Goal: Book appointment/travel/reservation

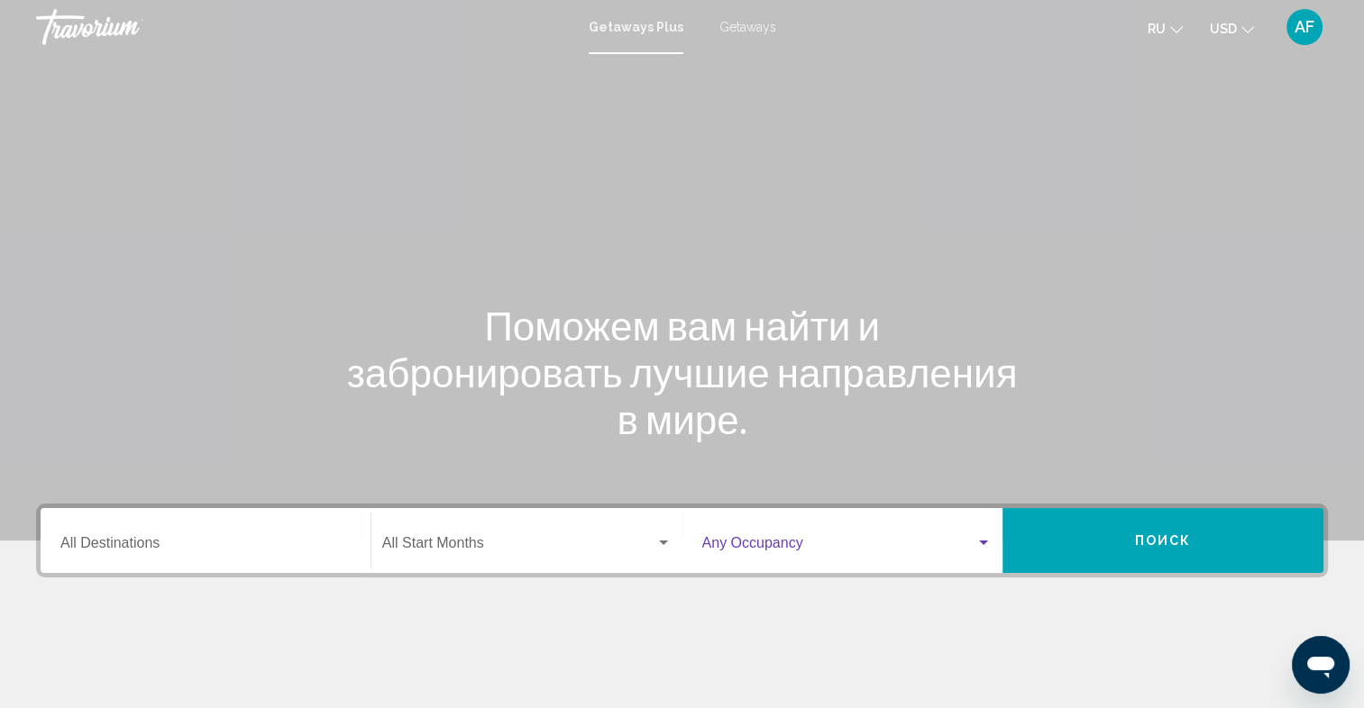
click at [988, 543] on div "Search widget" at bounding box center [983, 543] width 9 height 5
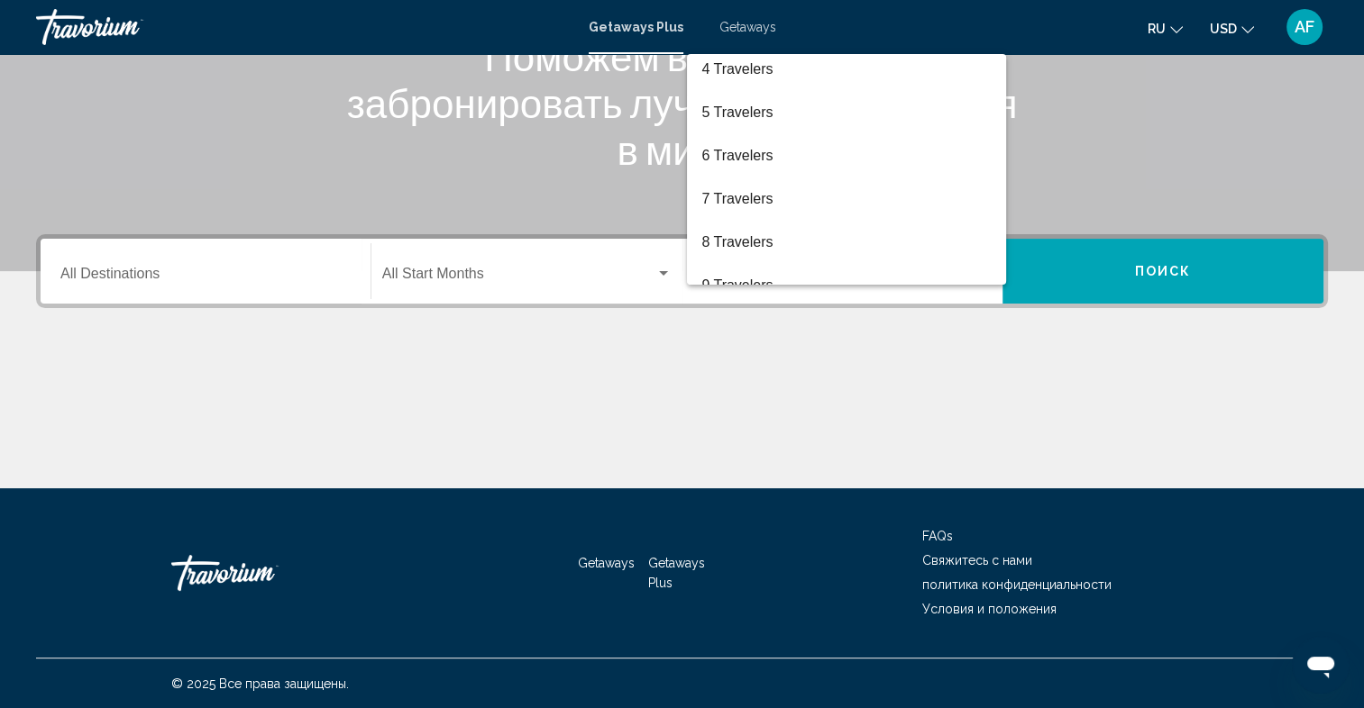
scroll to position [152, 0]
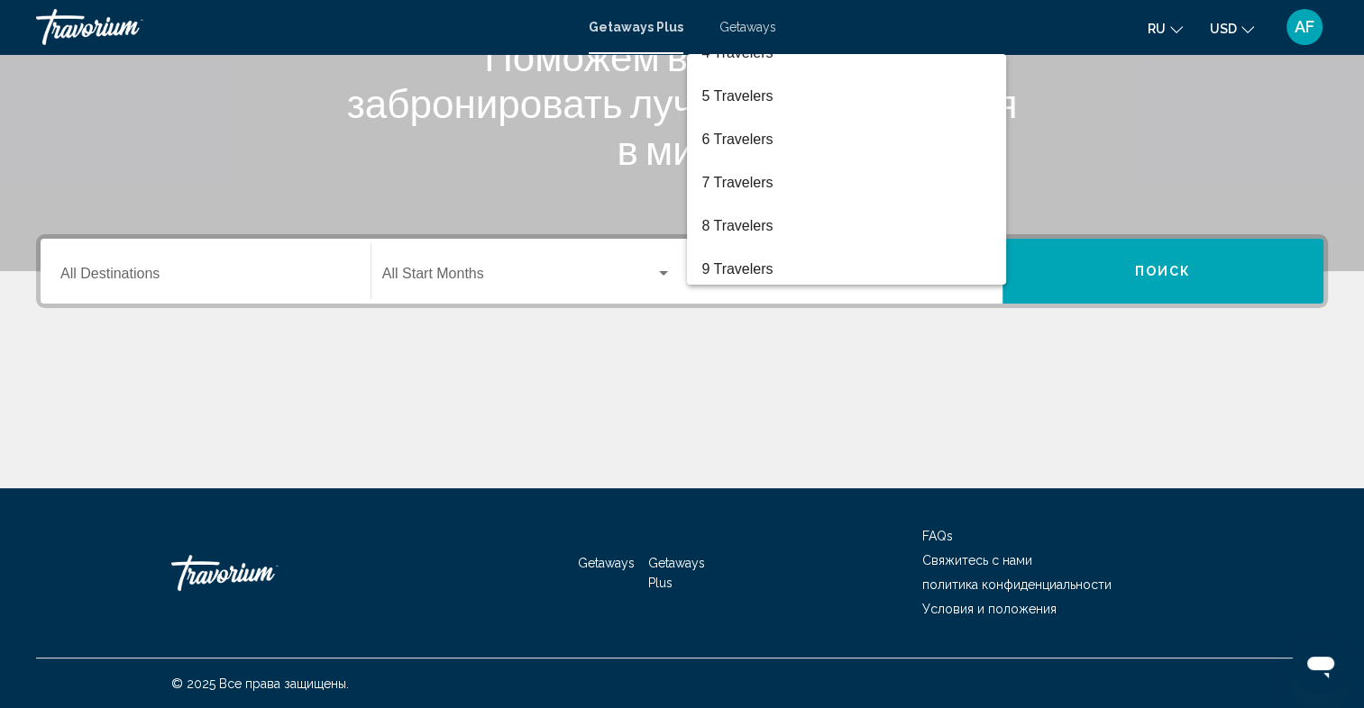
click at [663, 273] on div at bounding box center [682, 354] width 1364 height 708
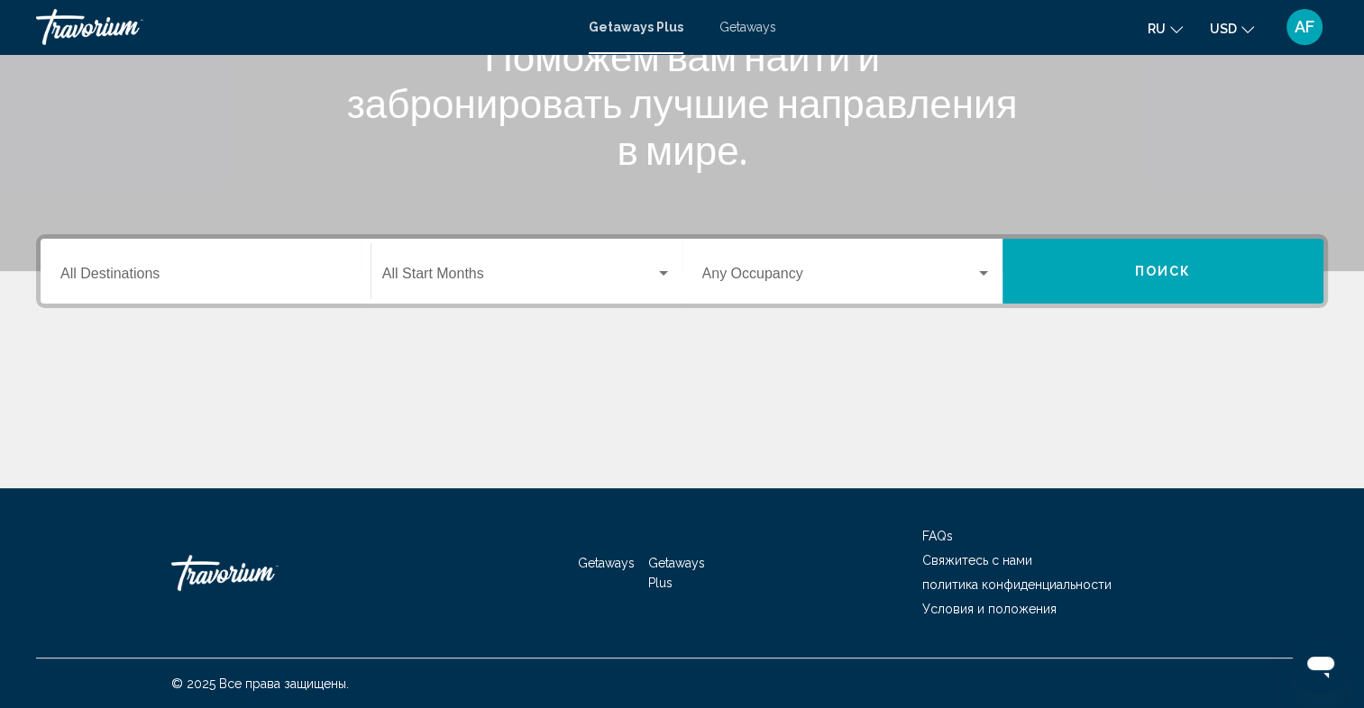
click at [663, 274] on div "Search widget" at bounding box center [663, 273] width 9 height 5
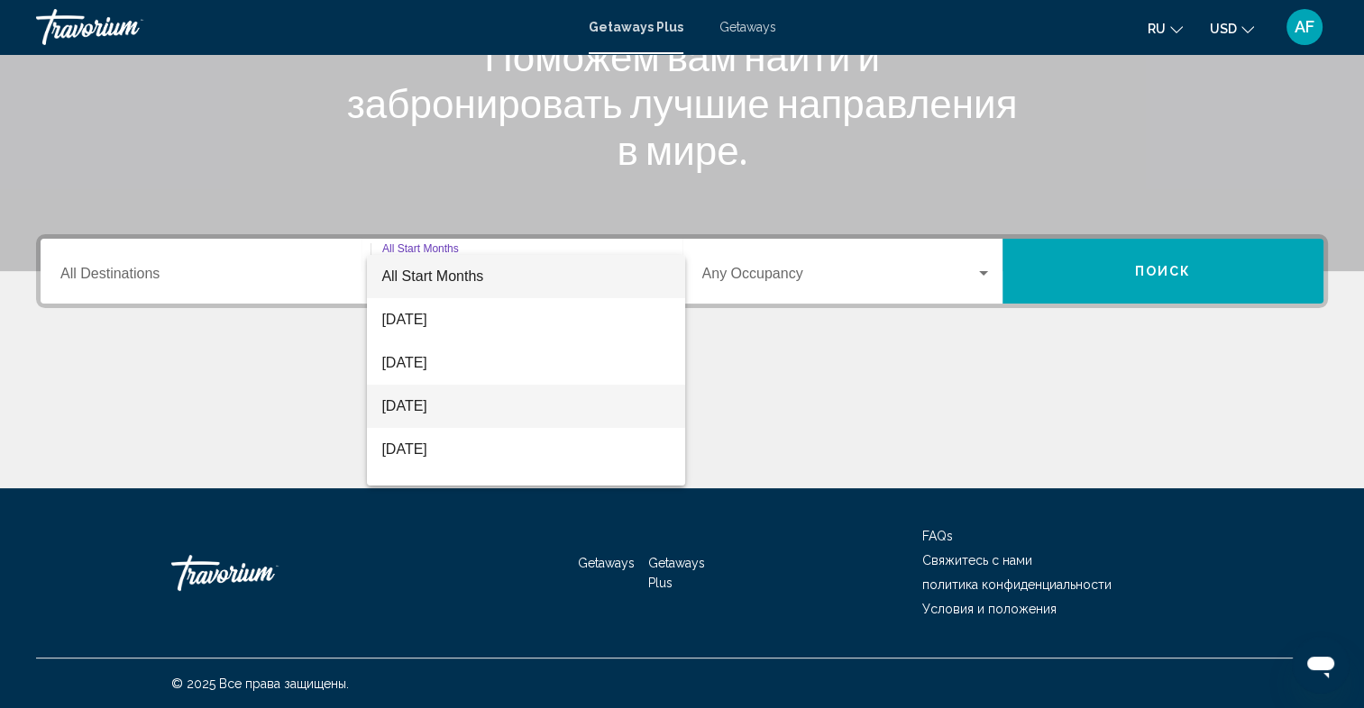
scroll to position [90, 0]
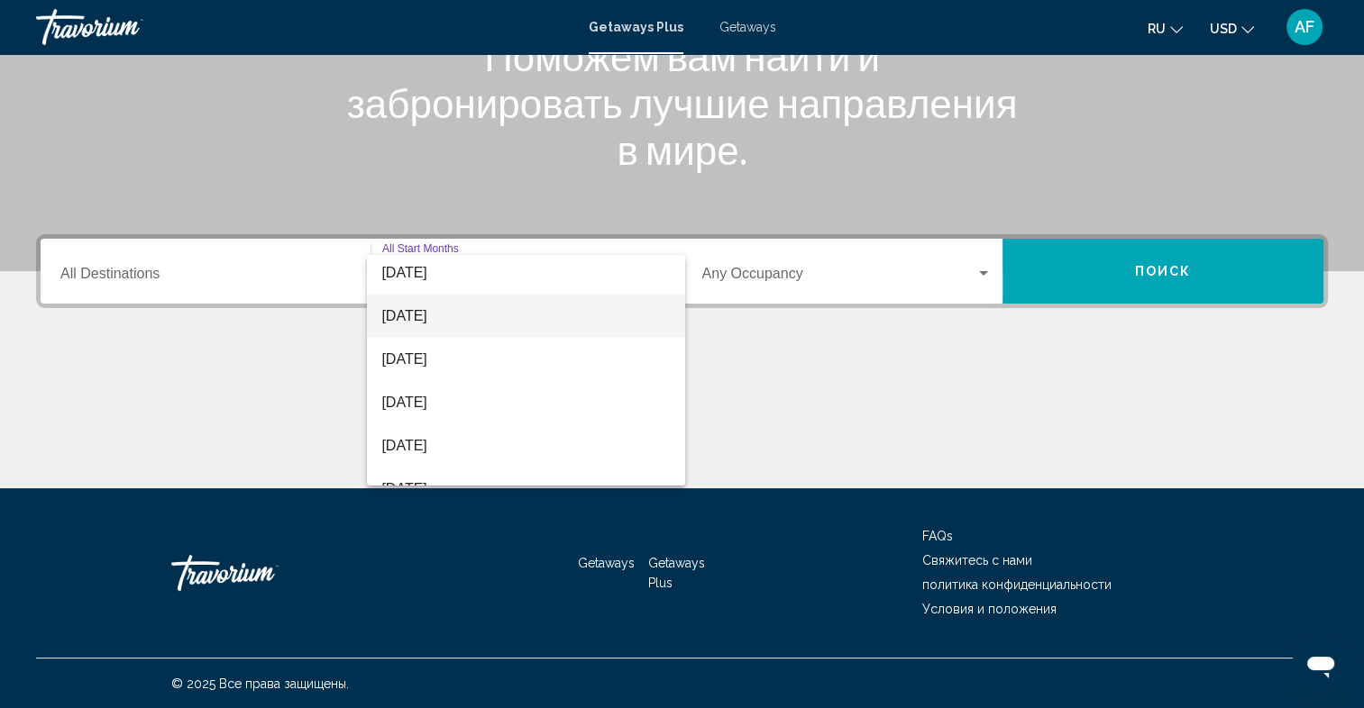
click at [447, 315] on span "[DATE]" at bounding box center [525, 316] width 289 height 43
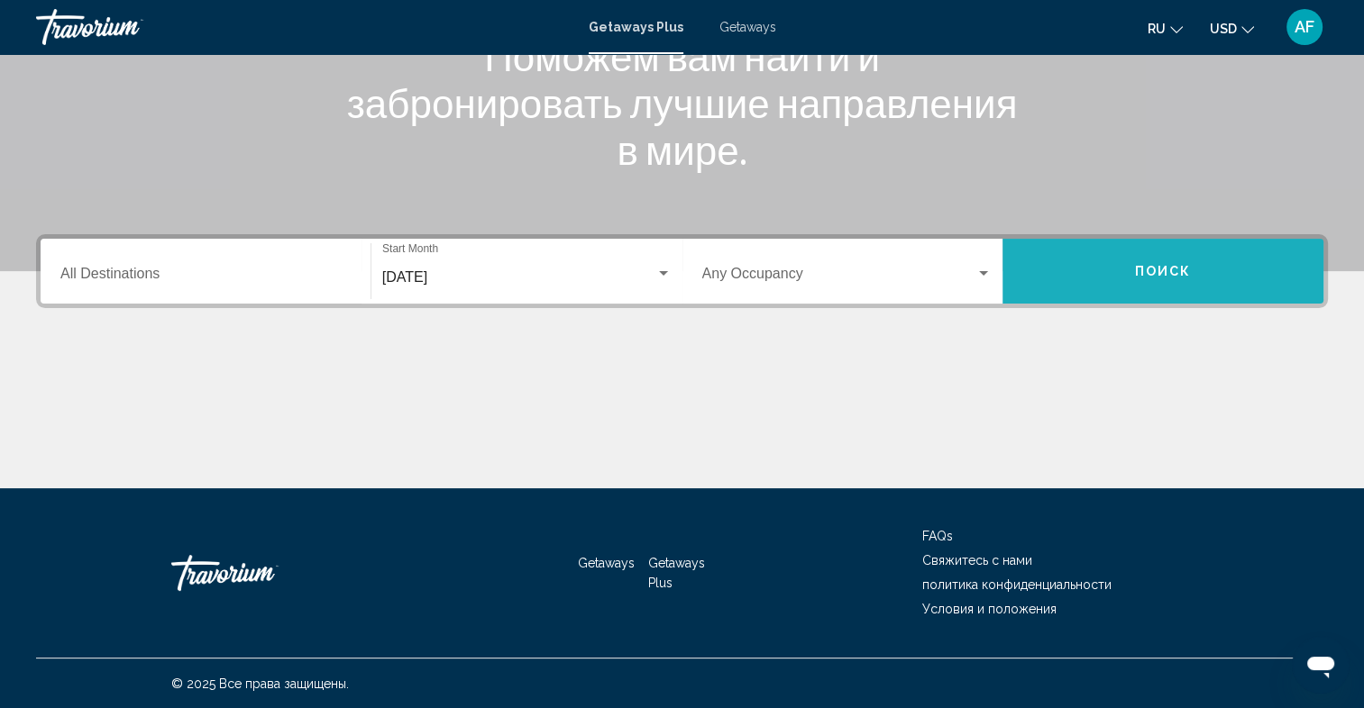
click at [1151, 272] on span "Поиск" at bounding box center [1163, 272] width 57 height 14
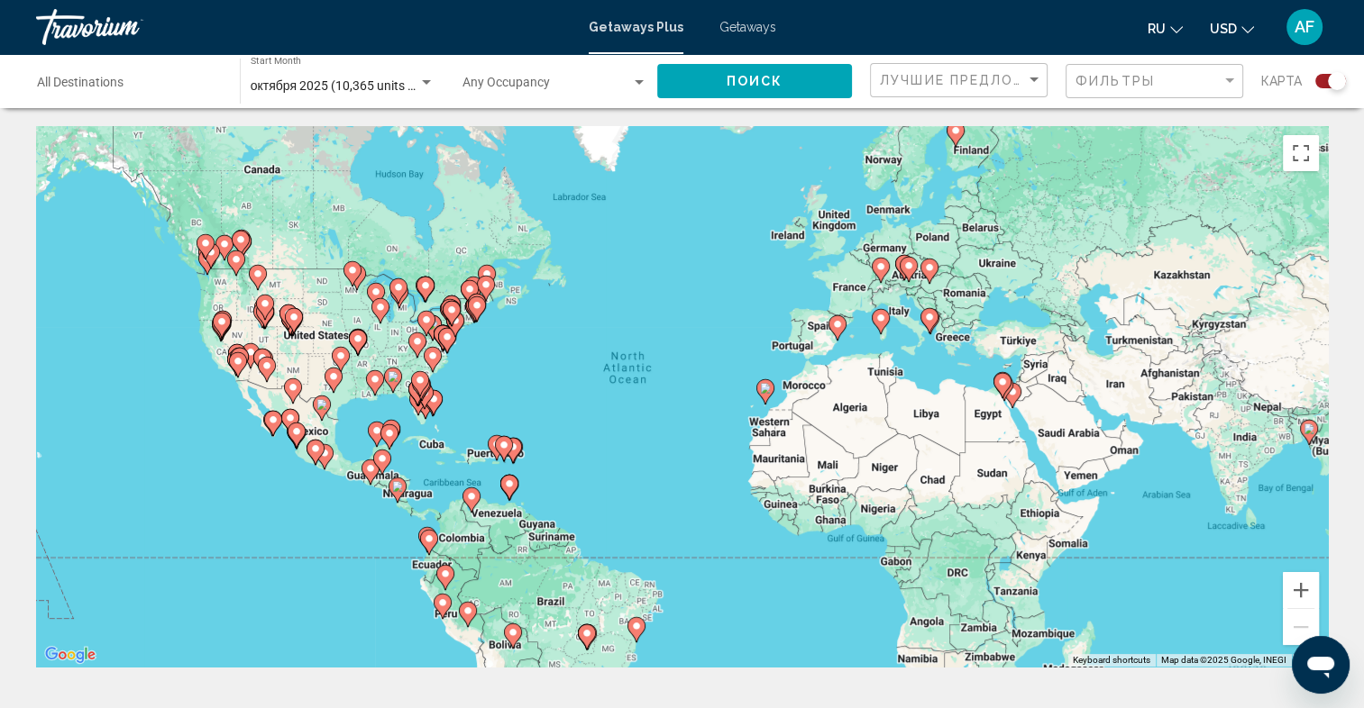
click at [438, 388] on div "To activate drag with keyboard, press Alt + Enter. Once in keyboard drag state,…" at bounding box center [682, 396] width 1292 height 541
click at [421, 388] on icon "Main content" at bounding box center [419, 383] width 16 height 23
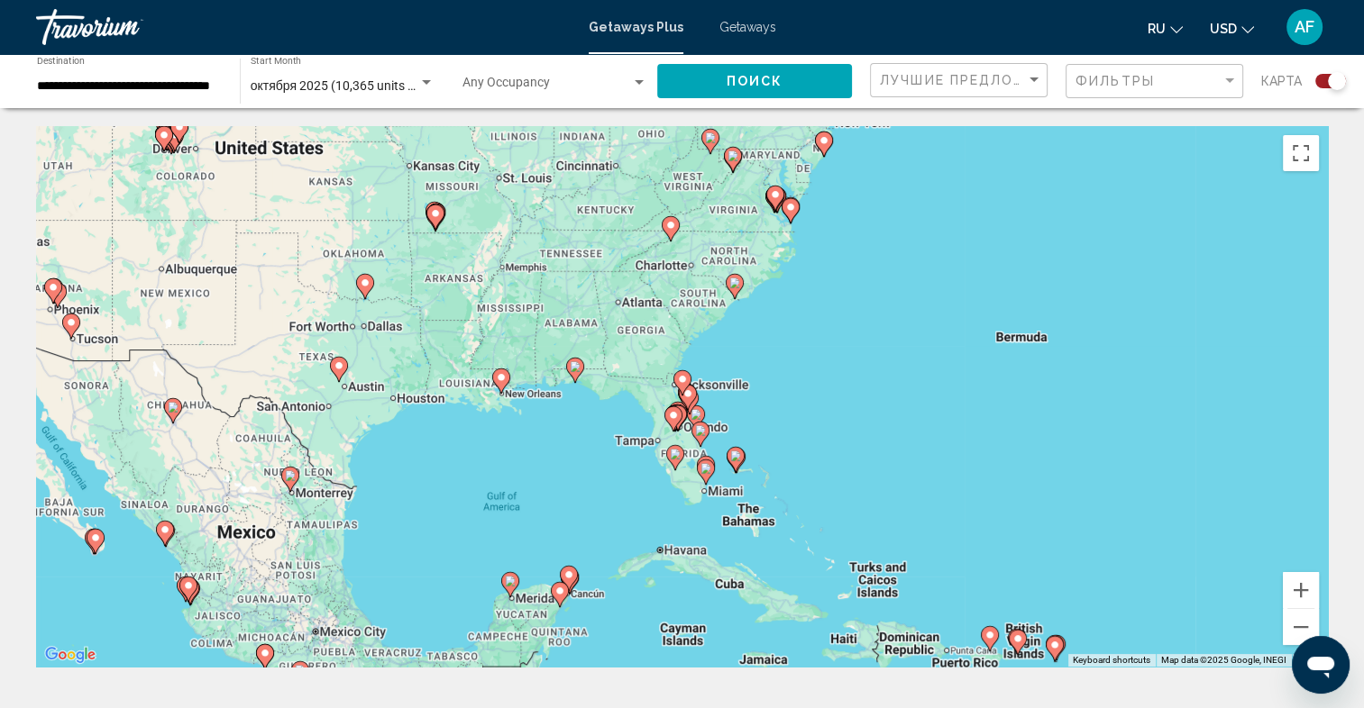
click at [734, 294] on icon "Main content" at bounding box center [734, 286] width 16 height 23
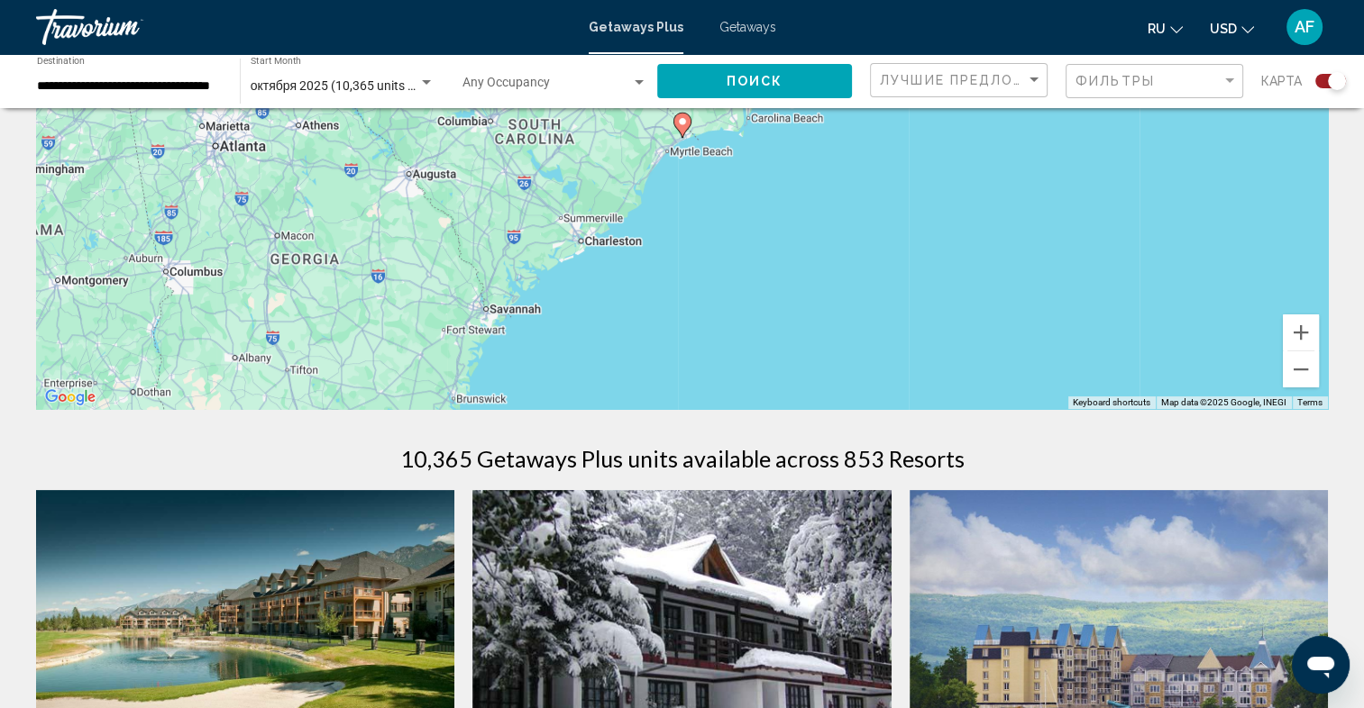
scroll to position [270, 0]
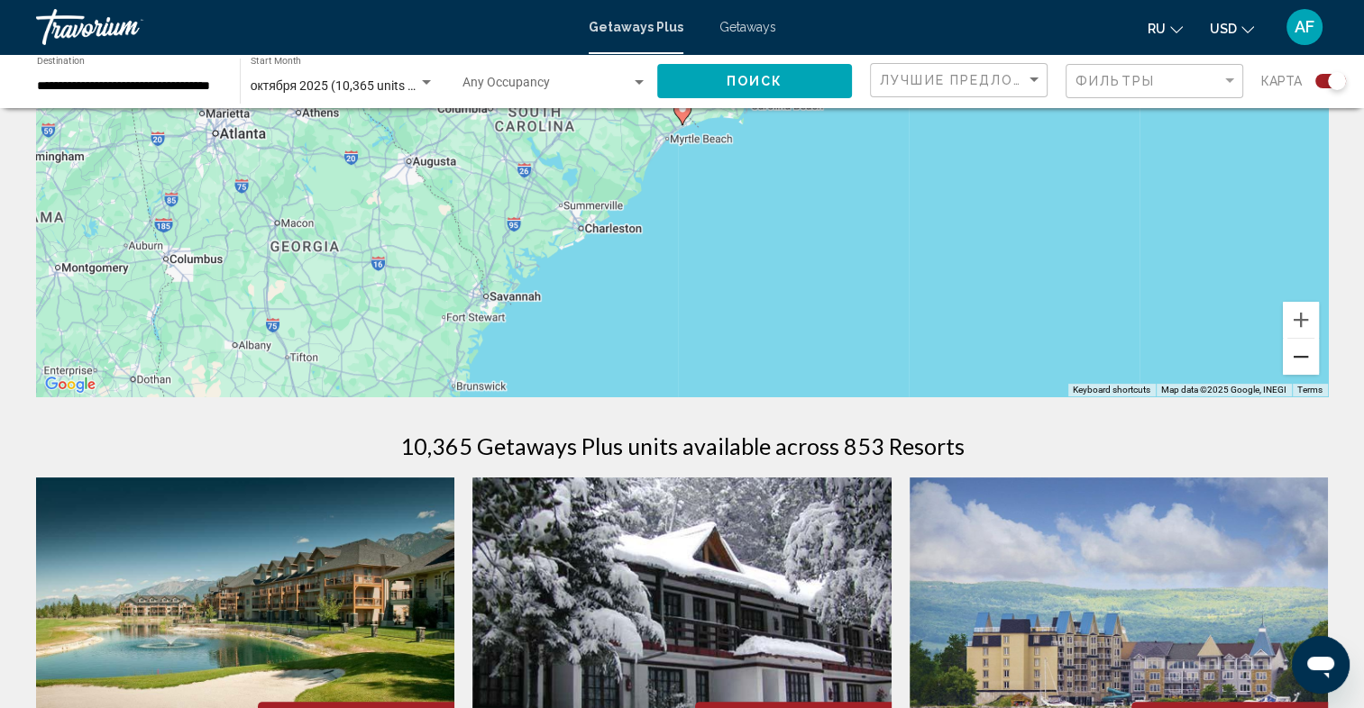
click at [1299, 363] on button "Zoom out" at bounding box center [1301, 357] width 36 height 36
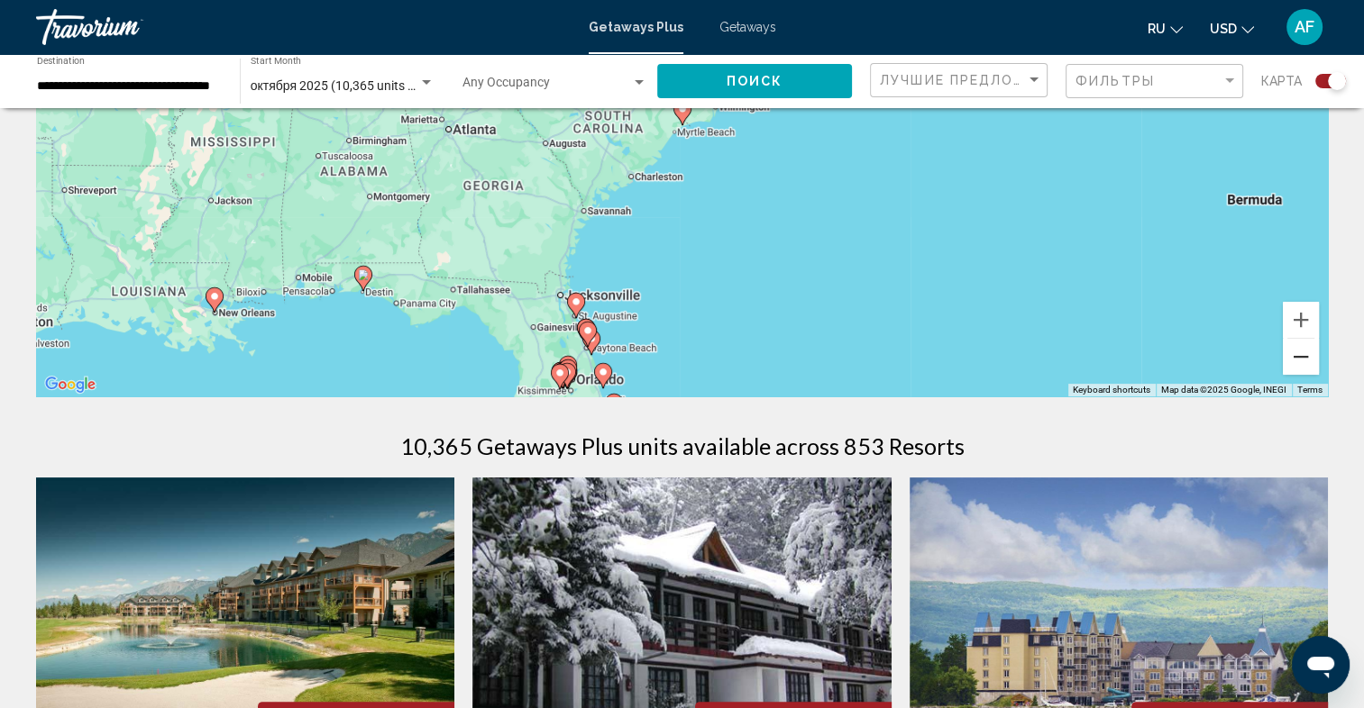
click at [1302, 357] on button "Zoom out" at bounding box center [1301, 357] width 36 height 36
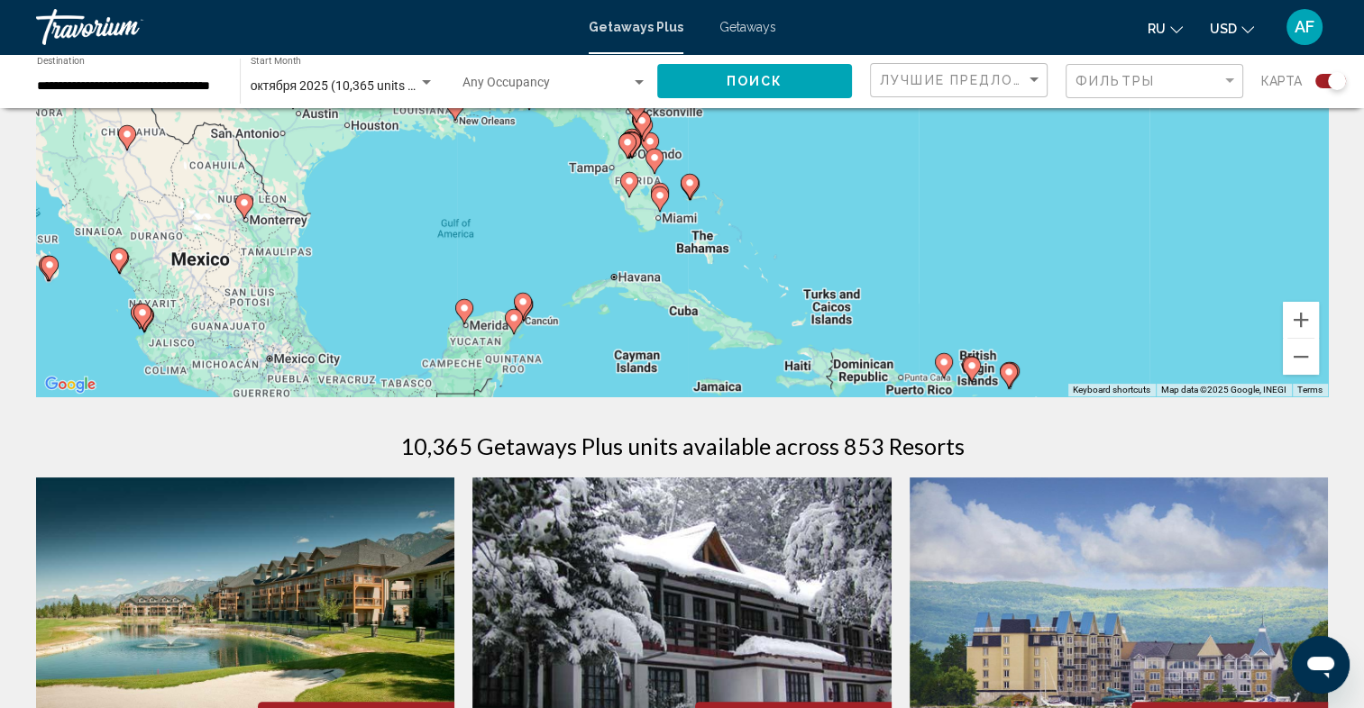
drag, startPoint x: 743, startPoint y: 269, endPoint x: 747, endPoint y: 153, distance: 116.4
click at [749, 153] on div "To navigate, press the arrow keys. To activate drag with keyboard, press Alt + …" at bounding box center [682, 126] width 1292 height 541
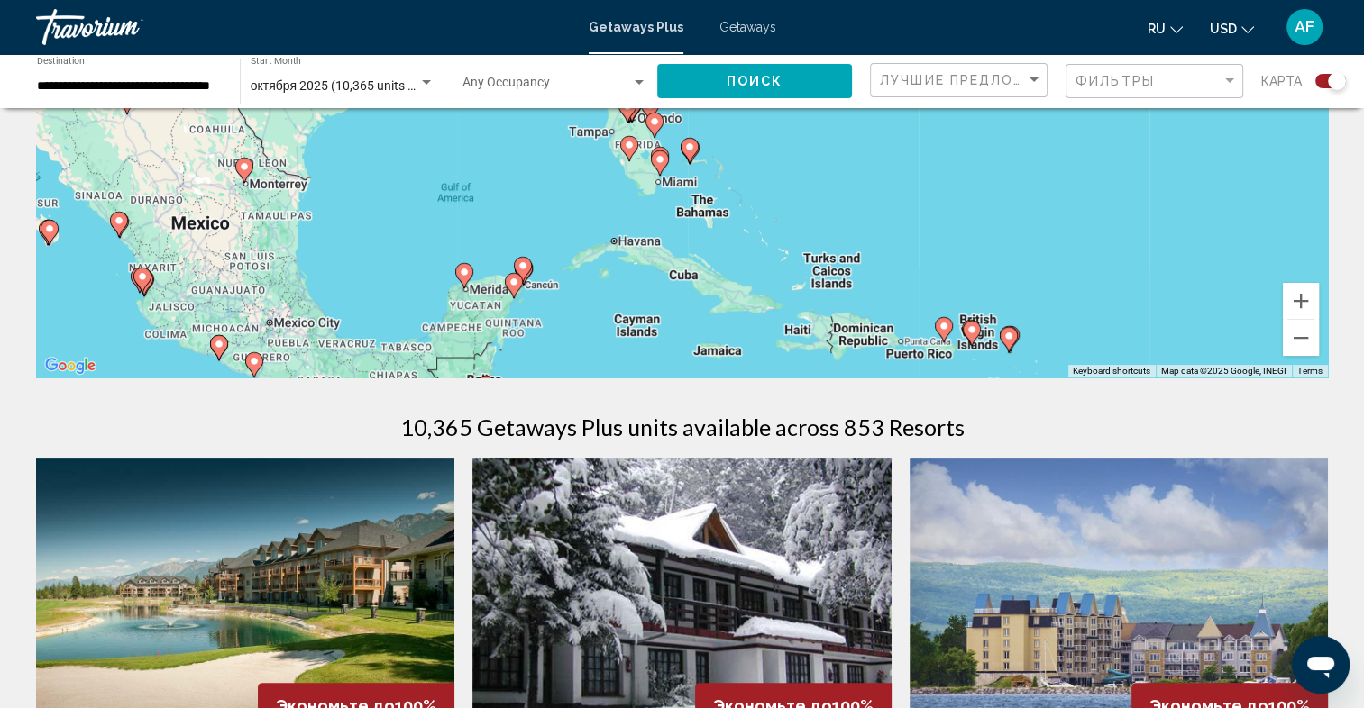
scroll to position [0, 0]
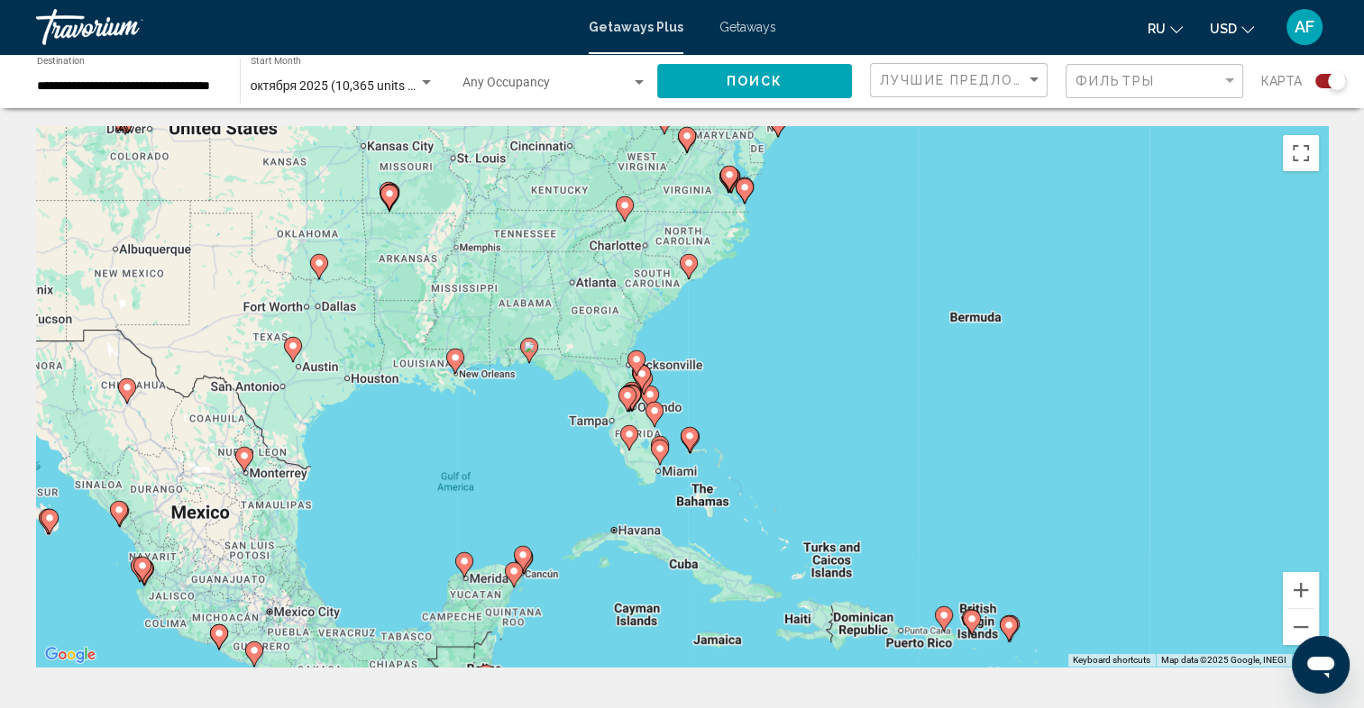
click at [601, 461] on div "To navigate, press the arrow keys. To activate drag with keyboard, press Alt + …" at bounding box center [682, 396] width 1292 height 541
click at [629, 447] on icon "Main content" at bounding box center [628, 437] width 16 height 23
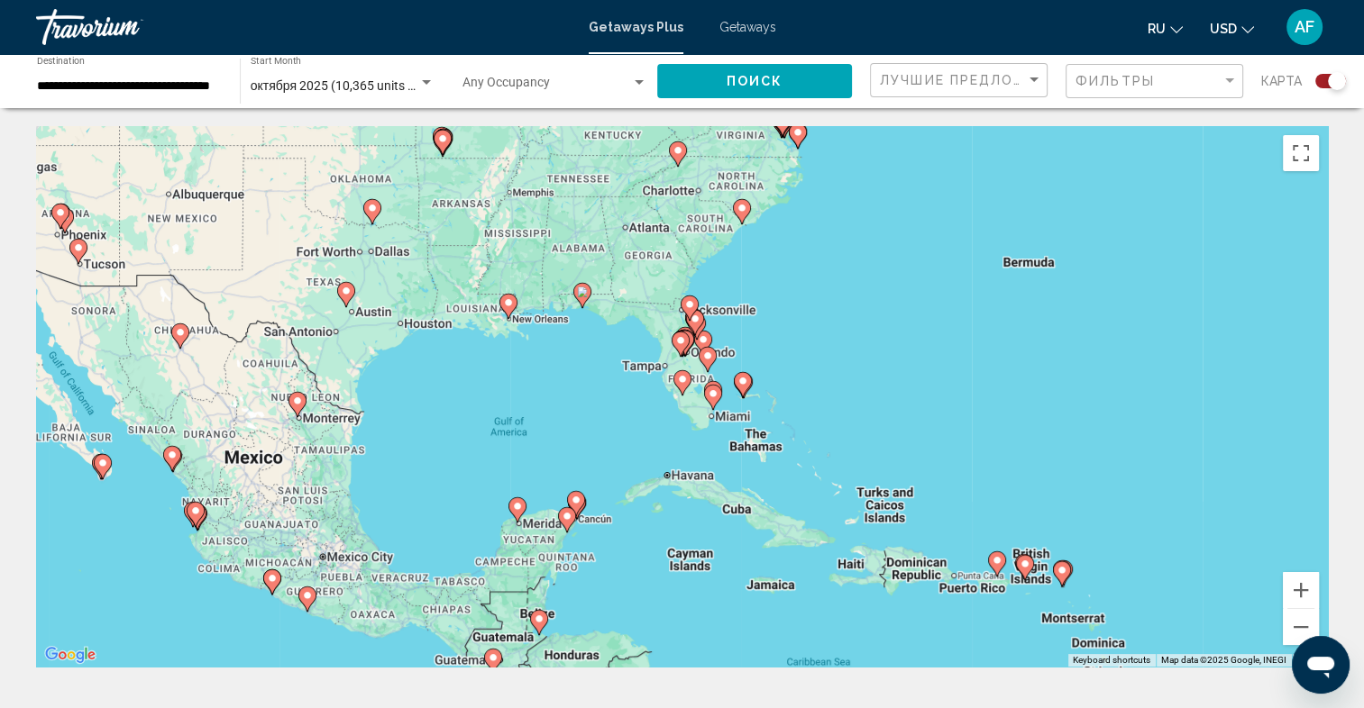
click at [681, 385] on icon "Main content" at bounding box center [681, 382] width 16 height 23
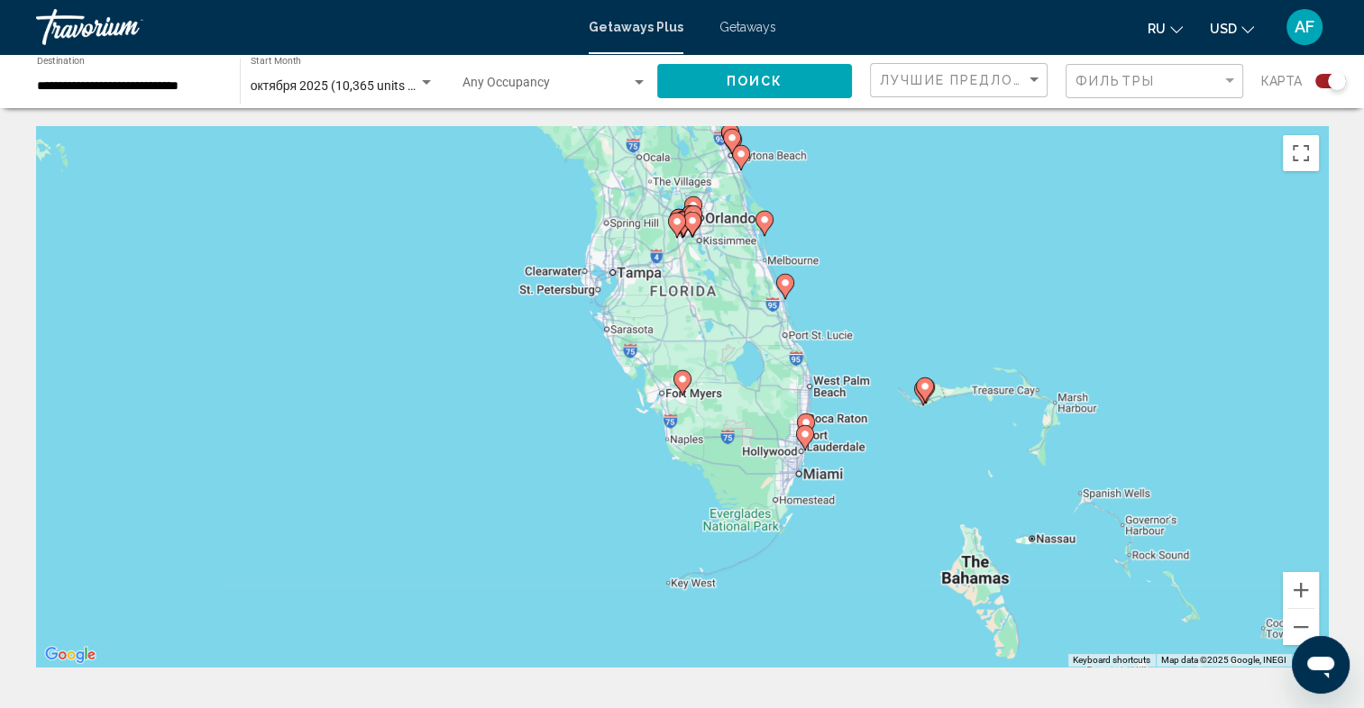
click at [807, 422] on image "Main content" at bounding box center [805, 422] width 11 height 11
type input "**********"
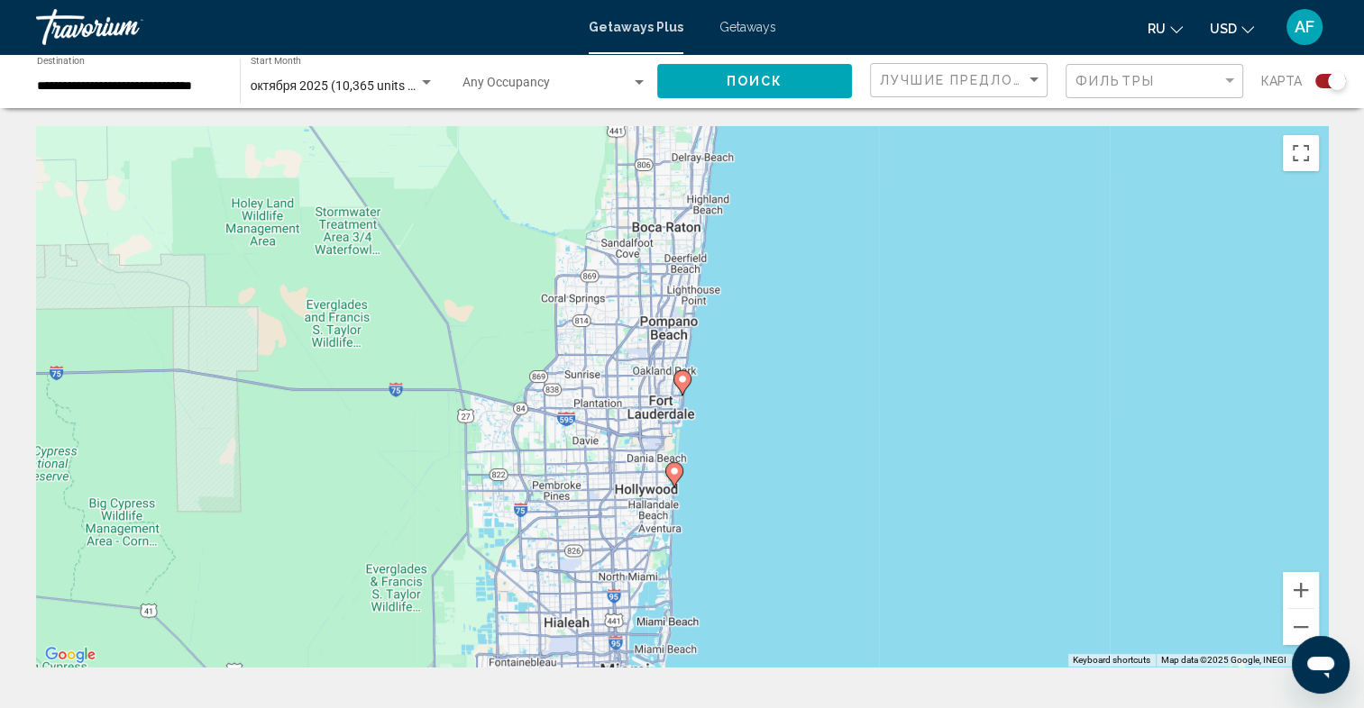
click at [683, 383] on image "Main content" at bounding box center [682, 379] width 11 height 11
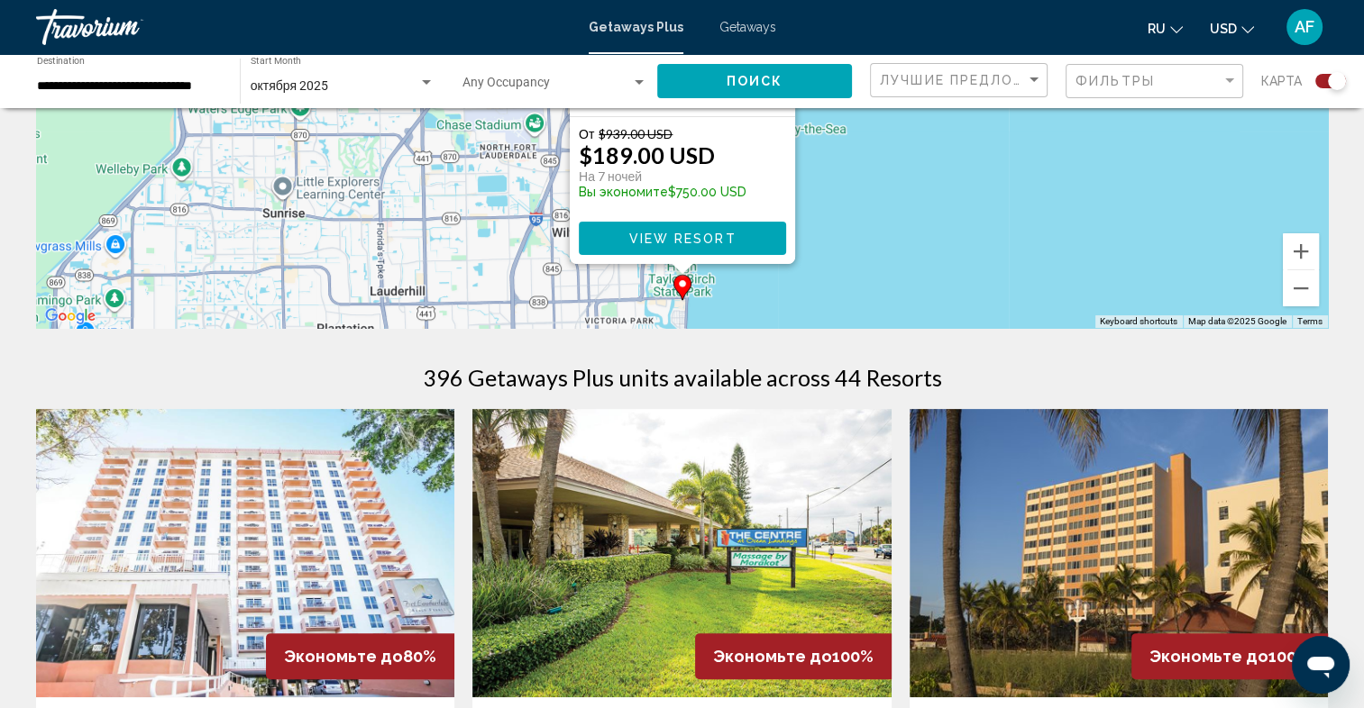
scroll to position [180, 0]
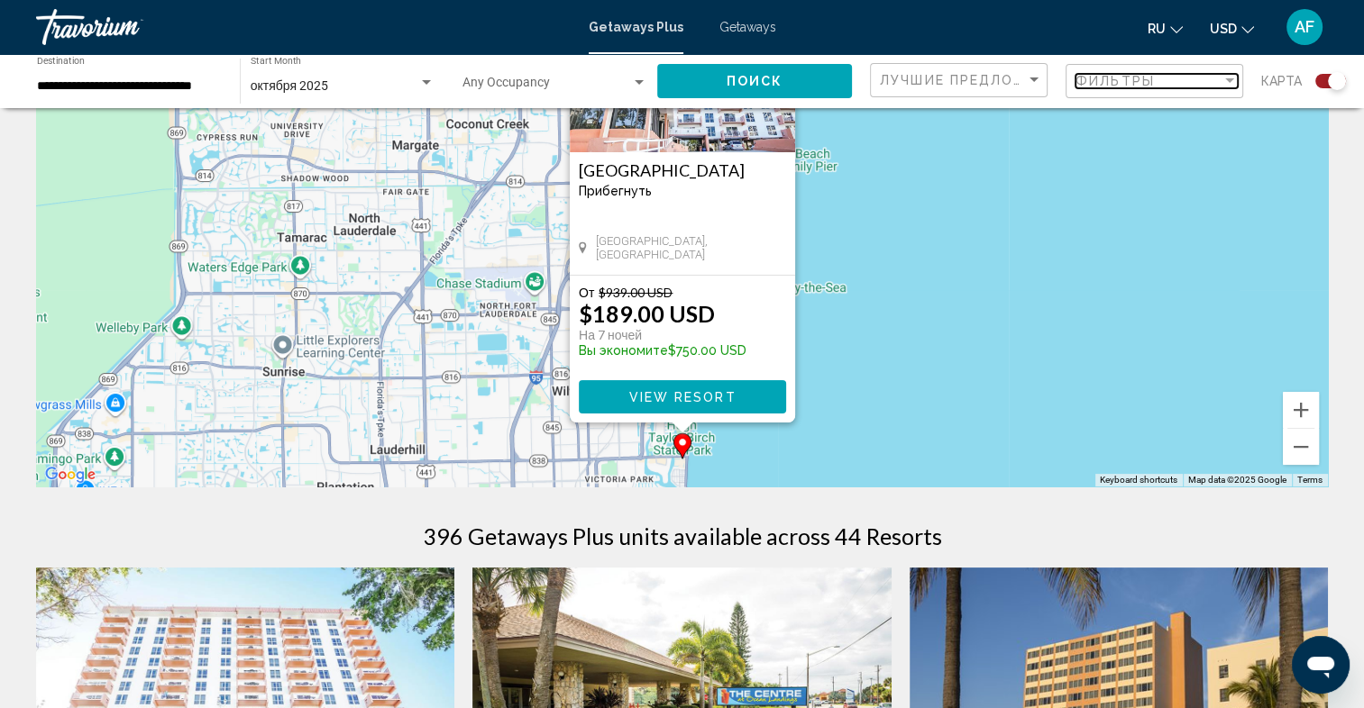
click at [1232, 74] on div "Filter" at bounding box center [1229, 81] width 16 height 14
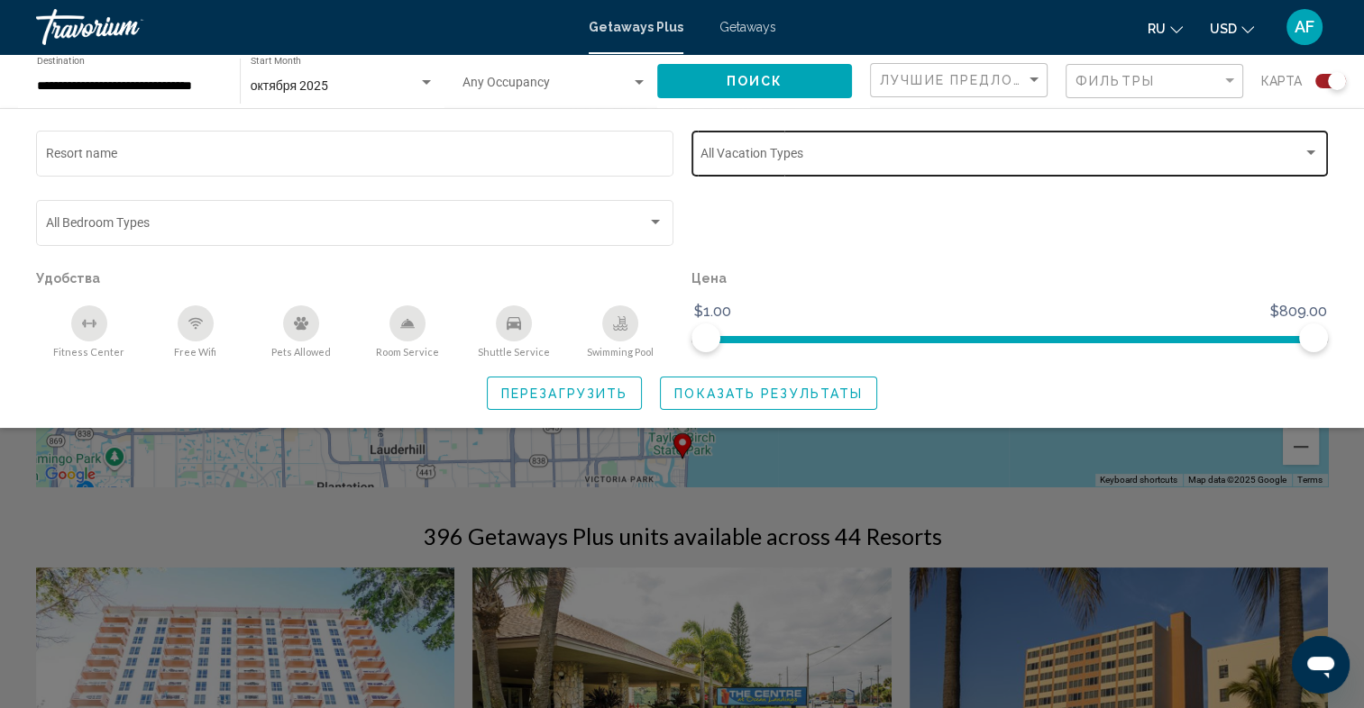
click at [1310, 151] on div "Search widget" at bounding box center [1310, 153] width 9 height 5
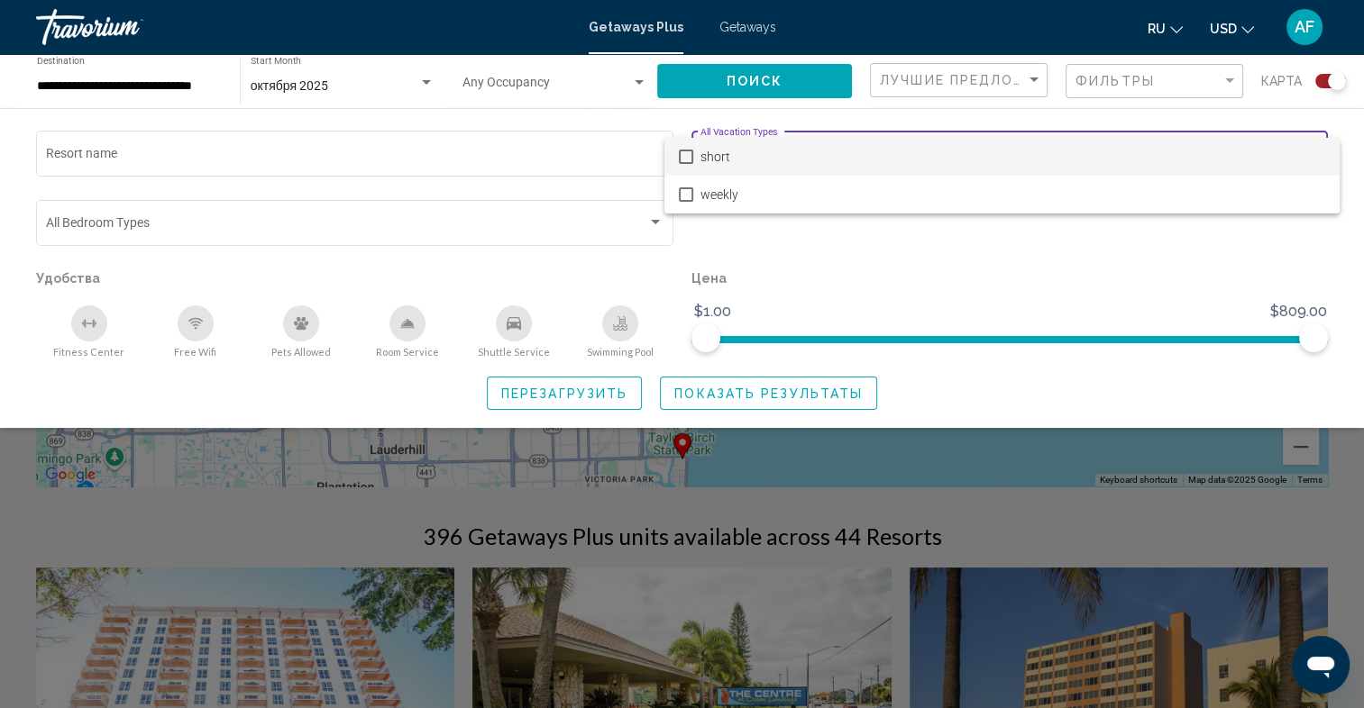
click at [970, 255] on div at bounding box center [682, 354] width 1364 height 708
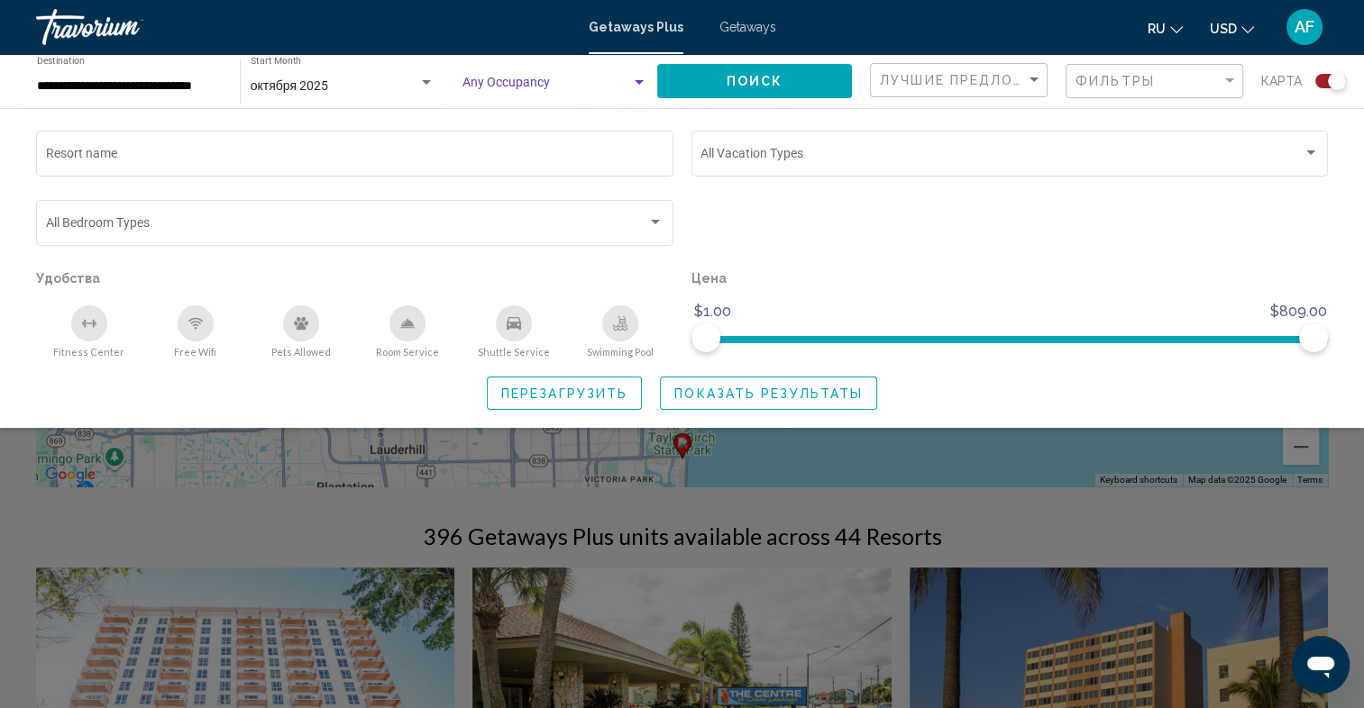
click at [639, 84] on div "Search widget" at bounding box center [638, 82] width 9 height 5
click at [490, 189] on span "6" at bounding box center [556, 200] width 186 height 38
click at [759, 78] on span "Поиск" at bounding box center [754, 82] width 57 height 14
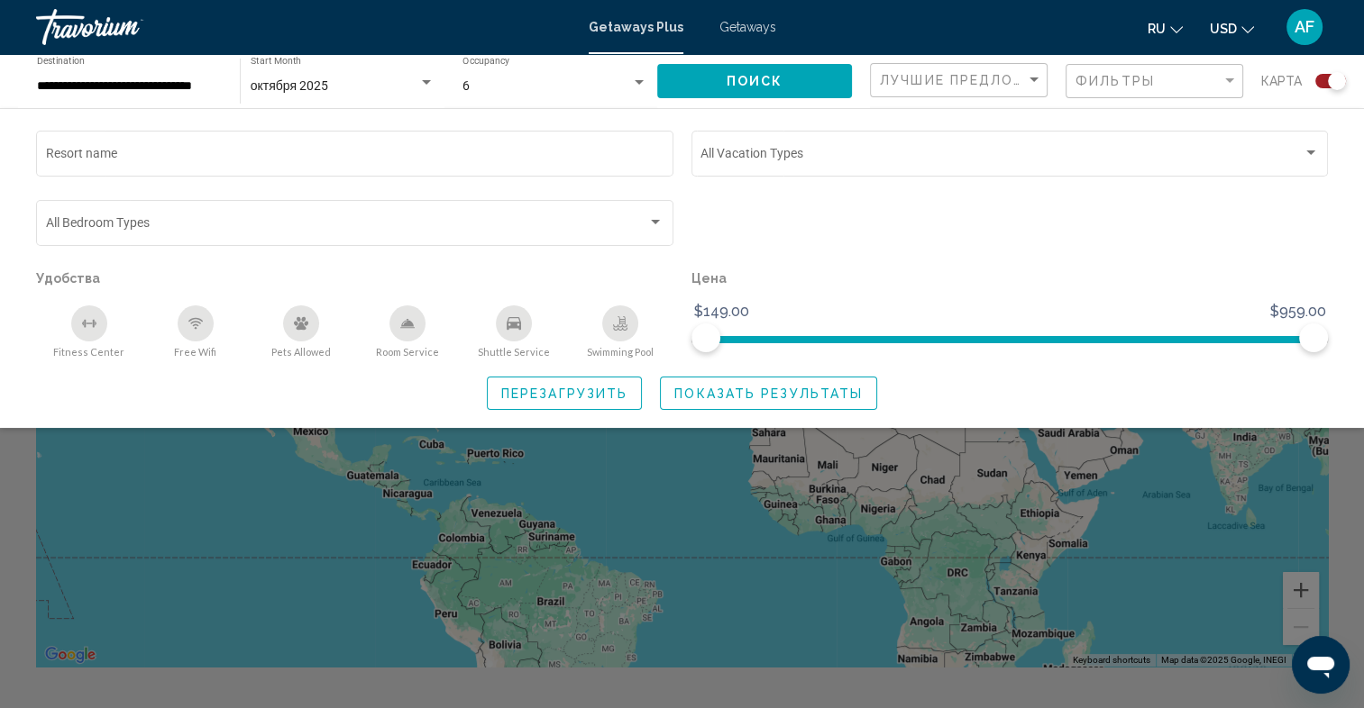
click at [1319, 213] on div "Search widget" at bounding box center [1009, 230] width 655 height 69
click at [226, 564] on div "Search widget" at bounding box center [682, 489] width 1364 height 438
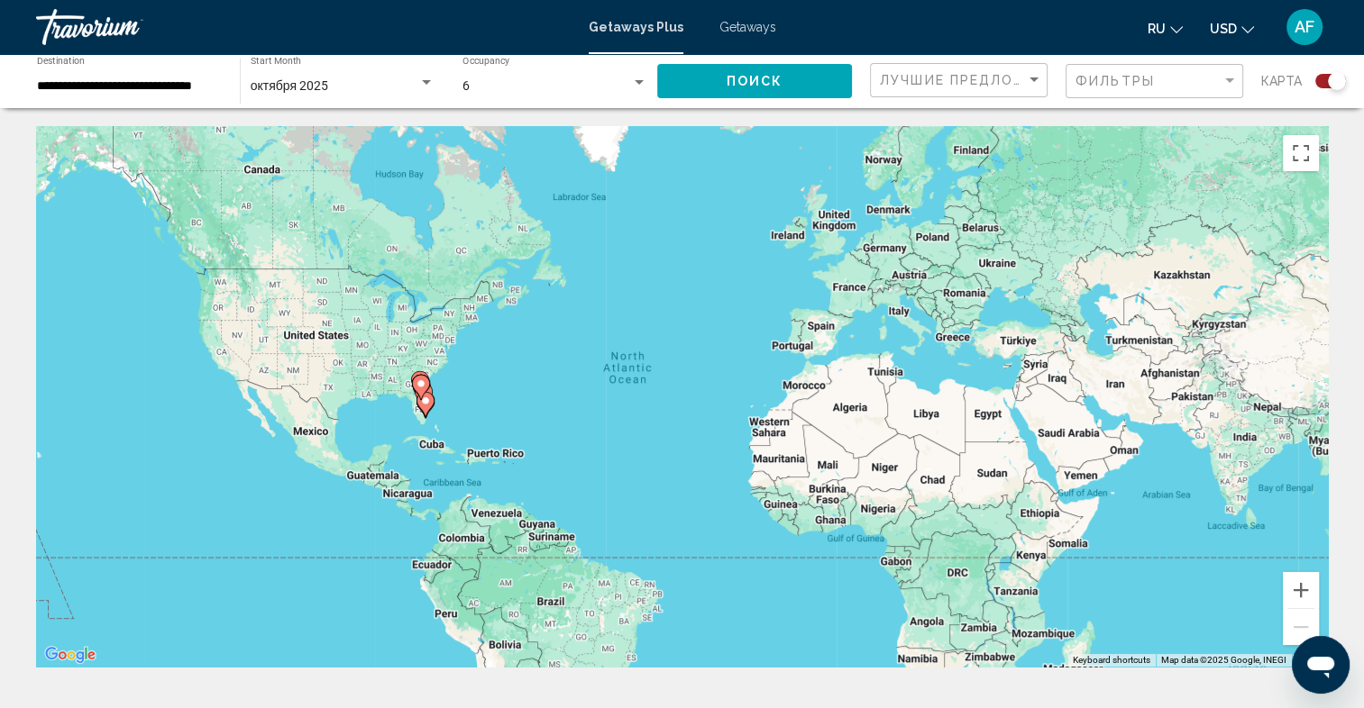
click at [424, 402] on image "Main content" at bounding box center [425, 401] width 11 height 11
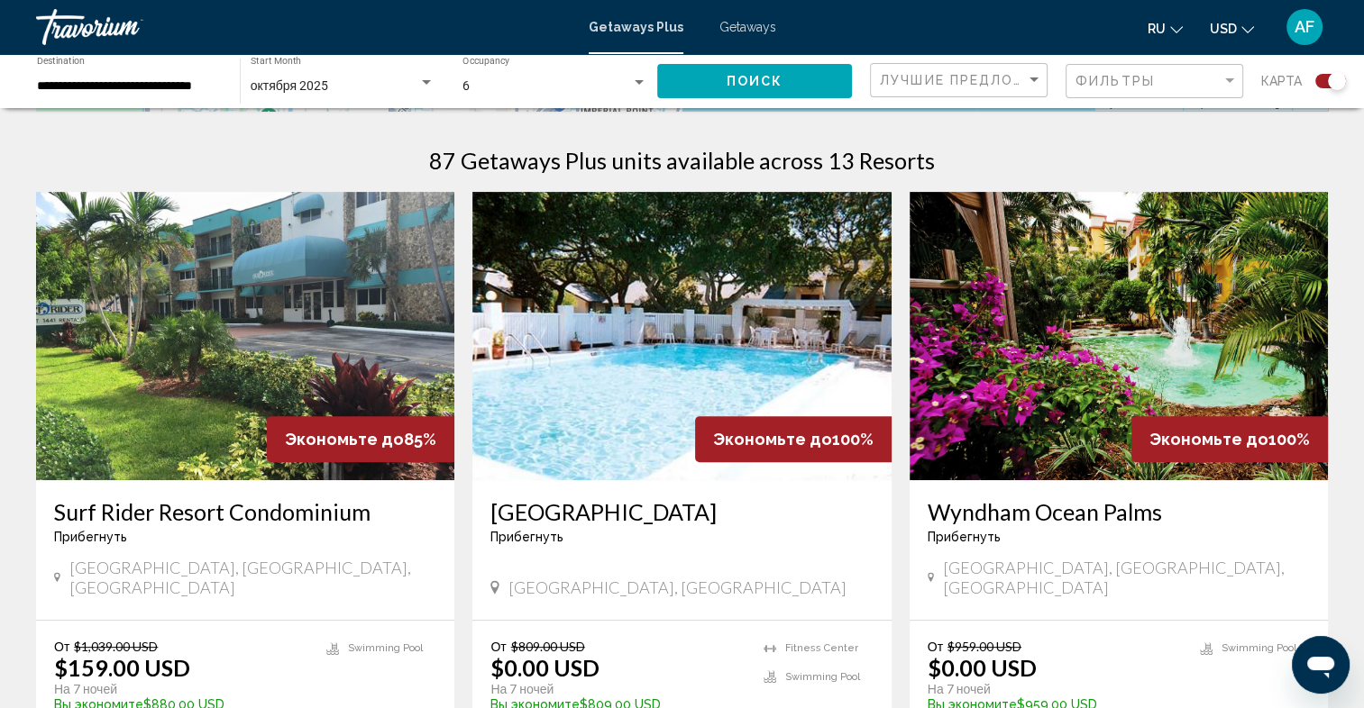
scroll to position [721, 0]
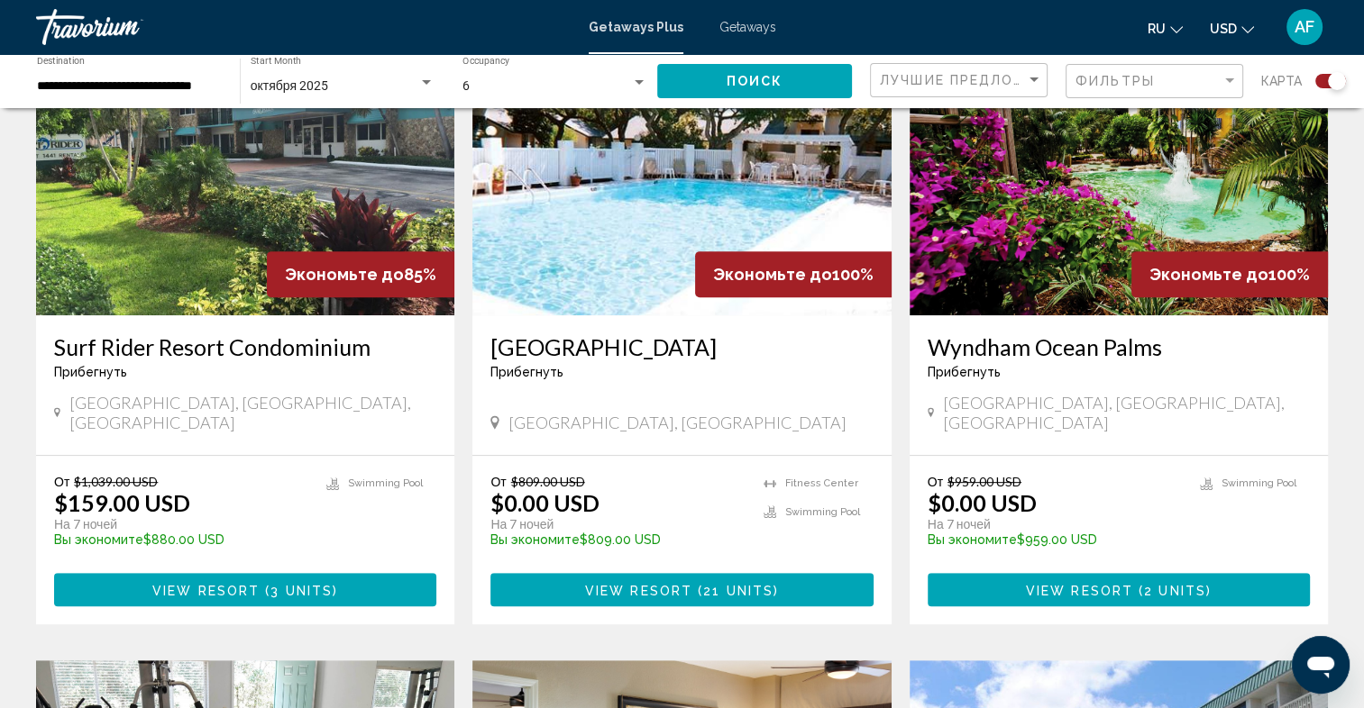
click at [668, 185] on img "Main content" at bounding box center [681, 171] width 418 height 288
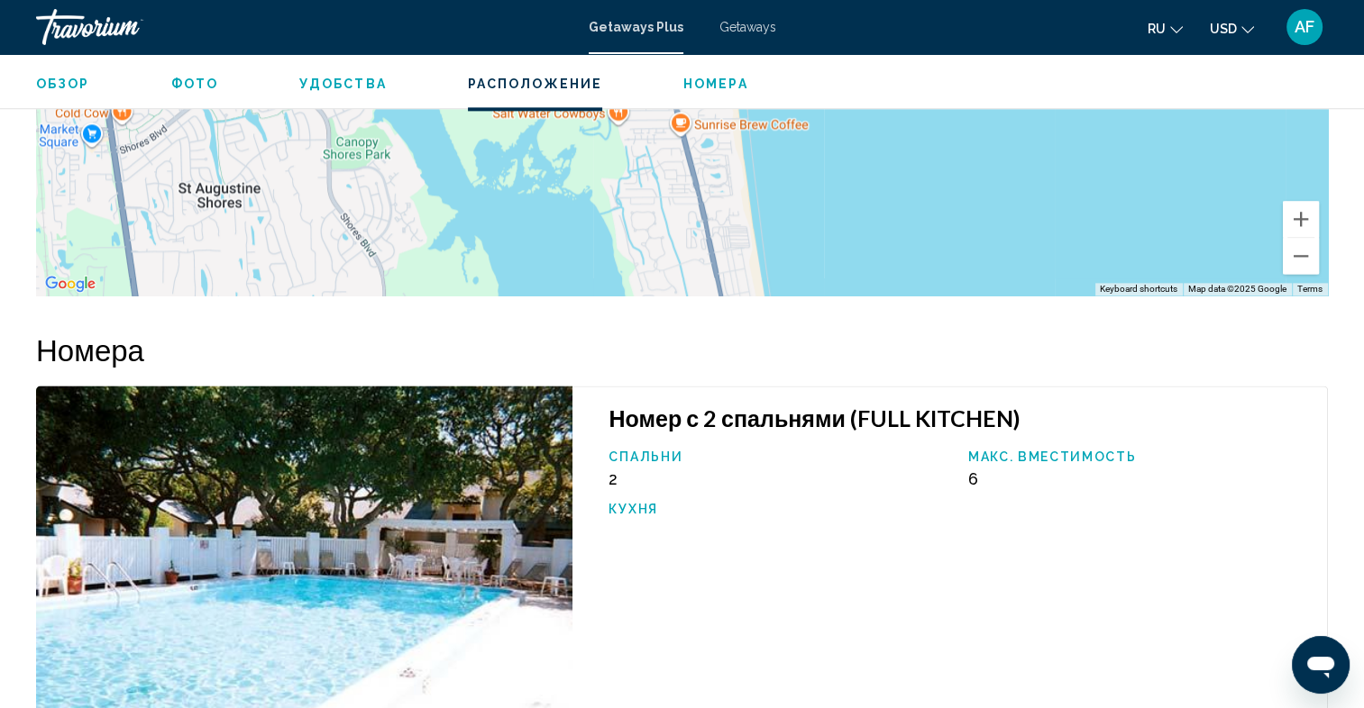
scroll to position [2433, 0]
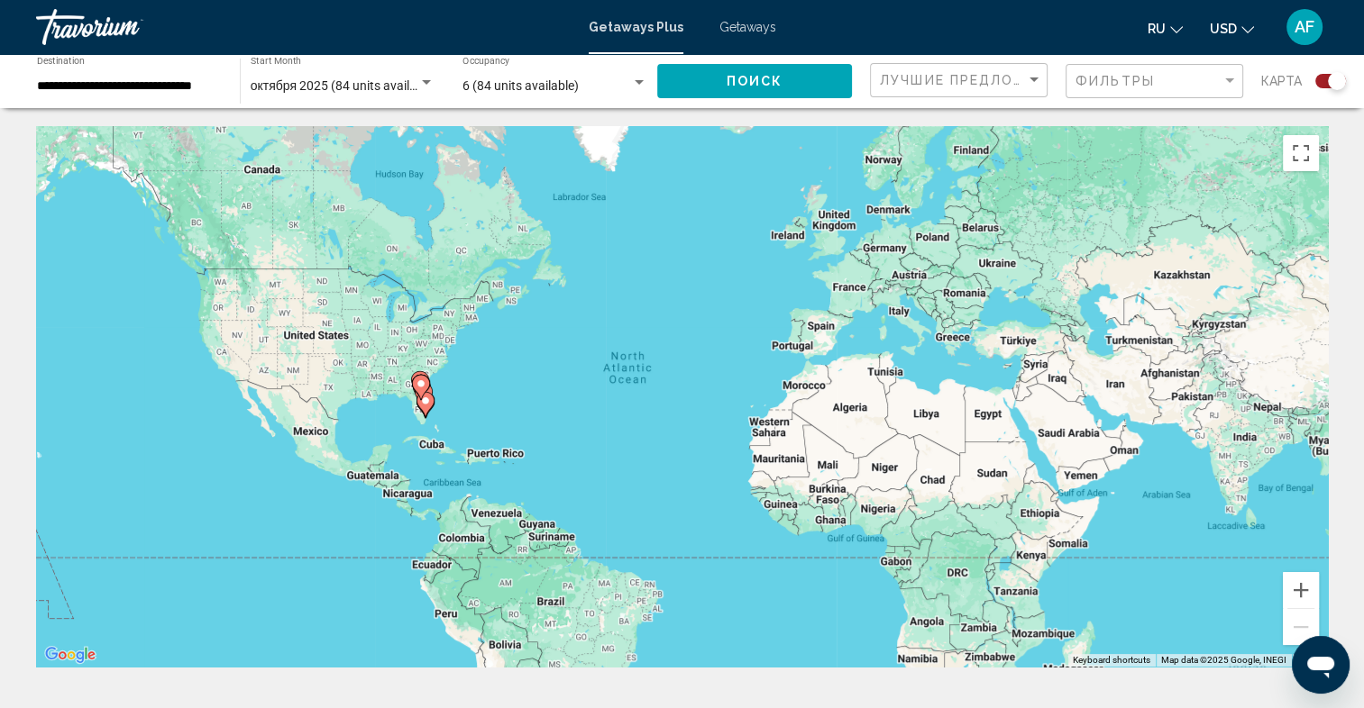
click at [429, 386] on icon "Main content" at bounding box center [424, 395] width 18 height 25
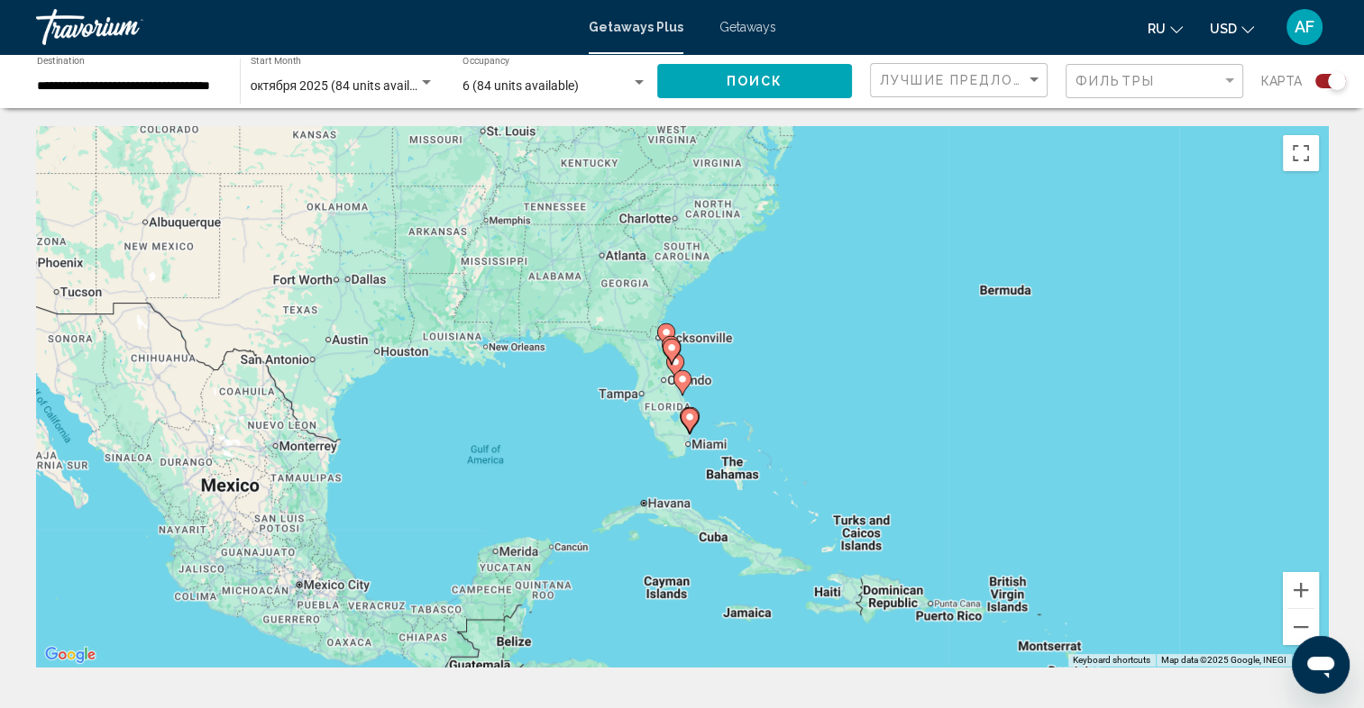
click at [680, 363] on gmp-advanced-marker "Main content" at bounding box center [671, 351] width 18 height 27
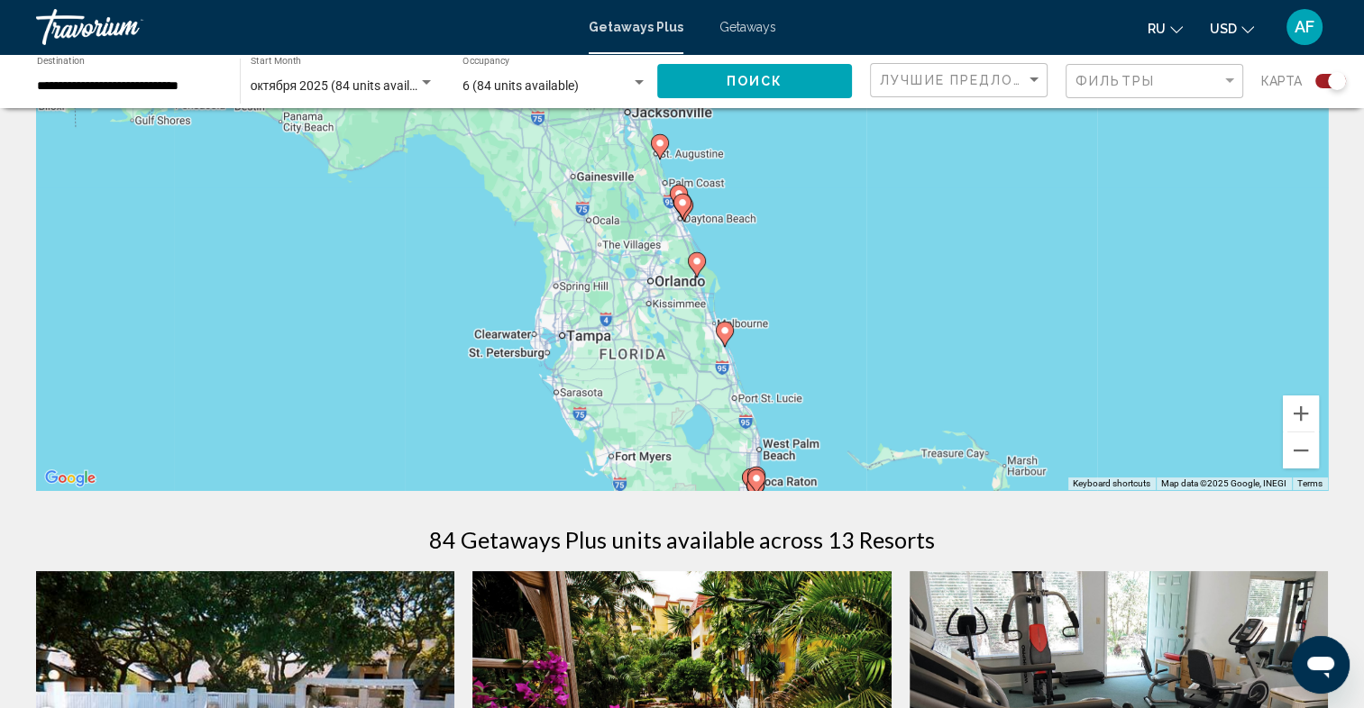
scroll to position [180, 0]
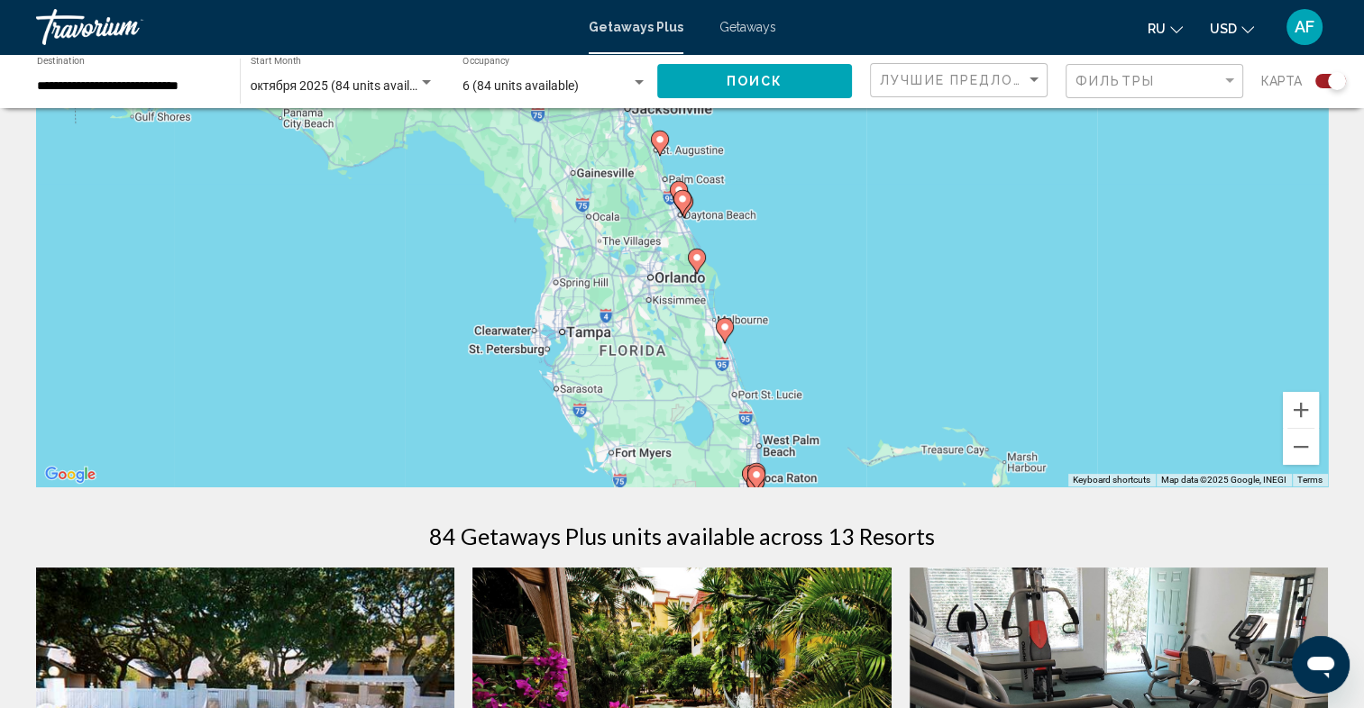
click at [758, 476] on image "Main content" at bounding box center [756, 475] width 11 height 11
type input "**********"
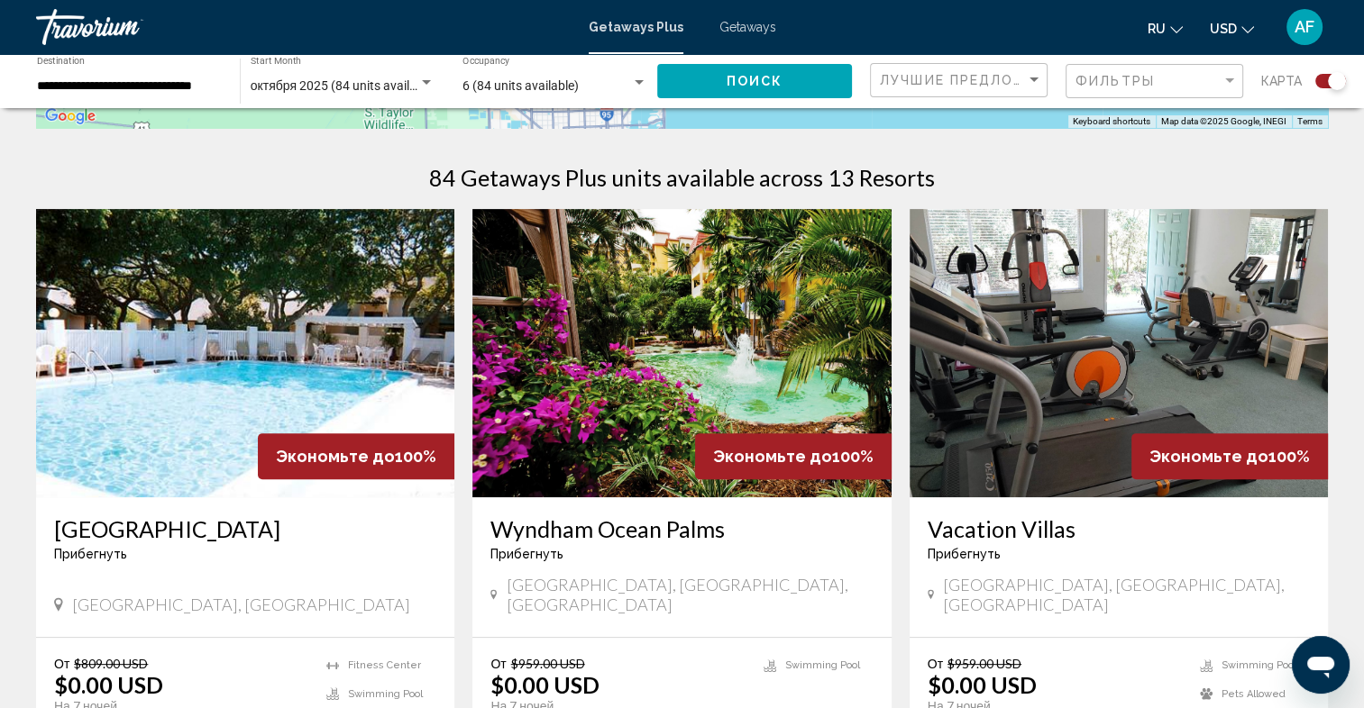
scroll to position [541, 0]
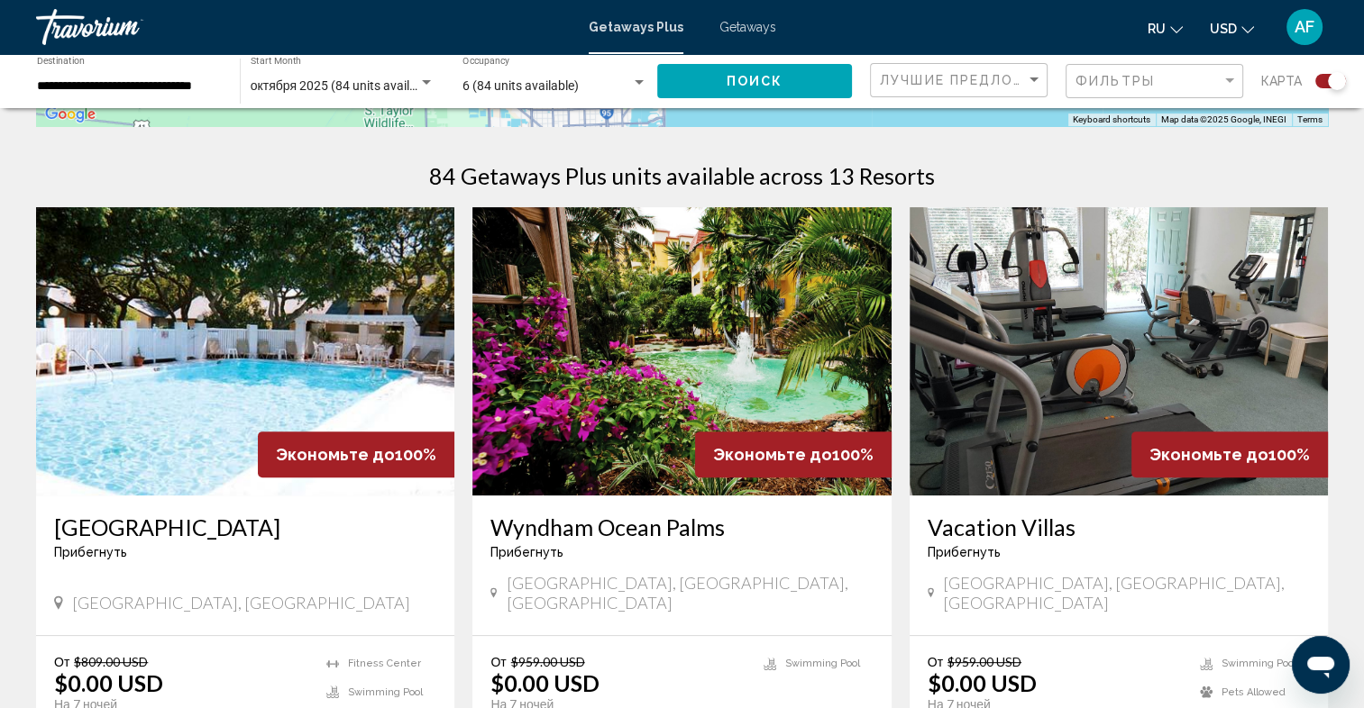
click at [699, 342] on img "Main content" at bounding box center [681, 351] width 418 height 288
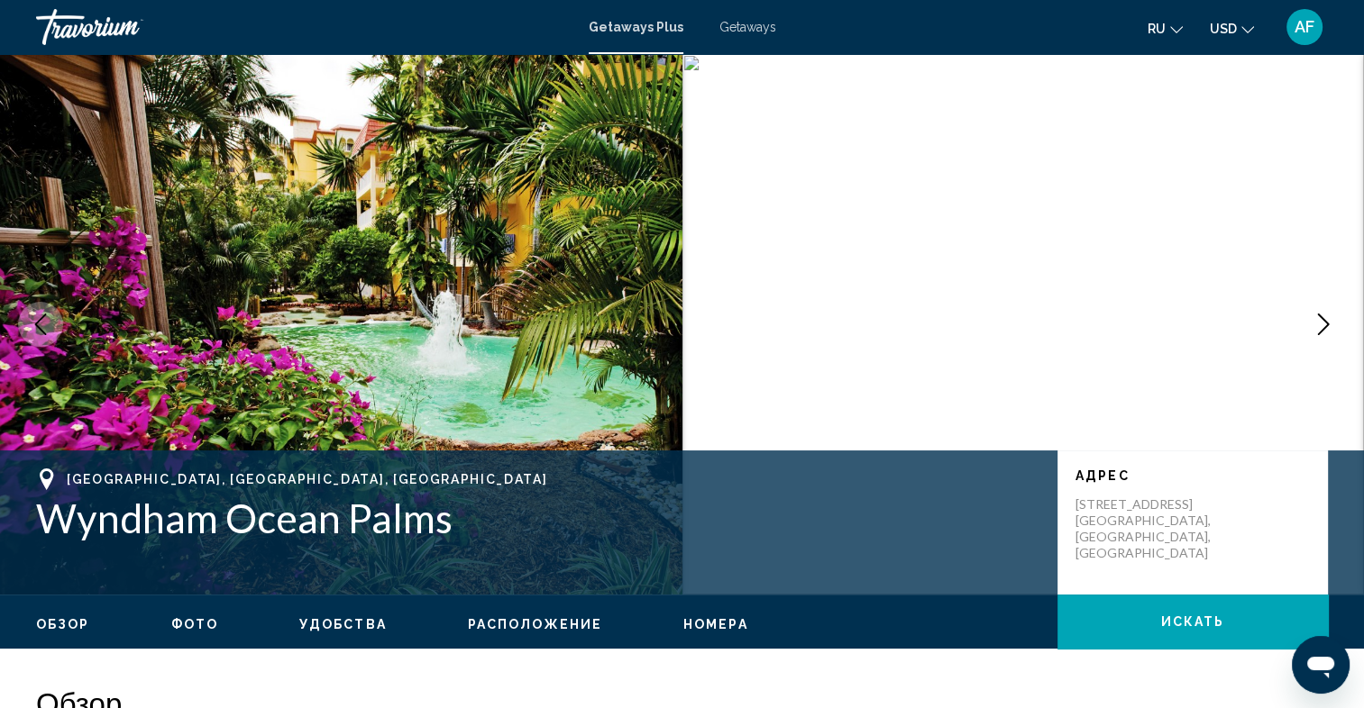
click at [1327, 324] on icon "Next image" at bounding box center [1324, 325] width 12 height 22
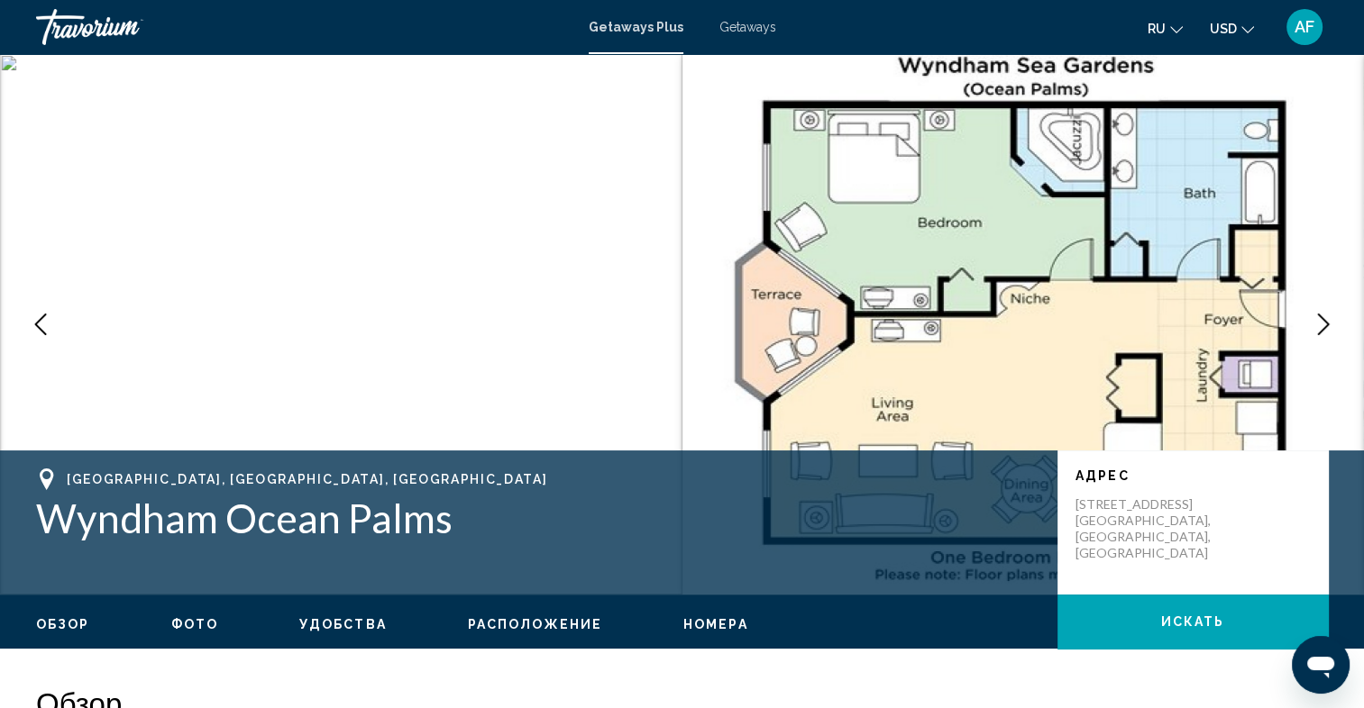
click at [1319, 329] on icon "Next image" at bounding box center [1323, 325] width 22 height 22
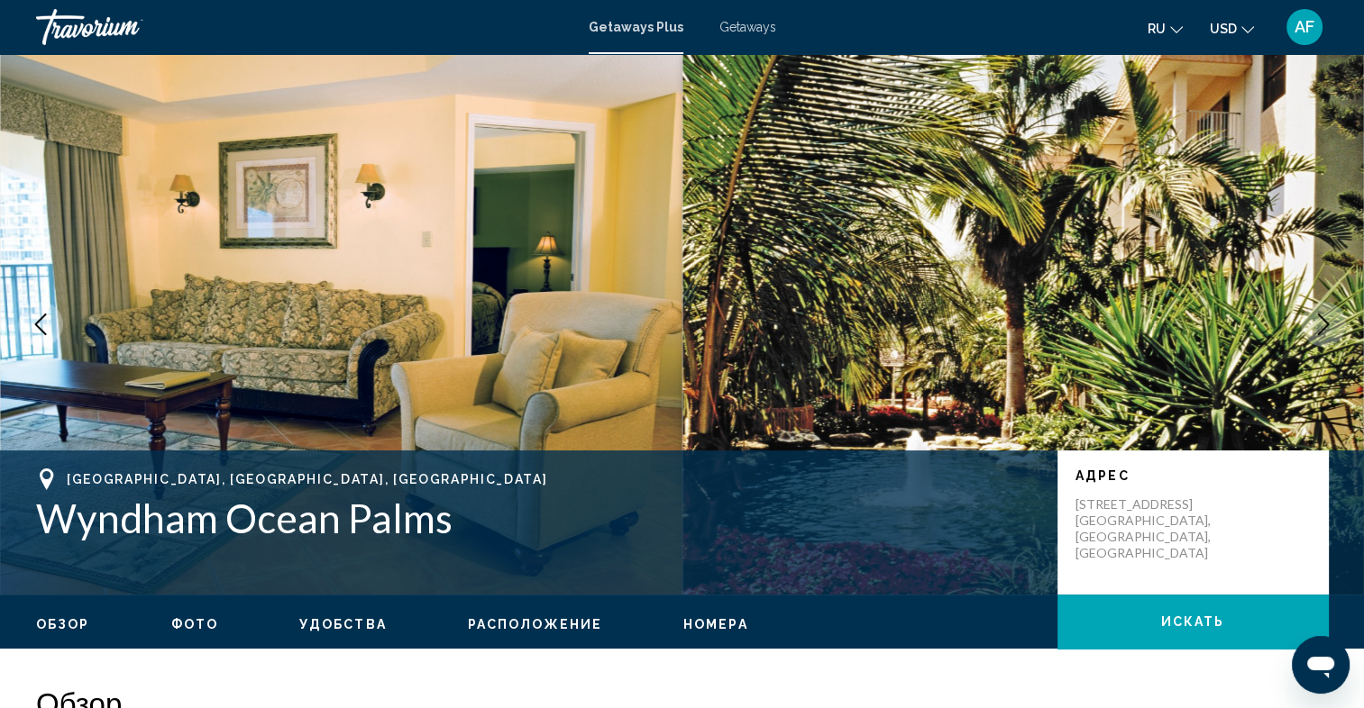
click at [1320, 324] on icon "Next image" at bounding box center [1323, 325] width 22 height 22
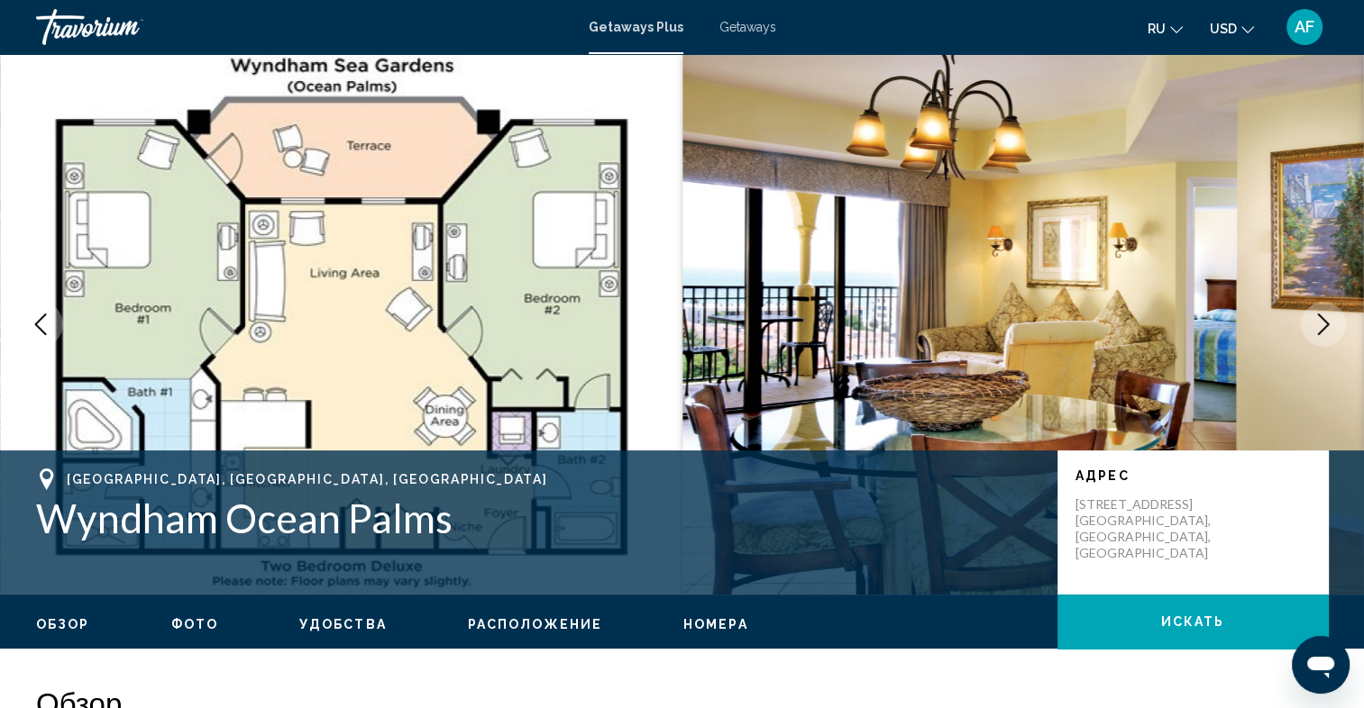
click at [1330, 324] on icon "Next image" at bounding box center [1323, 325] width 22 height 22
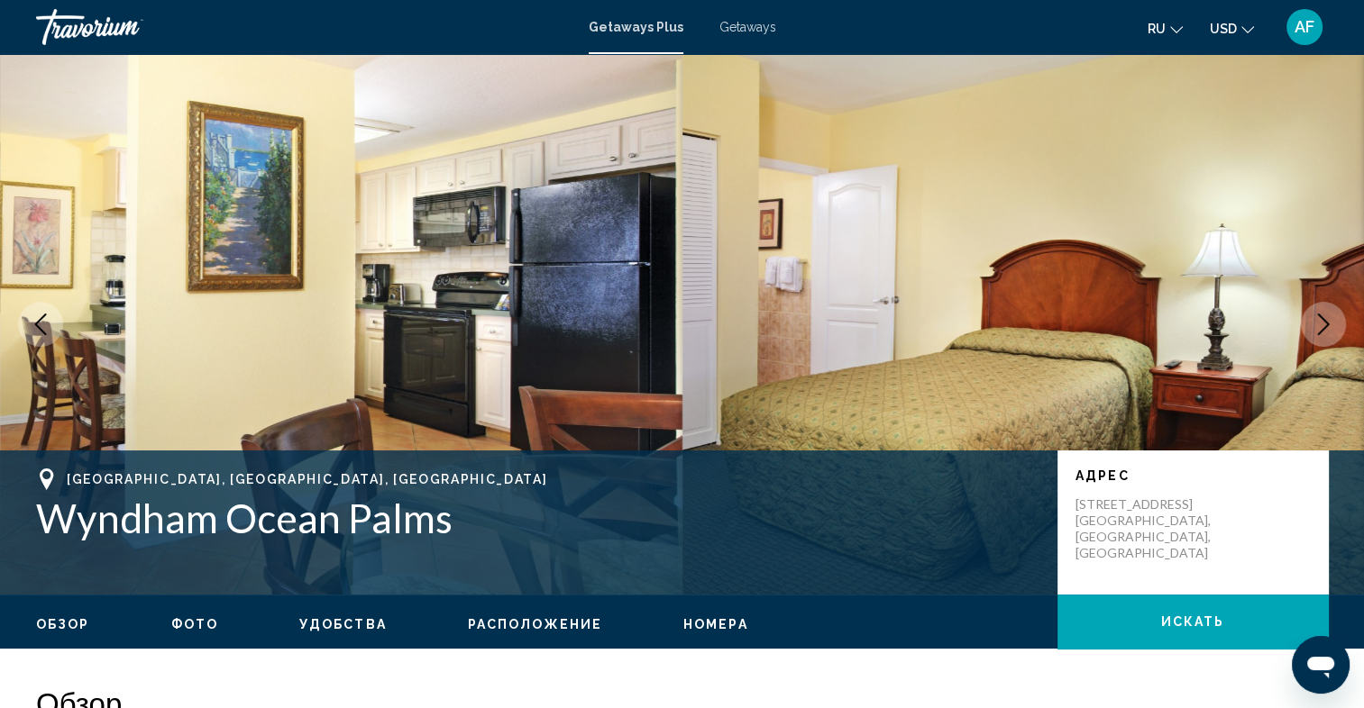
click at [1329, 324] on icon "Next image" at bounding box center [1323, 325] width 22 height 22
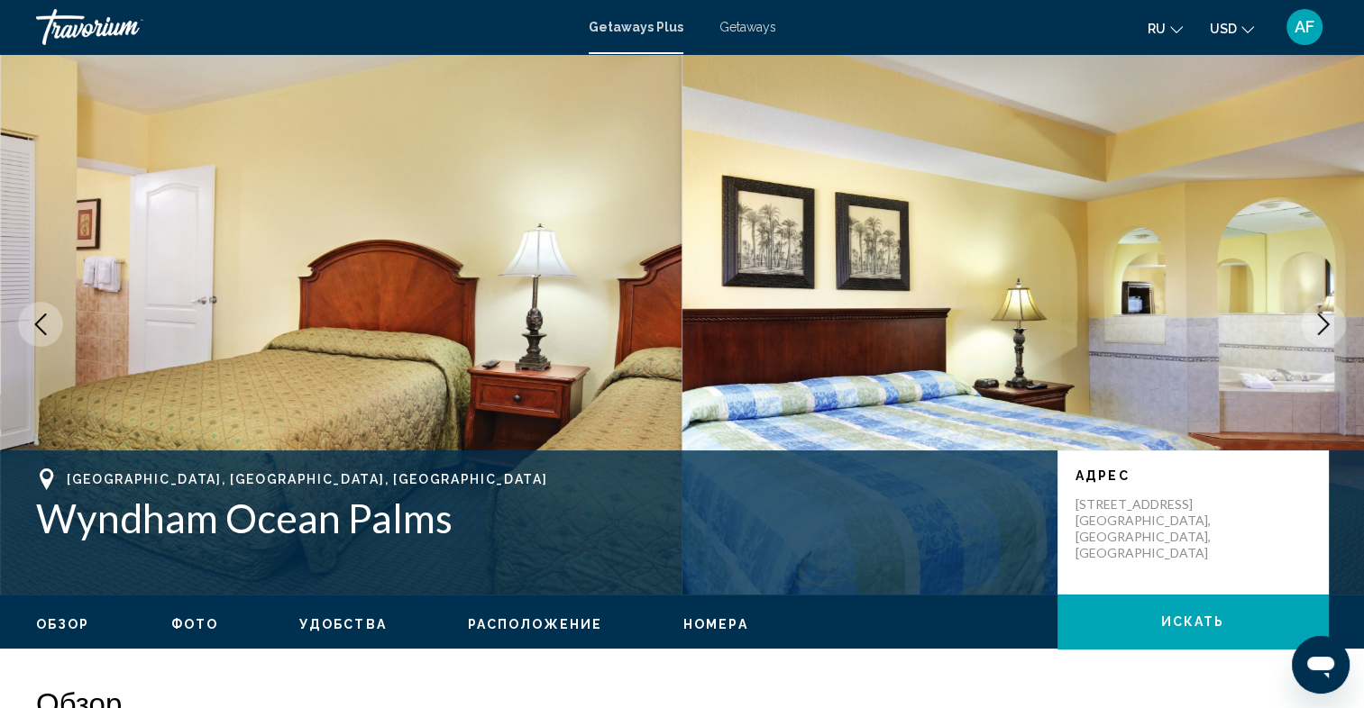
click at [1329, 324] on icon "Next image" at bounding box center [1323, 325] width 22 height 22
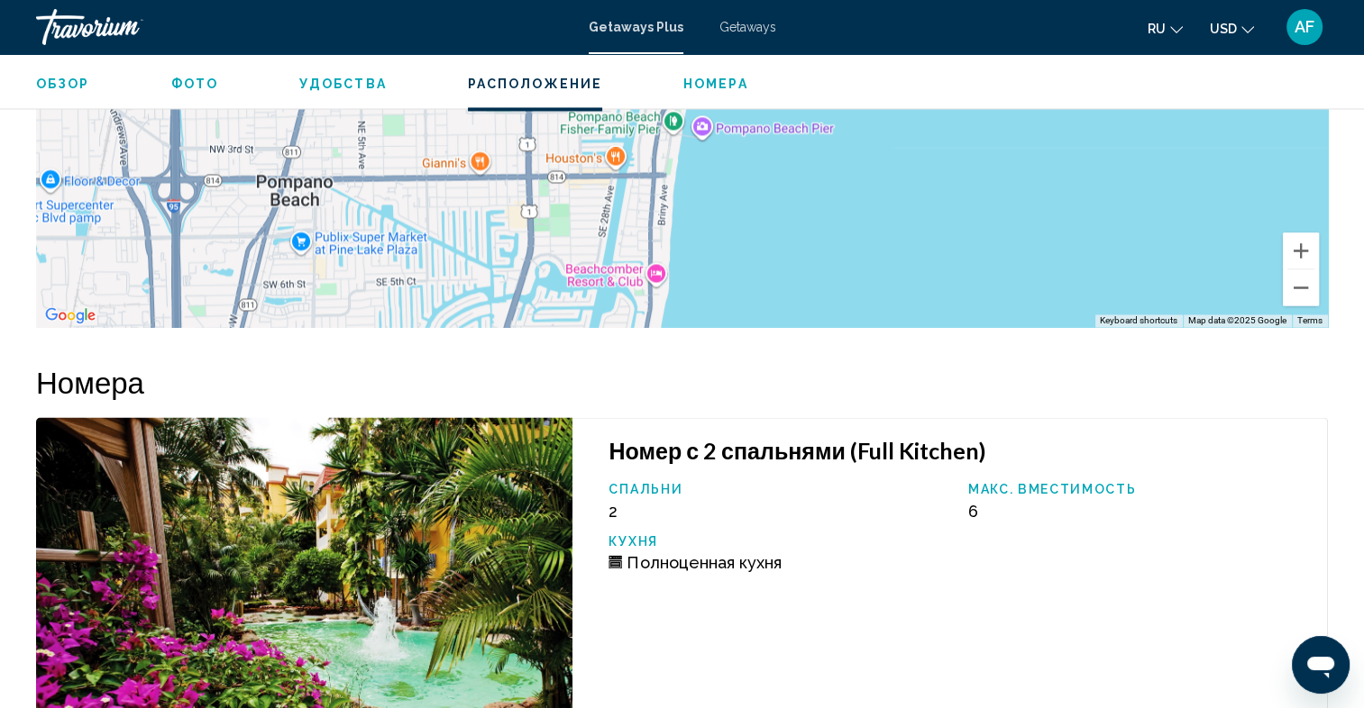
scroll to position [3054, 0]
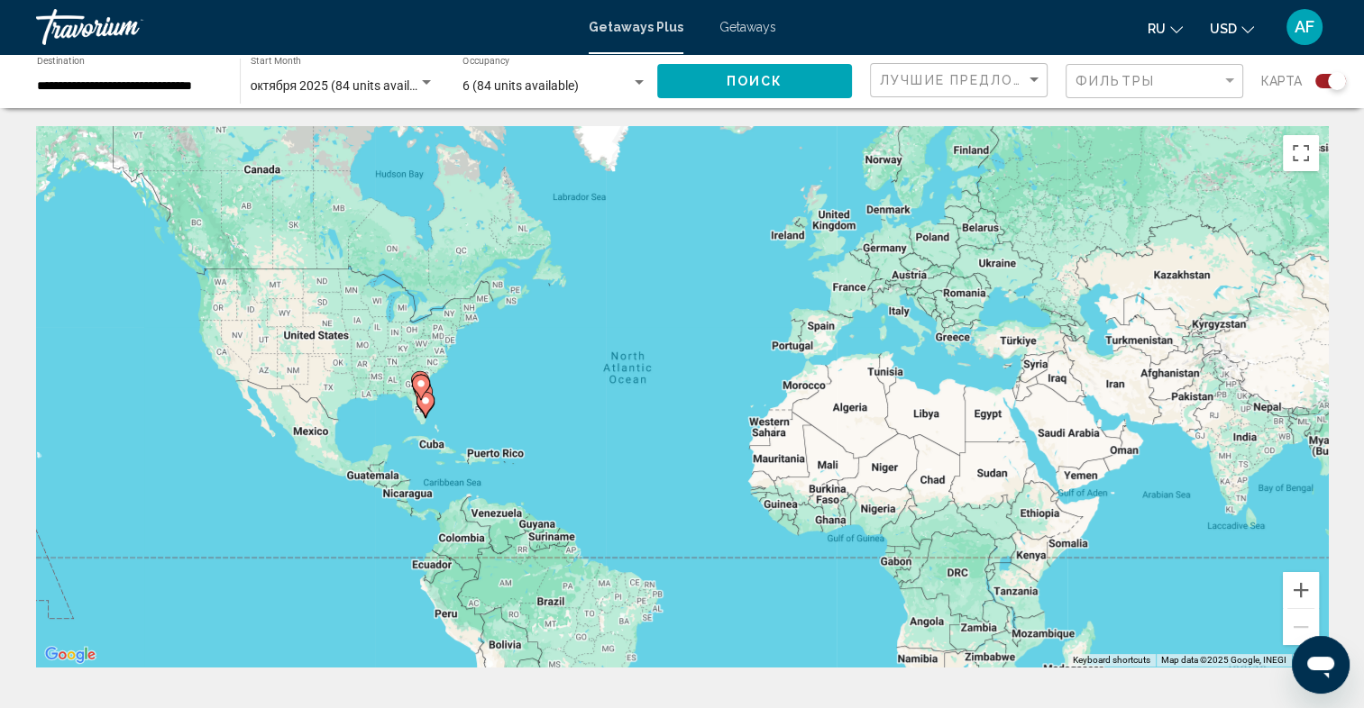
click at [424, 391] on icon "Main content" at bounding box center [420, 387] width 16 height 23
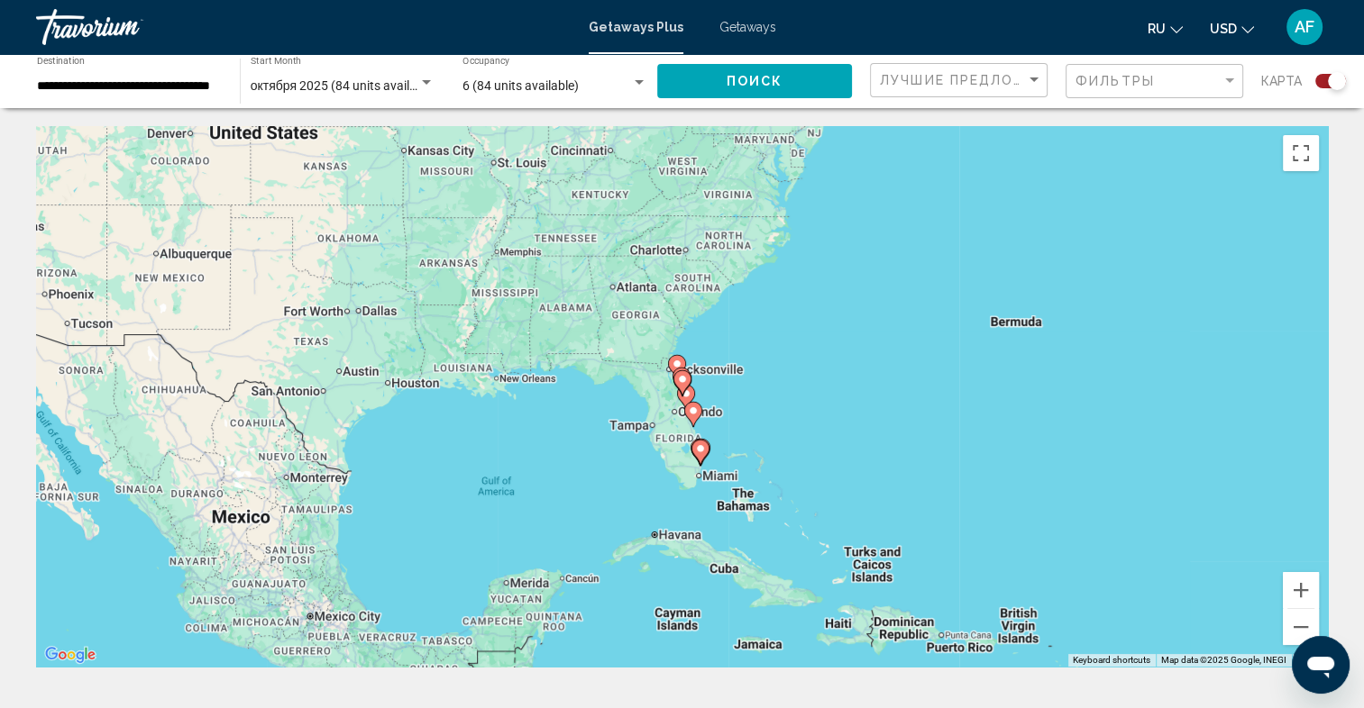
click at [701, 415] on gmp-advanced-marker "Main content" at bounding box center [693, 414] width 18 height 27
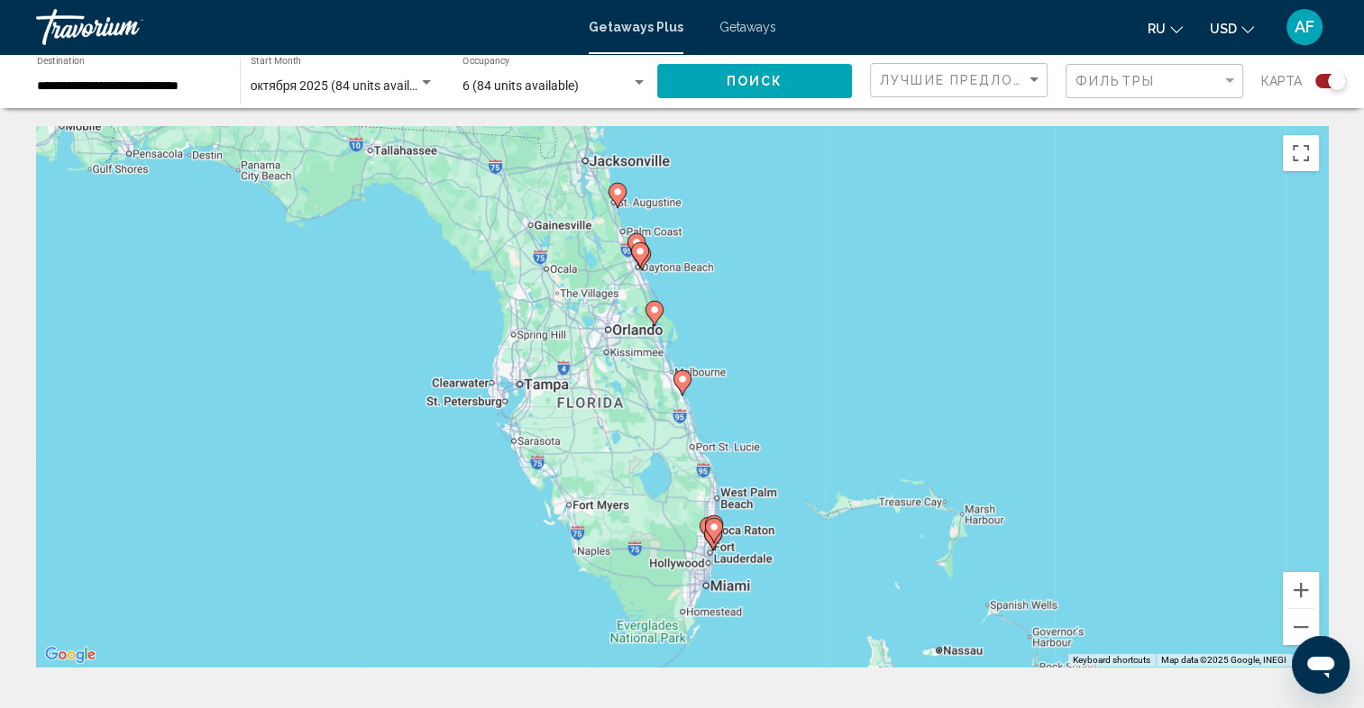
click at [679, 379] on image "Main content" at bounding box center [682, 379] width 11 height 11
type input "**********"
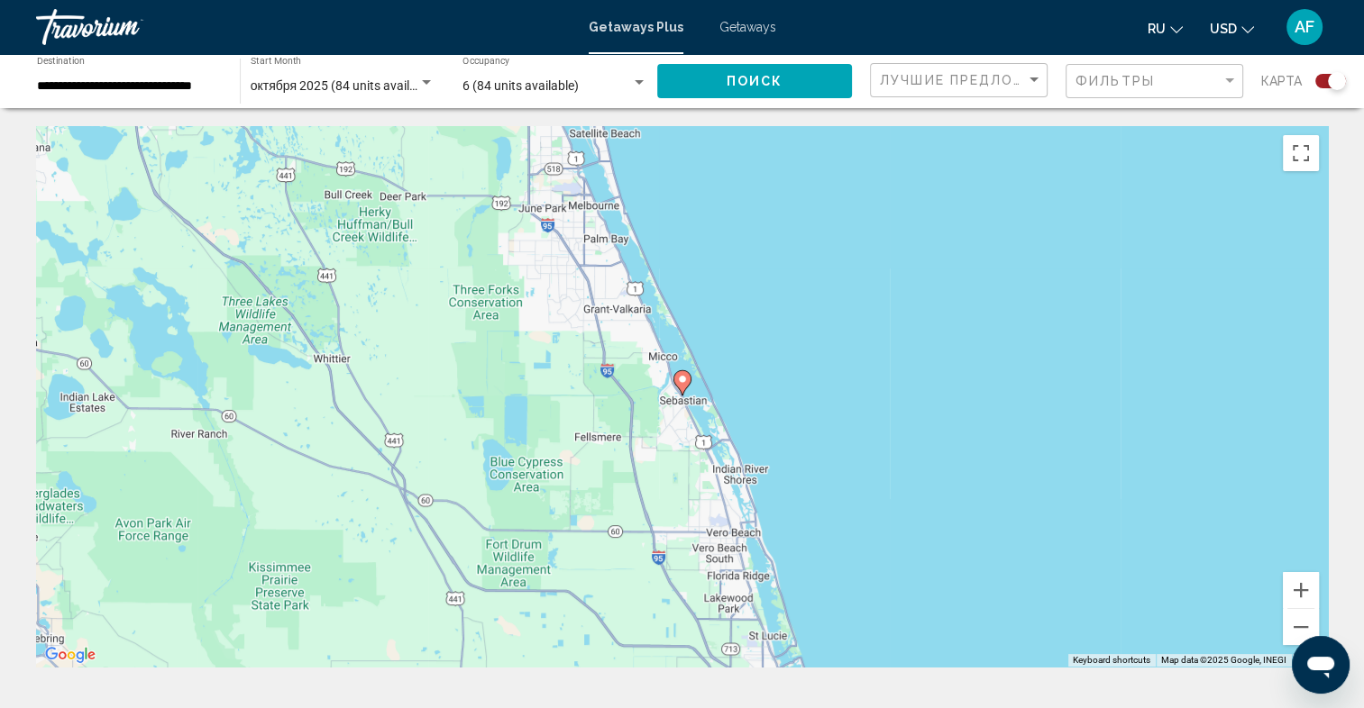
click at [685, 377] on image "Main content" at bounding box center [682, 379] width 11 height 11
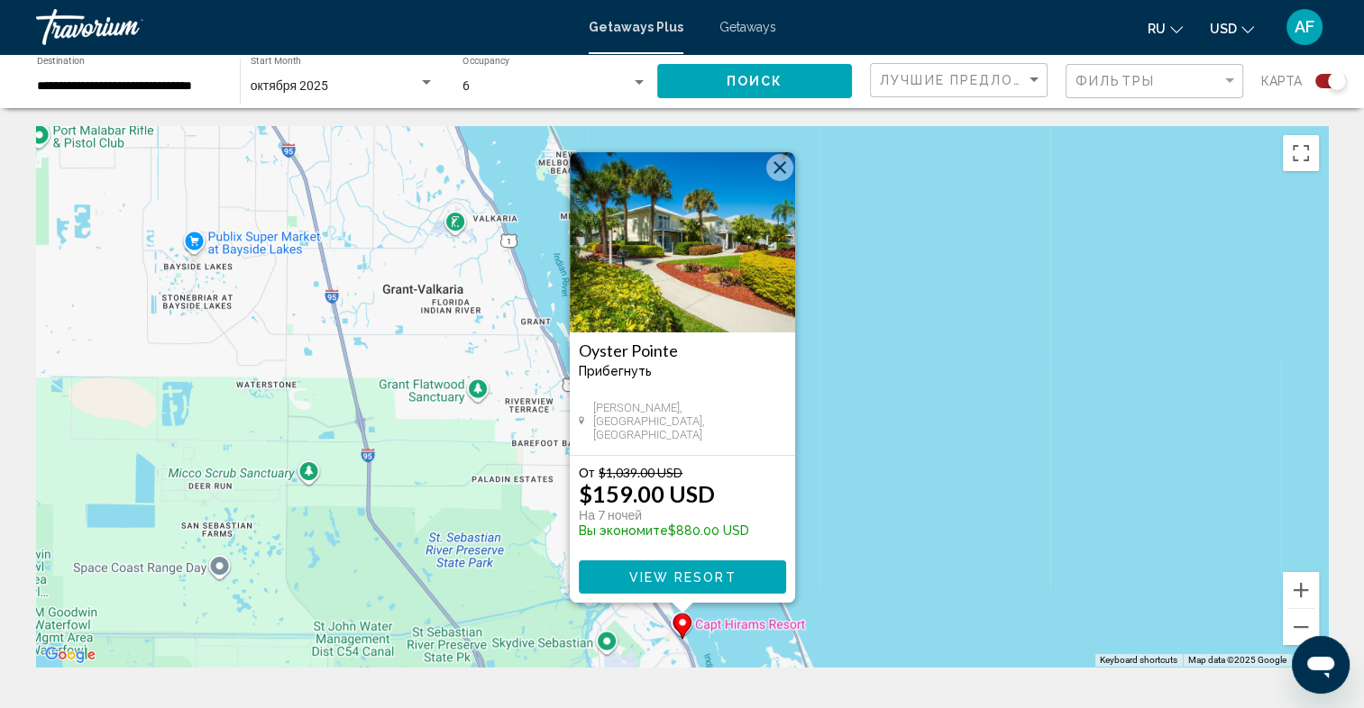
click at [703, 233] on img "Main content" at bounding box center [682, 242] width 225 height 180
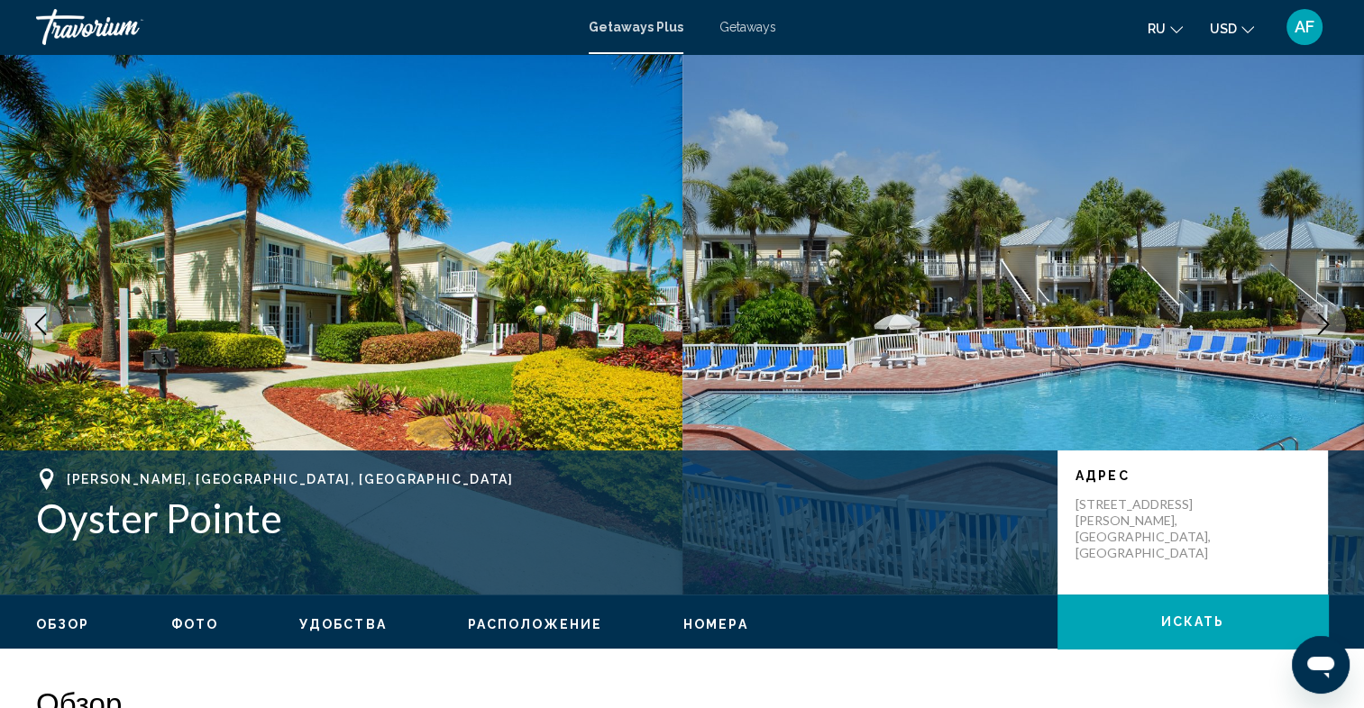
click at [1323, 322] on icon "Next image" at bounding box center [1323, 325] width 22 height 22
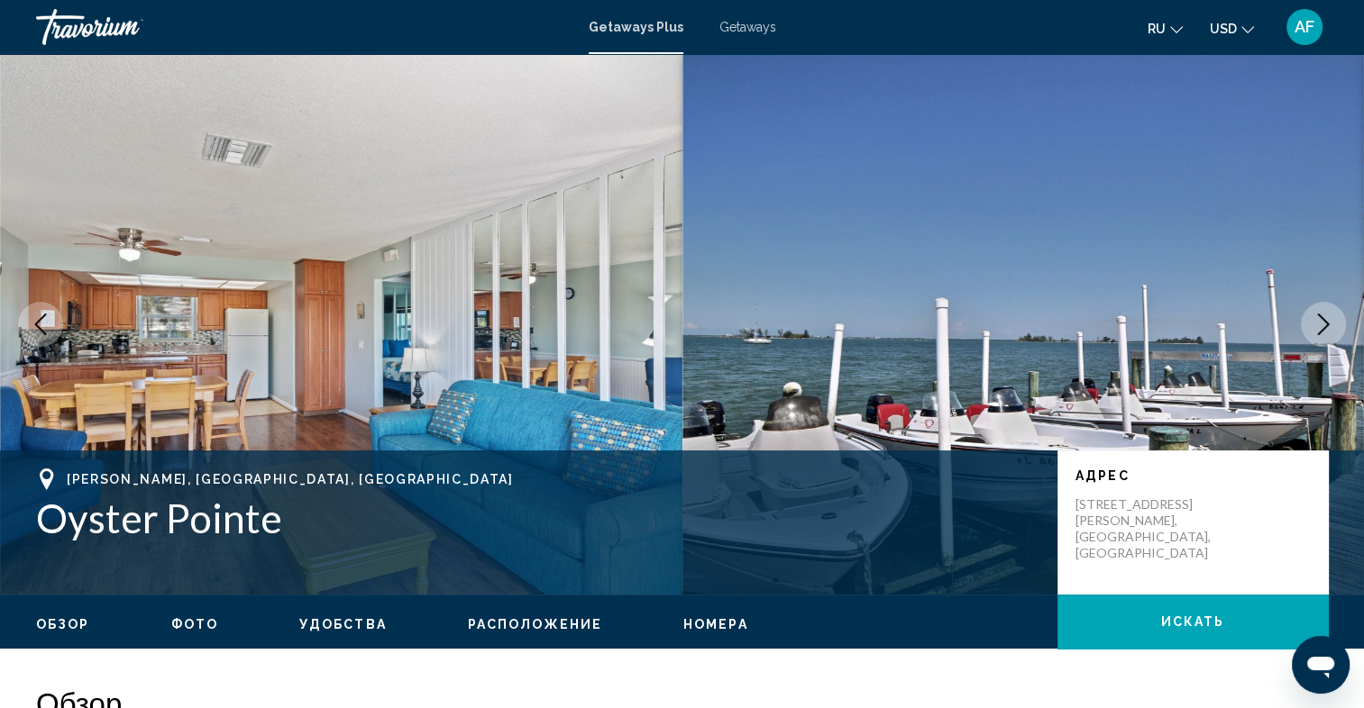
click at [1323, 322] on icon "Next image" at bounding box center [1323, 325] width 22 height 22
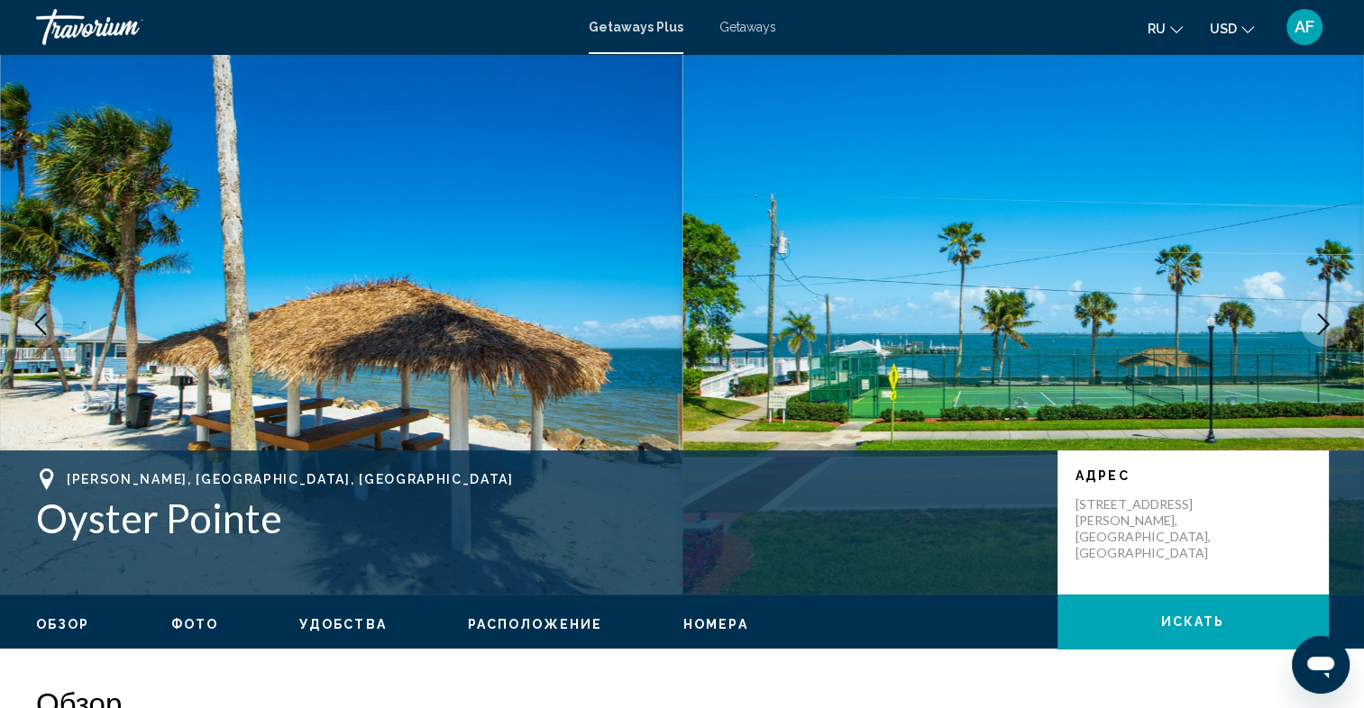
click at [1322, 325] on icon "Next image" at bounding box center [1323, 325] width 22 height 22
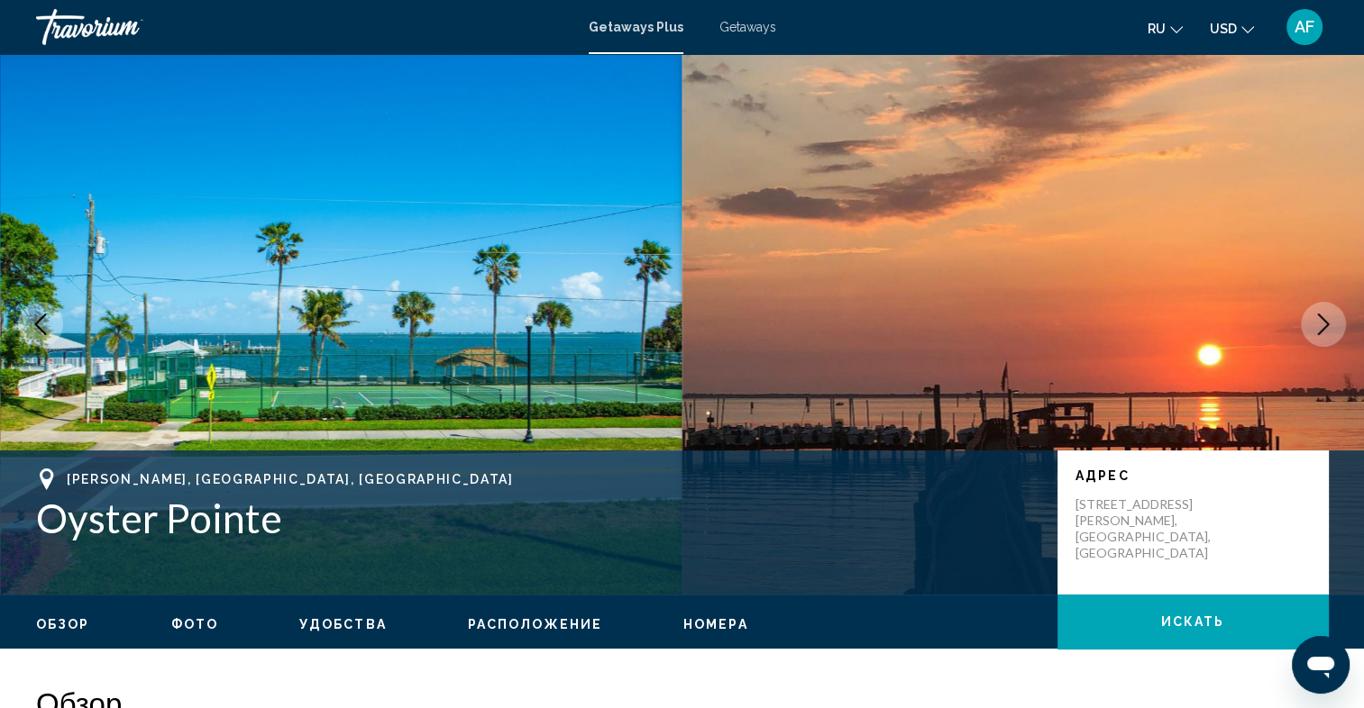
click at [1322, 325] on icon "Next image" at bounding box center [1323, 325] width 22 height 22
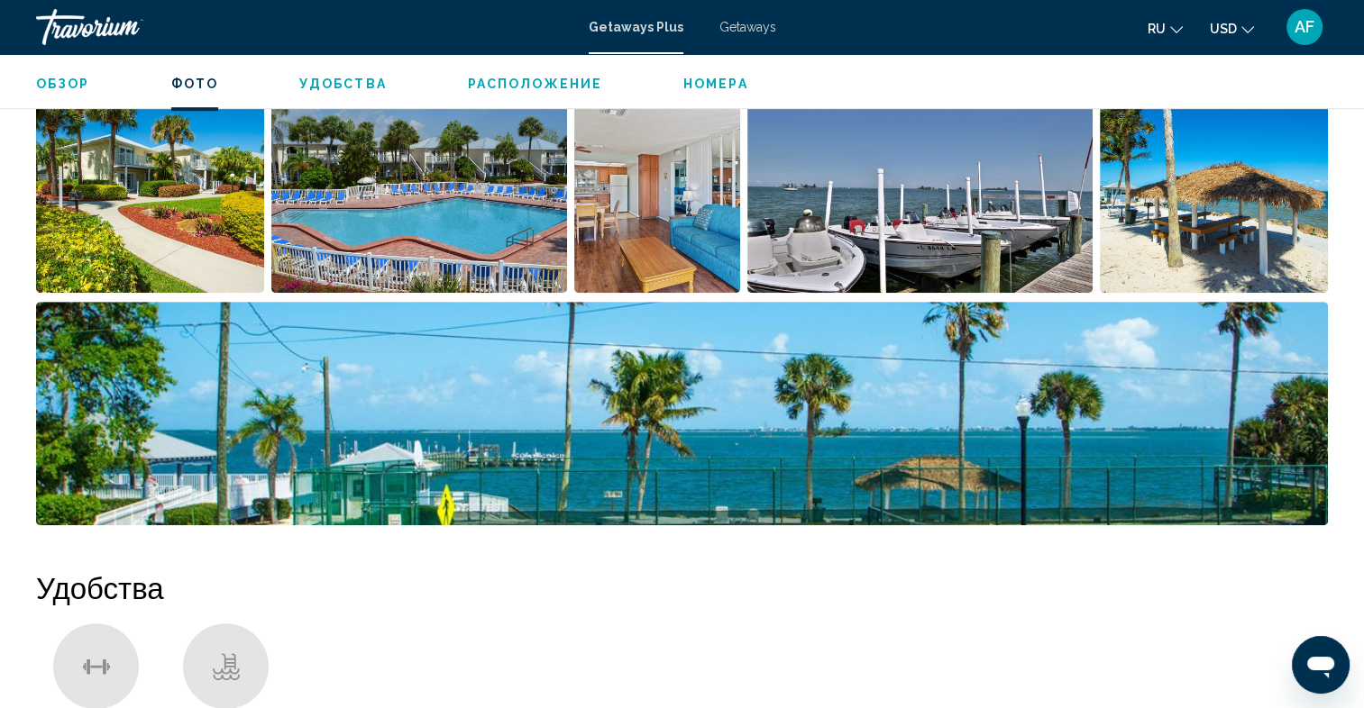
scroll to position [901, 0]
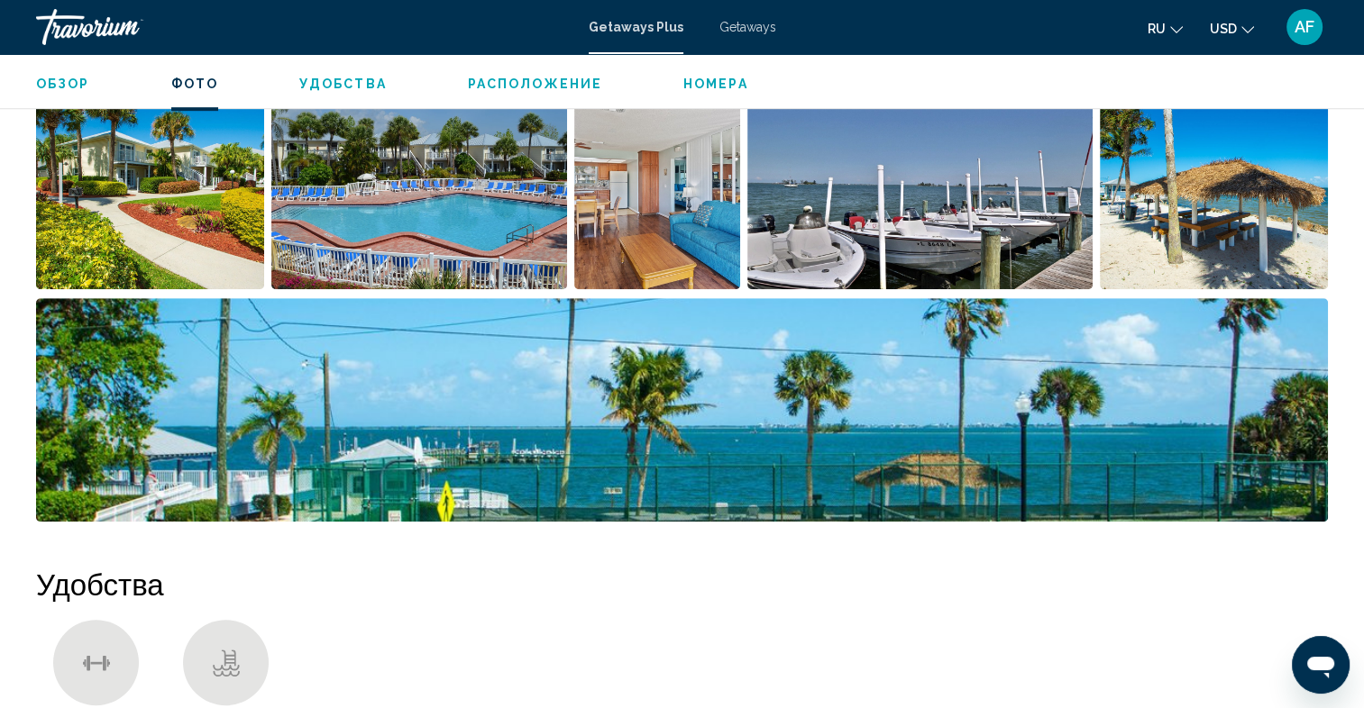
click at [653, 211] on img "Open full-screen image slider" at bounding box center [656, 178] width 165 height 224
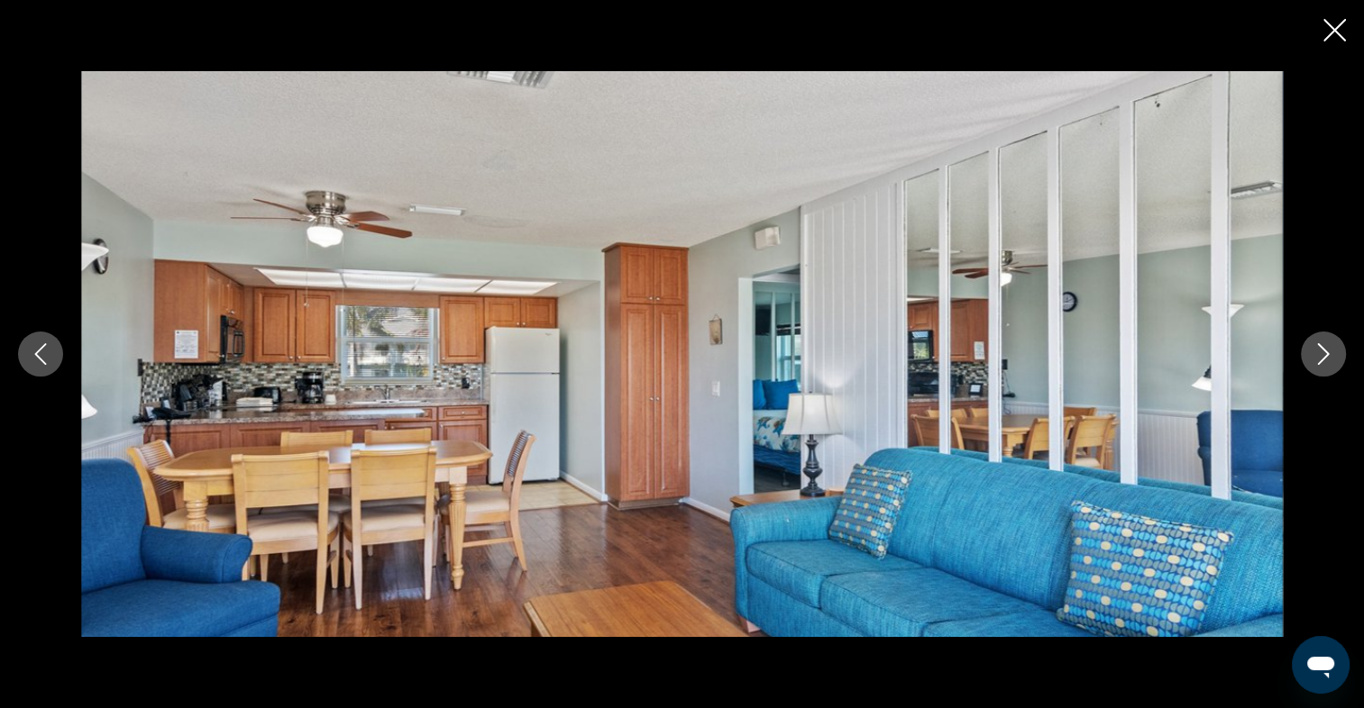
click at [1319, 353] on icon "Next image" at bounding box center [1323, 354] width 22 height 22
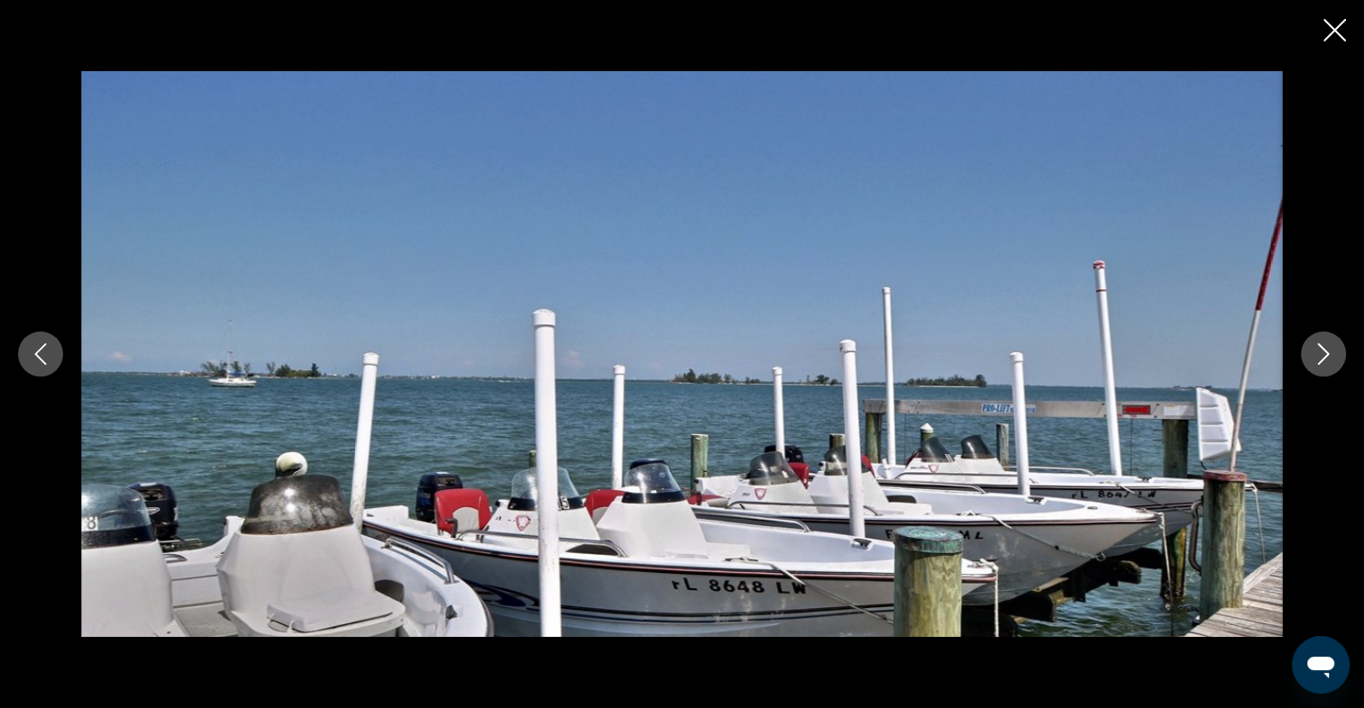
click at [1323, 351] on icon "Next image" at bounding box center [1323, 354] width 22 height 22
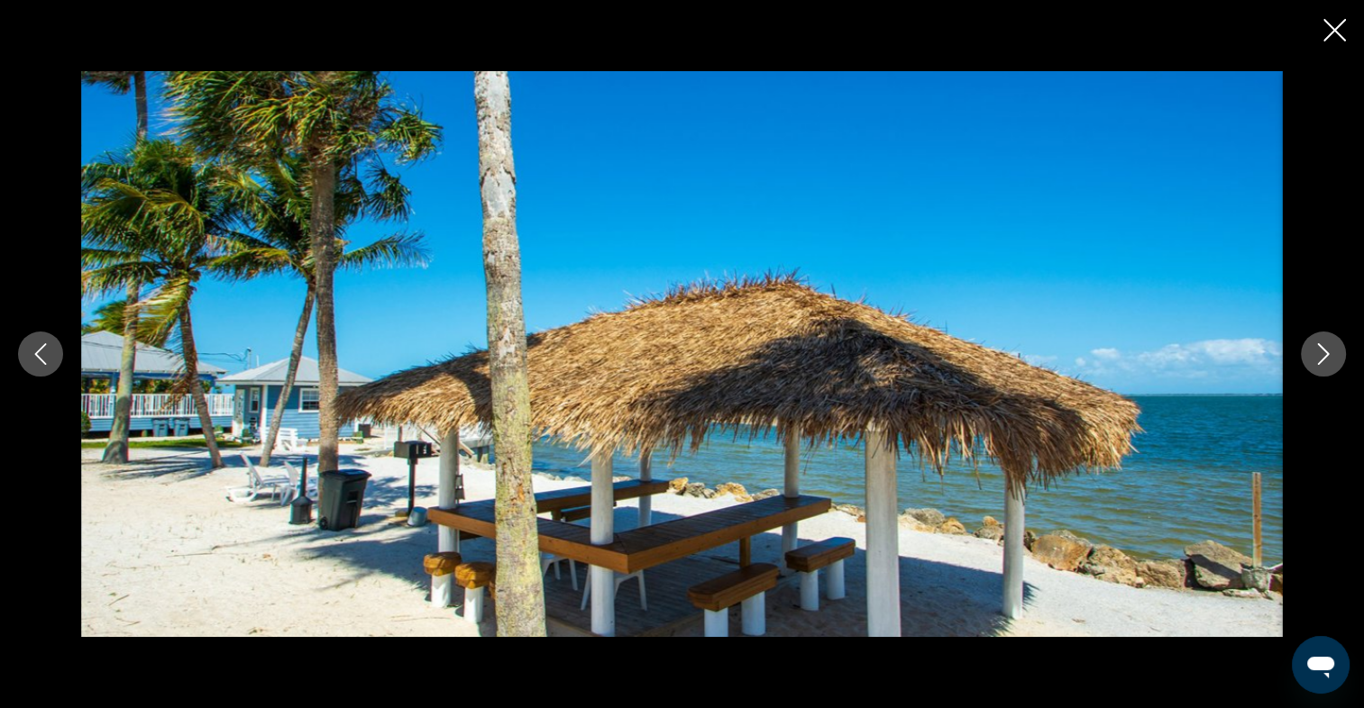
click at [1334, 32] on icon "Close slideshow" at bounding box center [1334, 30] width 23 height 23
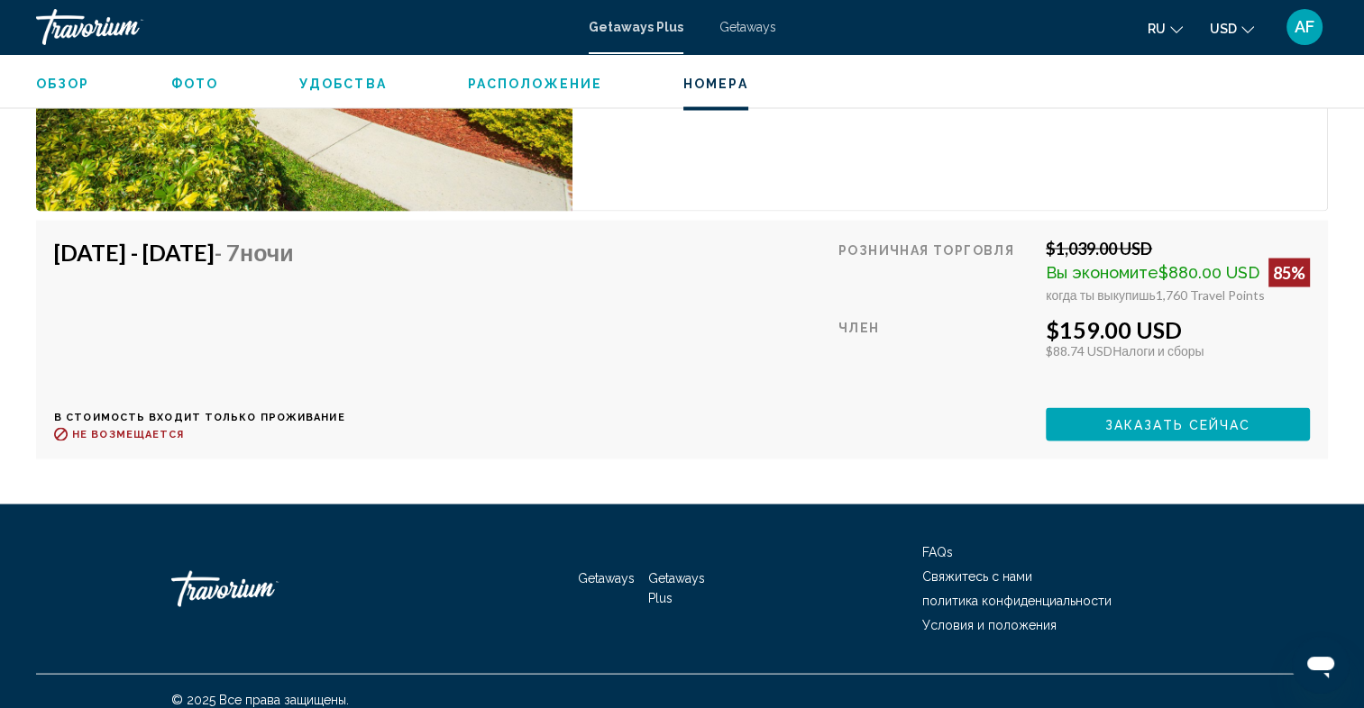
scroll to position [3515, 0]
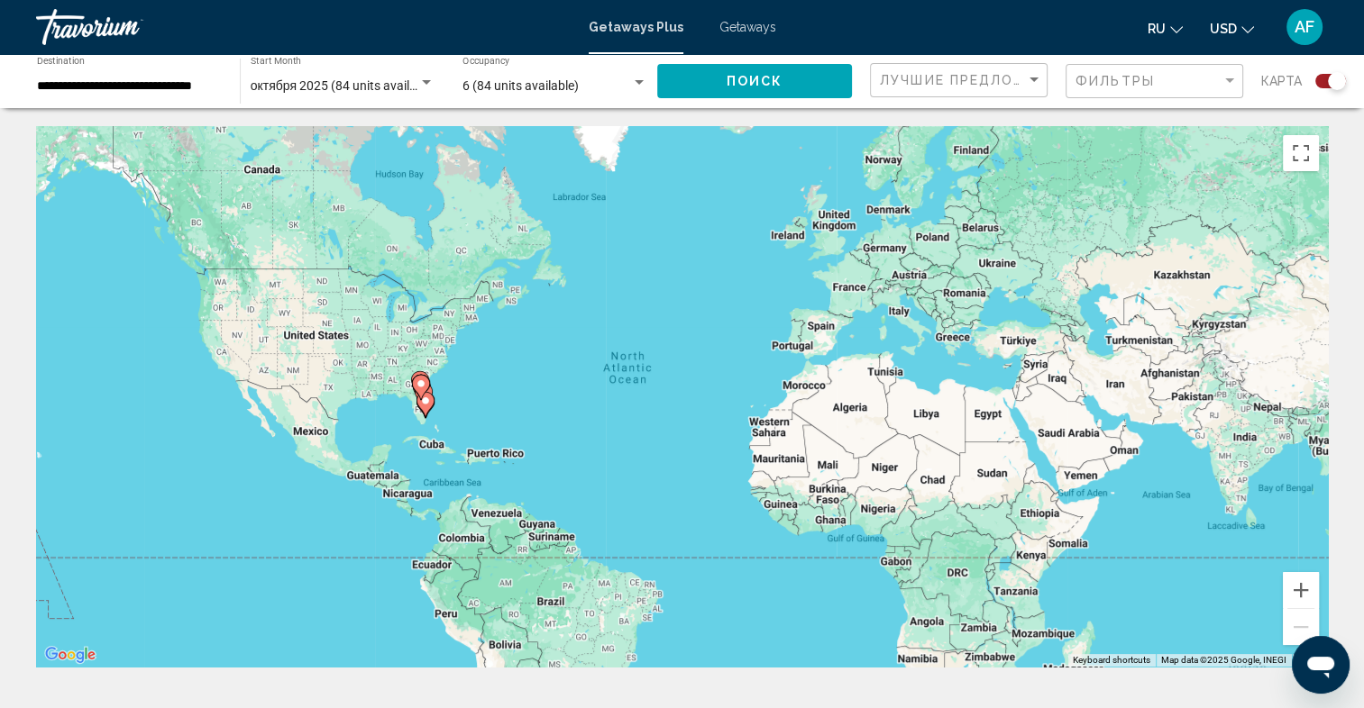
click at [424, 382] on image "Main content" at bounding box center [420, 384] width 11 height 11
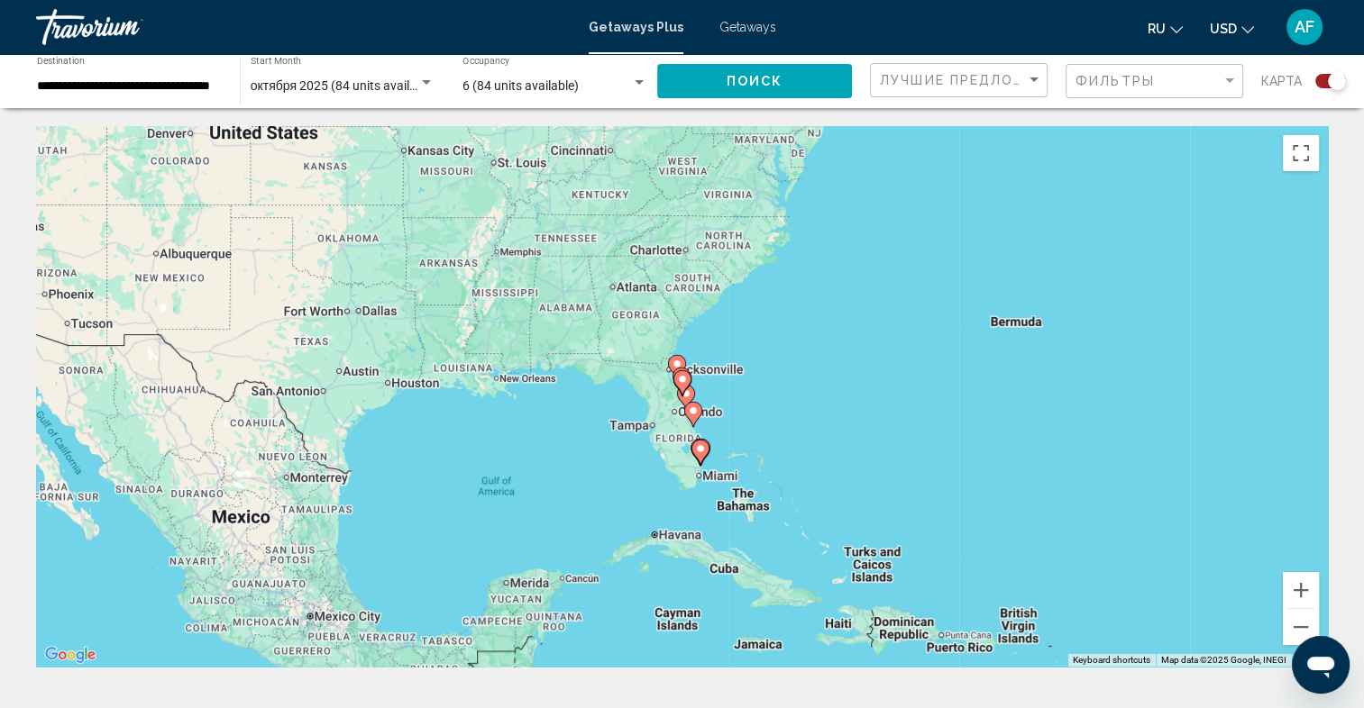
click at [701, 458] on icon "Main content" at bounding box center [699, 452] width 16 height 23
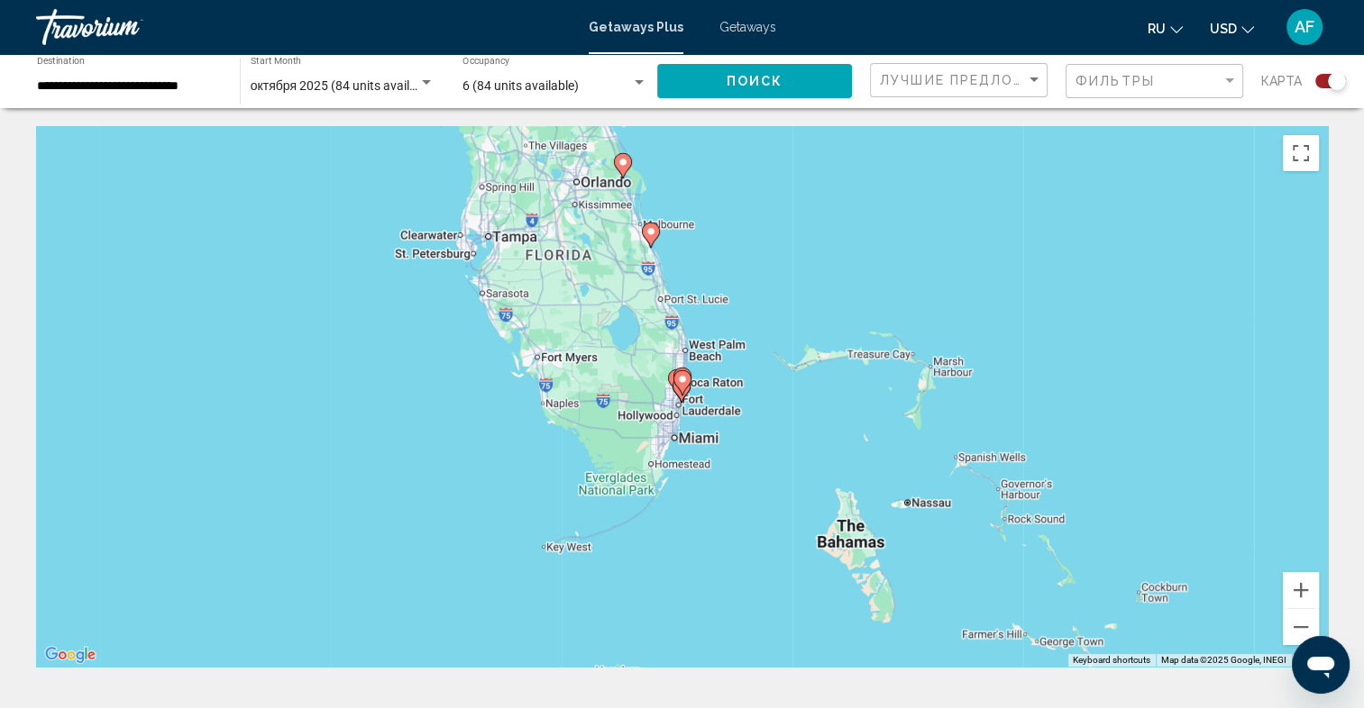
click at [685, 377] on image "Main content" at bounding box center [682, 379] width 11 height 11
type input "**********"
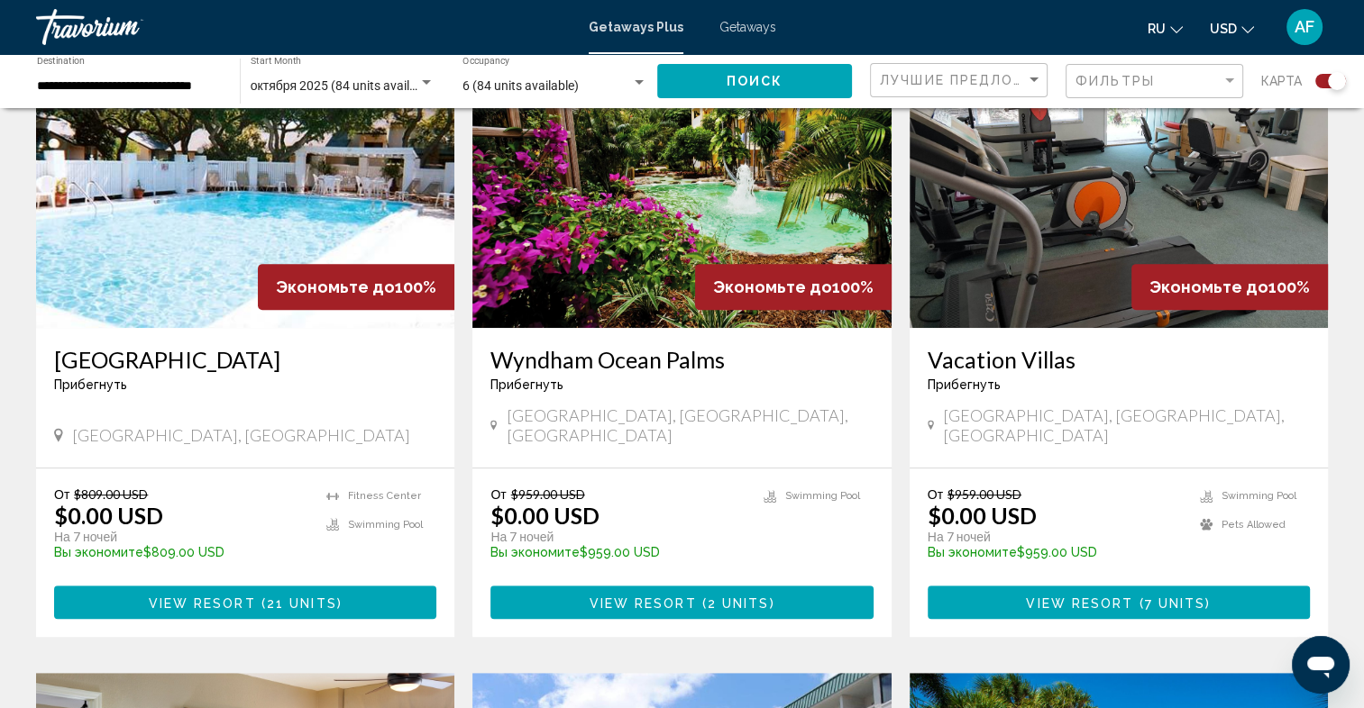
scroll to position [721, 0]
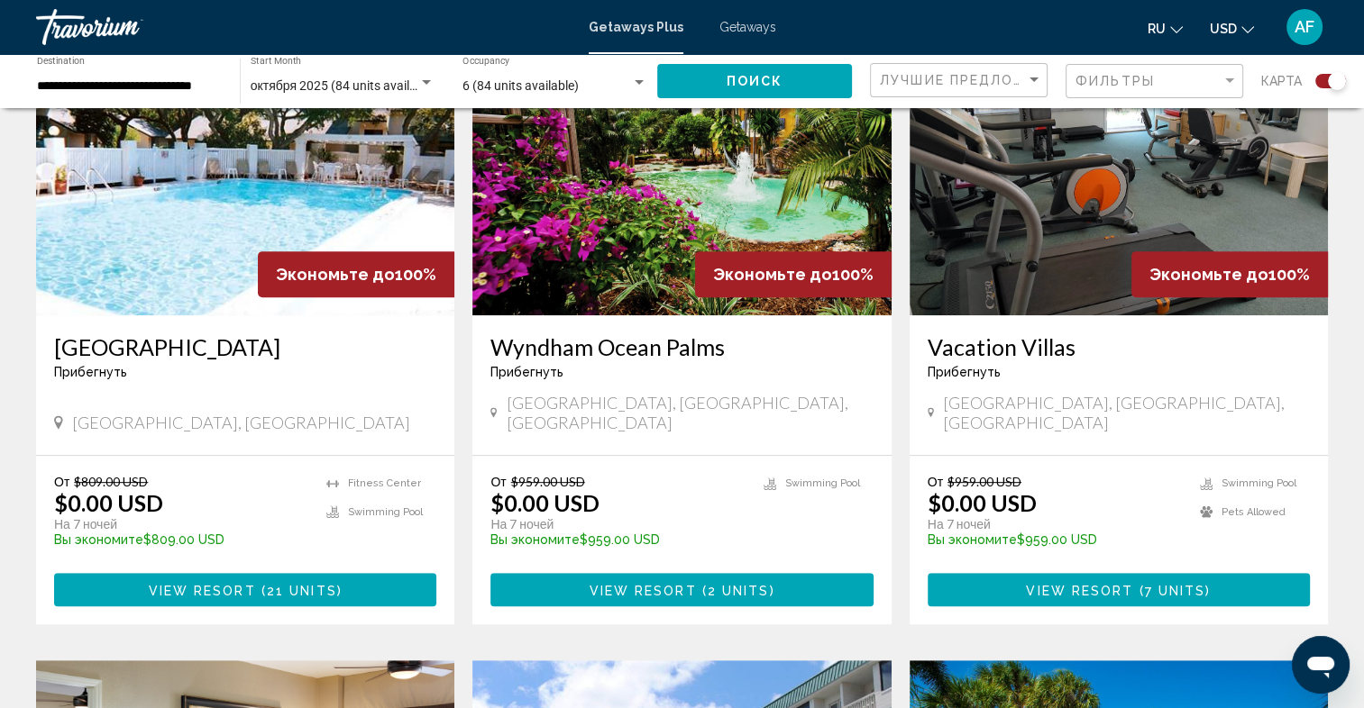
click at [1100, 197] on img "Main content" at bounding box center [1118, 171] width 418 height 288
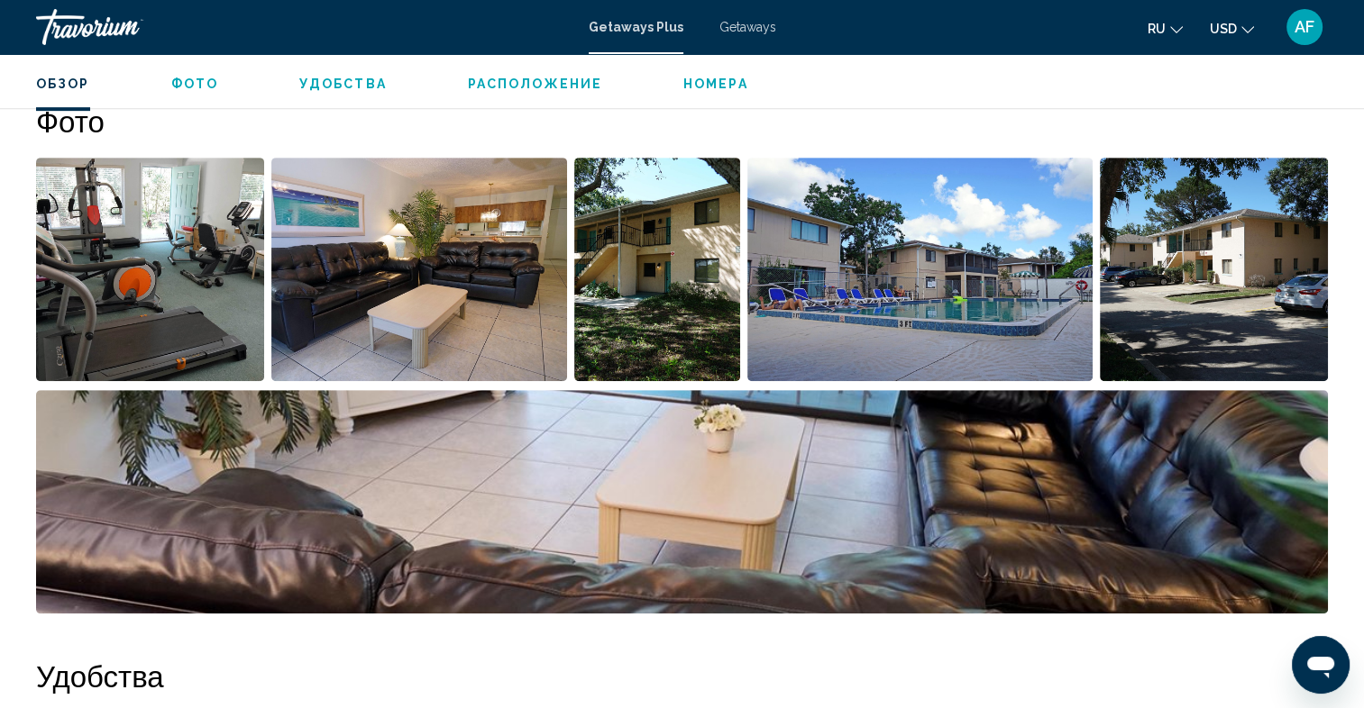
scroll to position [811, 0]
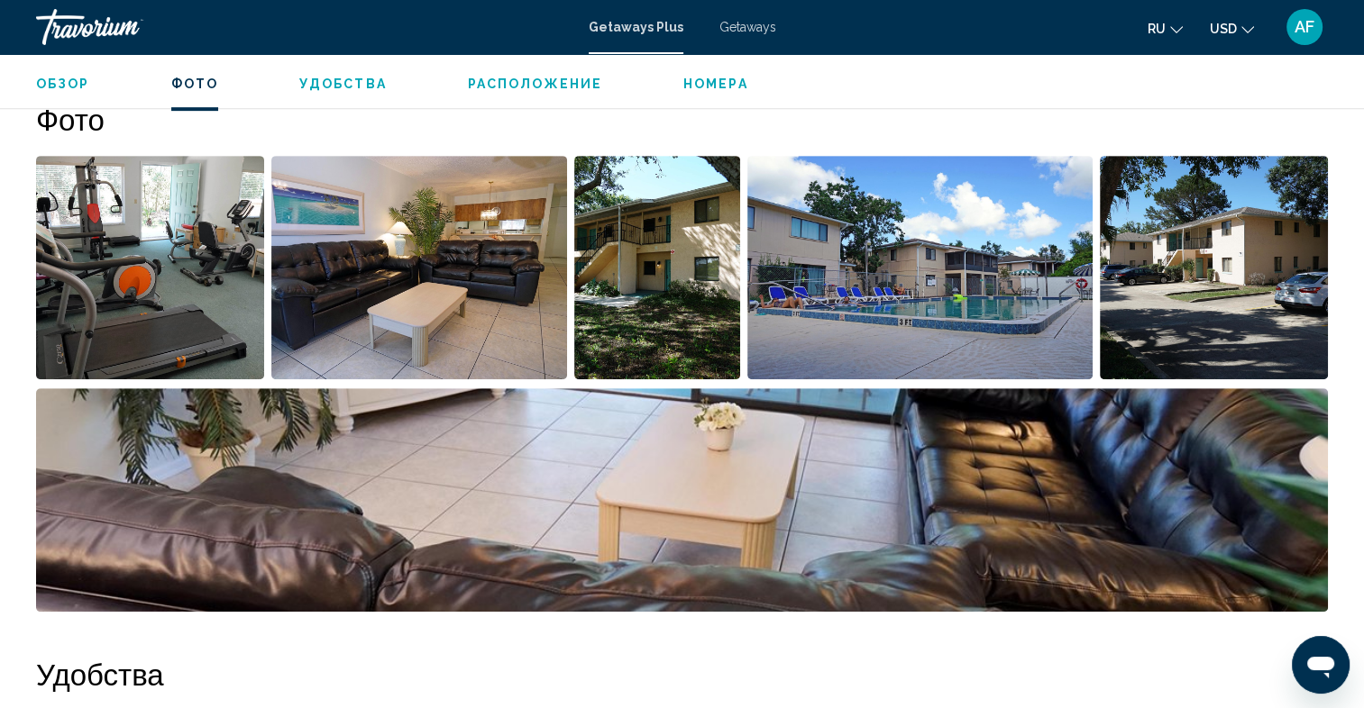
click at [972, 305] on img "Open full-screen image slider" at bounding box center [919, 268] width 345 height 224
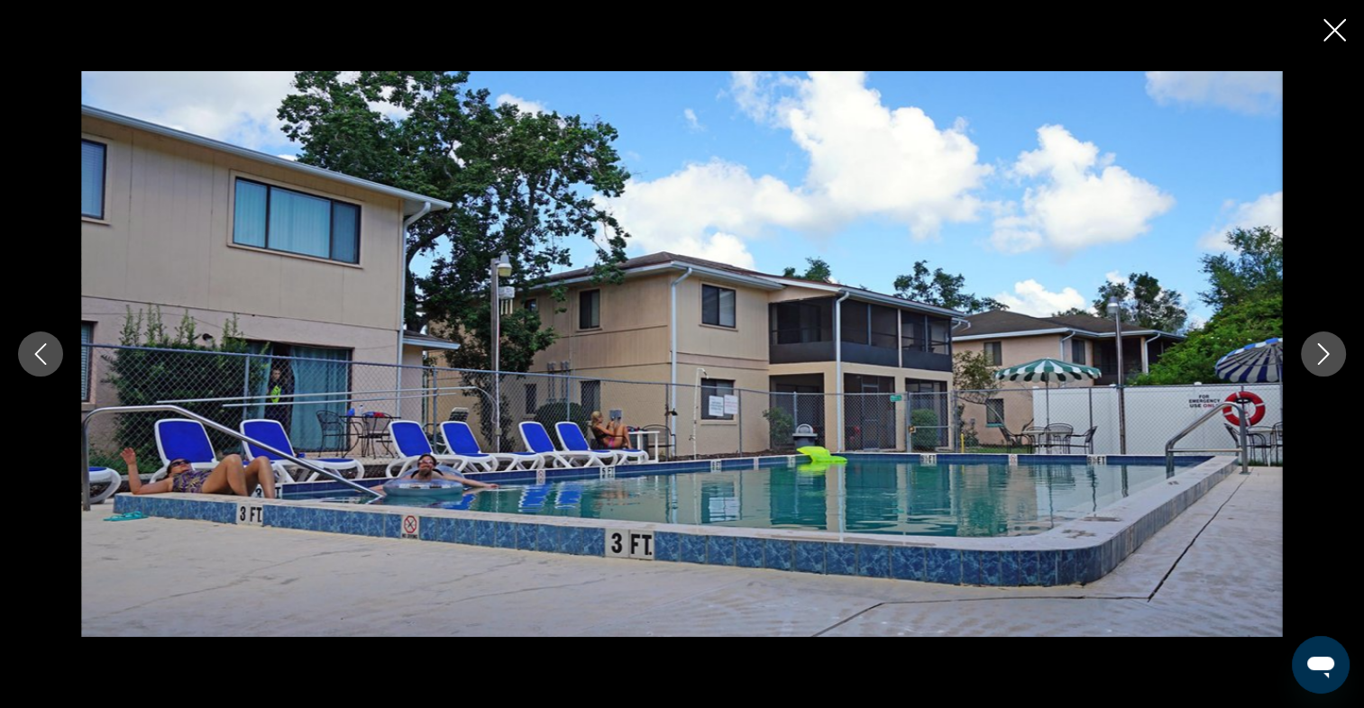
click at [1322, 352] on icon "Next image" at bounding box center [1323, 354] width 22 height 22
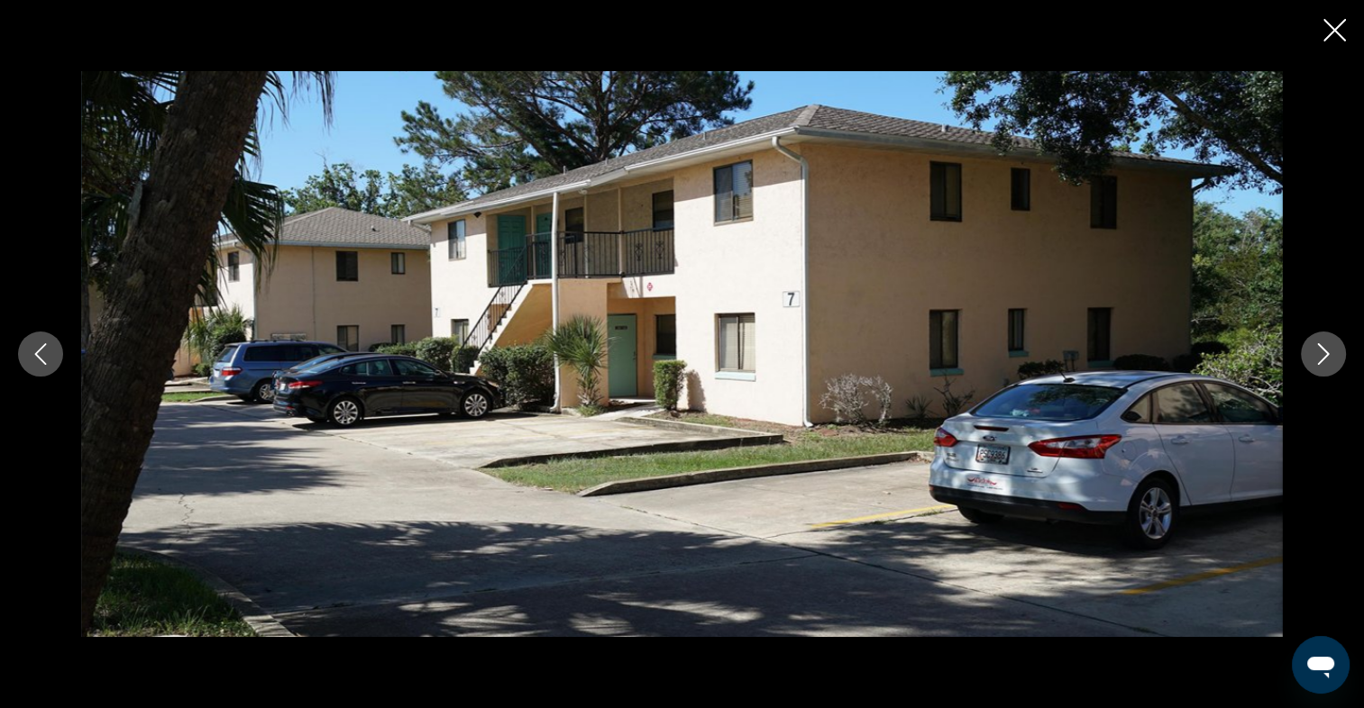
click at [1322, 352] on icon "Next image" at bounding box center [1323, 354] width 22 height 22
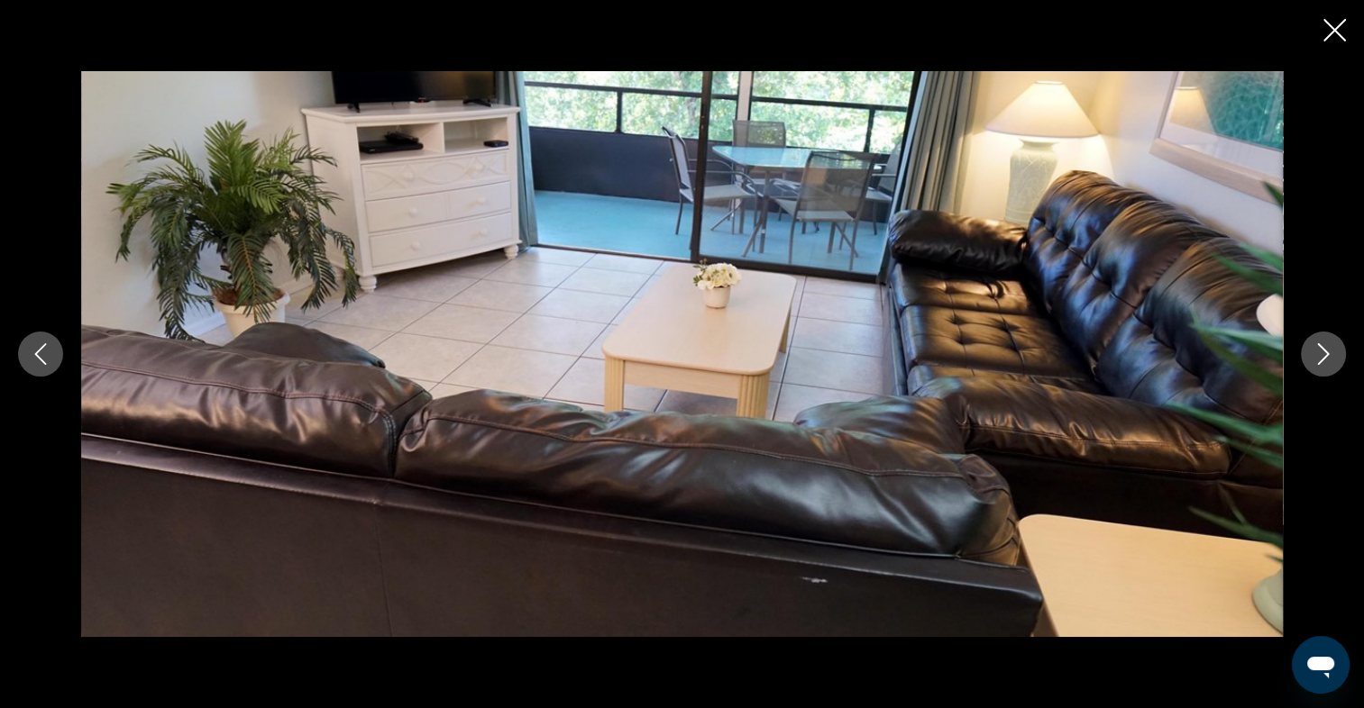
click at [1322, 352] on icon "Next image" at bounding box center [1323, 354] width 22 height 22
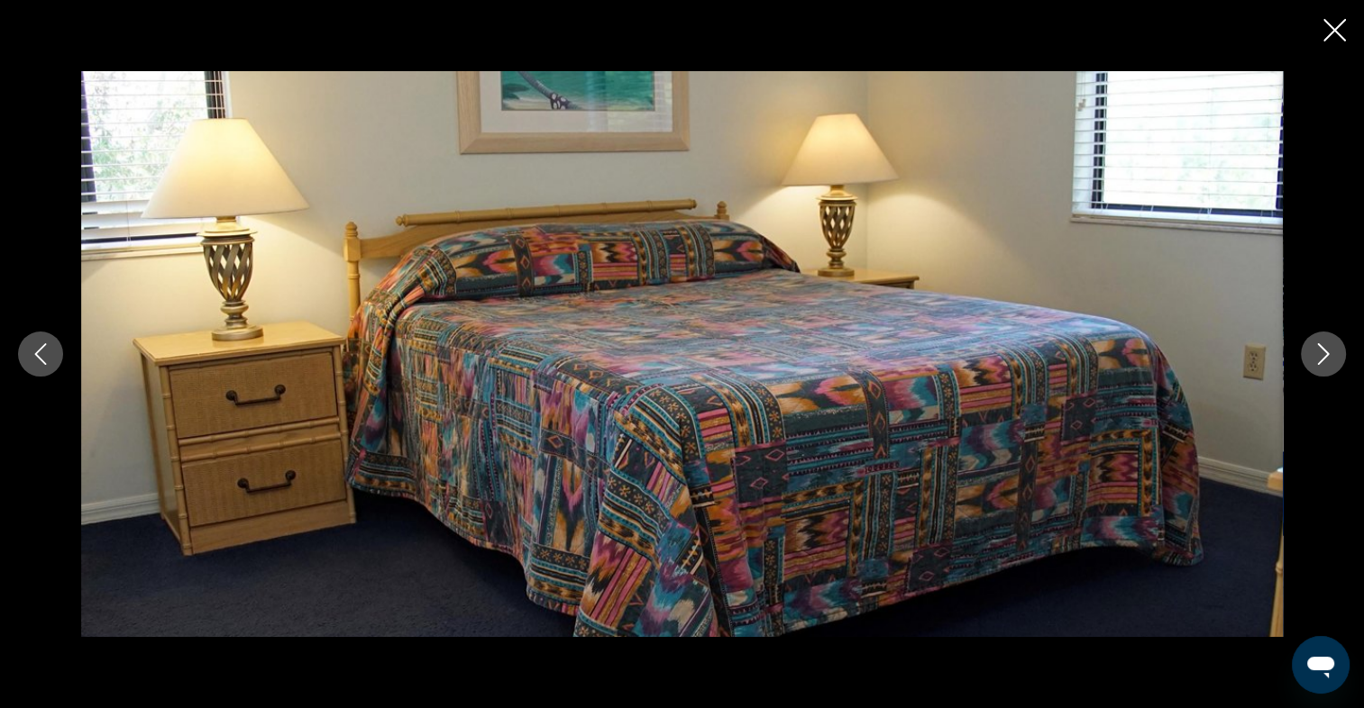
click at [1322, 352] on icon "Next image" at bounding box center [1323, 354] width 22 height 22
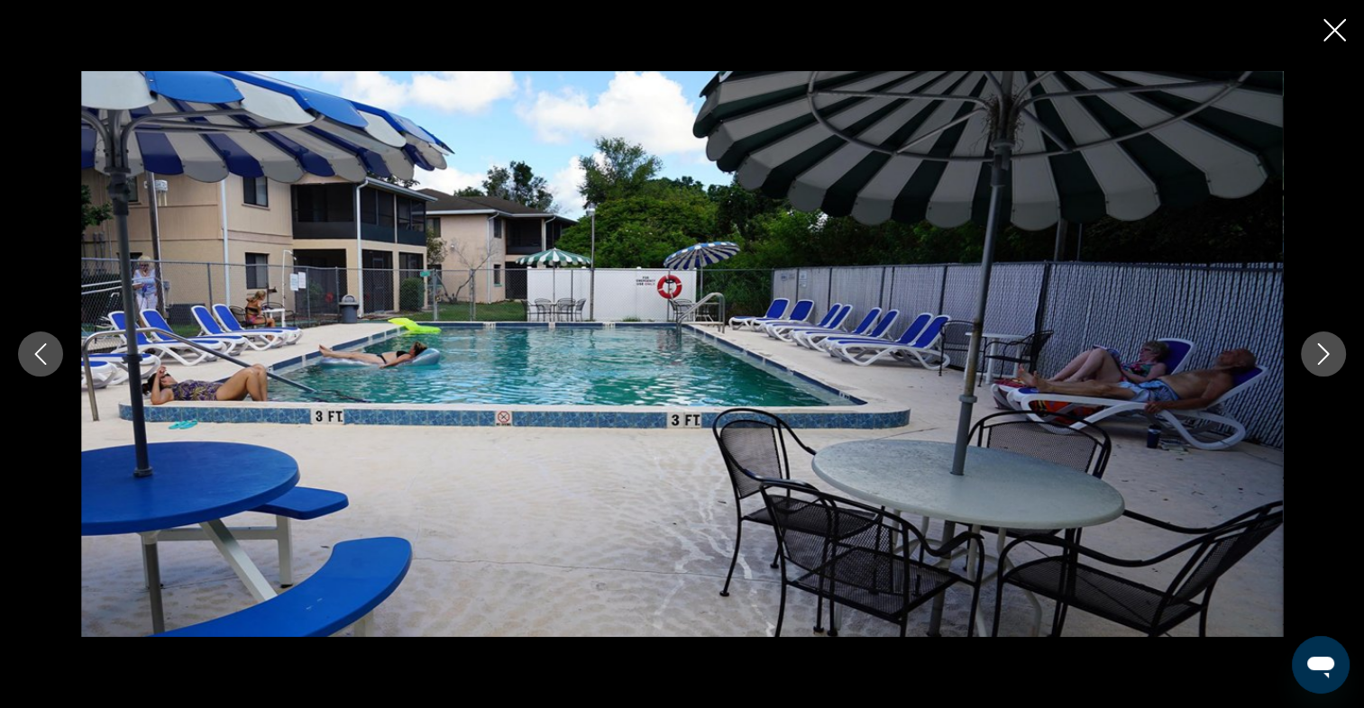
click at [1322, 352] on icon "Next image" at bounding box center [1323, 354] width 22 height 22
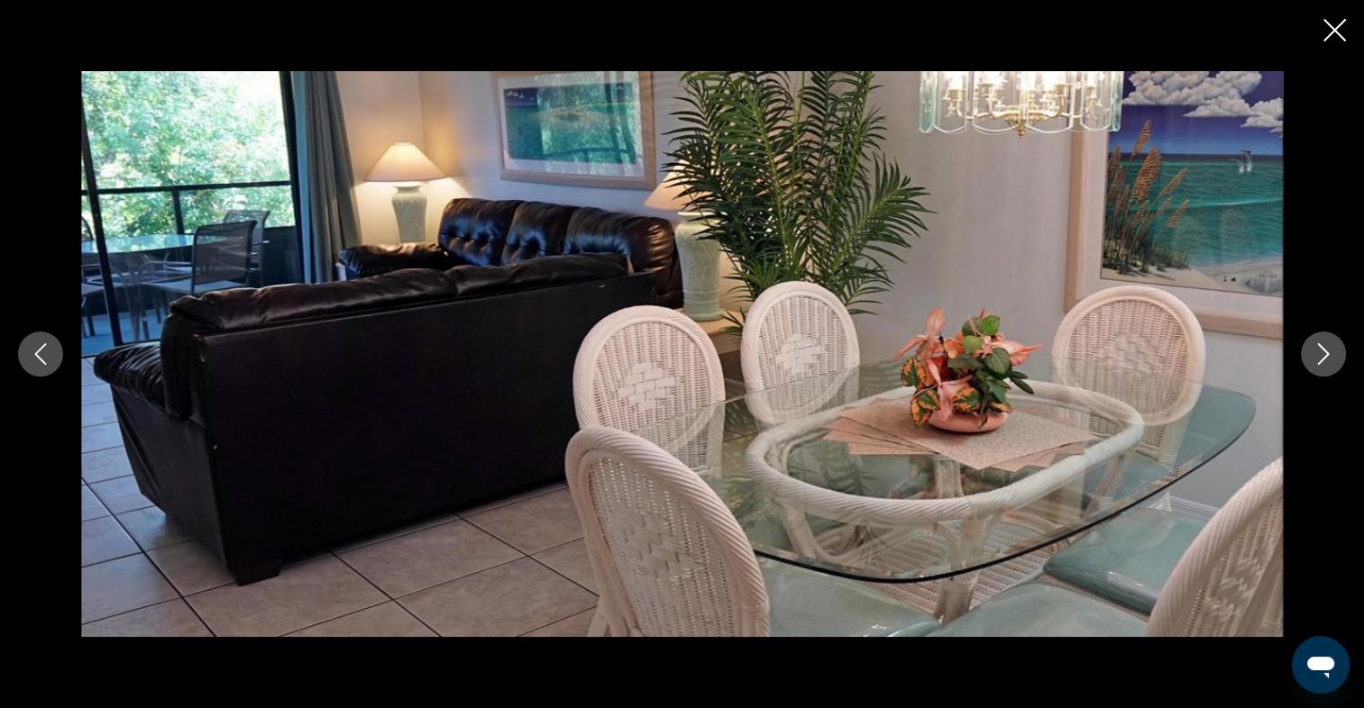
click at [1322, 352] on icon "Next image" at bounding box center [1323, 354] width 22 height 22
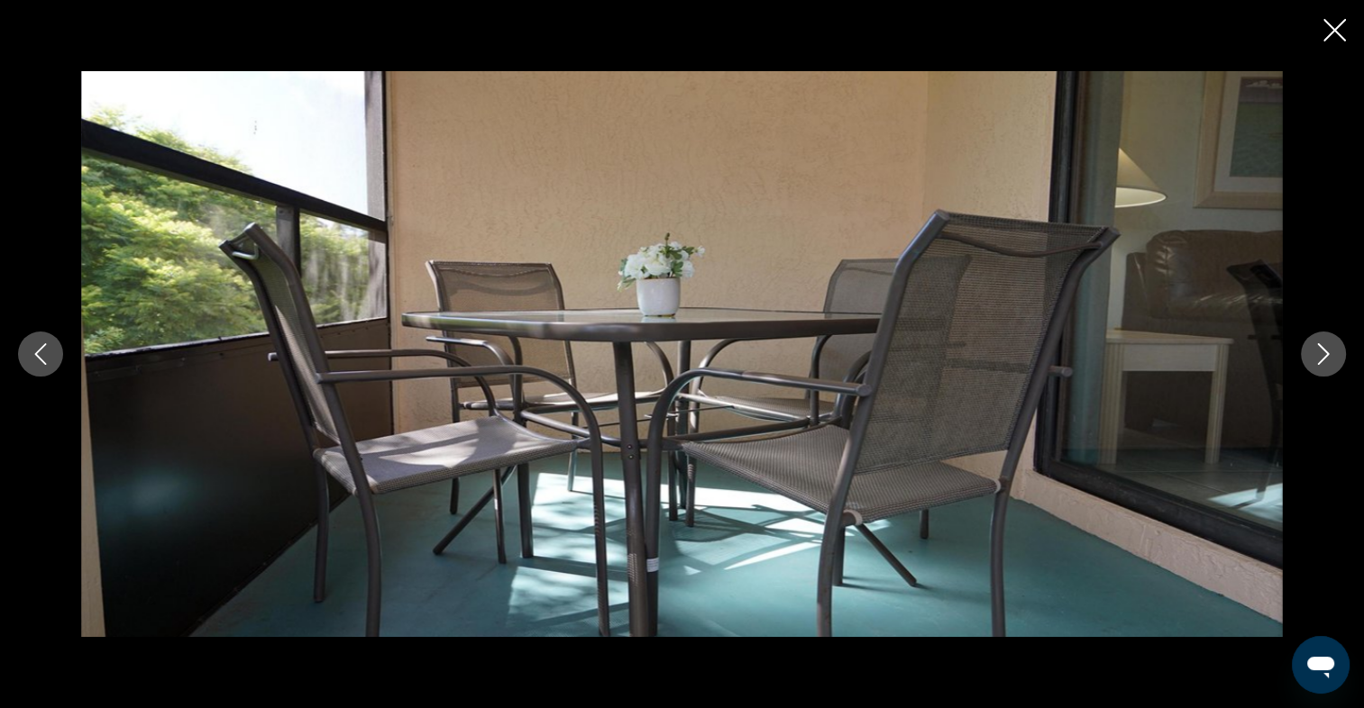
click at [42, 349] on icon "Previous image" at bounding box center [41, 354] width 22 height 22
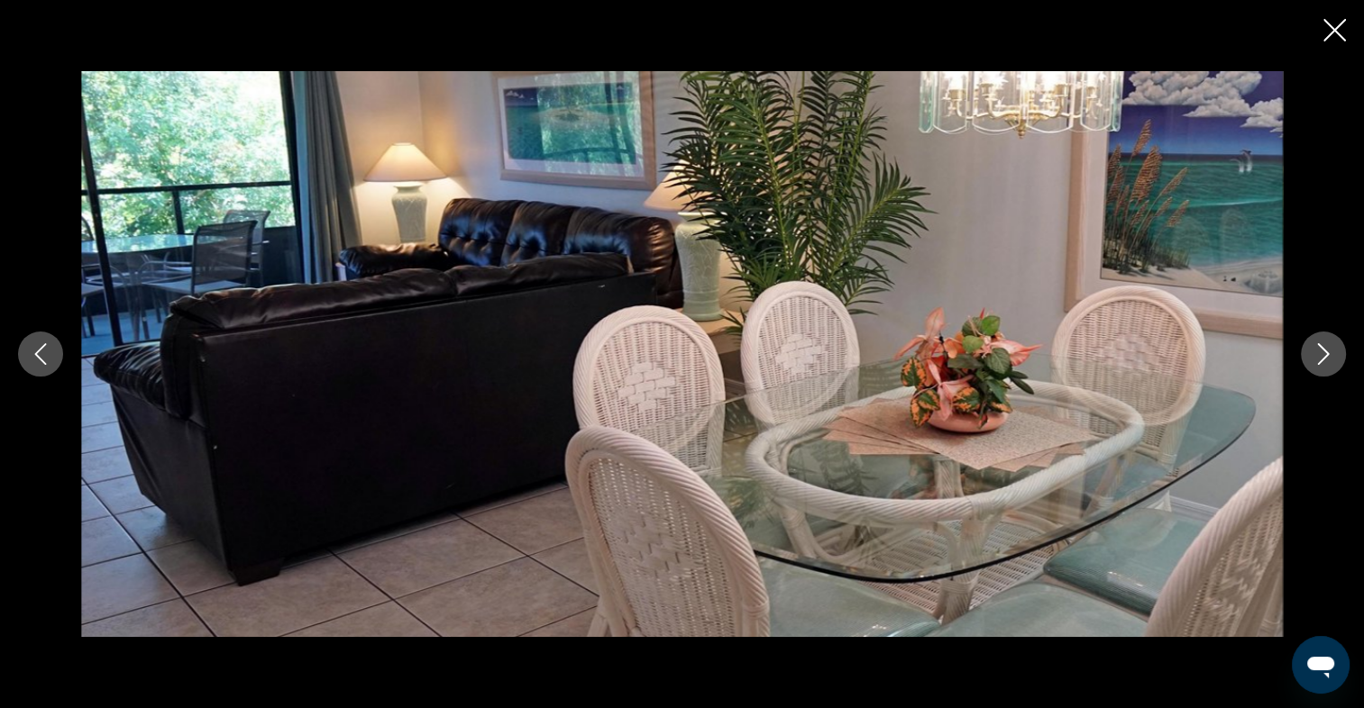
click at [1326, 349] on icon "Next image" at bounding box center [1323, 354] width 22 height 22
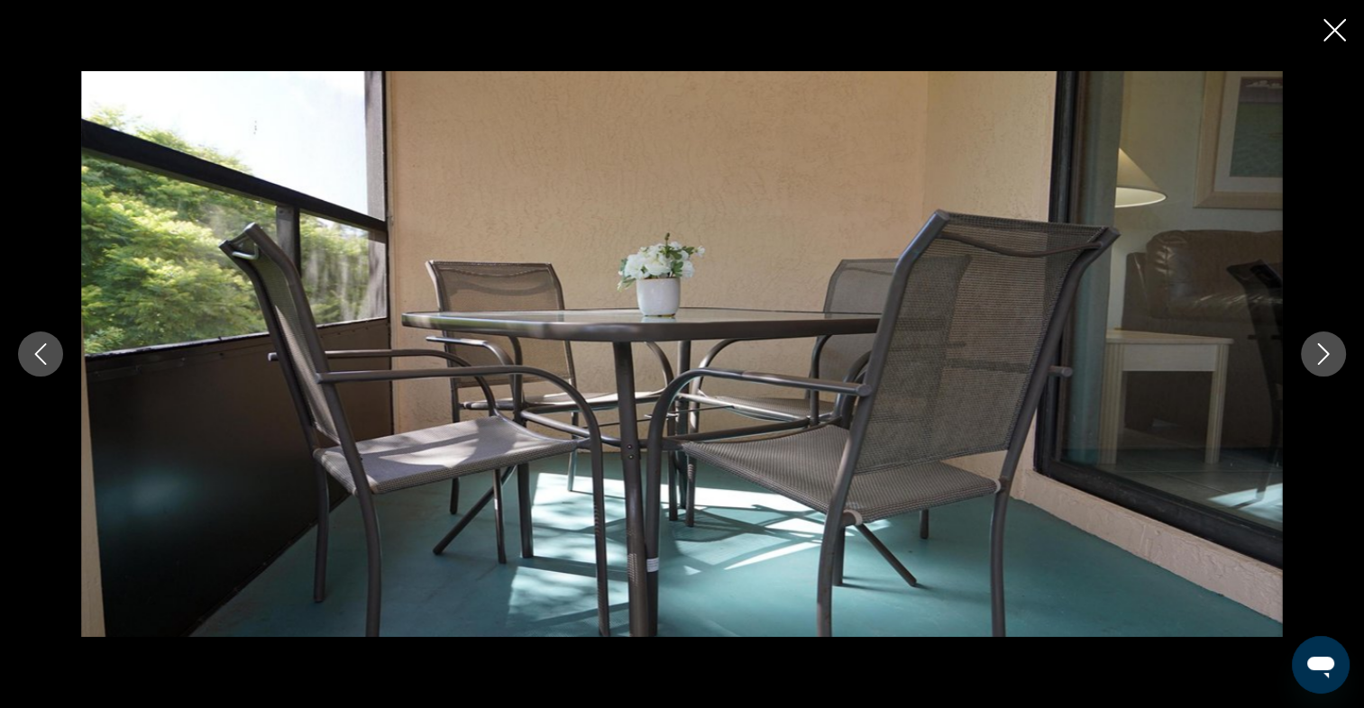
click at [1326, 349] on icon "Next image" at bounding box center [1323, 354] width 22 height 22
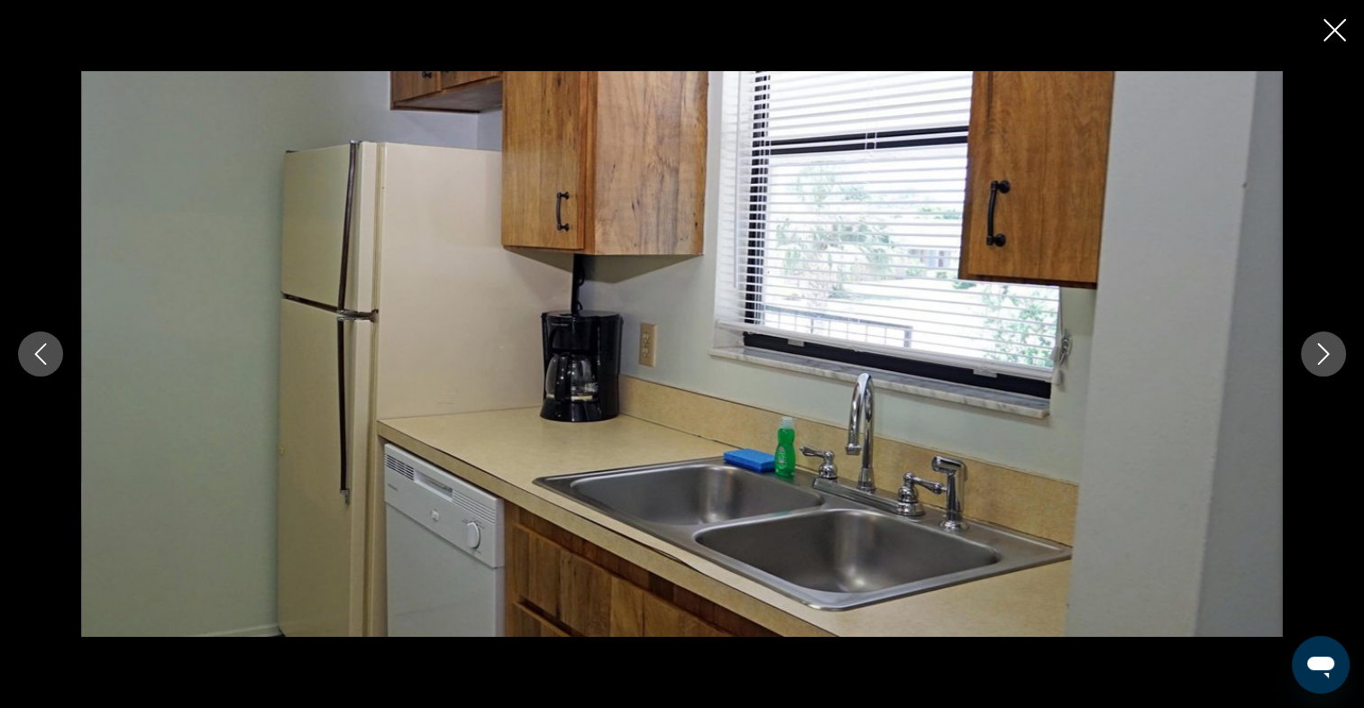
click at [1326, 349] on icon "Next image" at bounding box center [1323, 354] width 22 height 22
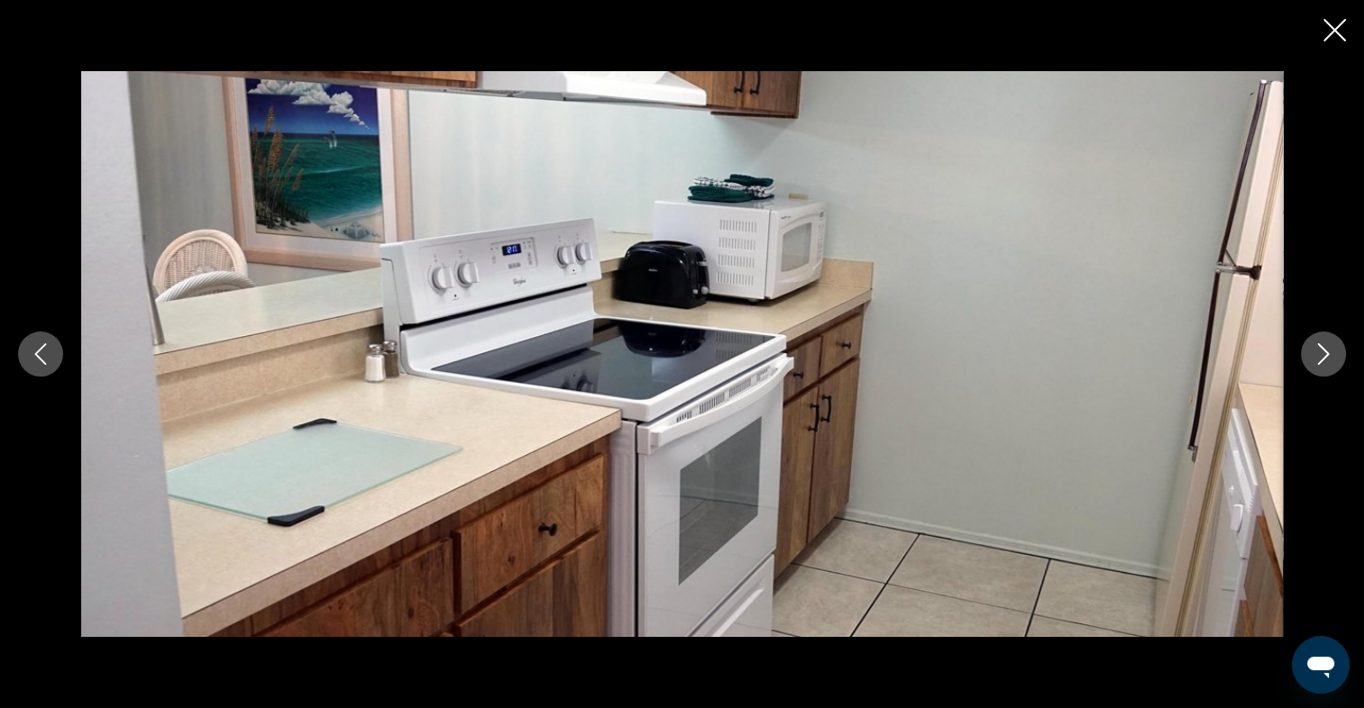
click at [1326, 349] on icon "Next image" at bounding box center [1323, 354] width 22 height 22
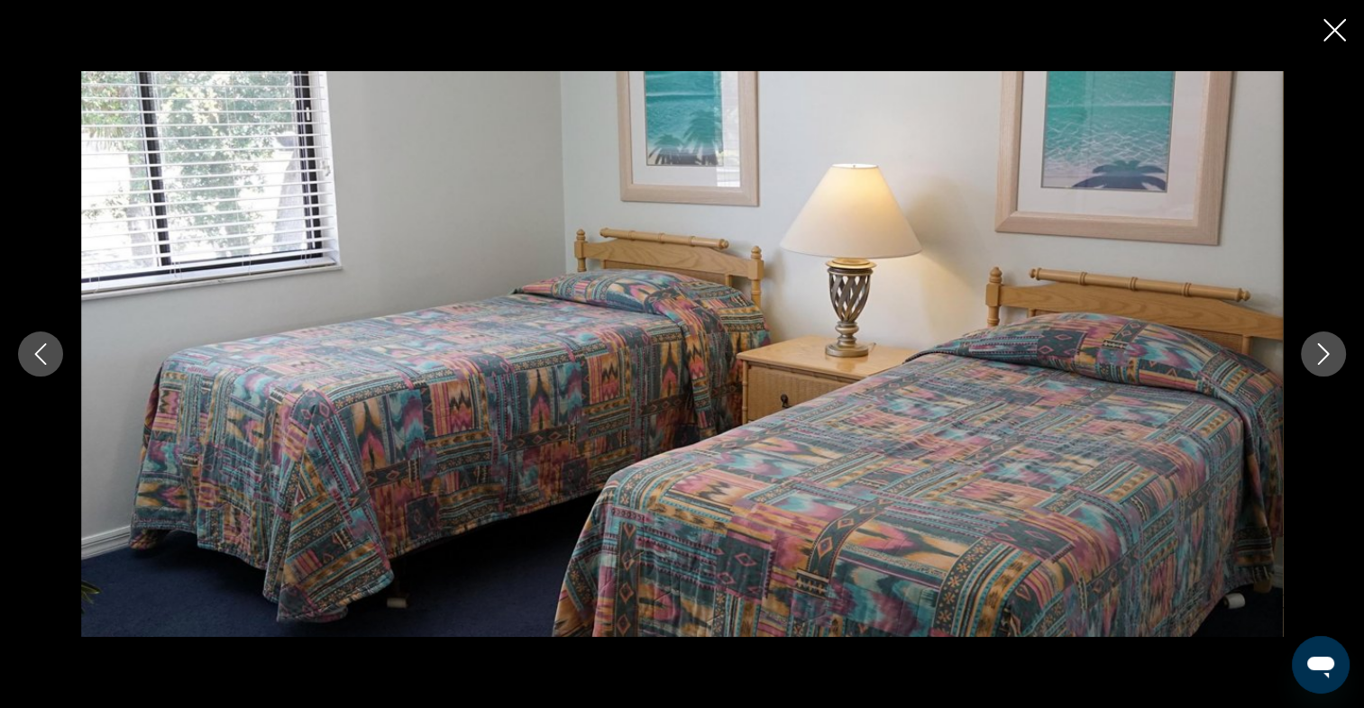
click at [1326, 349] on icon "Next image" at bounding box center [1323, 354] width 22 height 22
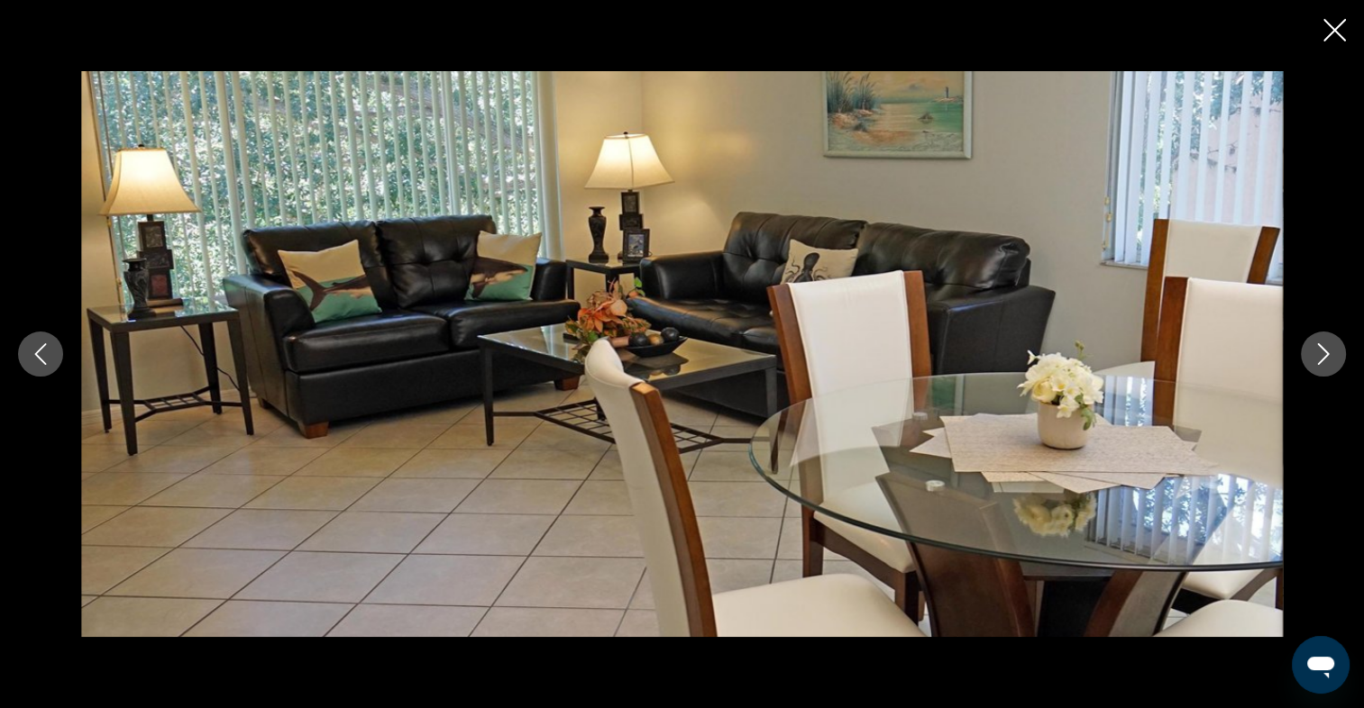
click at [1326, 349] on icon "Next image" at bounding box center [1323, 354] width 22 height 22
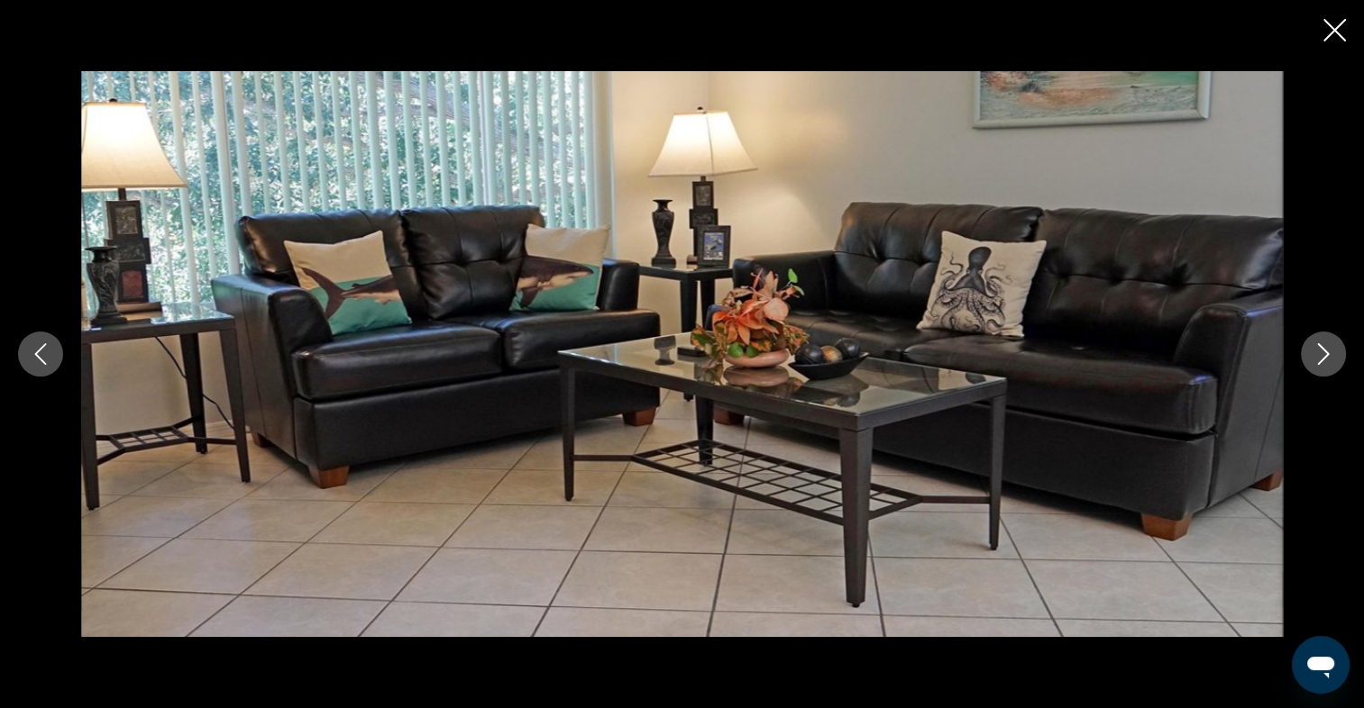
click at [1326, 349] on icon "Next image" at bounding box center [1323, 354] width 22 height 22
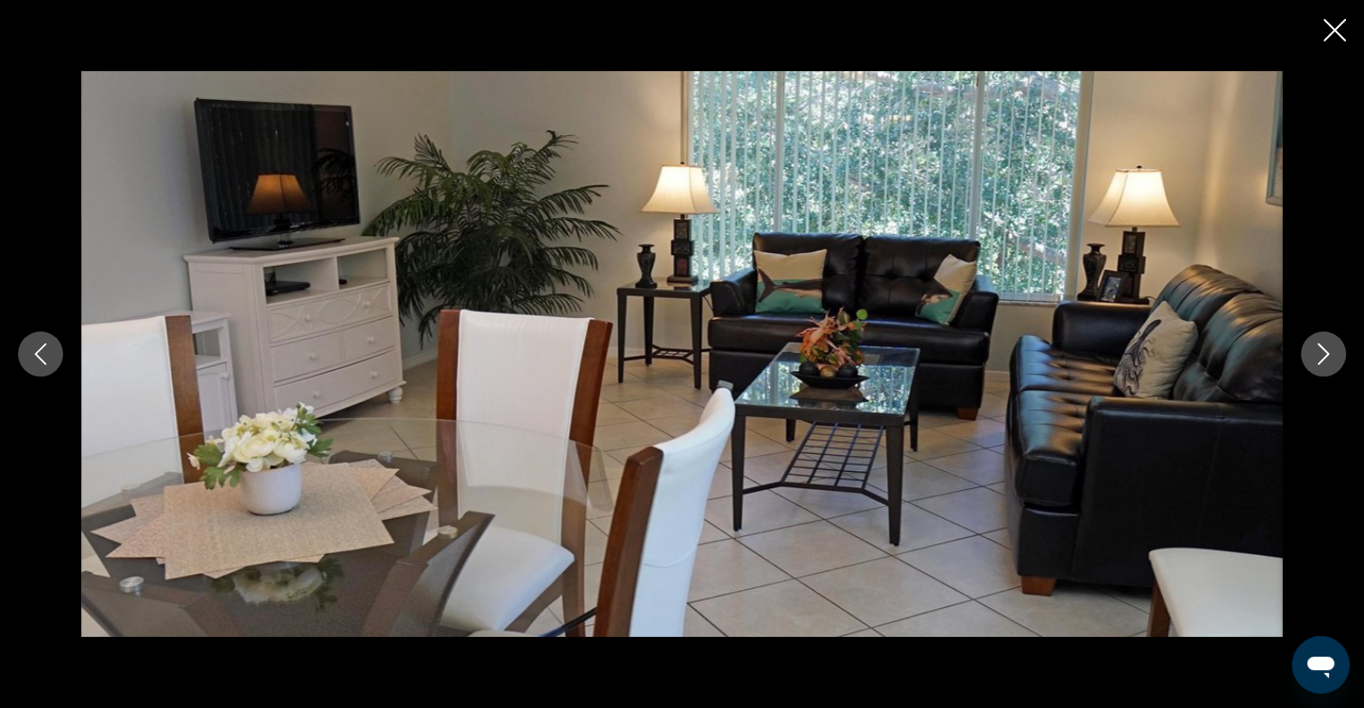
click at [1326, 349] on icon "Next image" at bounding box center [1323, 354] width 22 height 22
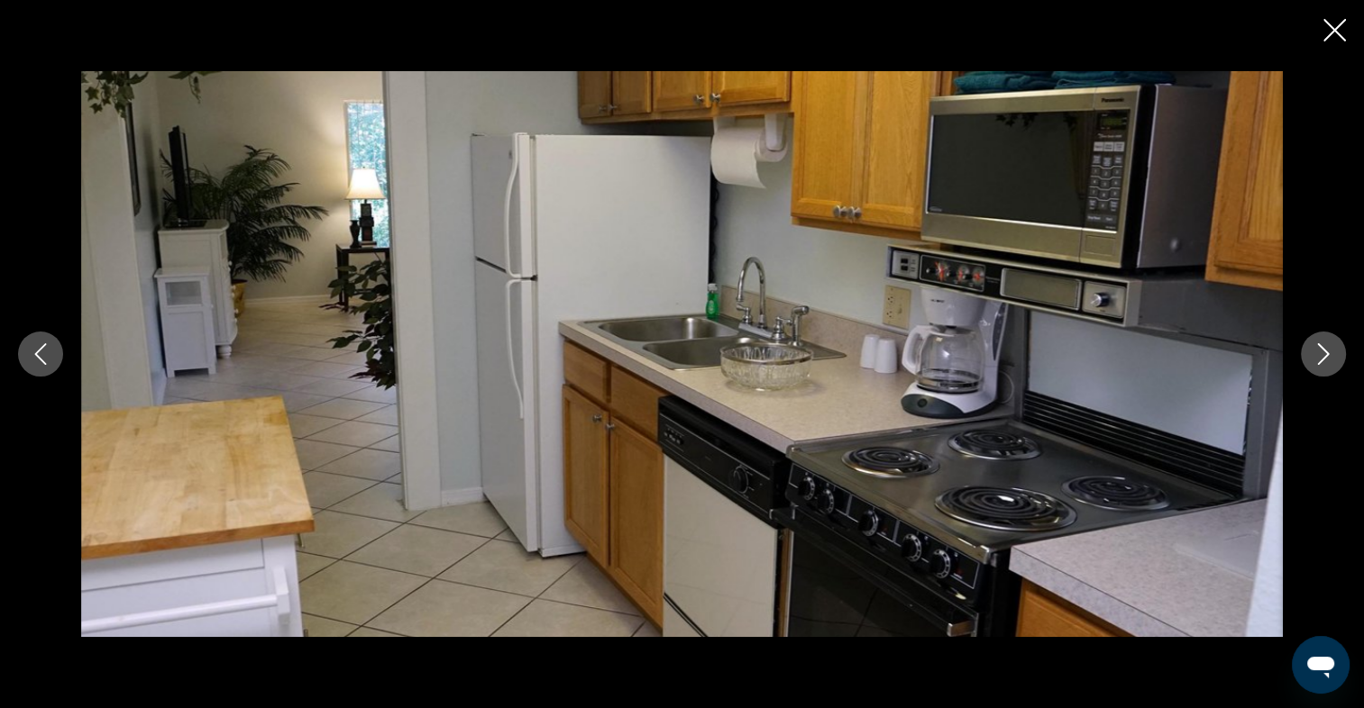
click at [1327, 349] on icon "Next image" at bounding box center [1323, 354] width 22 height 22
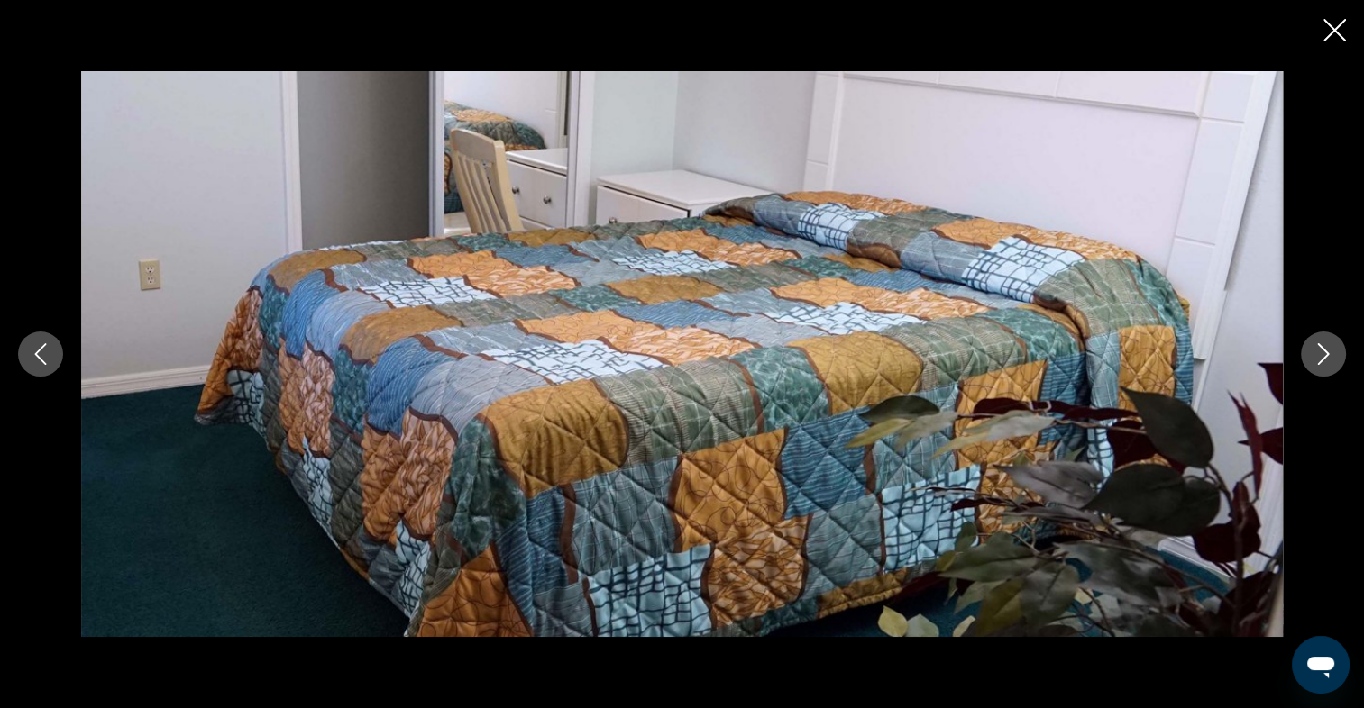
click at [1329, 21] on icon "Close slideshow" at bounding box center [1334, 30] width 23 height 23
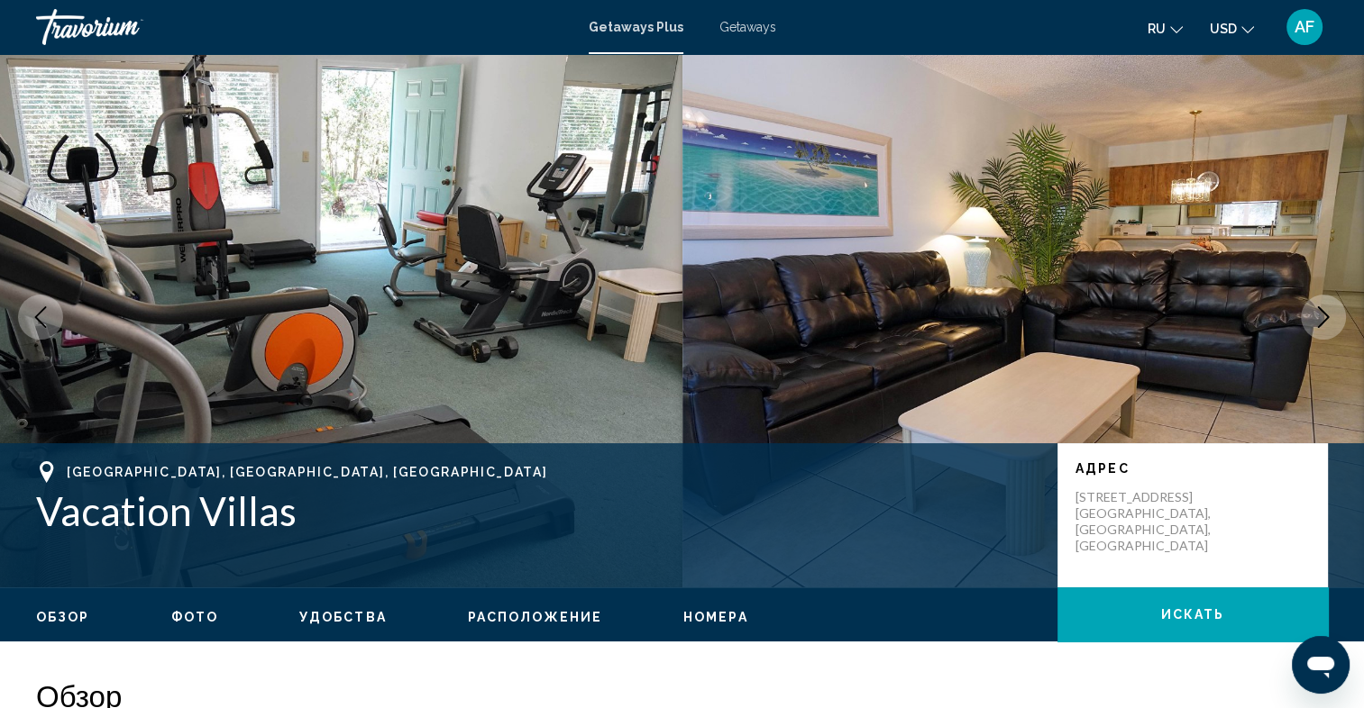
scroll to position [0, 0]
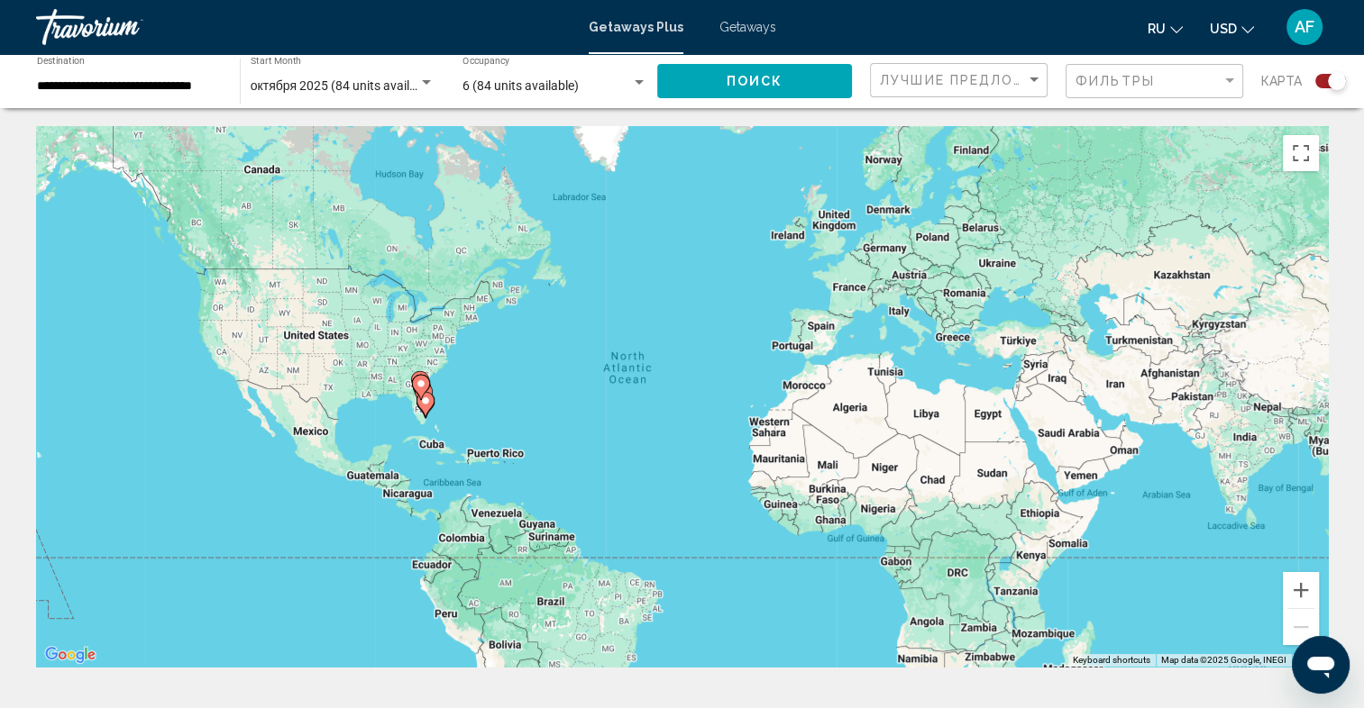
click at [423, 387] on image "Main content" at bounding box center [420, 384] width 11 height 11
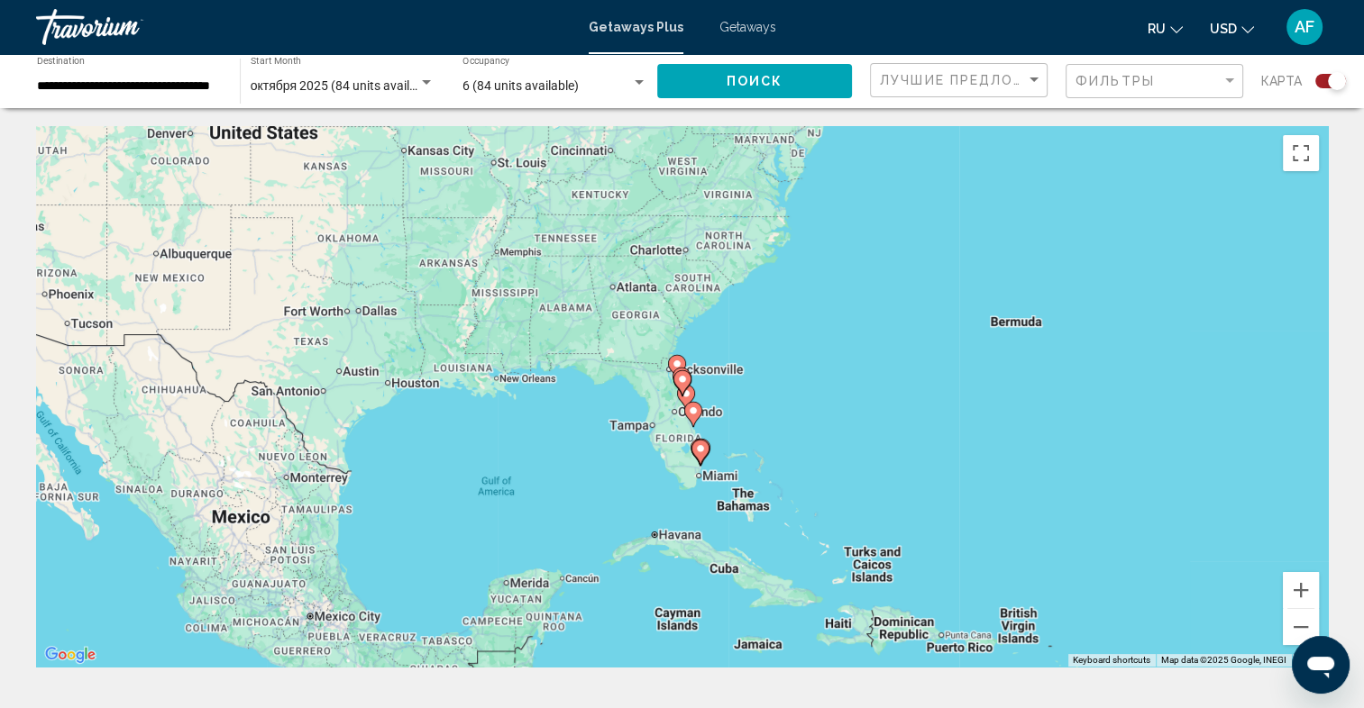
click at [692, 417] on icon "Main content" at bounding box center [692, 414] width 16 height 23
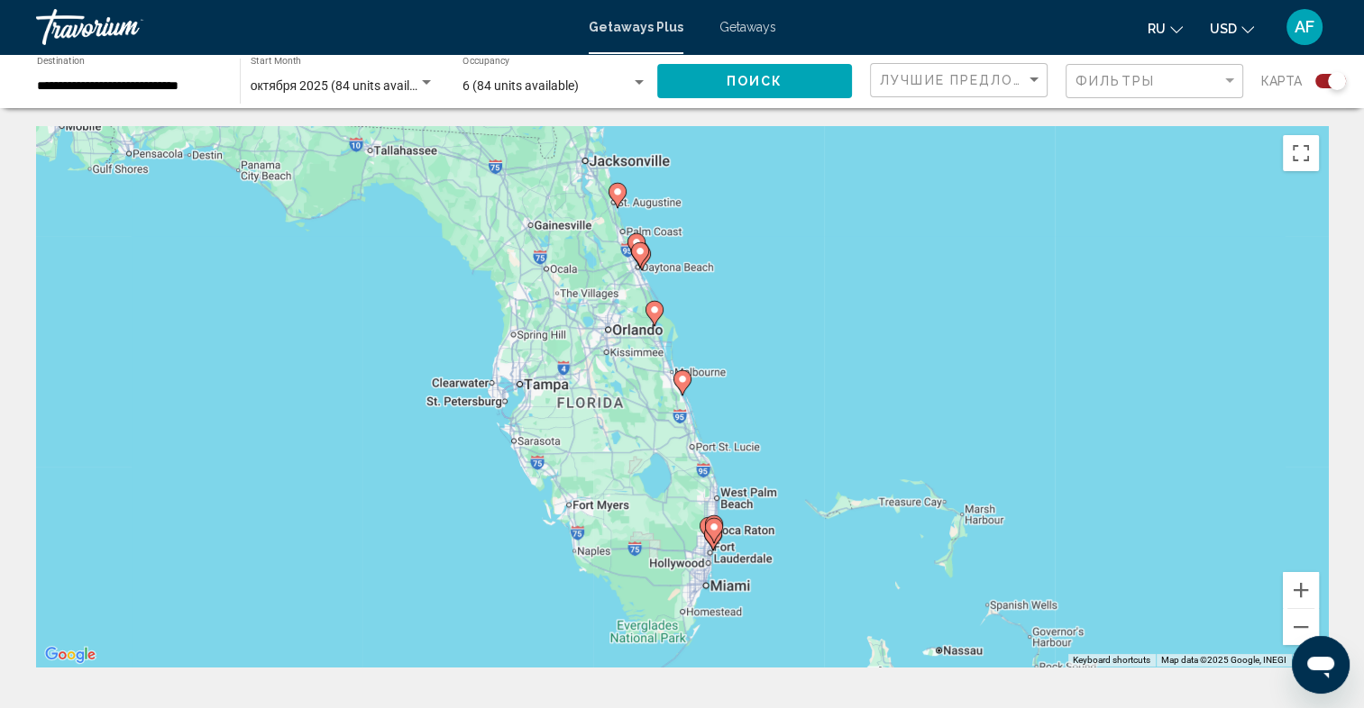
click at [714, 529] on image "Main content" at bounding box center [713, 527] width 11 height 11
type input "**********"
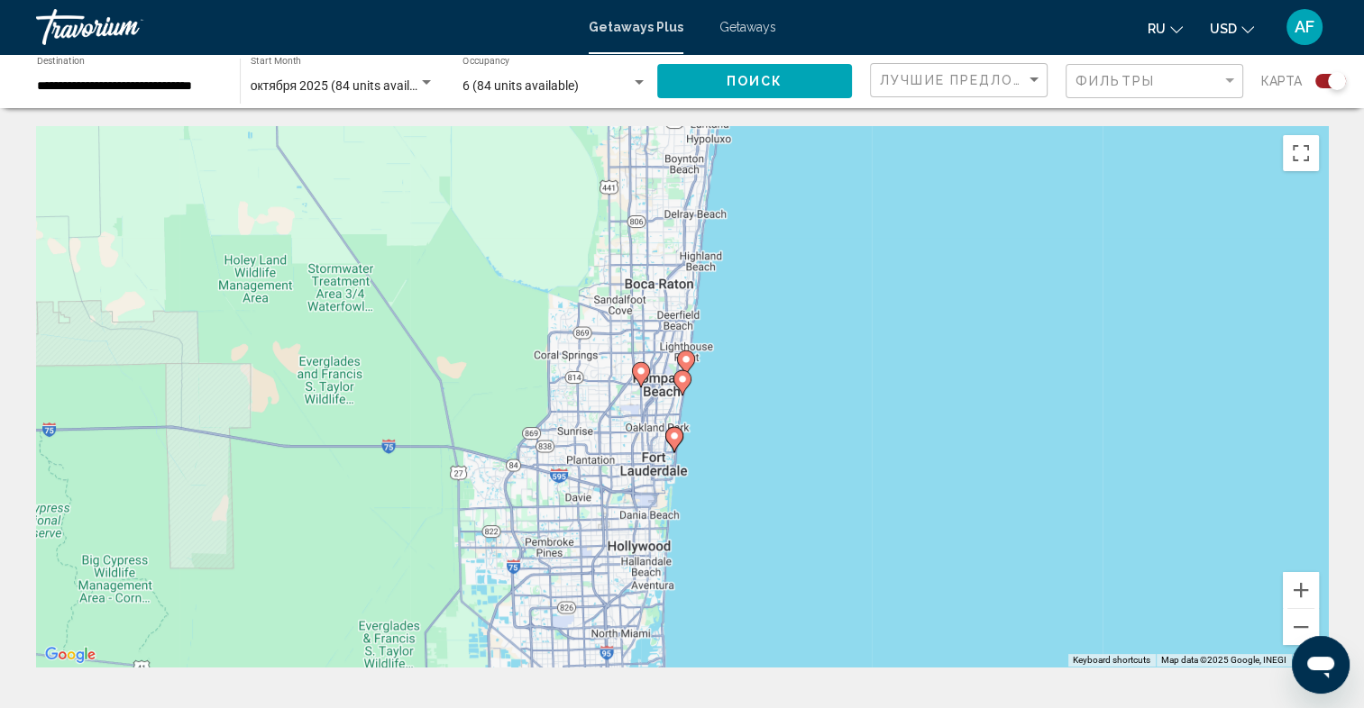
click at [681, 382] on image "Main content" at bounding box center [682, 379] width 11 height 11
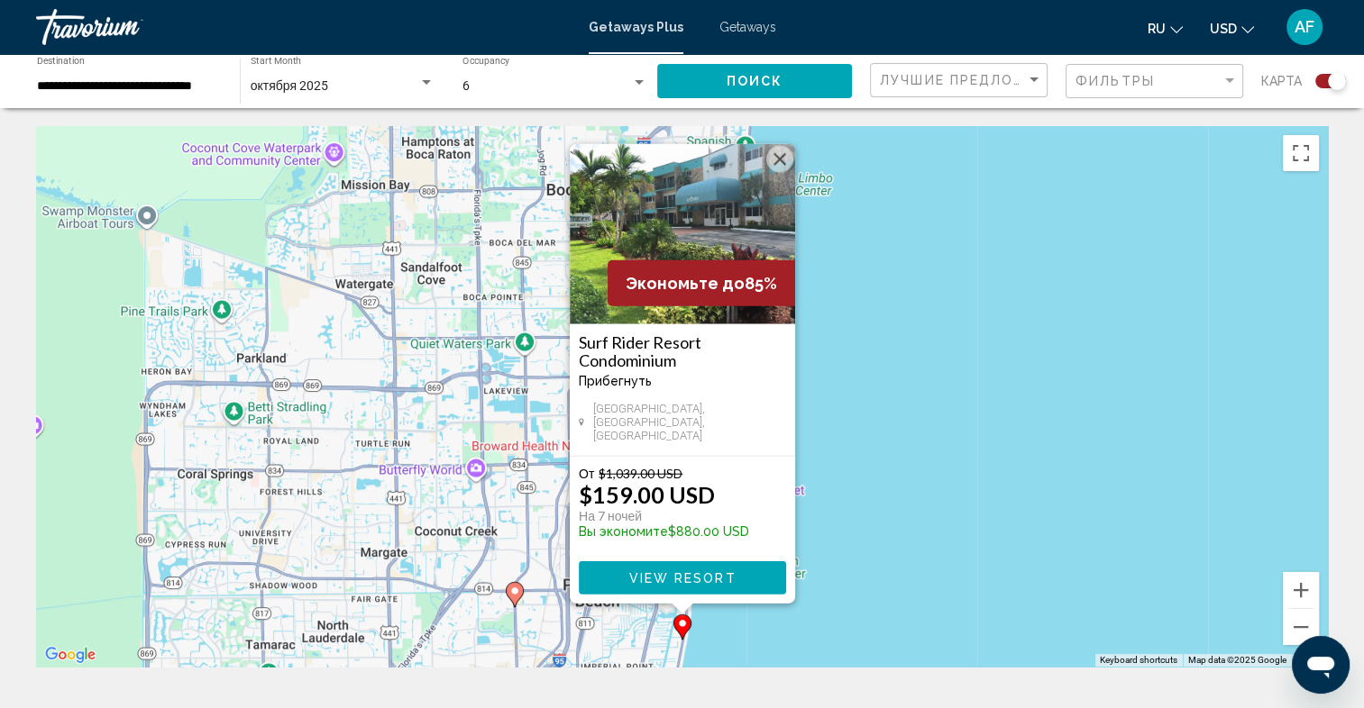
click at [697, 233] on img "Main content" at bounding box center [682, 234] width 225 height 180
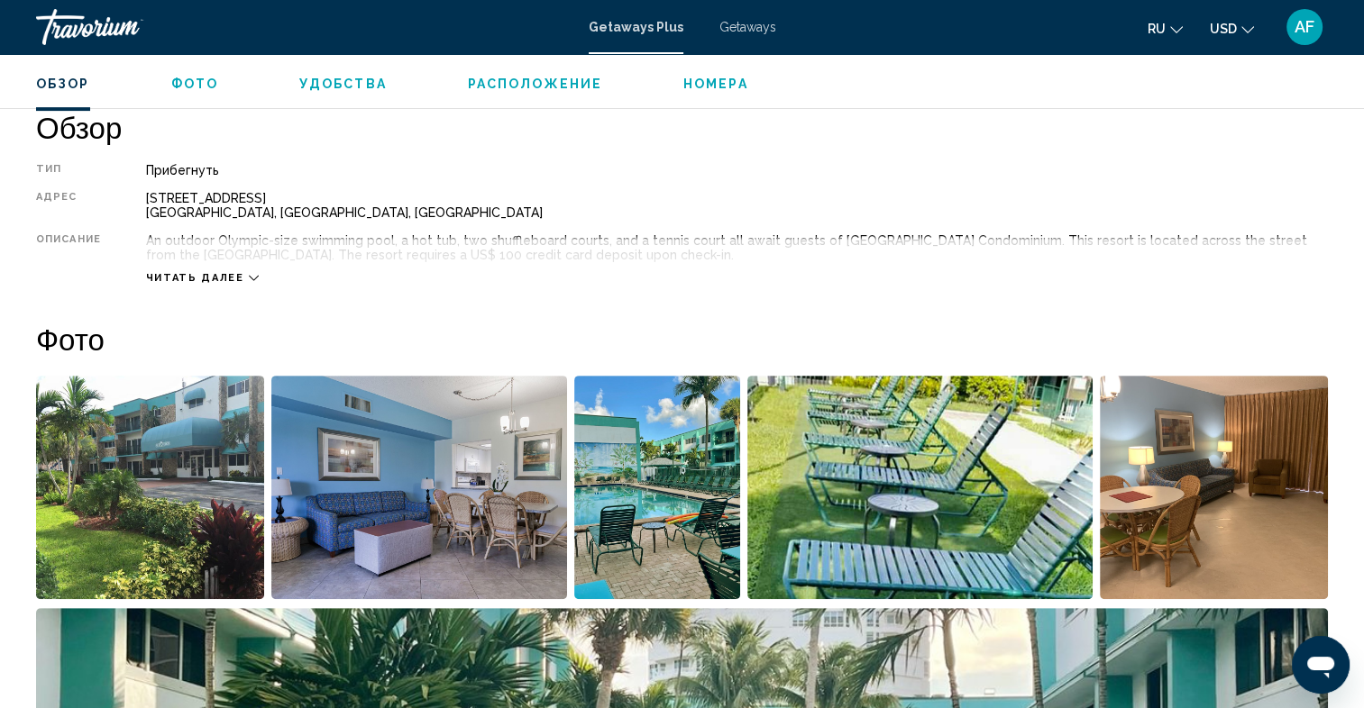
scroll to position [721, 0]
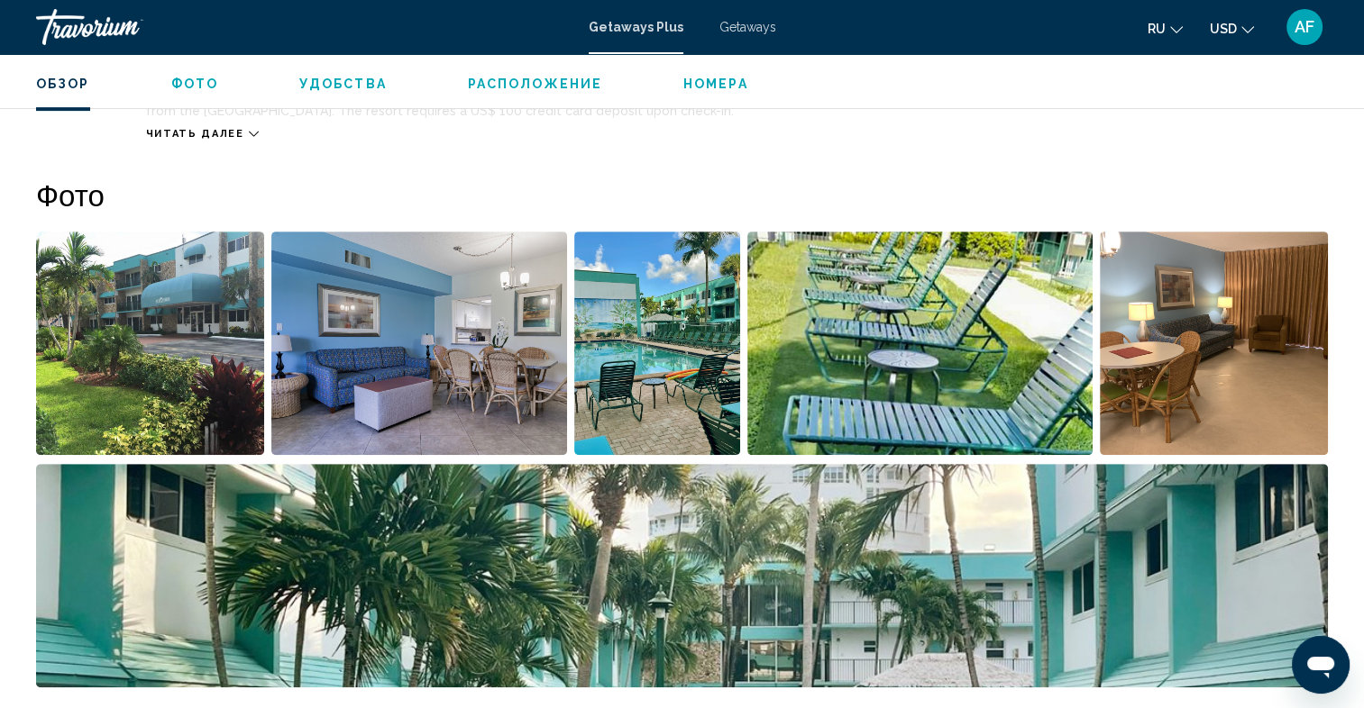
click at [674, 330] on img "Open full-screen image slider" at bounding box center [656, 344] width 165 height 224
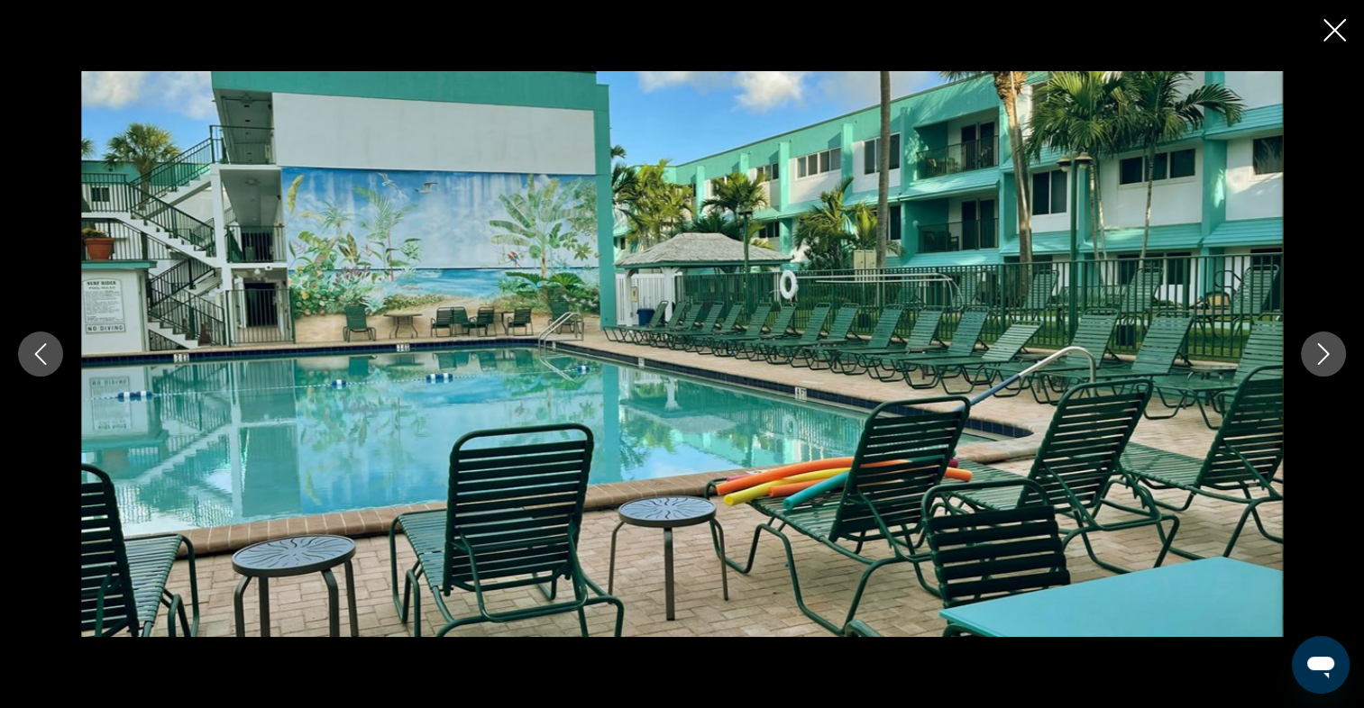
click at [1336, 30] on icon "Close slideshow" at bounding box center [1334, 30] width 23 height 23
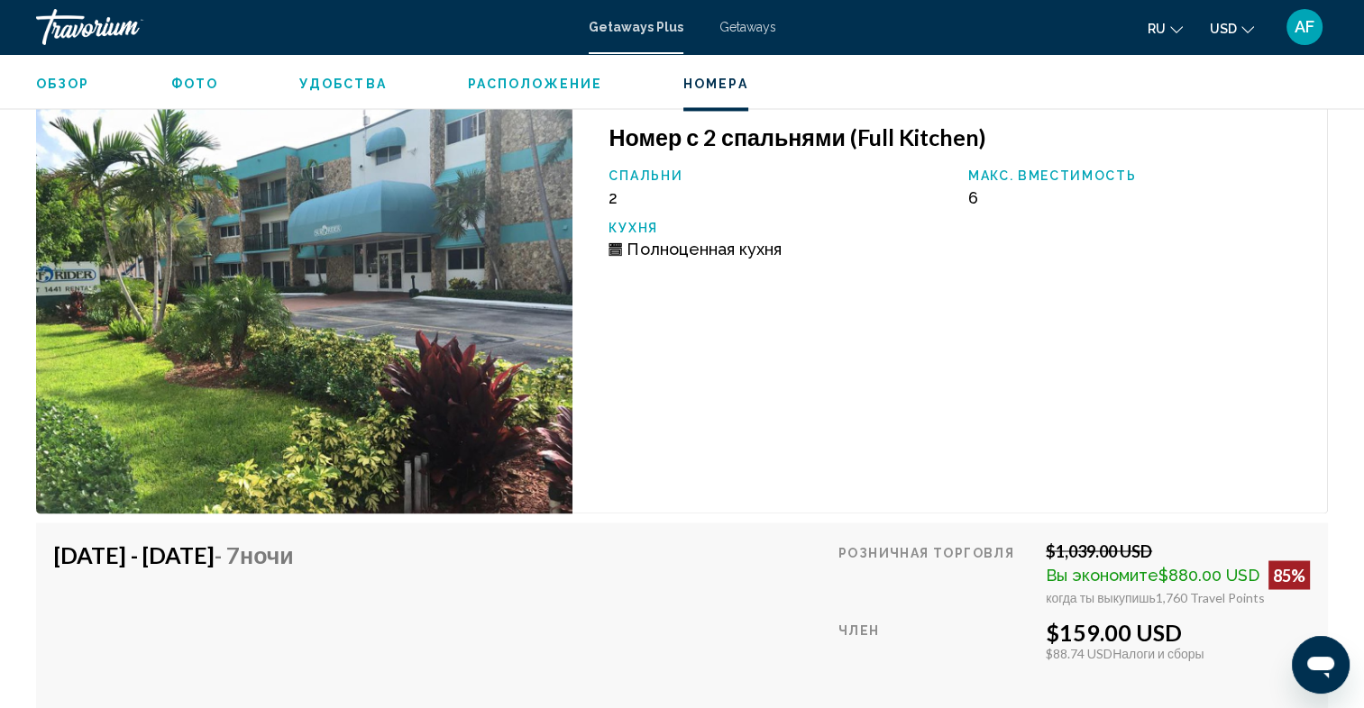
scroll to position [2884, 0]
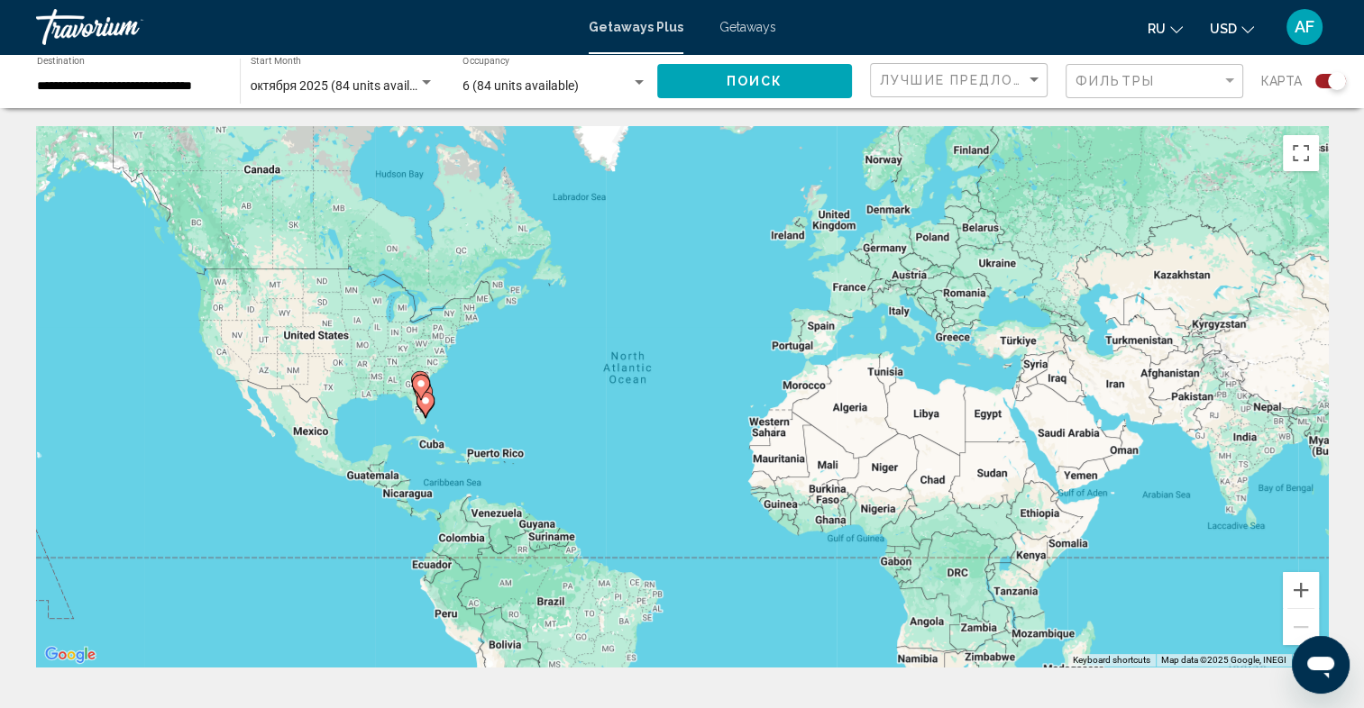
click at [420, 401] on image "Main content" at bounding box center [425, 401] width 11 height 11
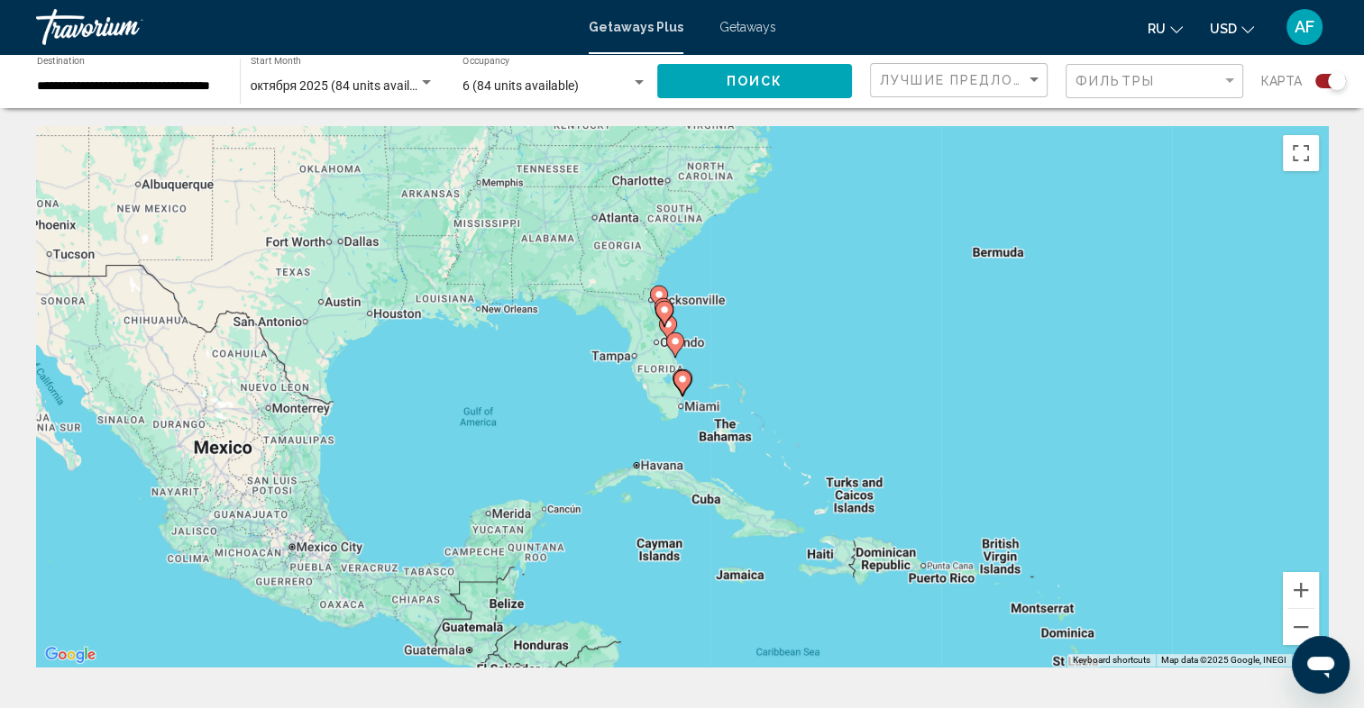
click at [687, 375] on image "Main content" at bounding box center [682, 379] width 11 height 11
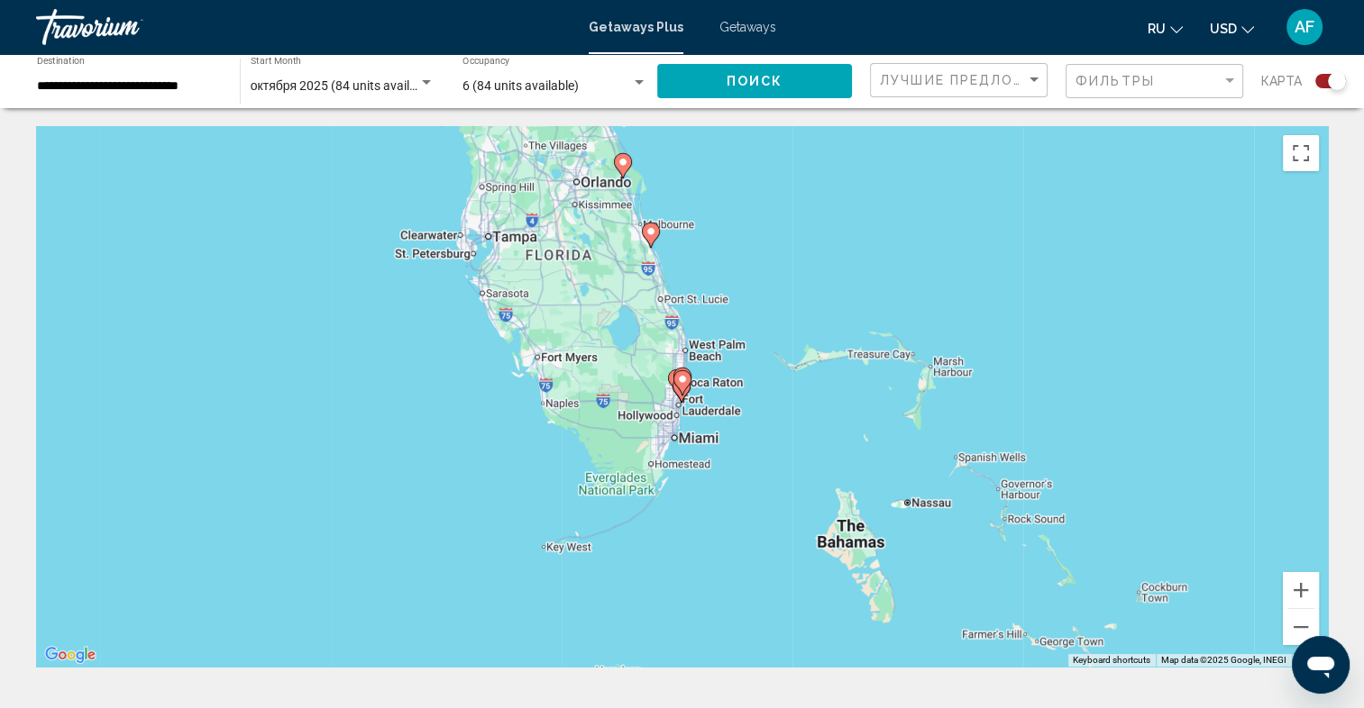
click at [689, 385] on gmp-advanced-marker "Main content" at bounding box center [682, 383] width 18 height 27
type input "**********"
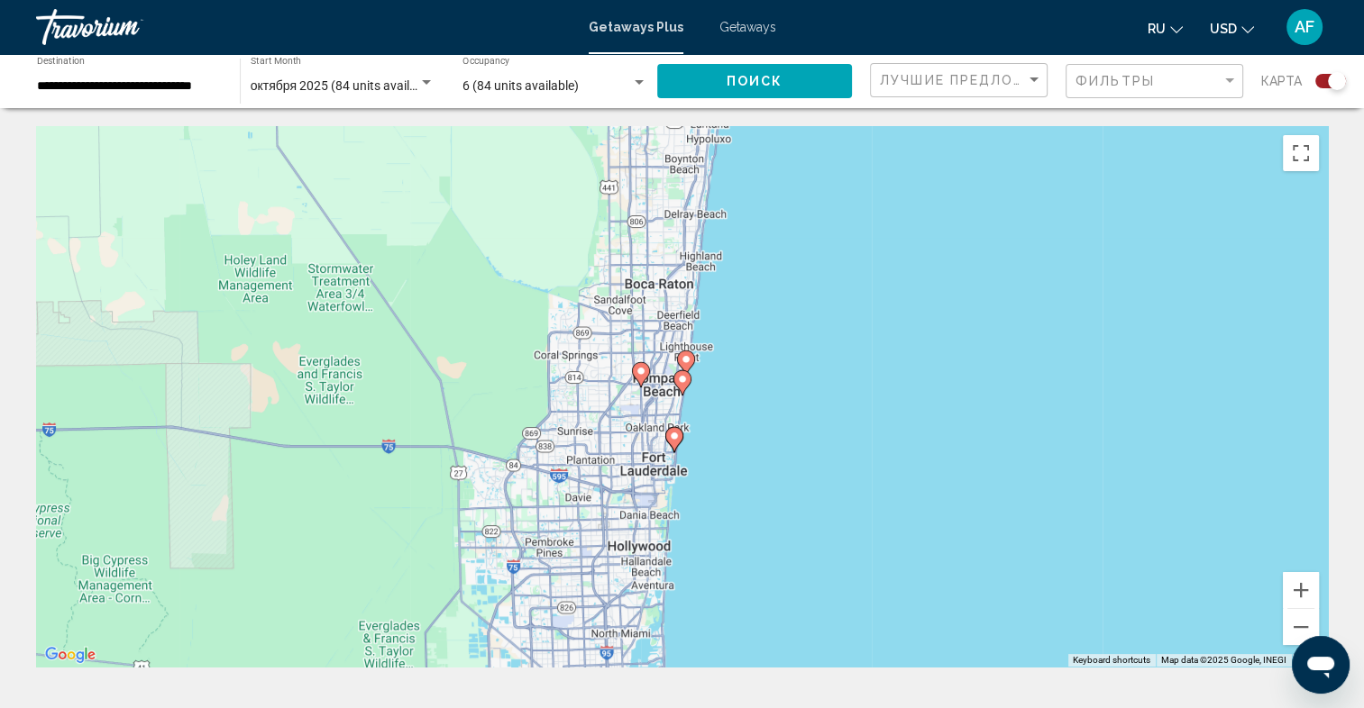
click at [674, 440] on image "Main content" at bounding box center [674, 436] width 11 height 11
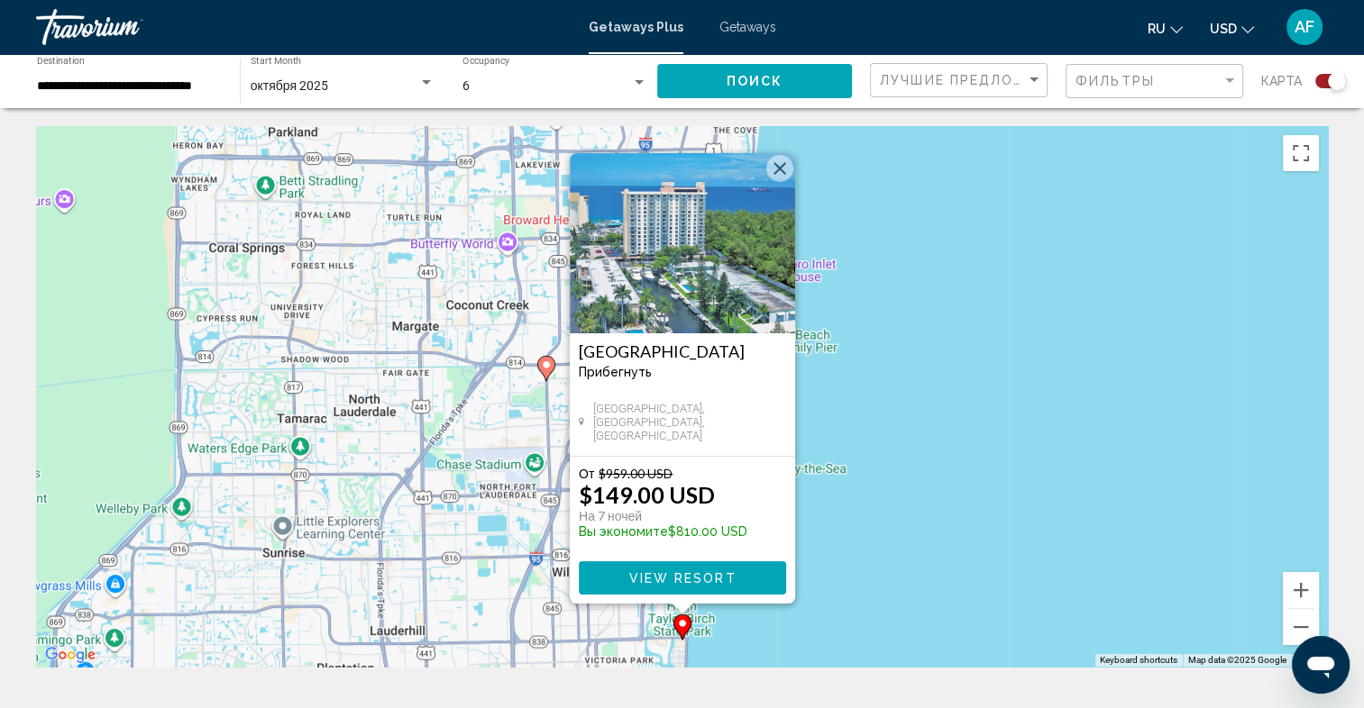
click at [668, 233] on img "Main content" at bounding box center [682, 243] width 225 height 180
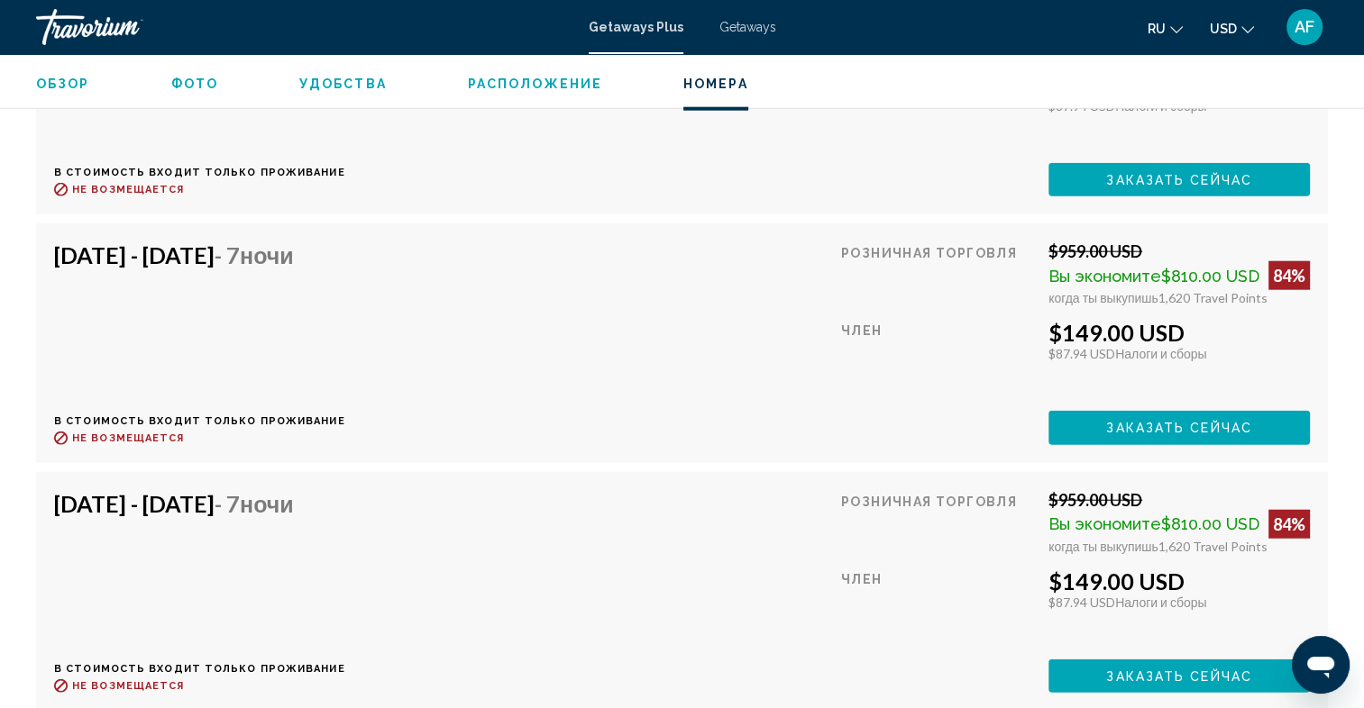
scroll to position [4506, 0]
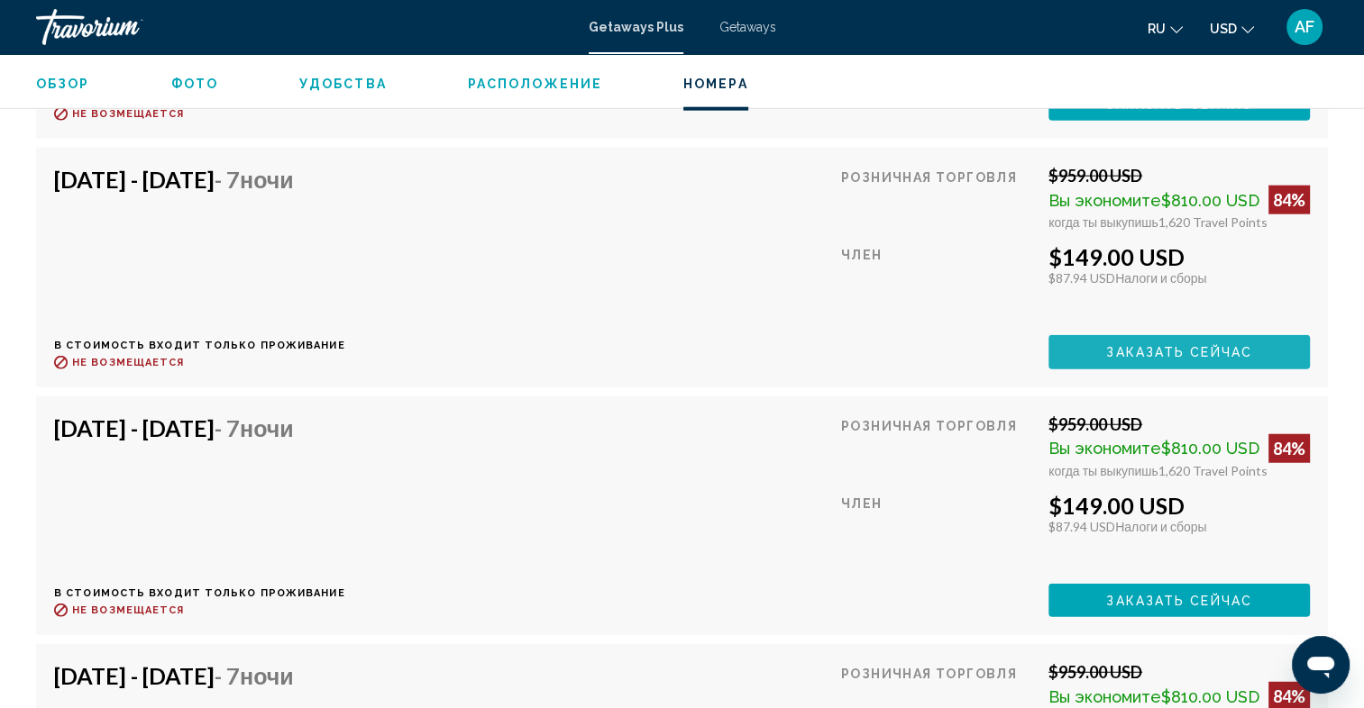
click at [1156, 348] on span "Заказать сейчас" at bounding box center [1179, 353] width 146 height 14
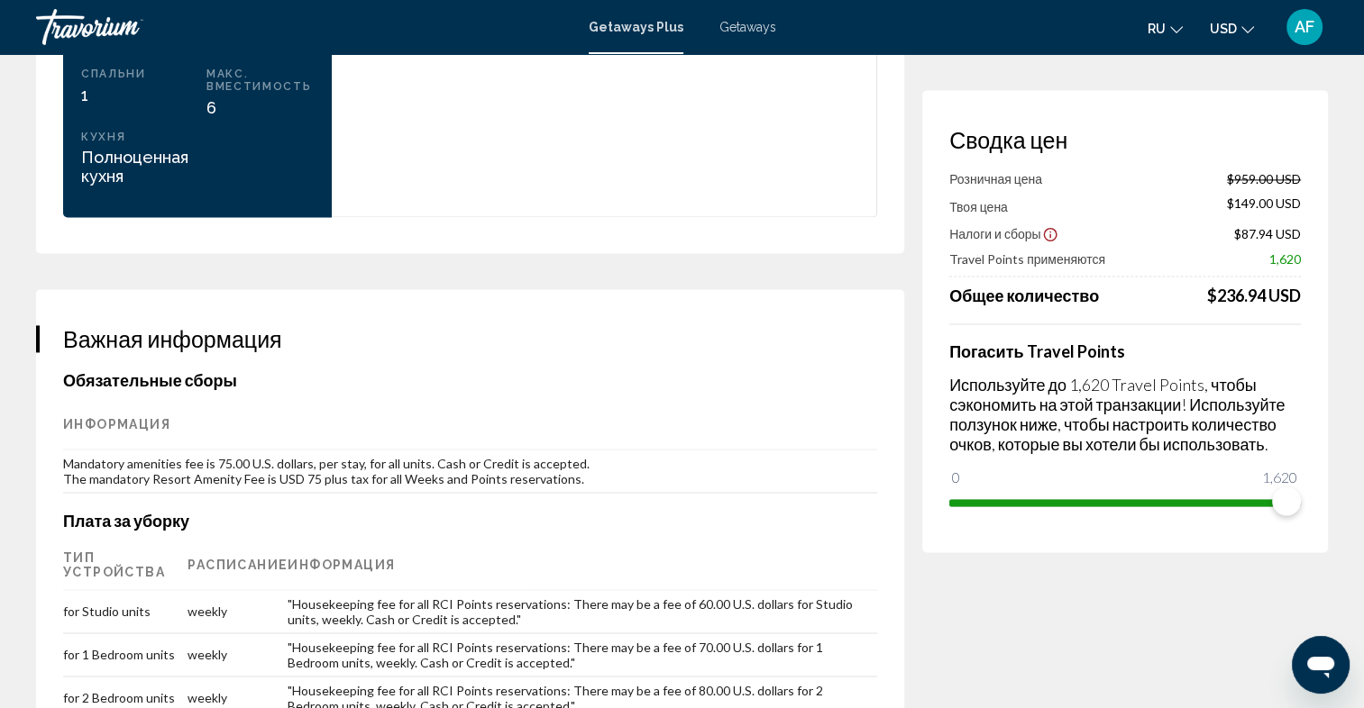
scroll to position [2794, 0]
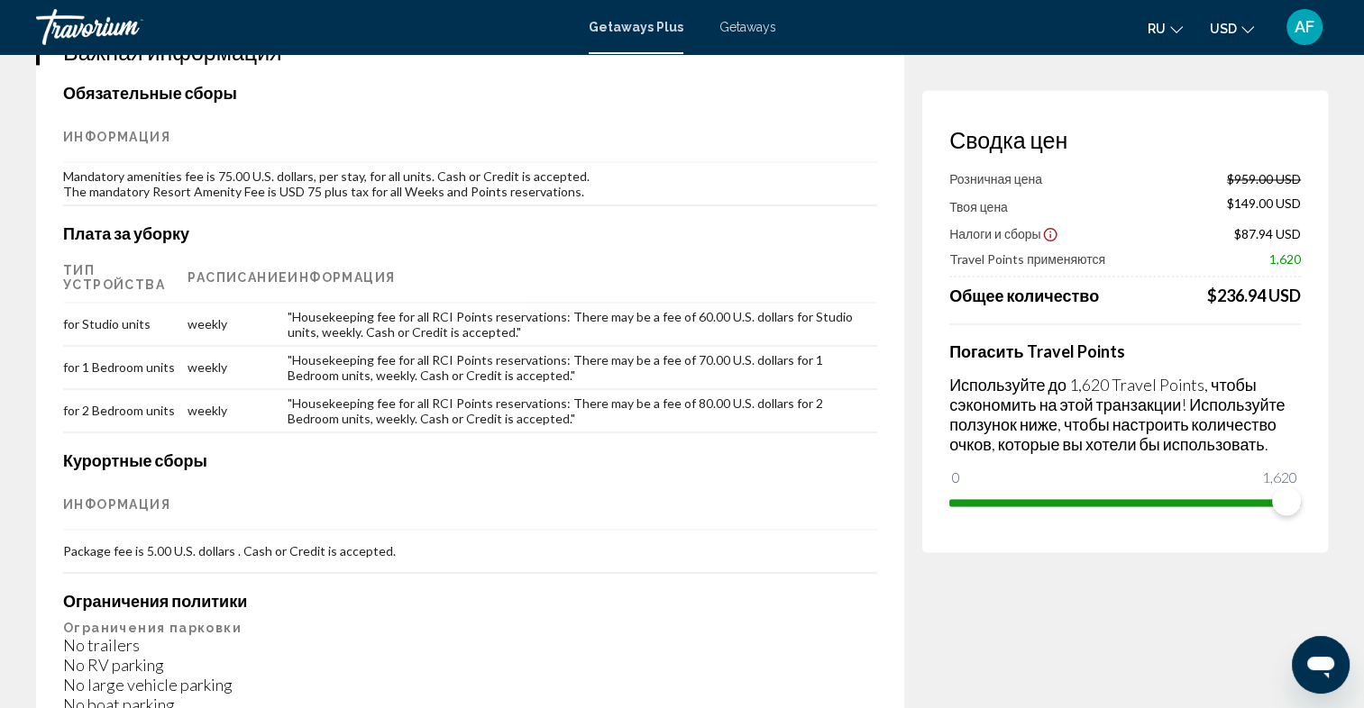
click at [1053, 237] on icon "Show Taxes and Fees disclaimer" at bounding box center [1050, 234] width 16 height 16
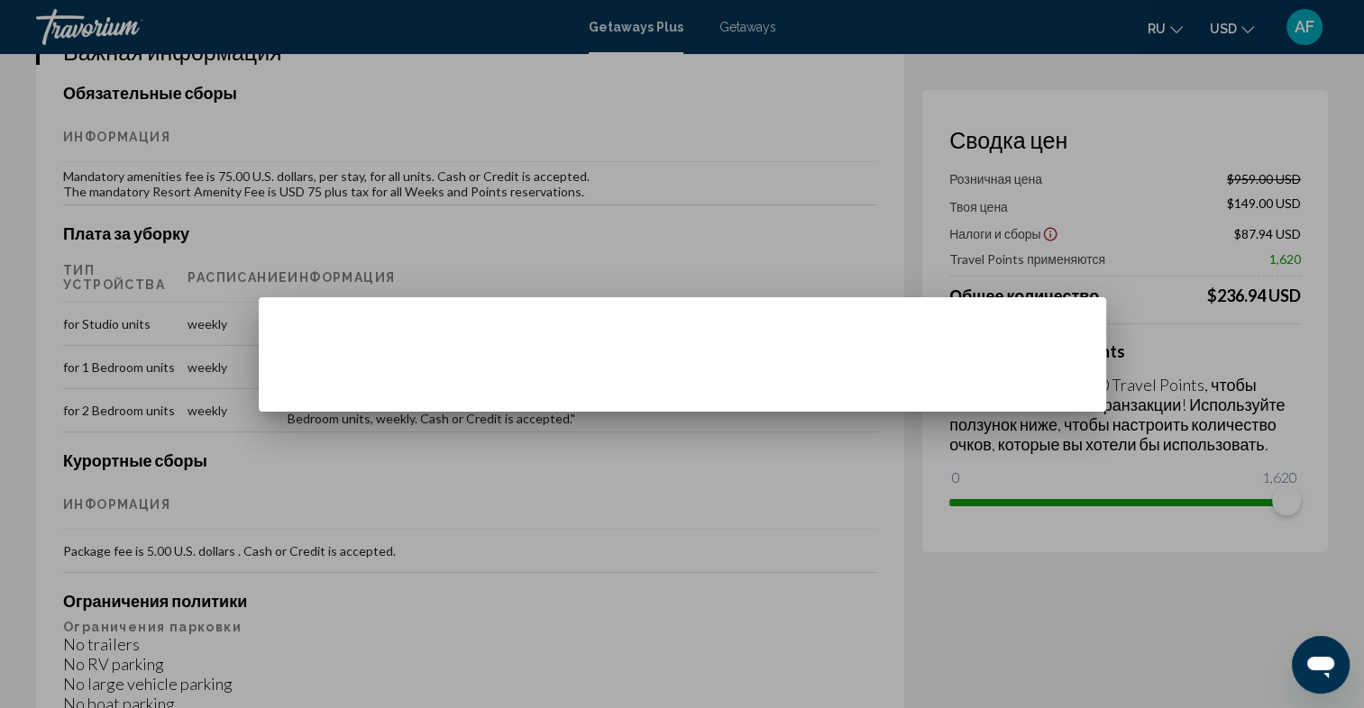
scroll to position [0, 0]
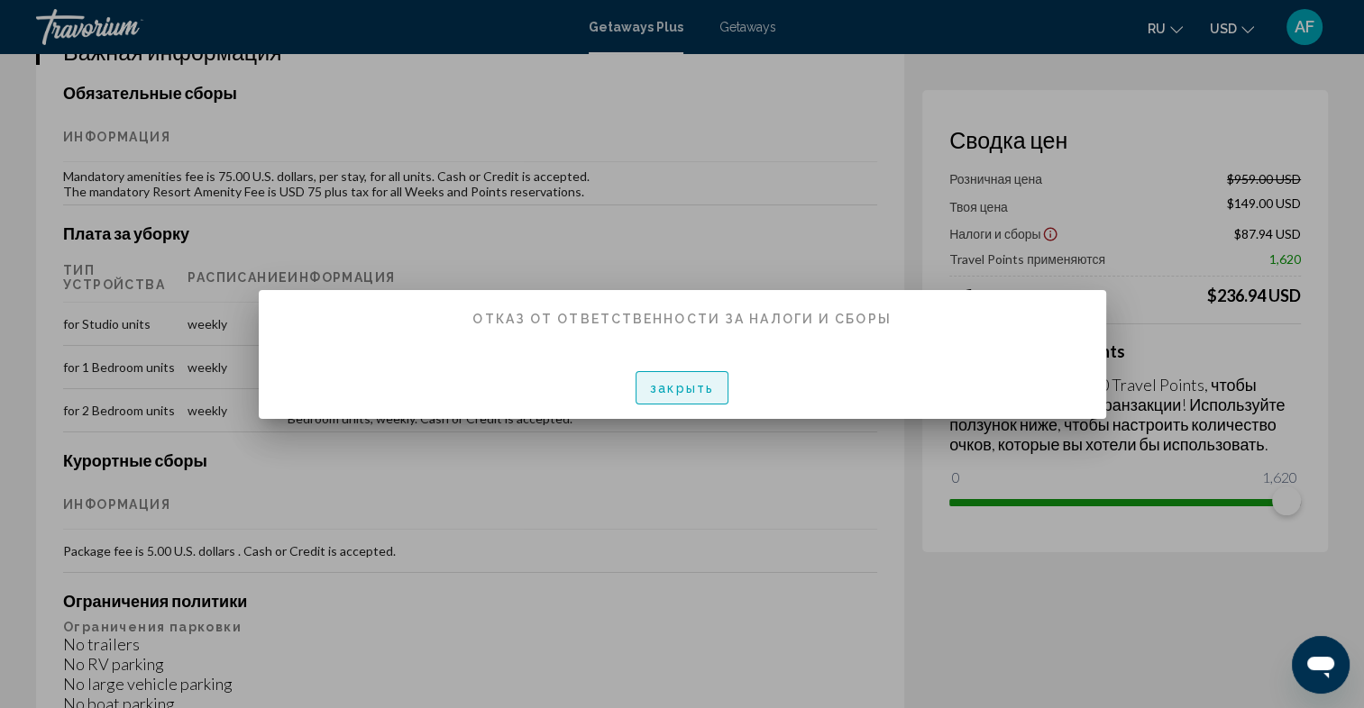
click at [674, 388] on span "закрыть" at bounding box center [682, 388] width 64 height 14
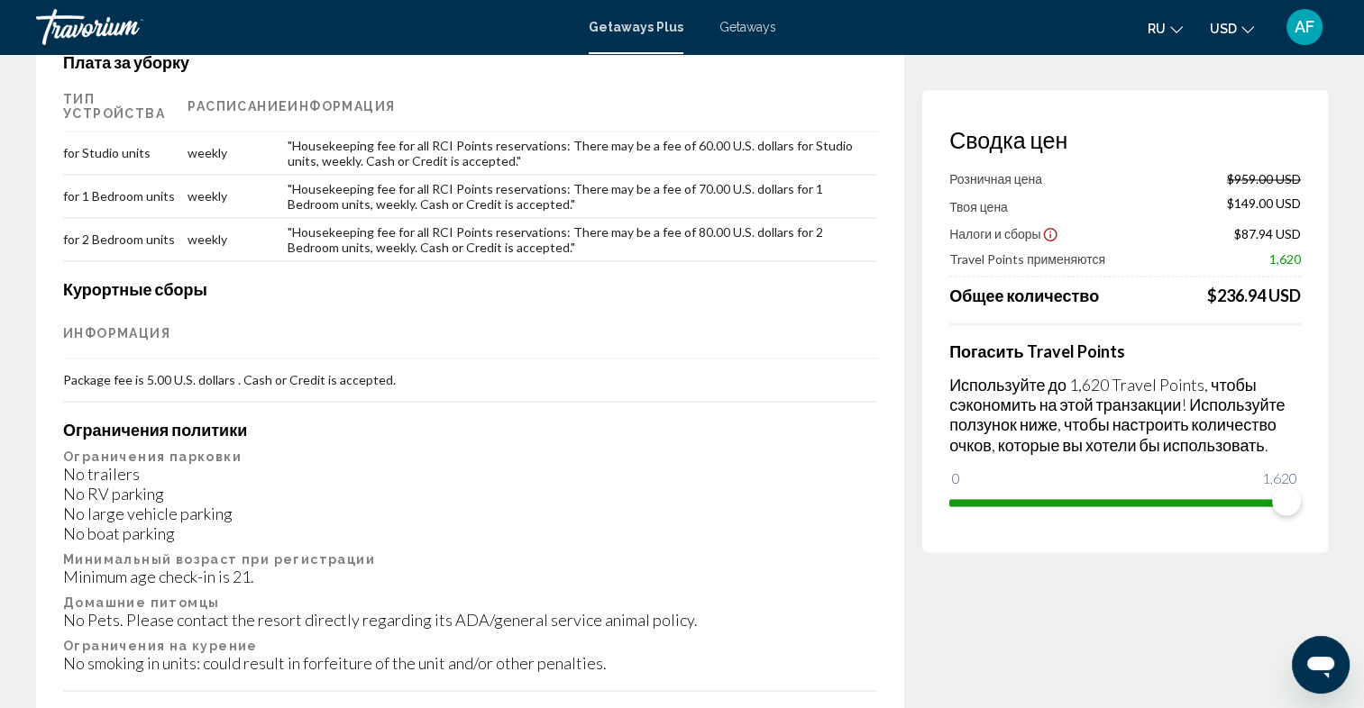
scroll to position [2704, 0]
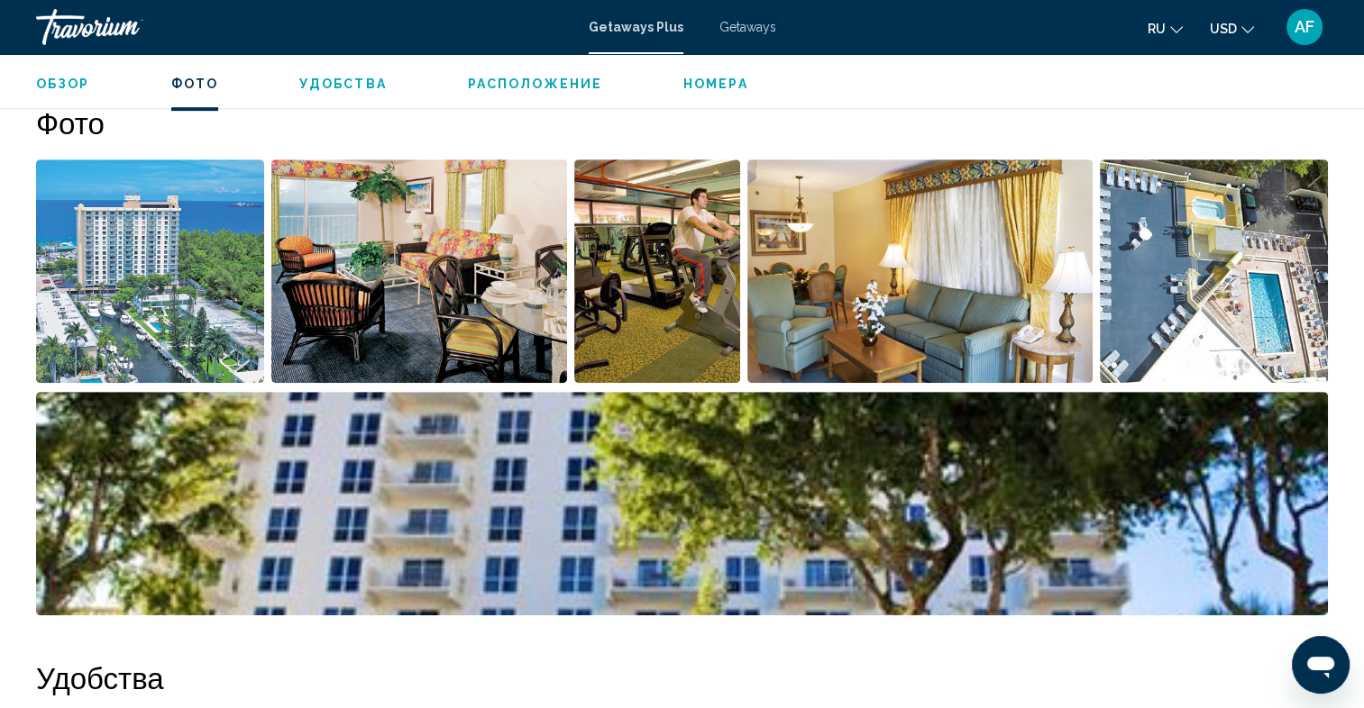
scroll to position [811, 0]
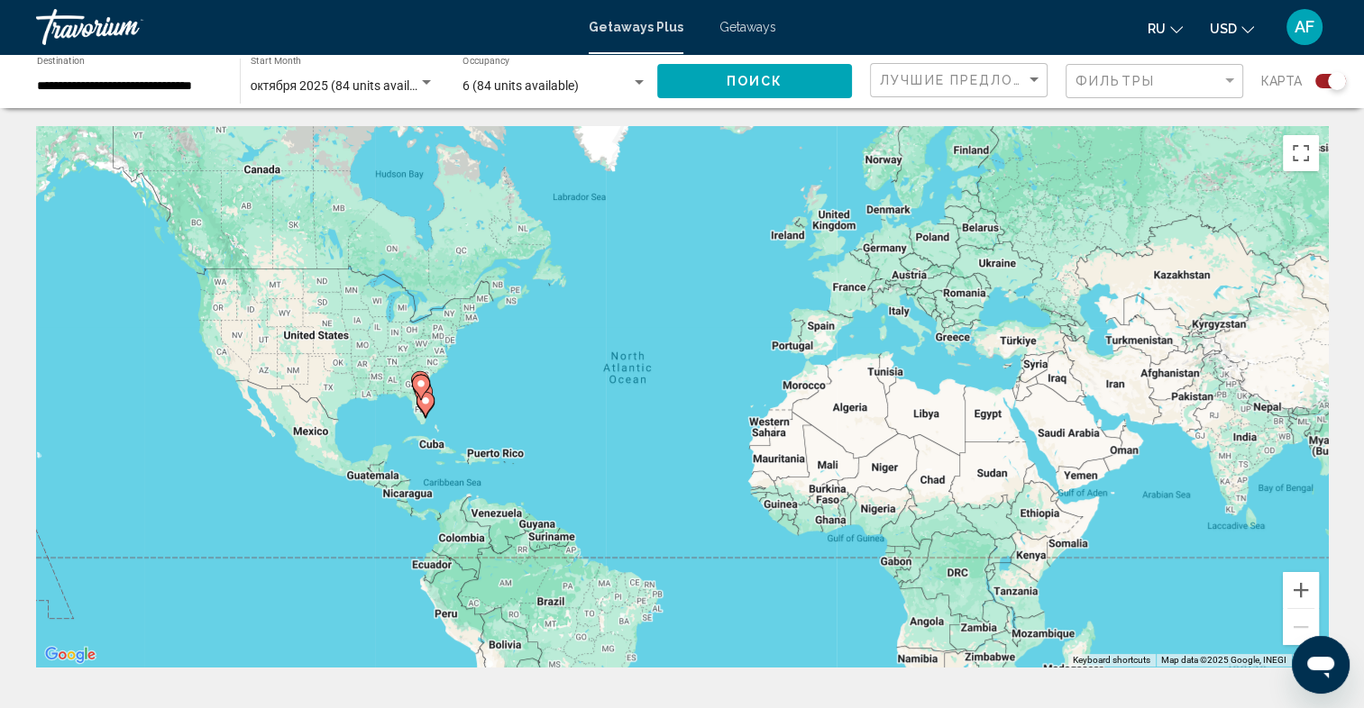
click at [433, 404] on icon "Main content" at bounding box center [424, 404] width 16 height 23
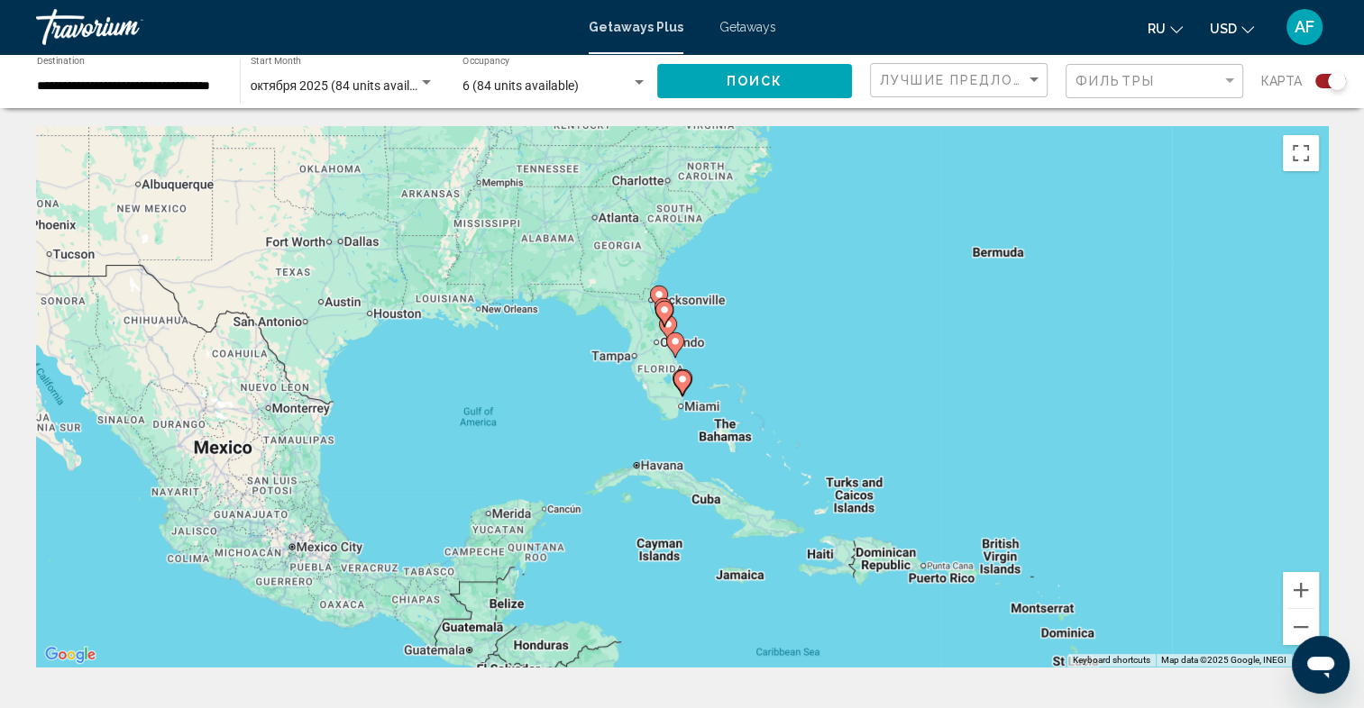
click at [691, 380] on icon "Main content" at bounding box center [683, 382] width 18 height 25
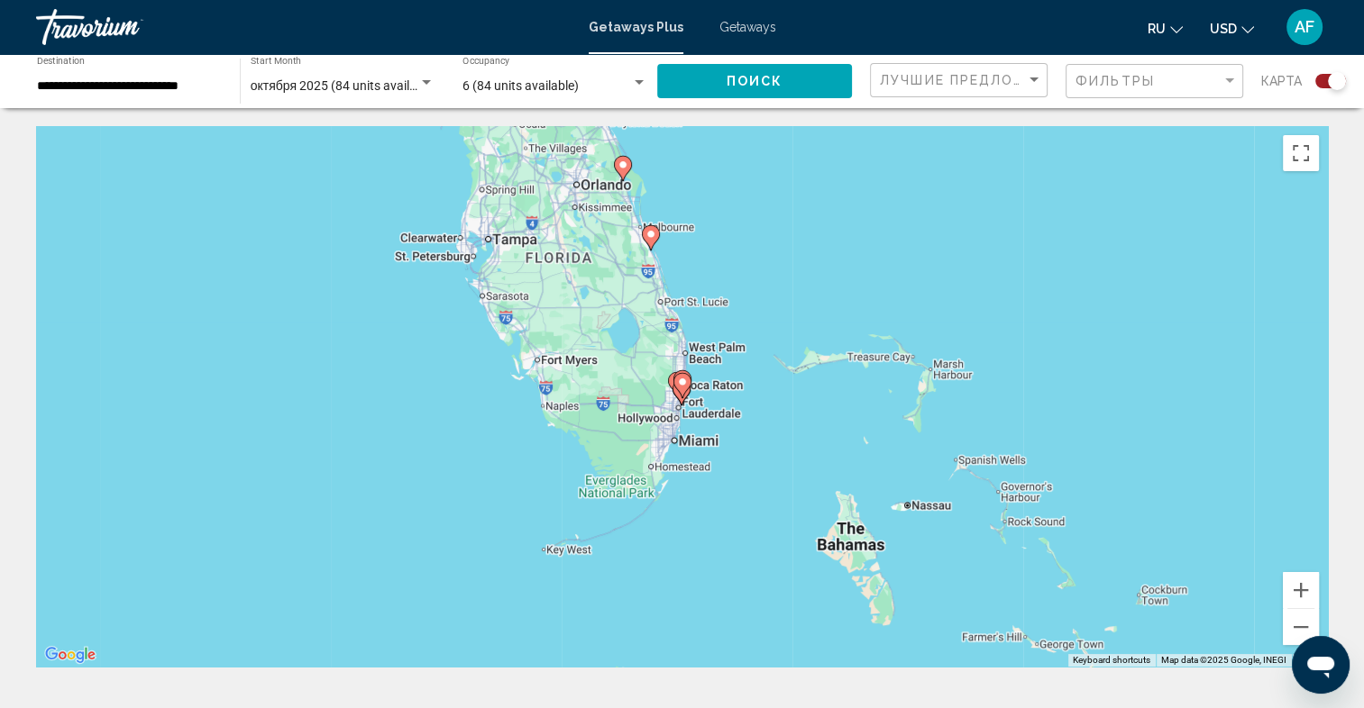
click at [689, 390] on gmp-advanced-marker "Main content" at bounding box center [682, 385] width 18 height 27
type input "**********"
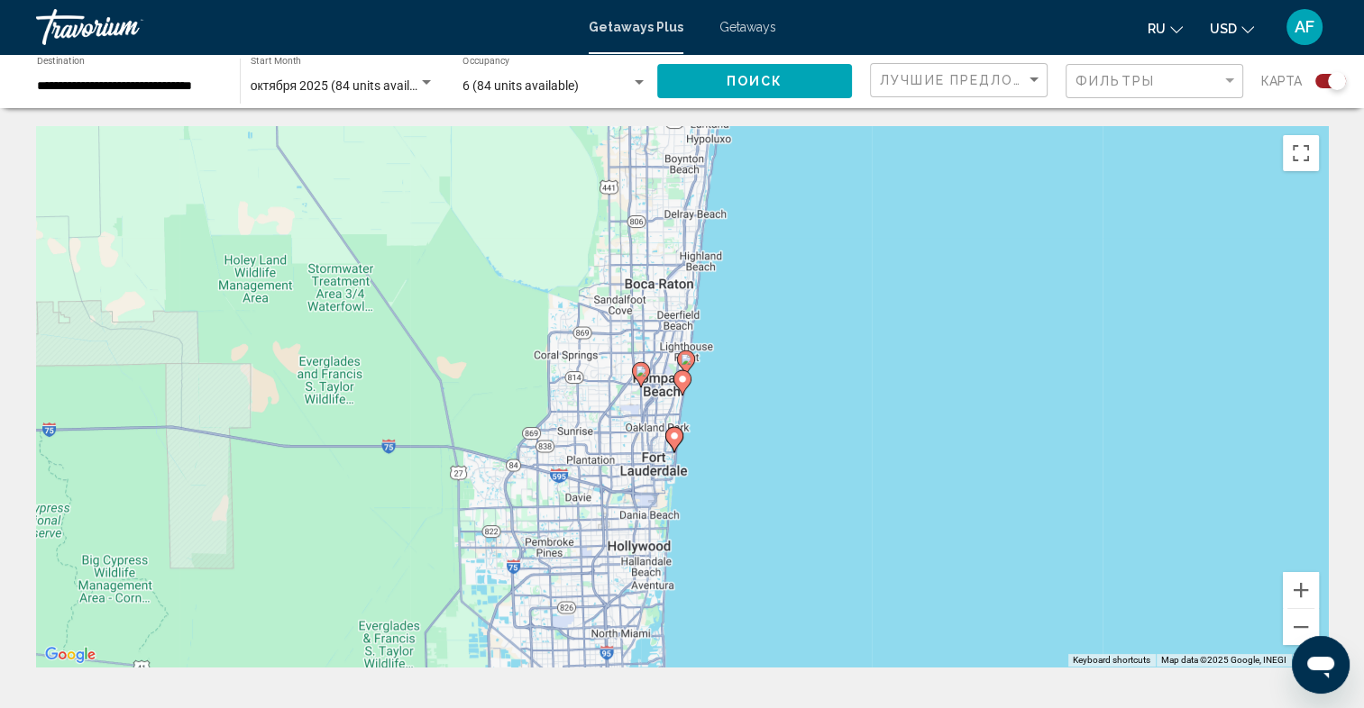
click at [680, 380] on image "Main content" at bounding box center [682, 379] width 11 height 11
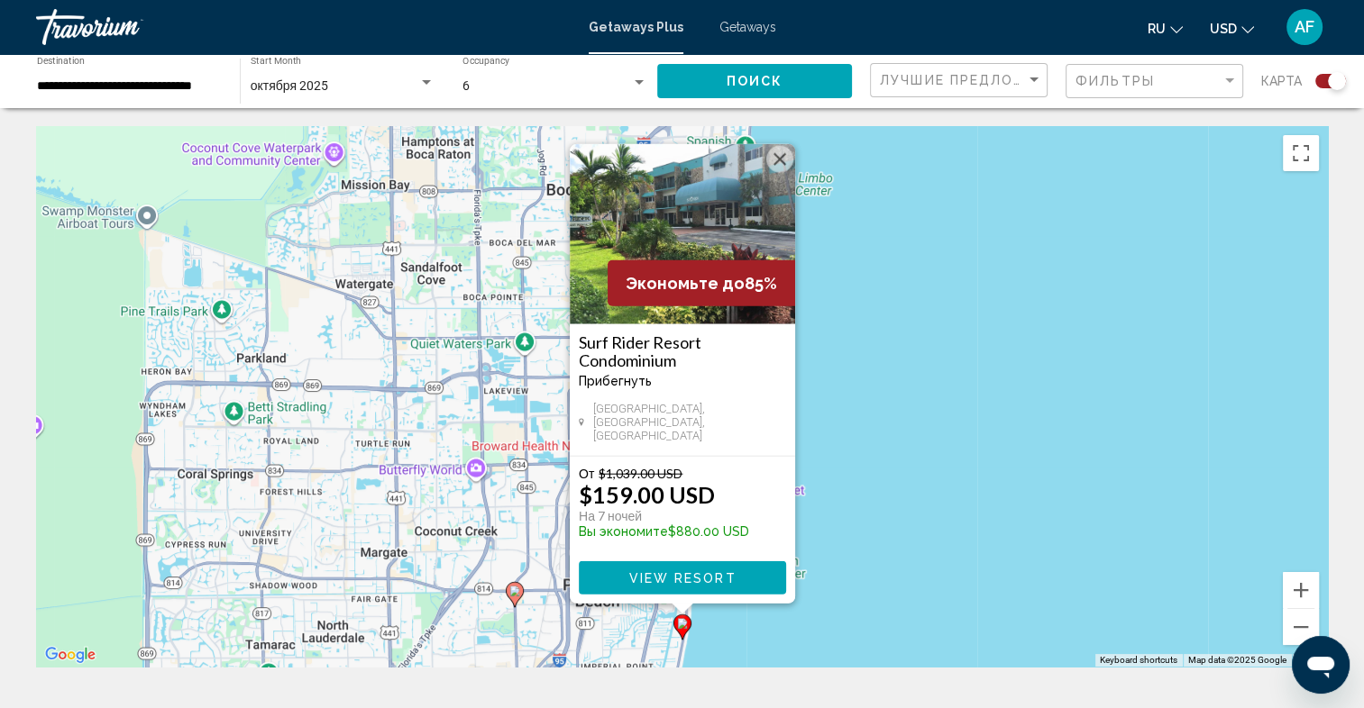
drag, startPoint x: 996, startPoint y: 401, endPoint x: 876, endPoint y: 437, distance: 125.2
click at [995, 401] on div "To activate drag with keyboard, press Alt + Enter. Once in keyboard drag state,…" at bounding box center [682, 396] width 1292 height 541
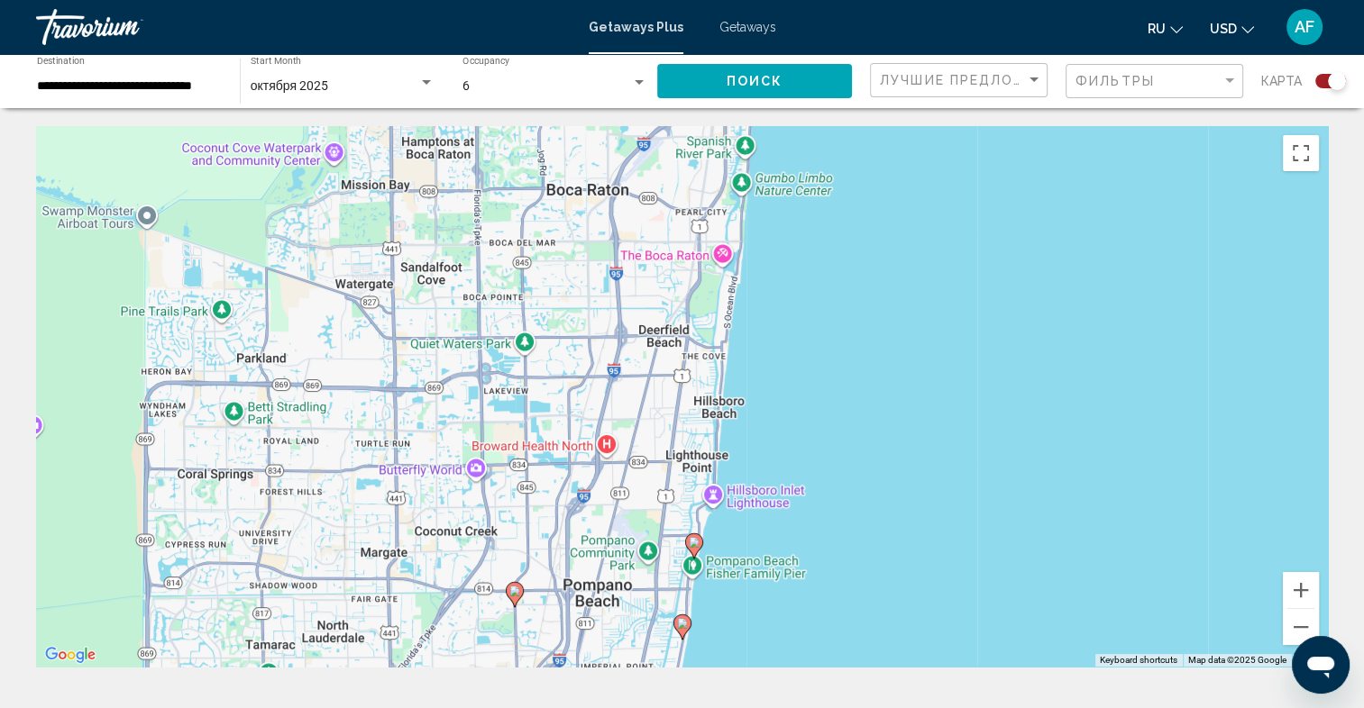
click at [696, 540] on image "Main content" at bounding box center [694, 542] width 11 height 11
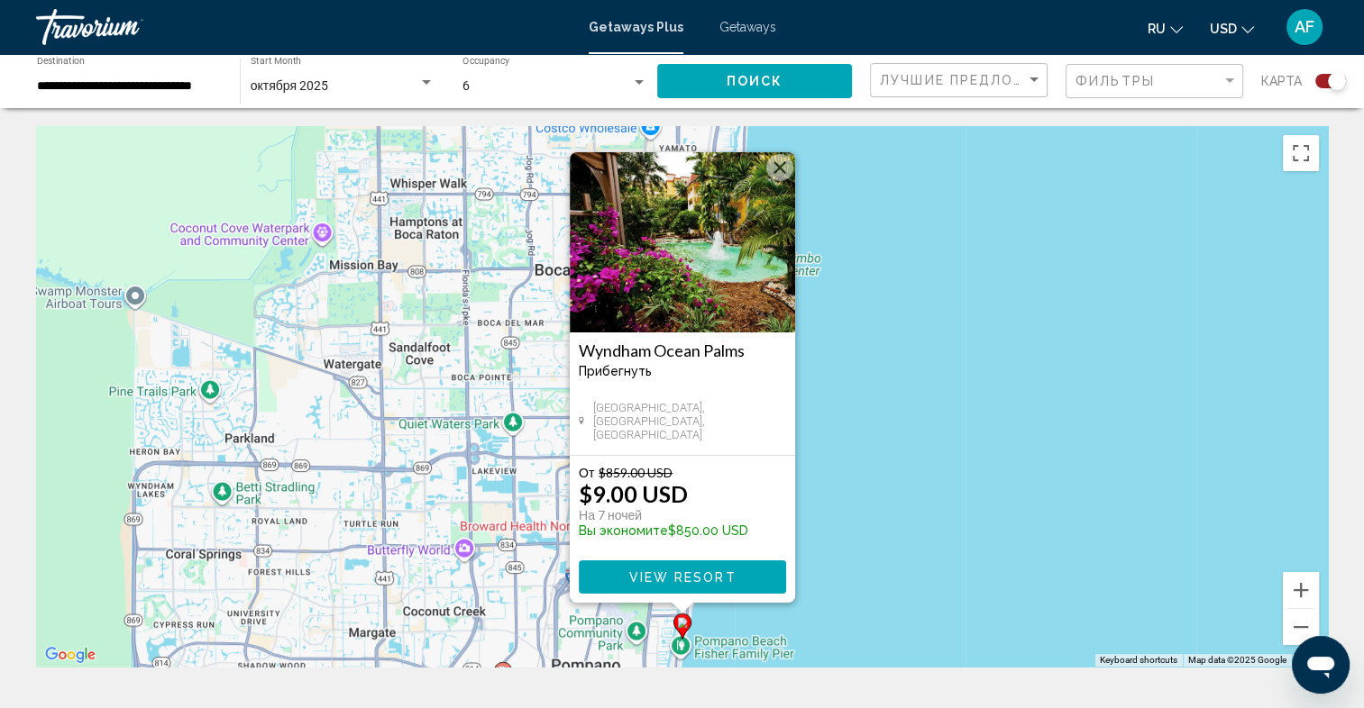
click at [876, 402] on div "To activate drag with keyboard, press Alt + Enter. Once in keyboard drag state,…" at bounding box center [682, 396] width 1292 height 541
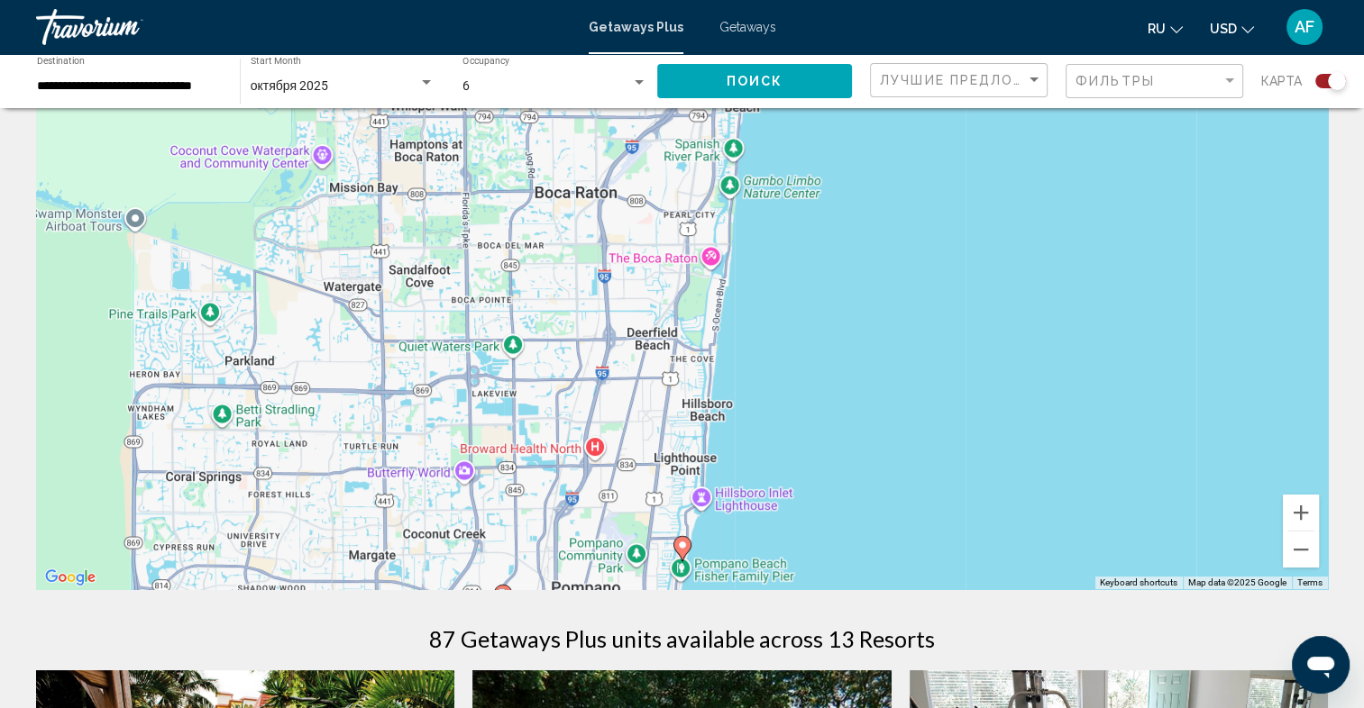
scroll to position [180, 0]
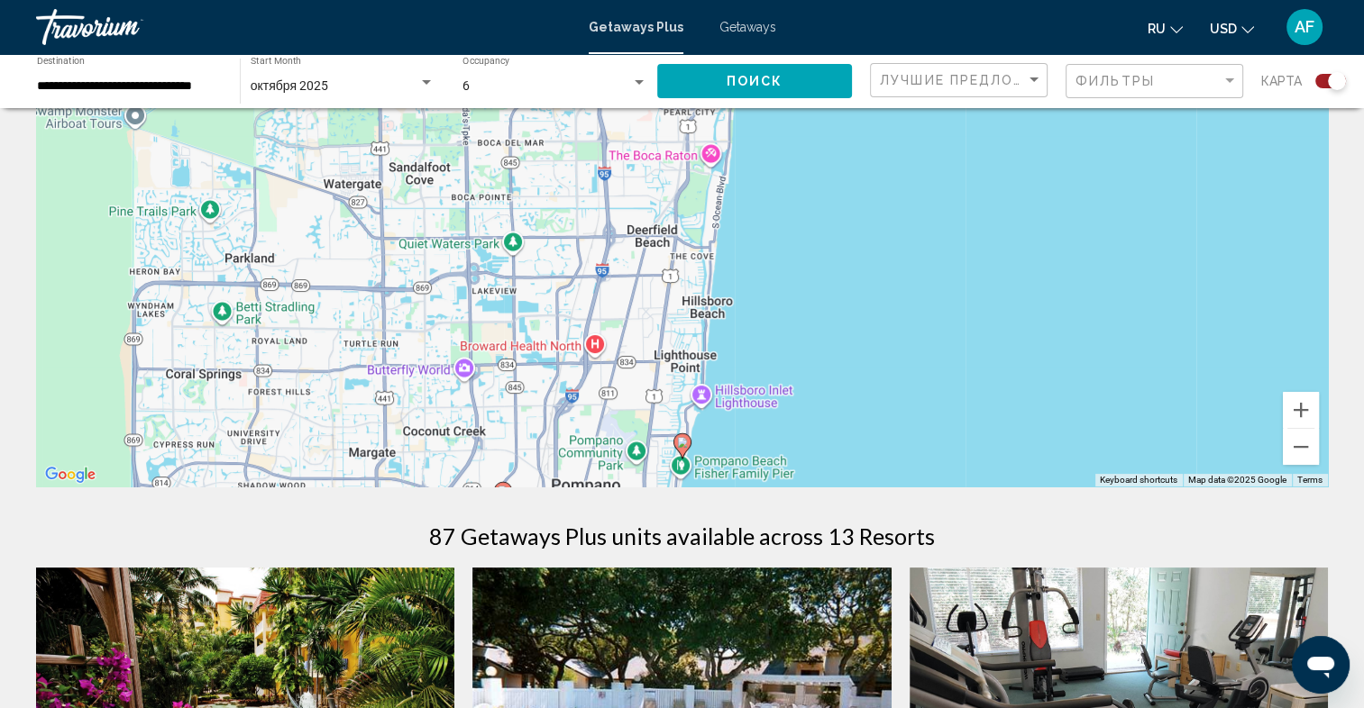
click at [502, 484] on icon "Main content" at bounding box center [502, 494] width 16 height 23
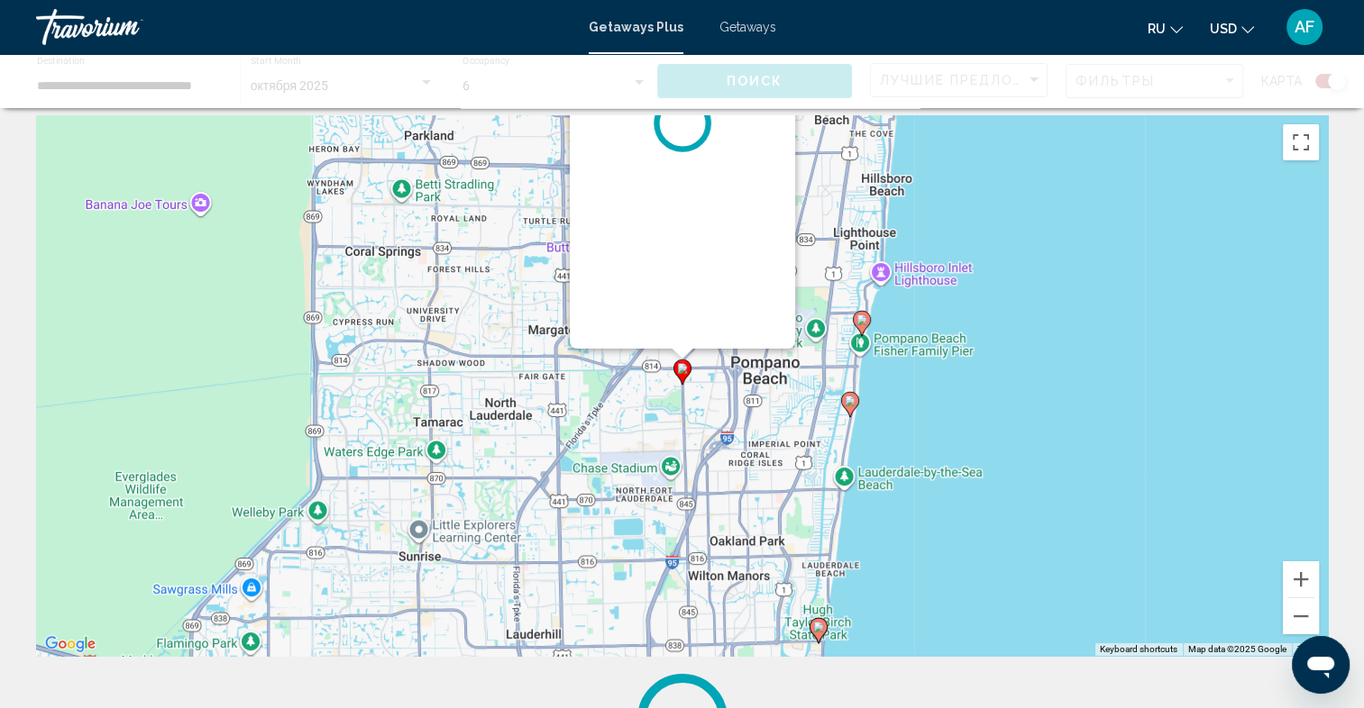
scroll to position [0, 0]
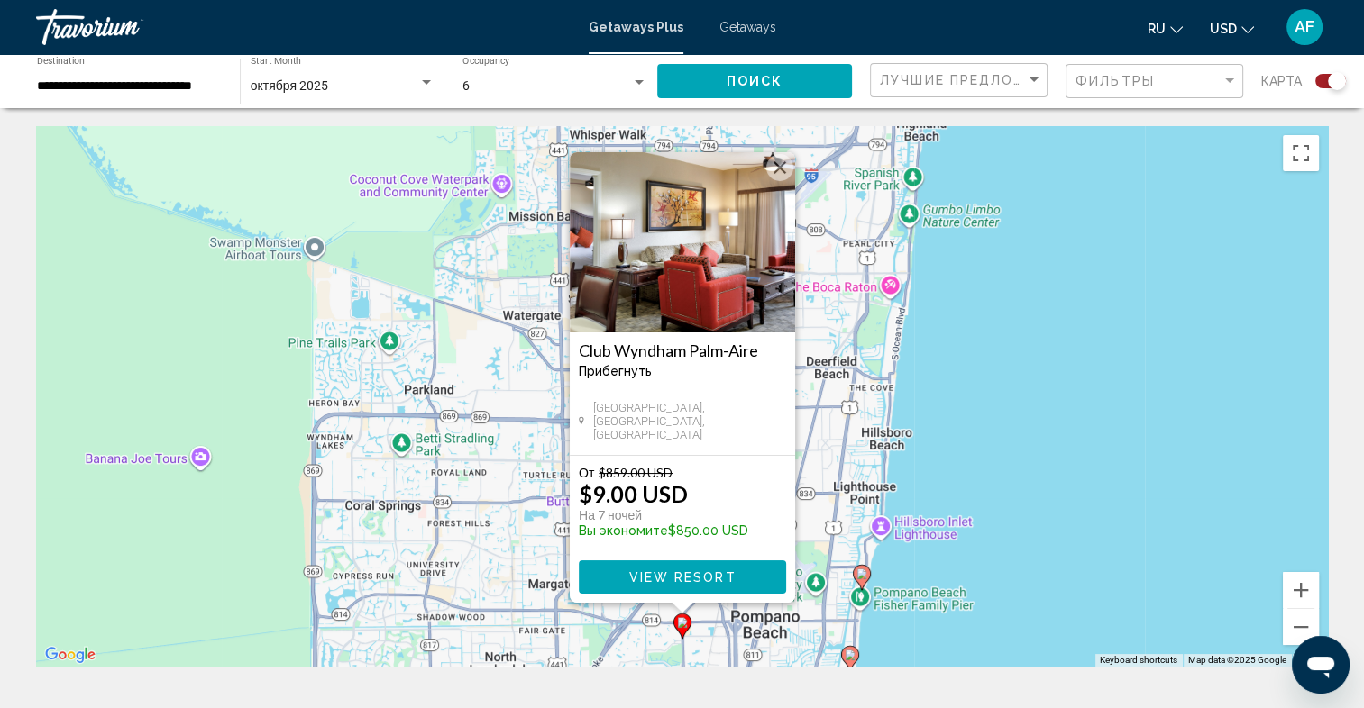
click at [720, 218] on img "Main content" at bounding box center [682, 242] width 225 height 180
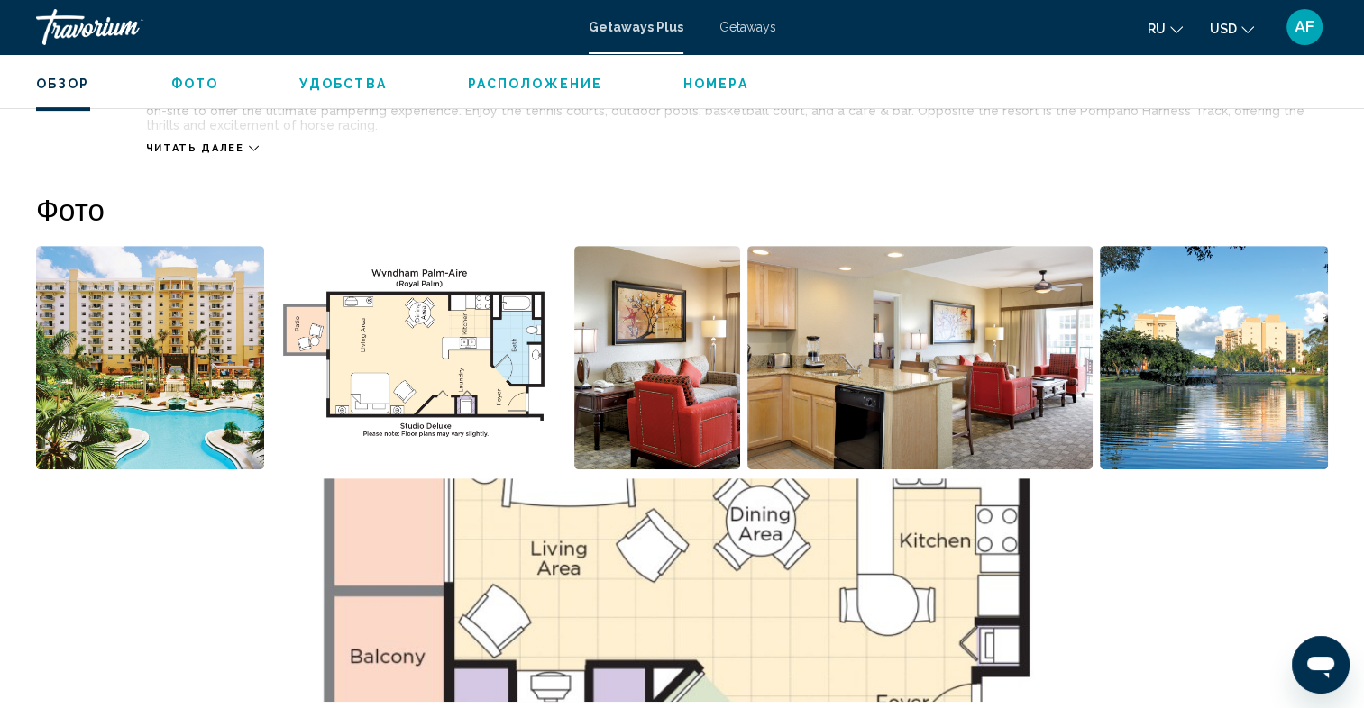
scroll to position [811, 0]
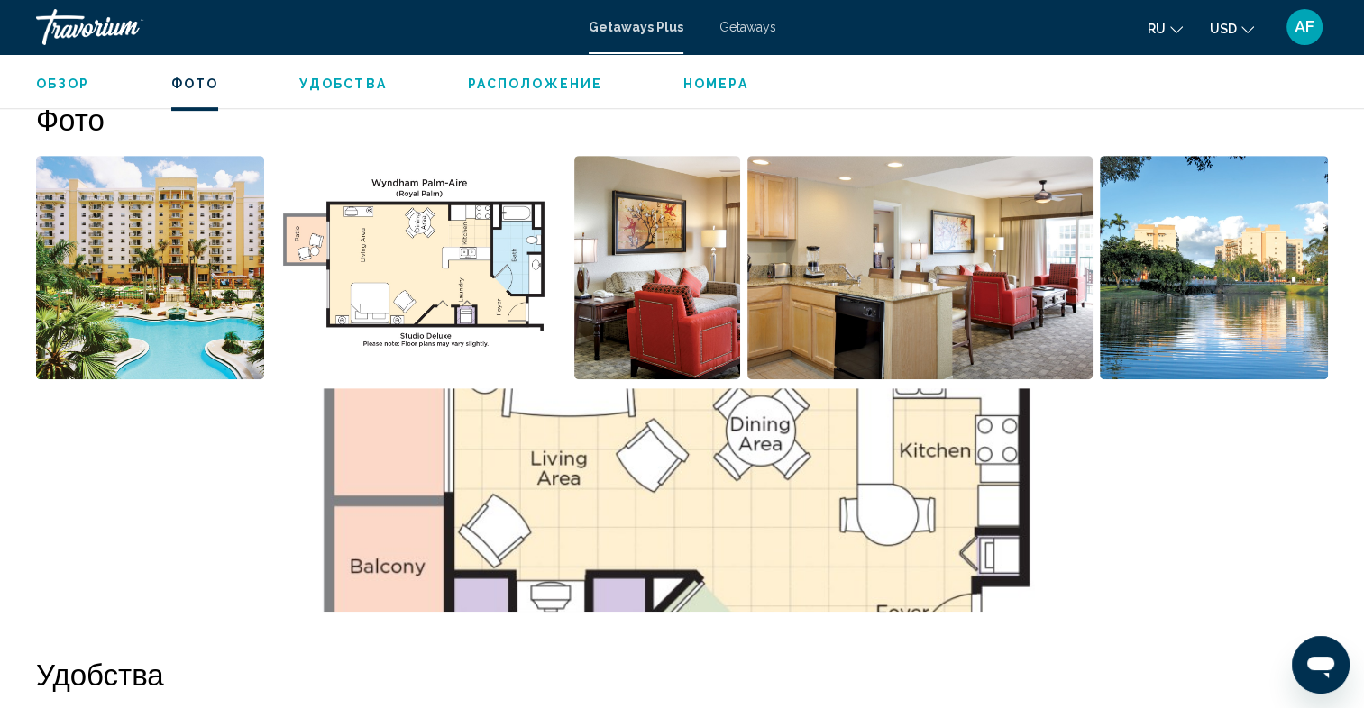
click at [181, 308] on img "Open full-screen image slider" at bounding box center [150, 268] width 228 height 224
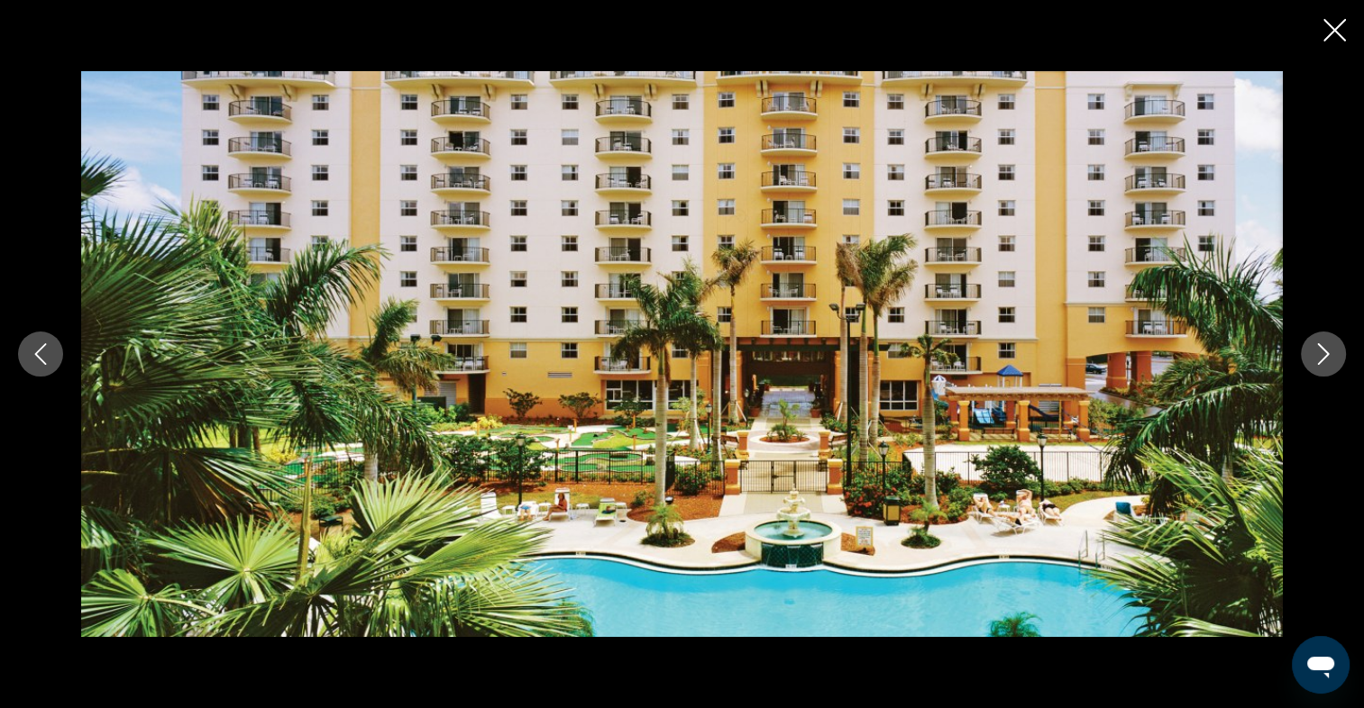
click at [1335, 356] on button "Next image" at bounding box center [1323, 354] width 45 height 45
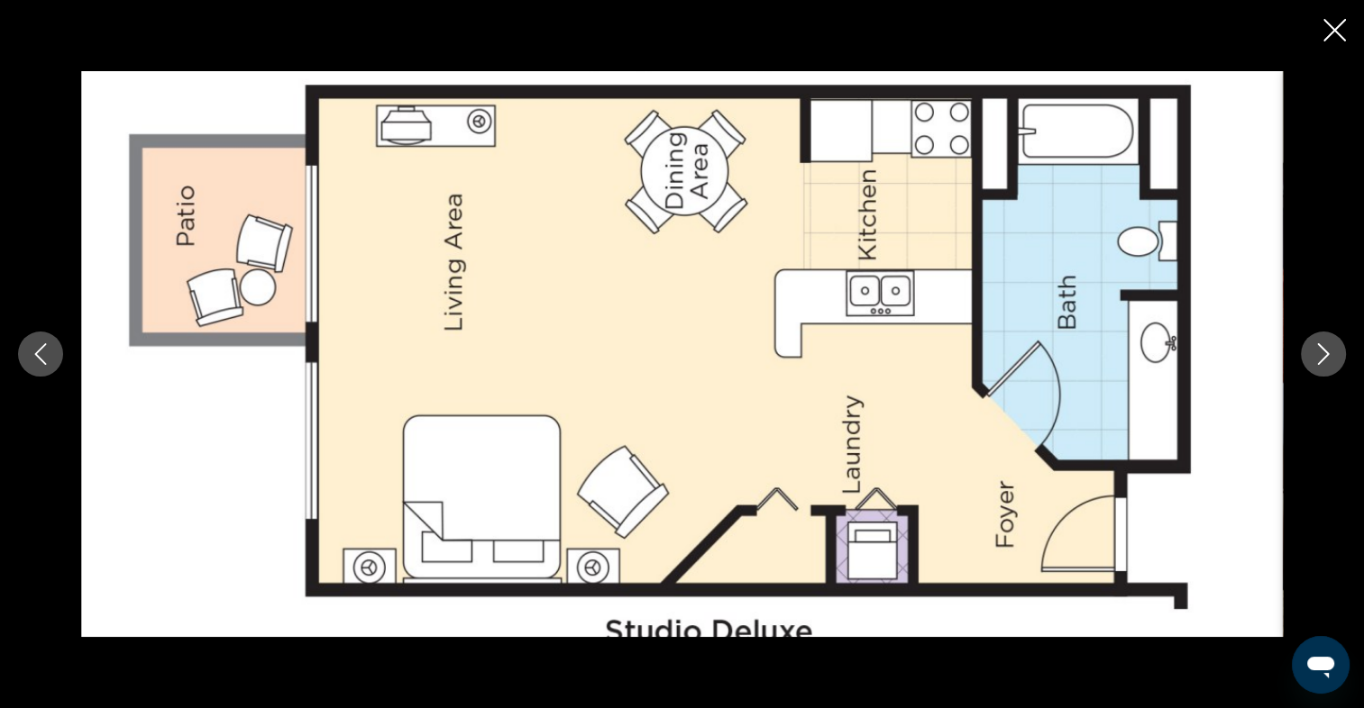
scroll to position [901, 0]
click at [1336, 28] on icon "Close slideshow" at bounding box center [1334, 30] width 23 height 23
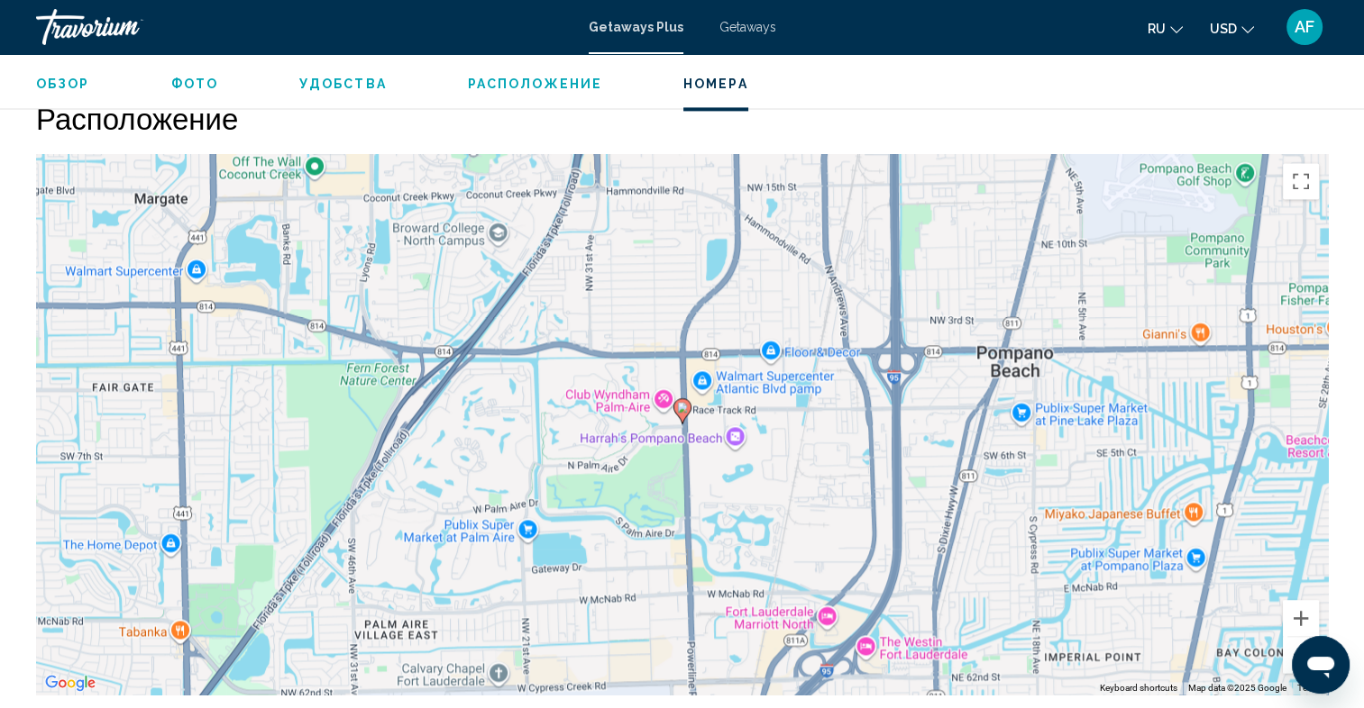
scroll to position [2524, 0]
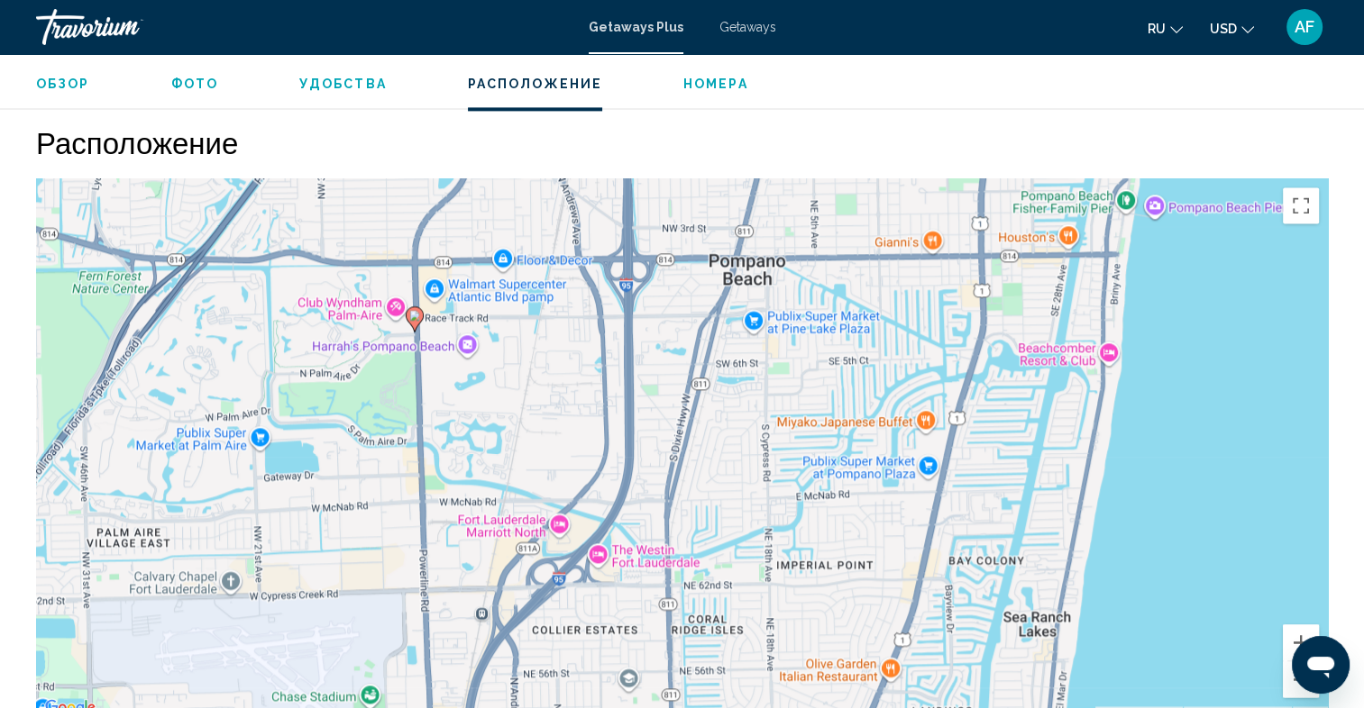
drag, startPoint x: 1182, startPoint y: 549, endPoint x: 911, endPoint y: 430, distance: 296.2
click at [911, 430] on div "To activate drag with keyboard, press Alt + Enter. Once in keyboard drag state,…" at bounding box center [682, 448] width 1292 height 541
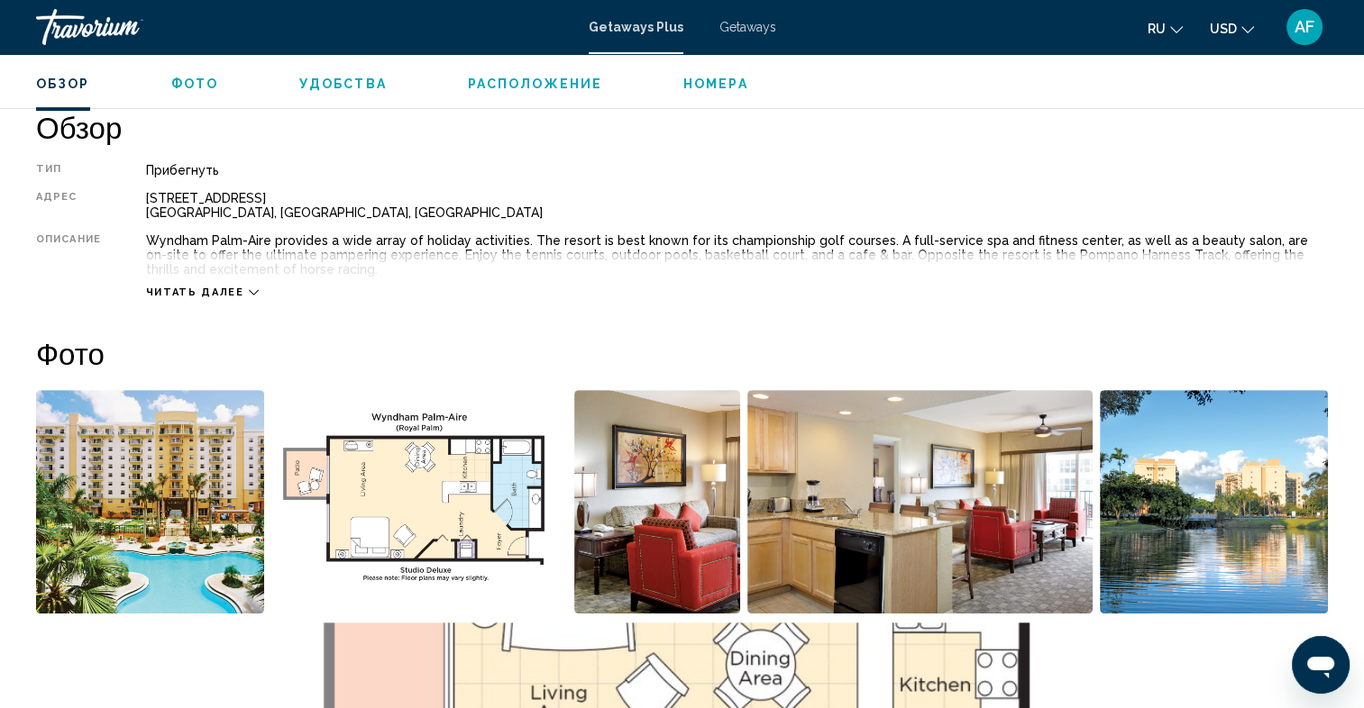
scroll to position [721, 0]
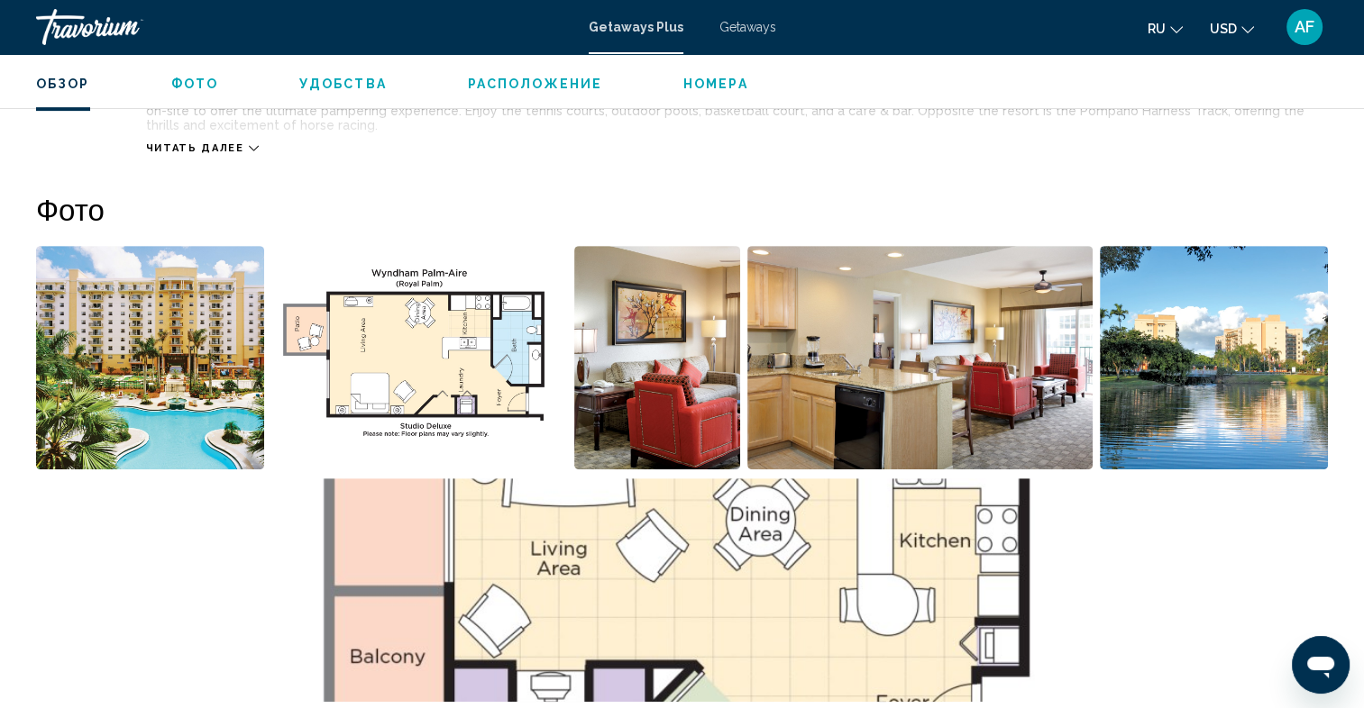
click at [113, 366] on img "Open full-screen image slider" at bounding box center [150, 358] width 228 height 224
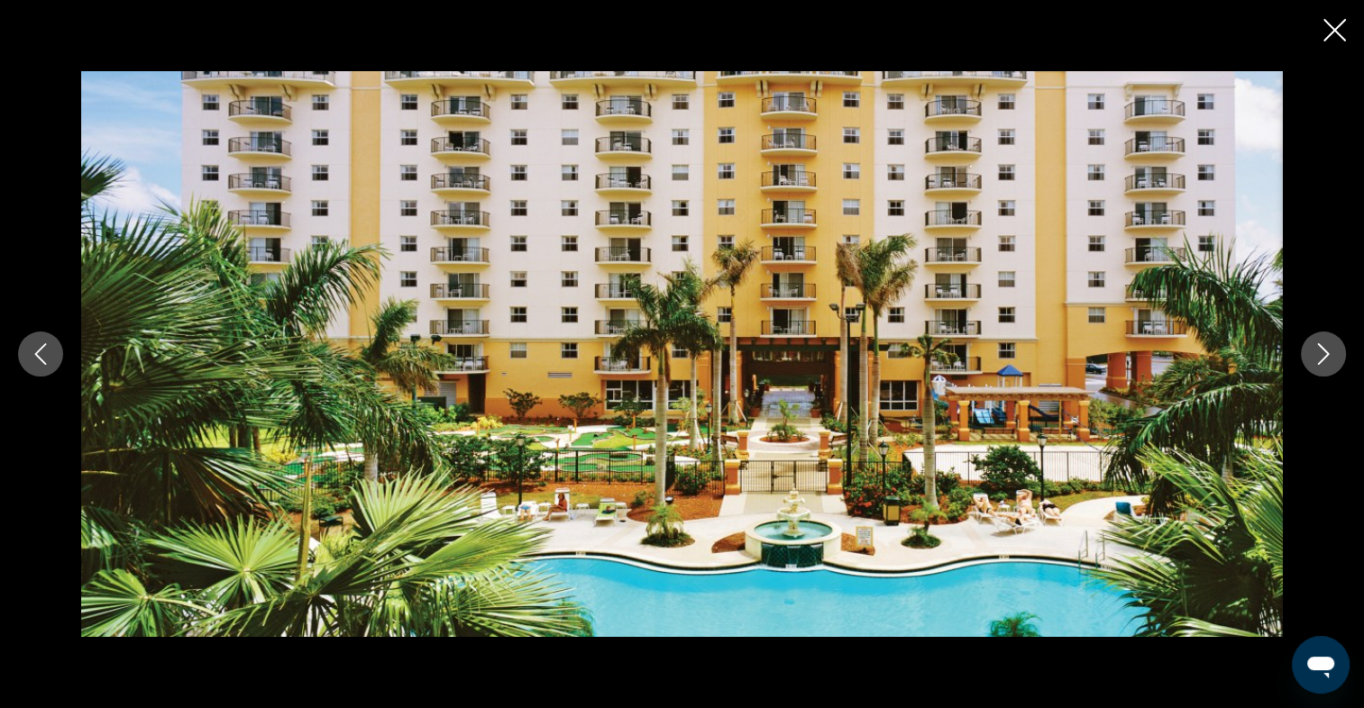
scroll to position [1352, 0]
click at [1312, 363] on icon "Next image" at bounding box center [1323, 354] width 22 height 22
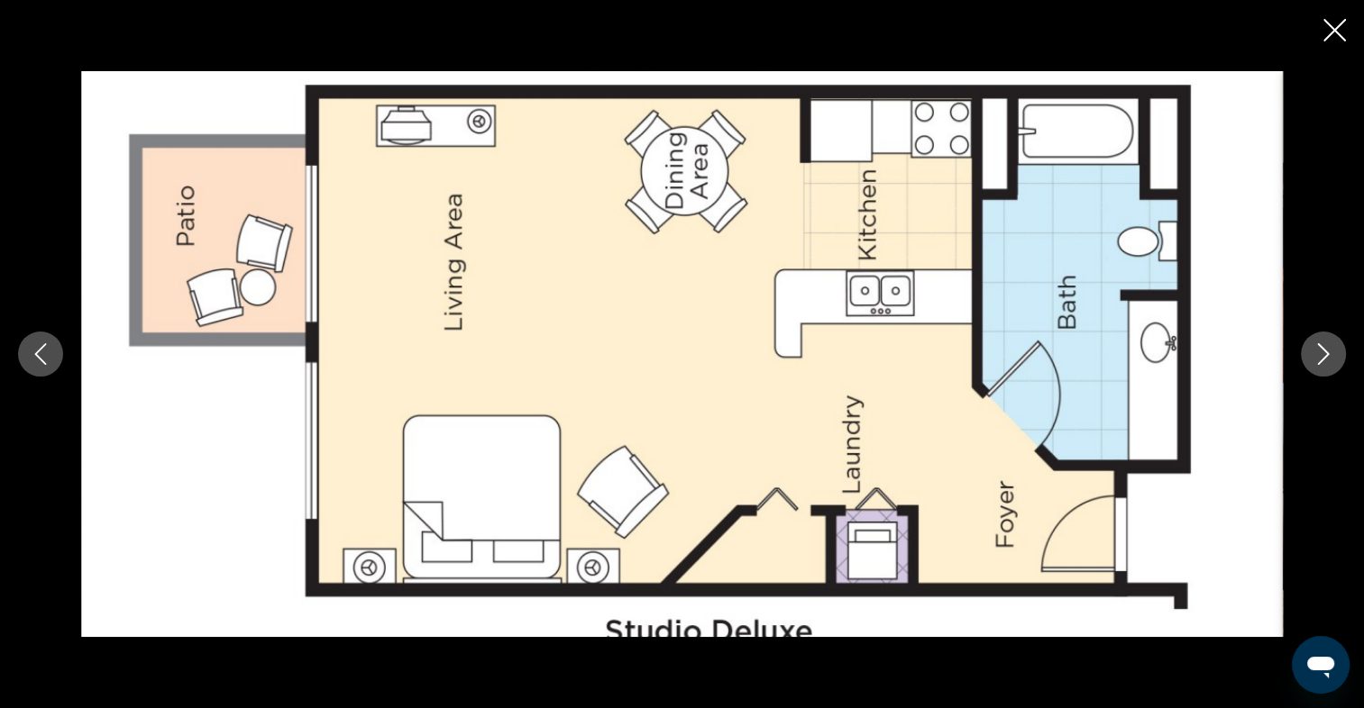
click at [1330, 345] on icon "Next image" at bounding box center [1323, 354] width 22 height 22
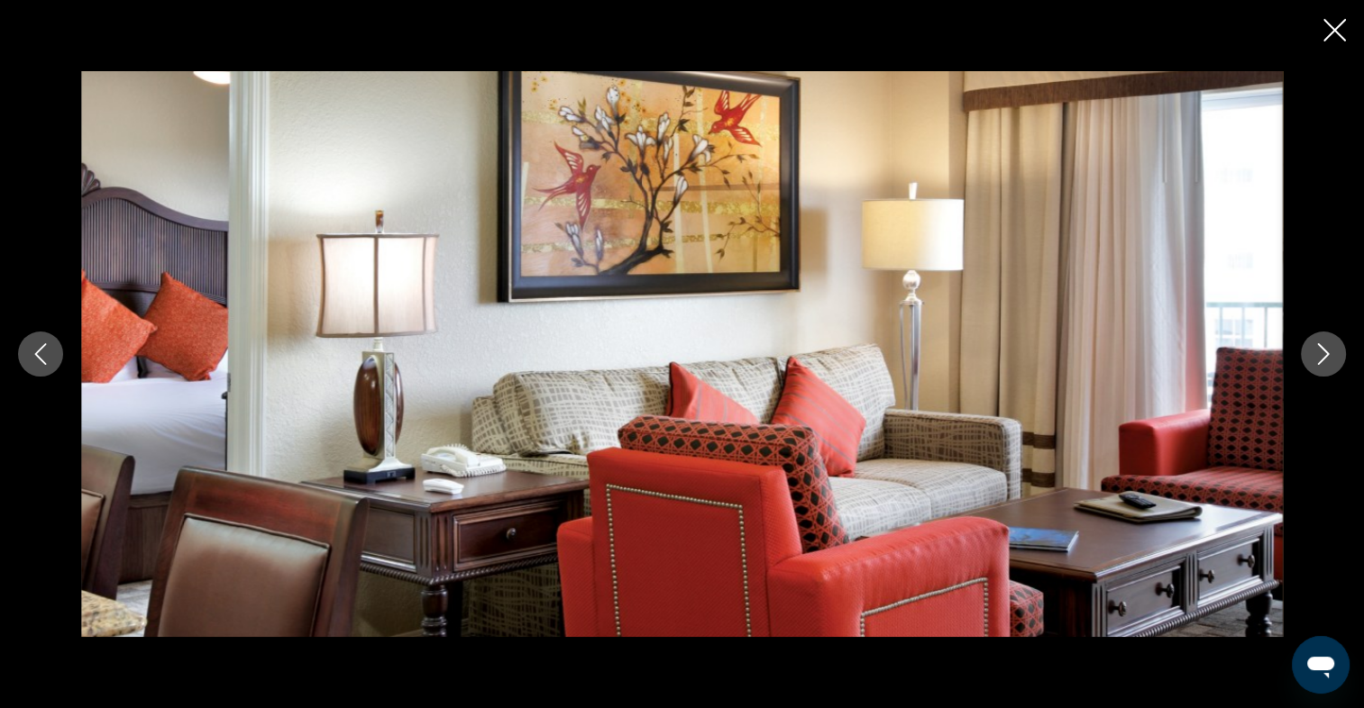
click at [1330, 350] on icon "Next image" at bounding box center [1323, 354] width 22 height 22
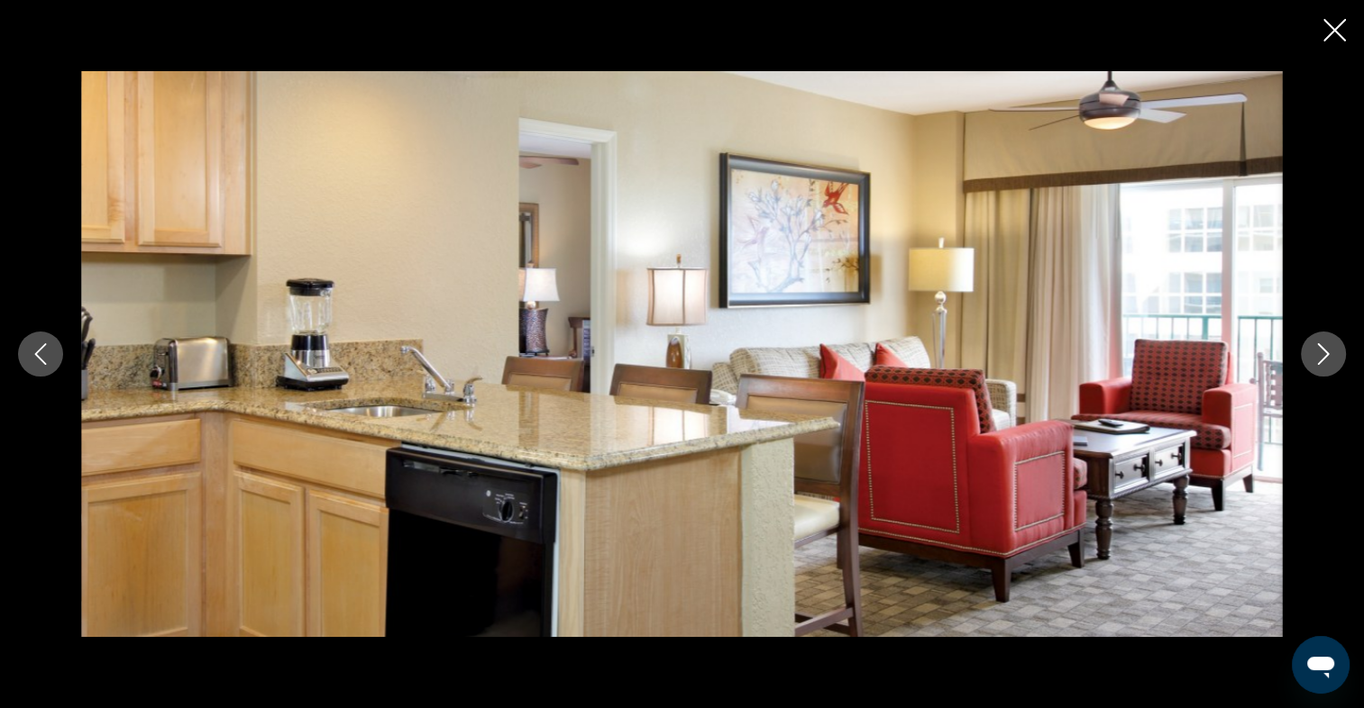
click at [1330, 350] on icon "Next image" at bounding box center [1323, 354] width 22 height 22
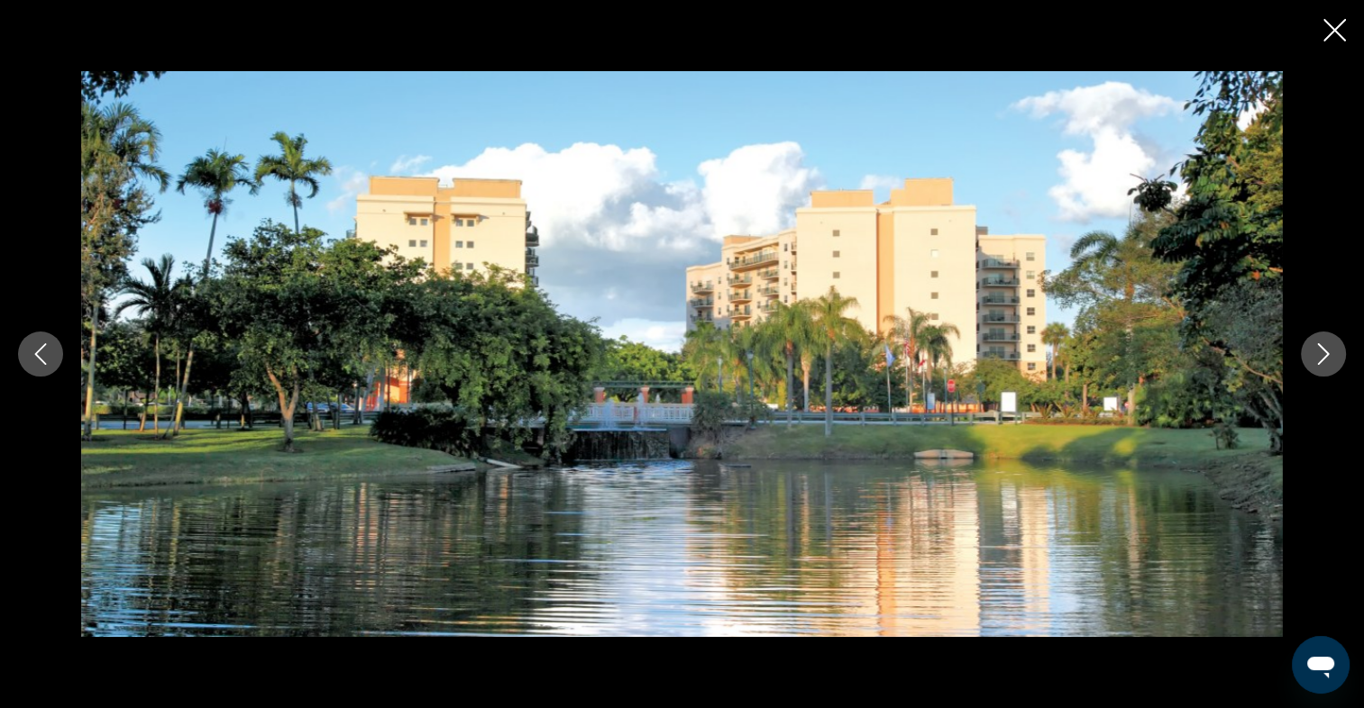
click at [1324, 360] on icon "Next image" at bounding box center [1323, 354] width 22 height 22
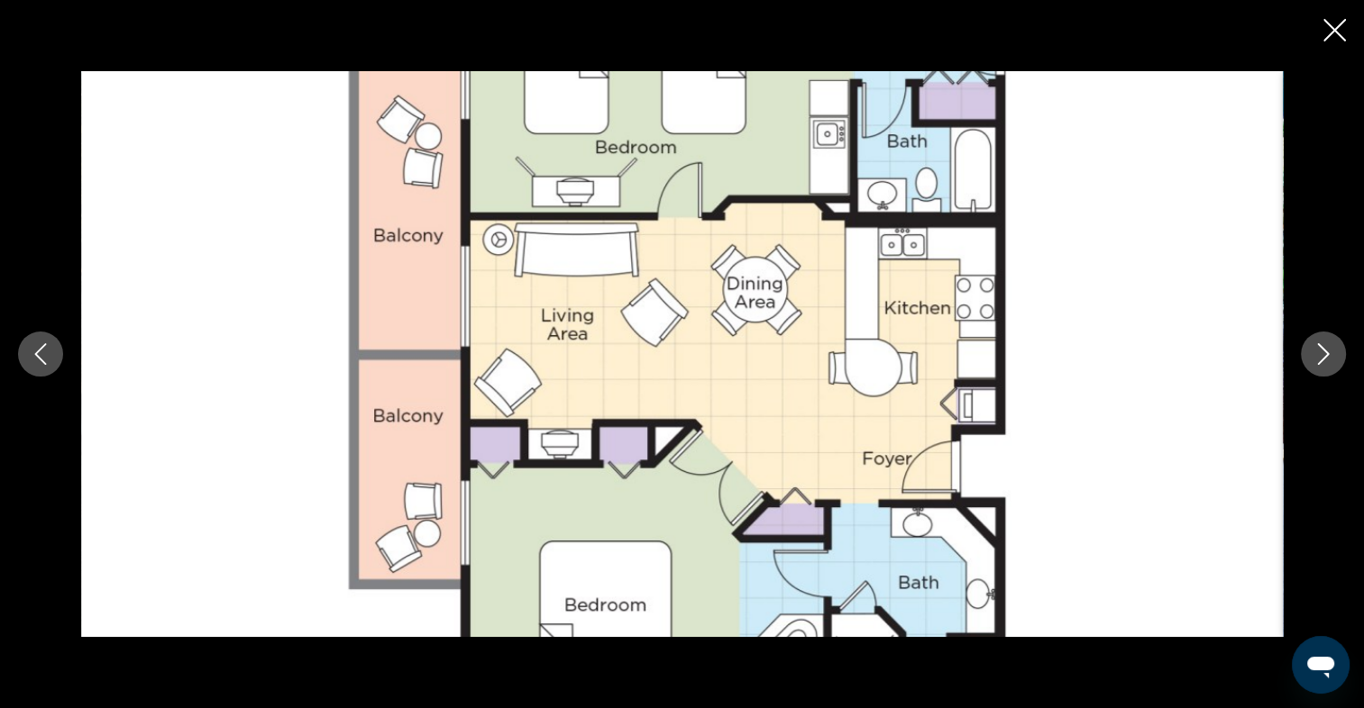
click at [1330, 353] on icon "Next image" at bounding box center [1323, 354] width 22 height 22
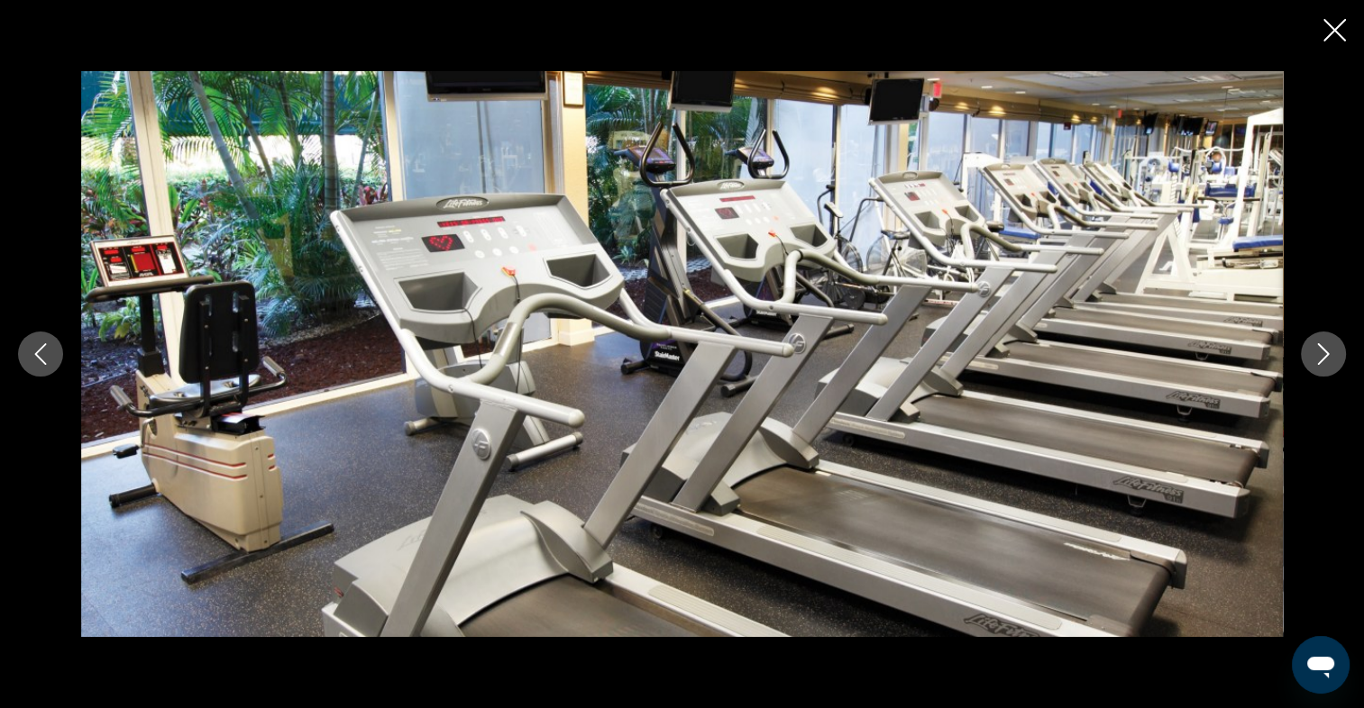
click at [1330, 353] on icon "Next image" at bounding box center [1323, 354] width 22 height 22
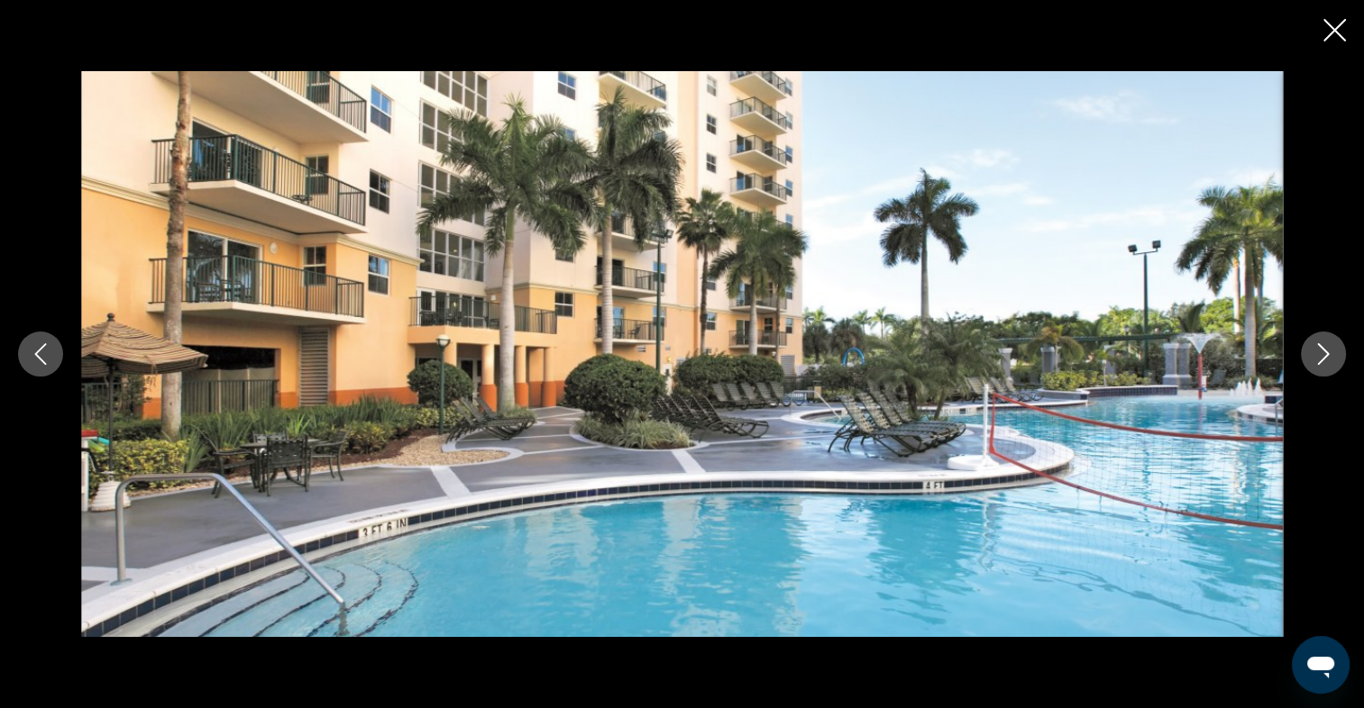
click at [1327, 351] on icon "Next image" at bounding box center [1323, 354] width 22 height 22
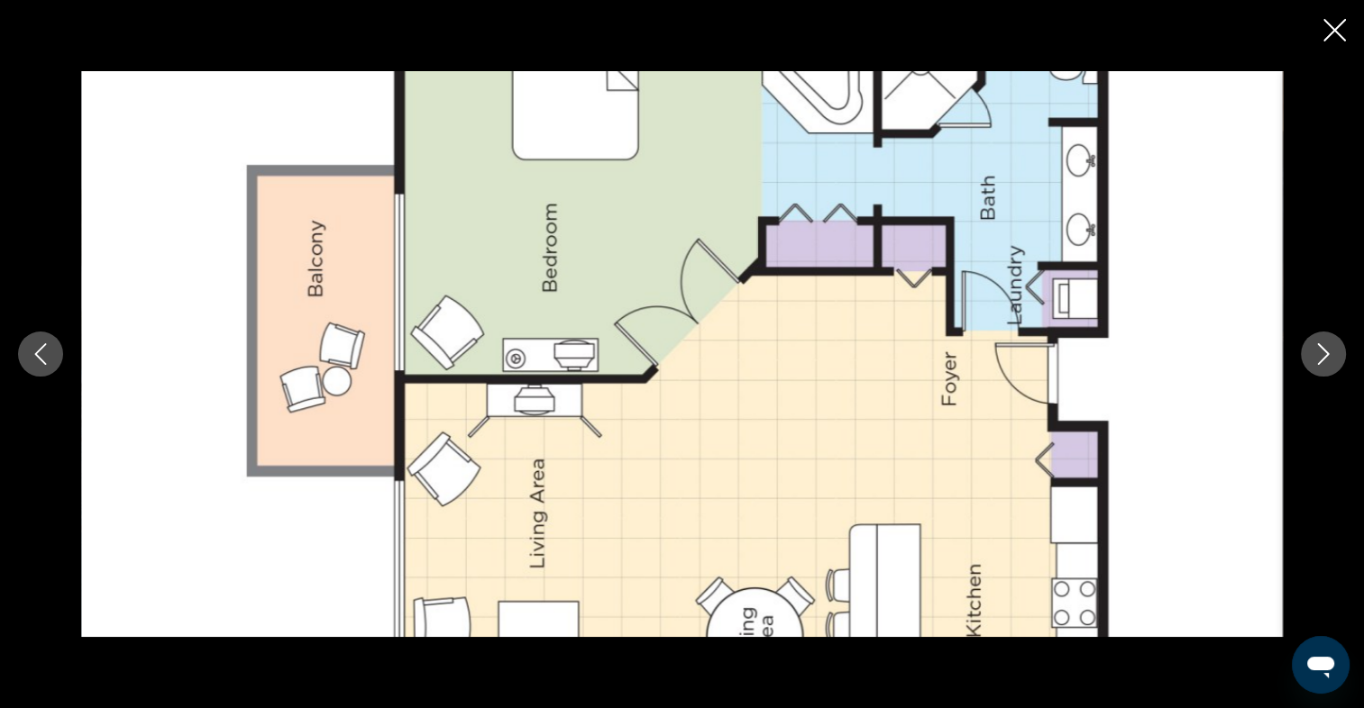
click at [1330, 351] on icon "Next image" at bounding box center [1323, 354] width 22 height 22
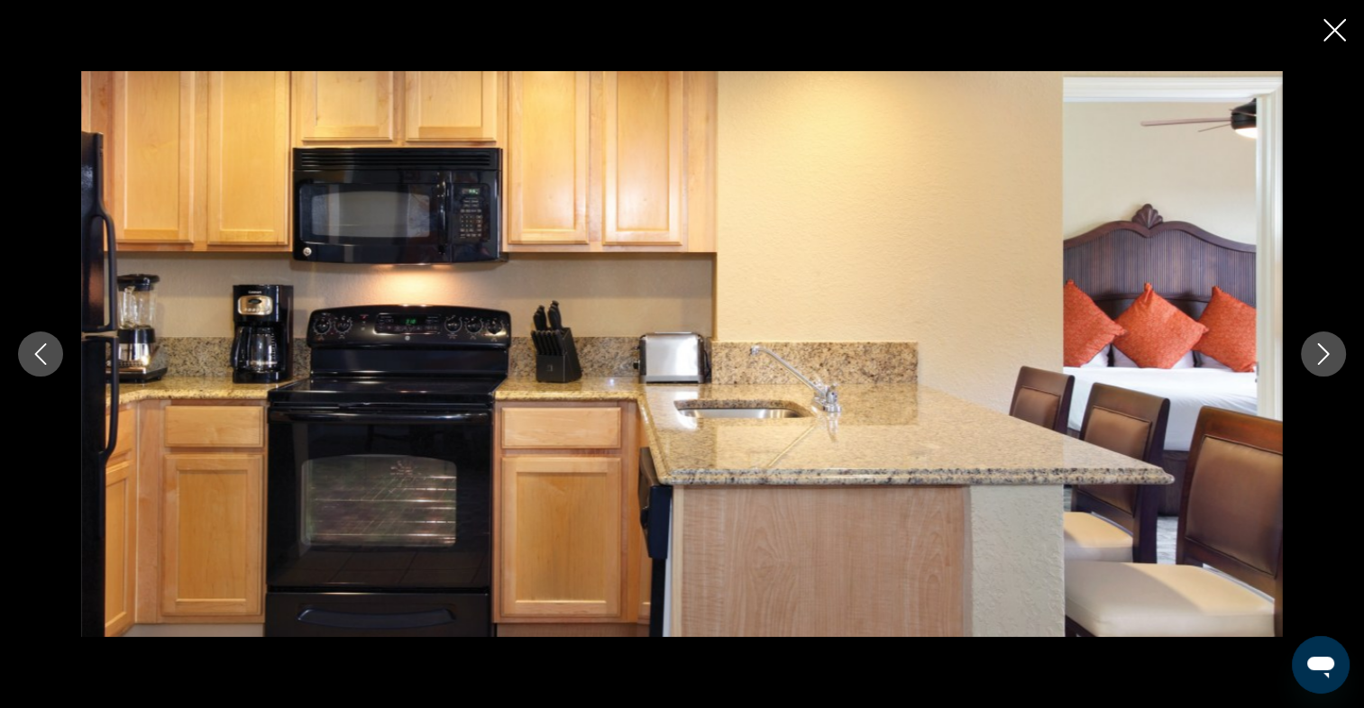
click at [1330, 351] on icon "Next image" at bounding box center [1323, 354] width 22 height 22
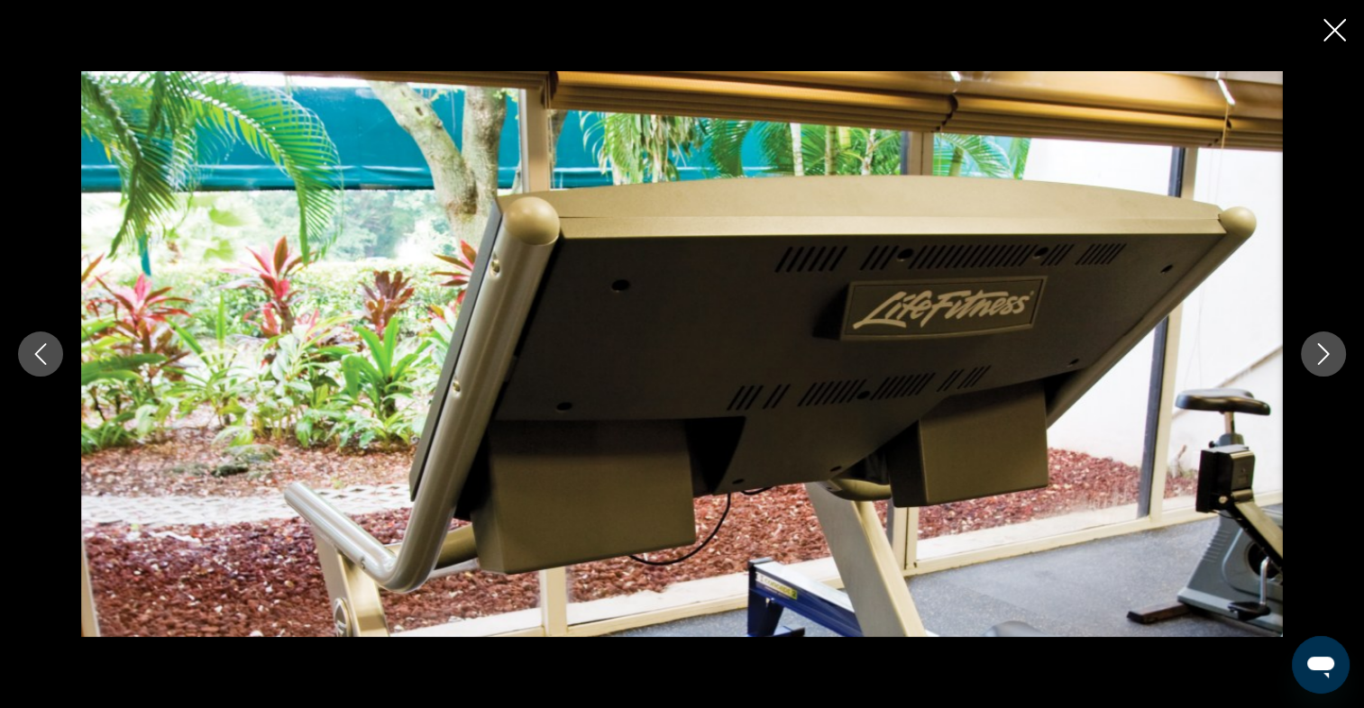
click at [1330, 351] on icon "Next image" at bounding box center [1323, 354] width 22 height 22
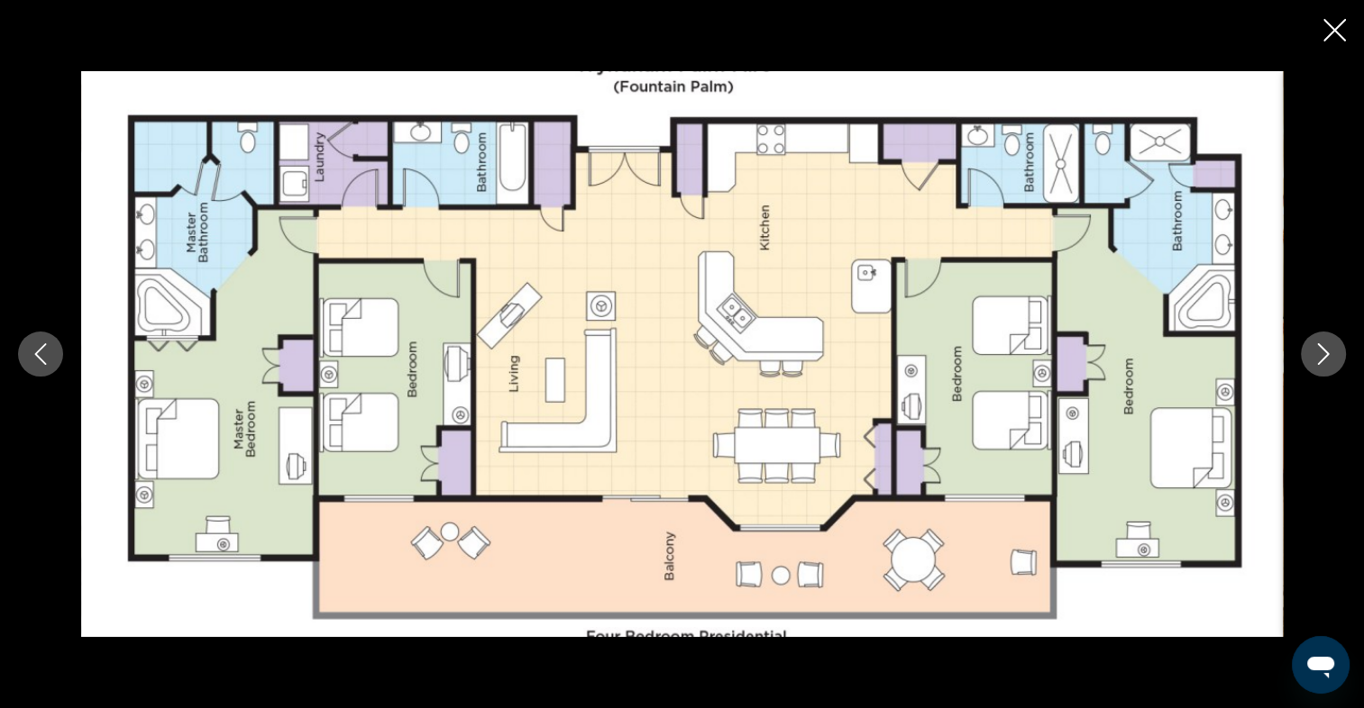
click at [1333, 354] on icon "Next image" at bounding box center [1323, 354] width 22 height 22
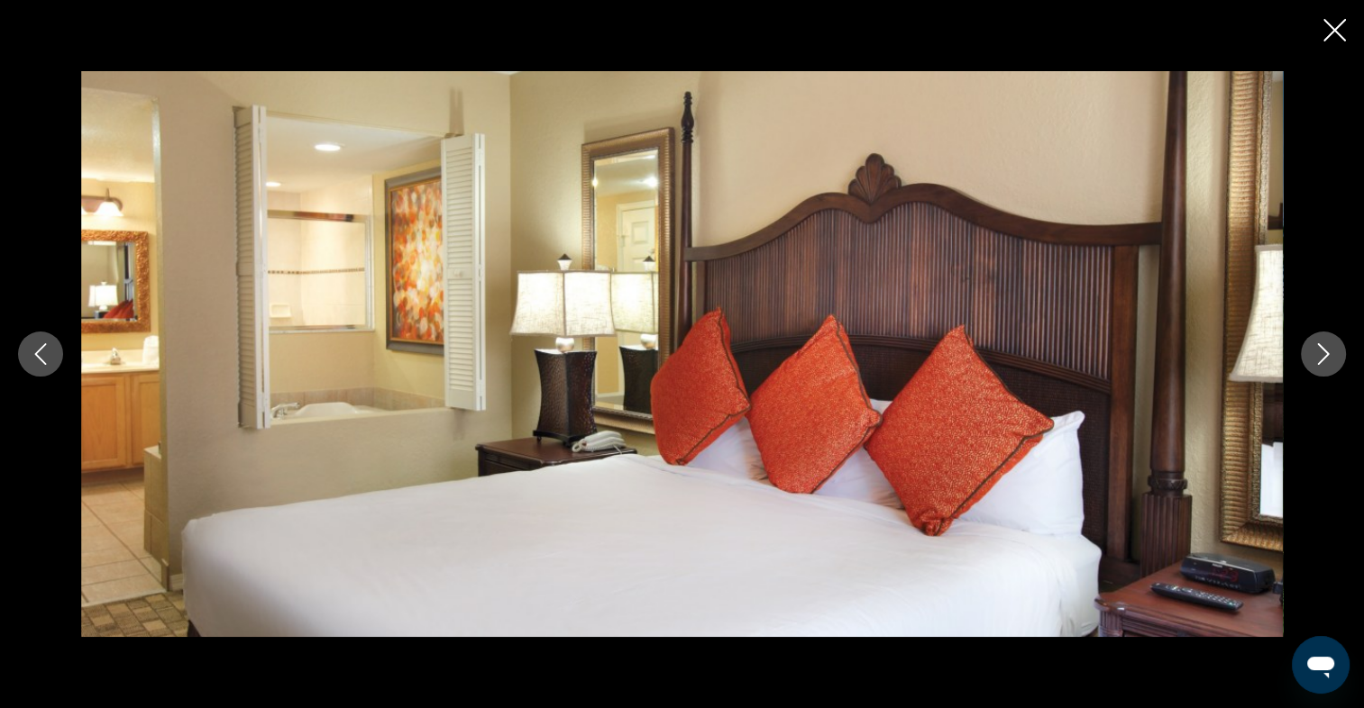
click at [1332, 358] on icon "Next image" at bounding box center [1323, 354] width 22 height 22
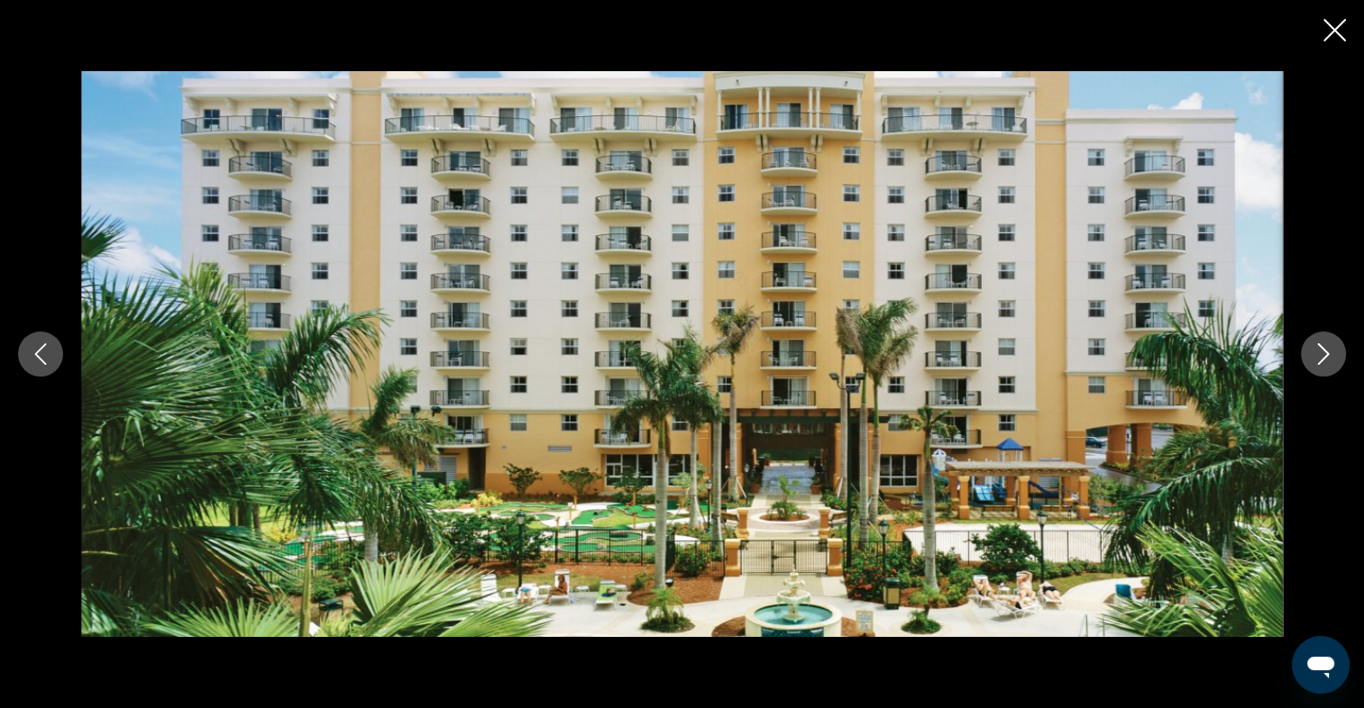
click at [1328, 352] on icon "Next image" at bounding box center [1323, 354] width 22 height 22
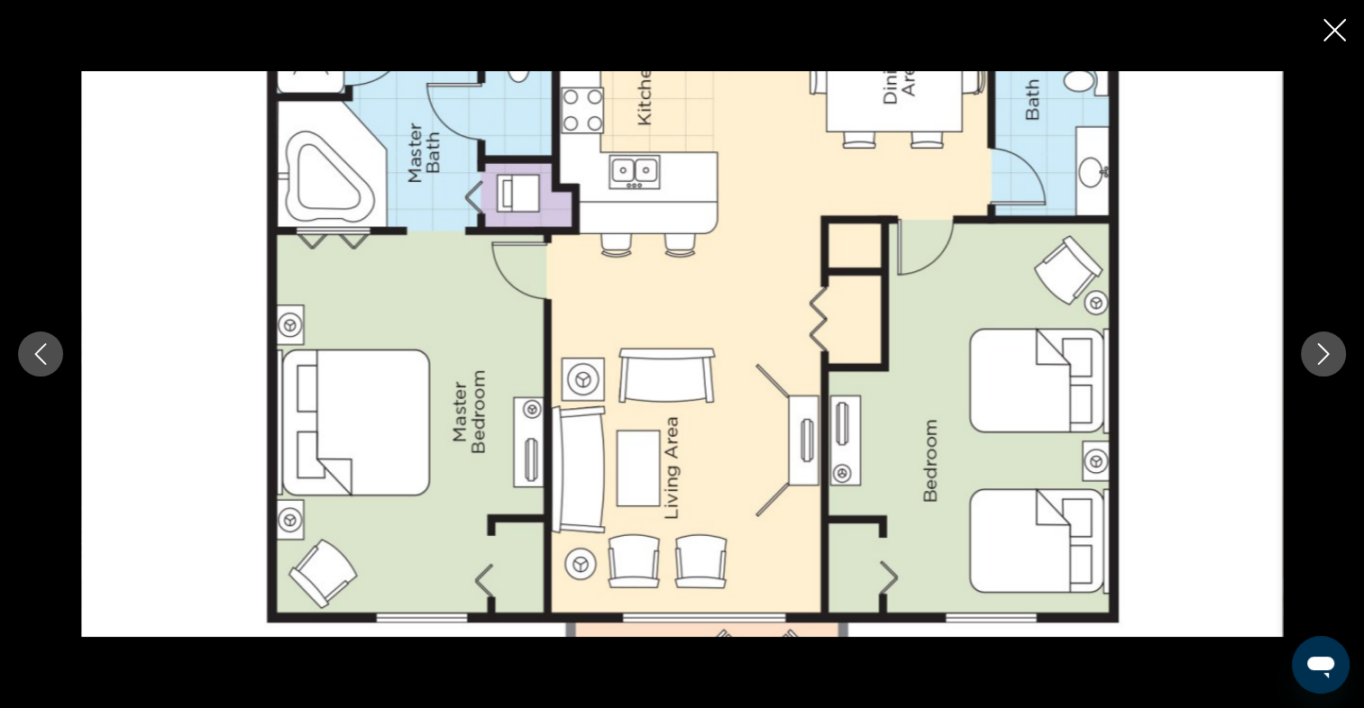
click at [1328, 352] on icon "Next image" at bounding box center [1323, 354] width 22 height 22
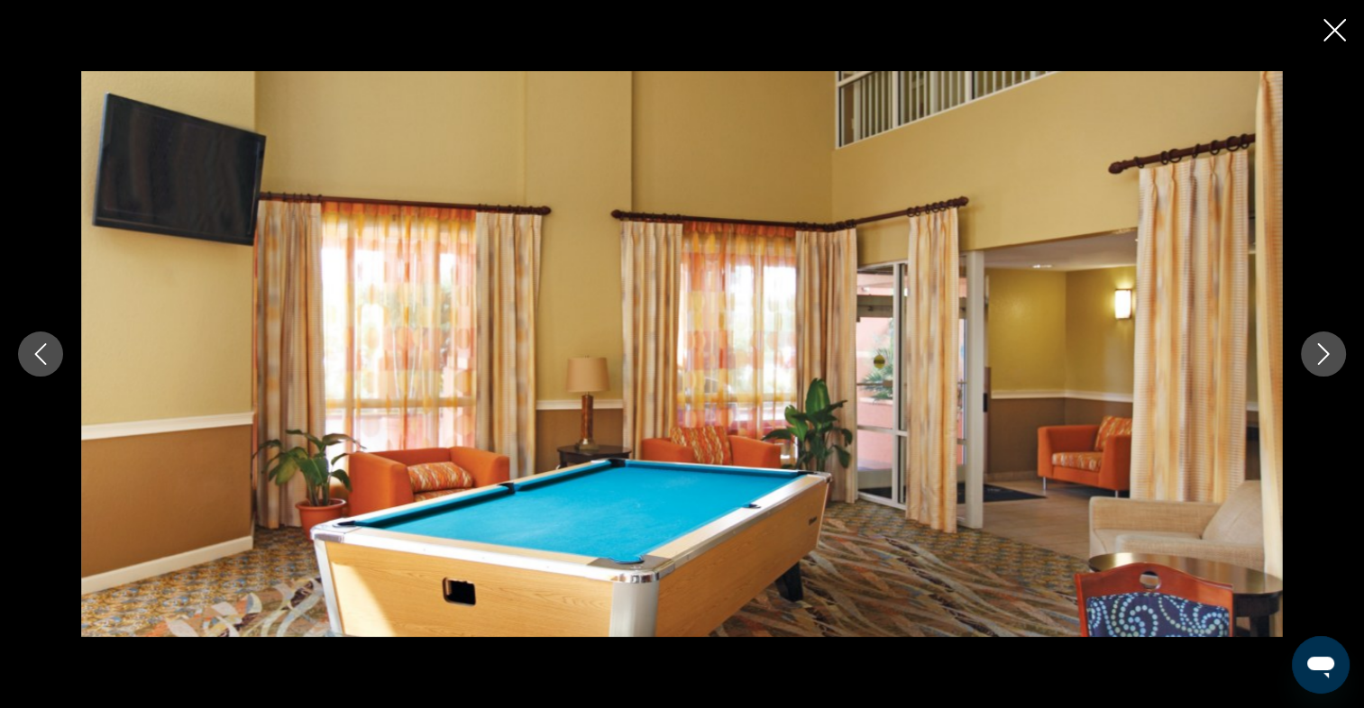
click at [1327, 358] on icon "Next image" at bounding box center [1323, 354] width 22 height 22
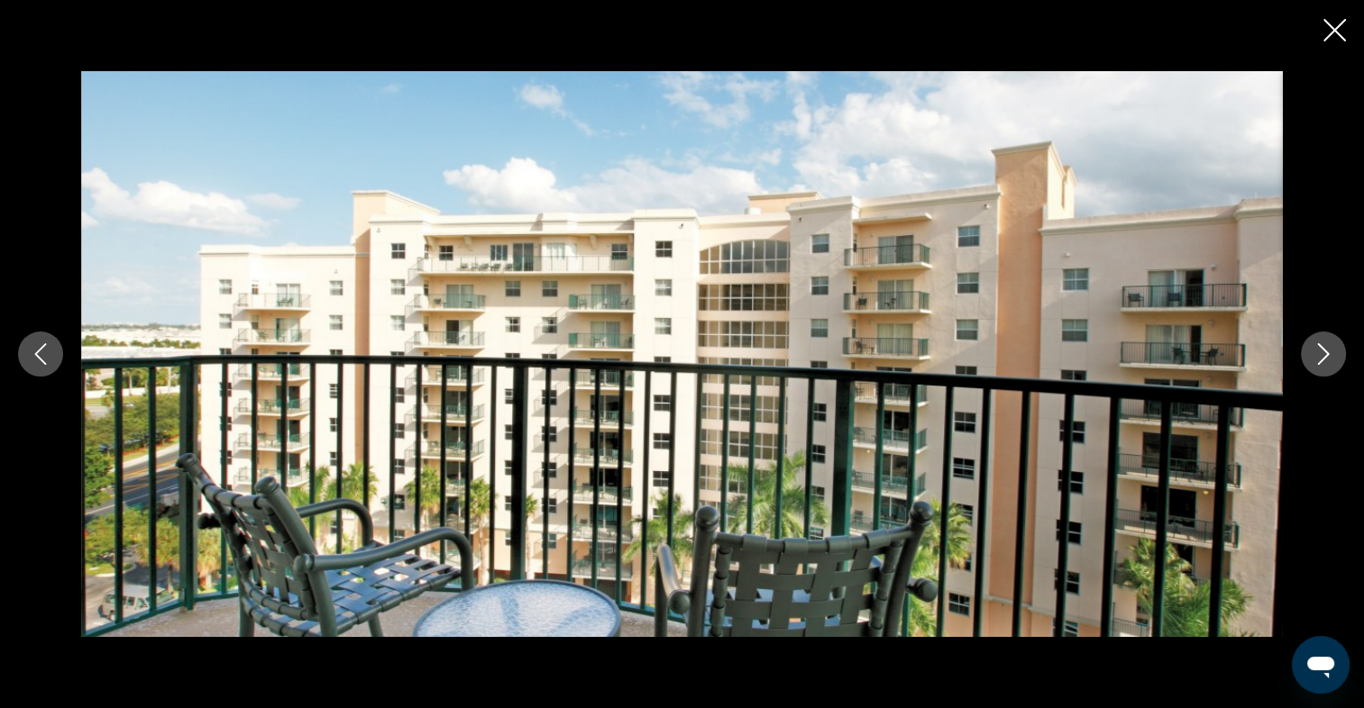
click at [1327, 358] on icon "Next image" at bounding box center [1323, 354] width 22 height 22
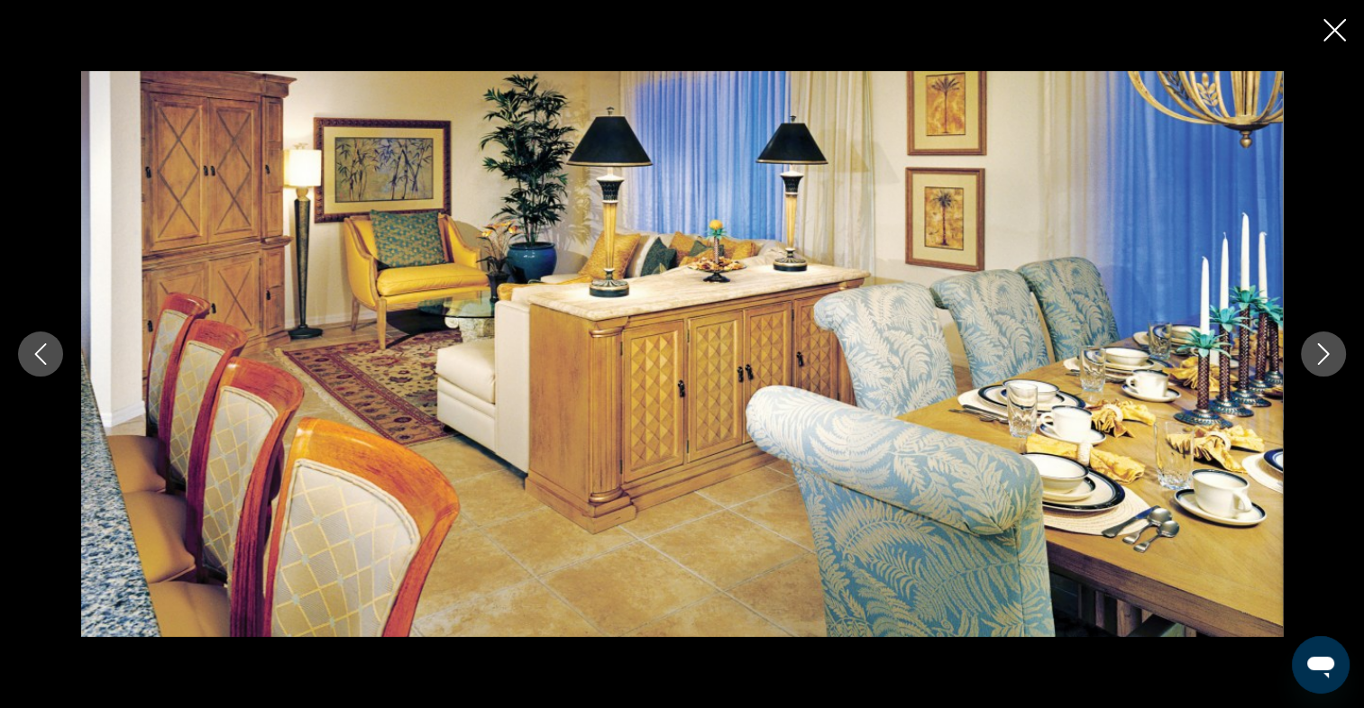
click at [1327, 358] on icon "Next image" at bounding box center [1323, 354] width 22 height 22
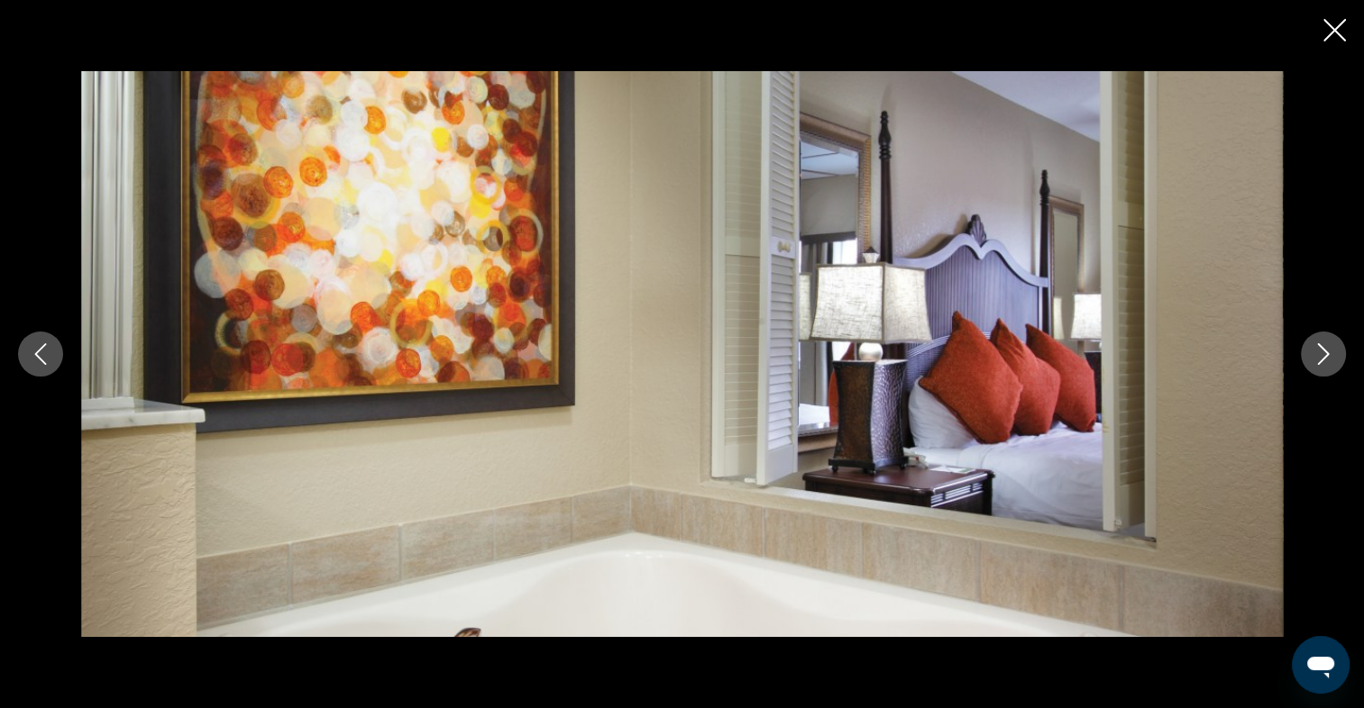
click at [1327, 358] on icon "Next image" at bounding box center [1323, 354] width 22 height 22
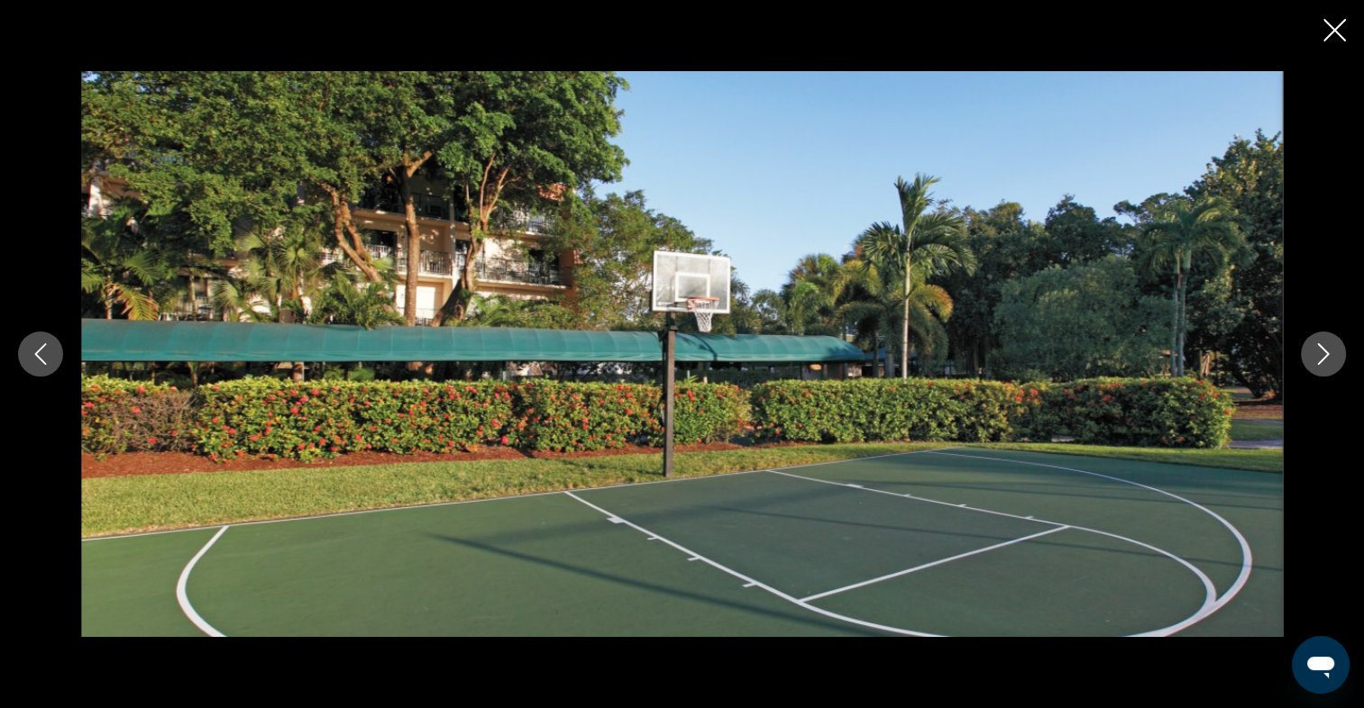
click at [1327, 358] on icon "Next image" at bounding box center [1323, 354] width 22 height 22
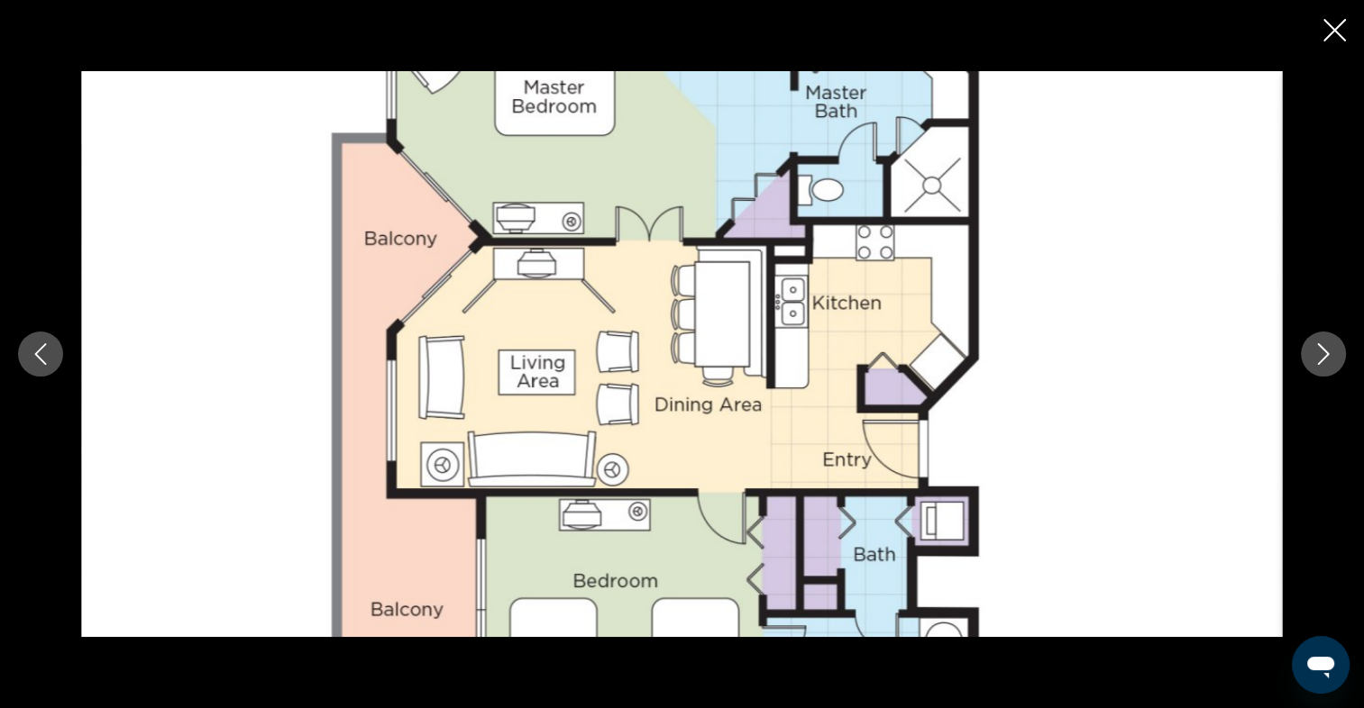
click at [1327, 358] on icon "Next image" at bounding box center [1323, 354] width 22 height 22
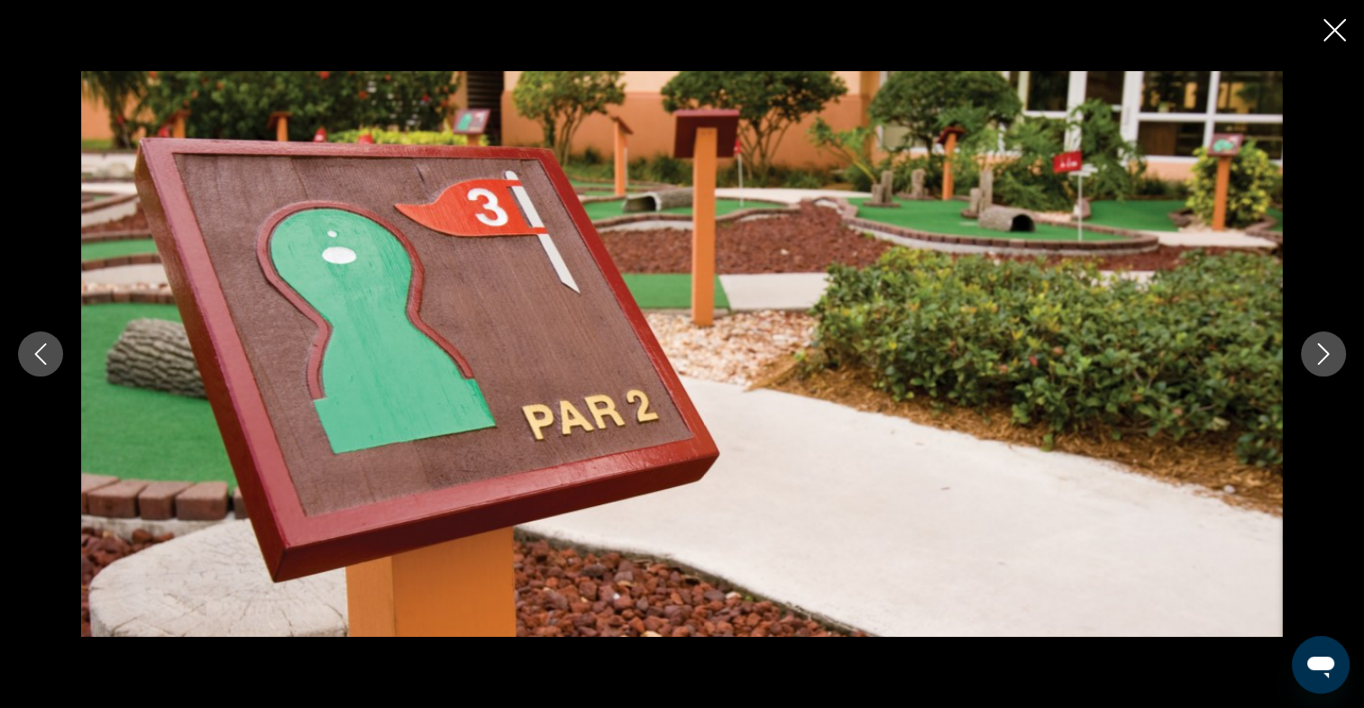
click at [1327, 358] on icon "Next image" at bounding box center [1323, 354] width 22 height 22
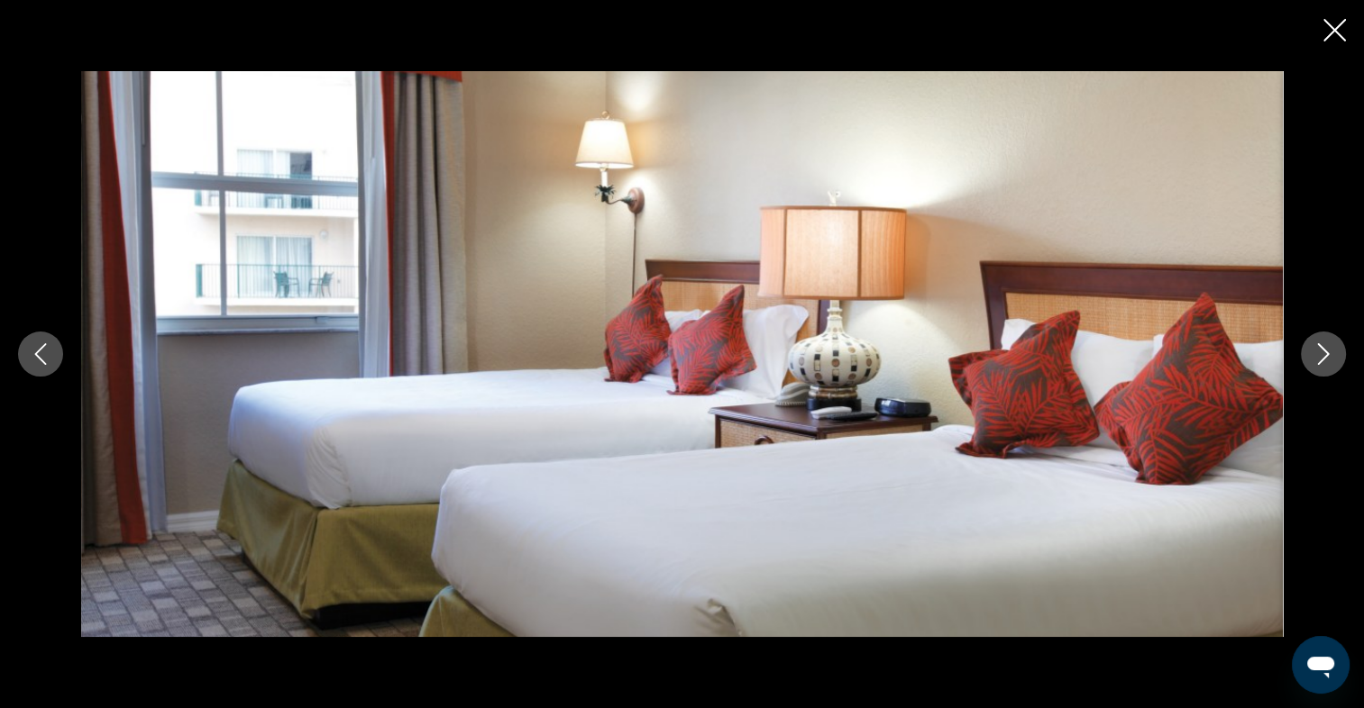
click at [1327, 358] on icon "Next image" at bounding box center [1323, 354] width 22 height 22
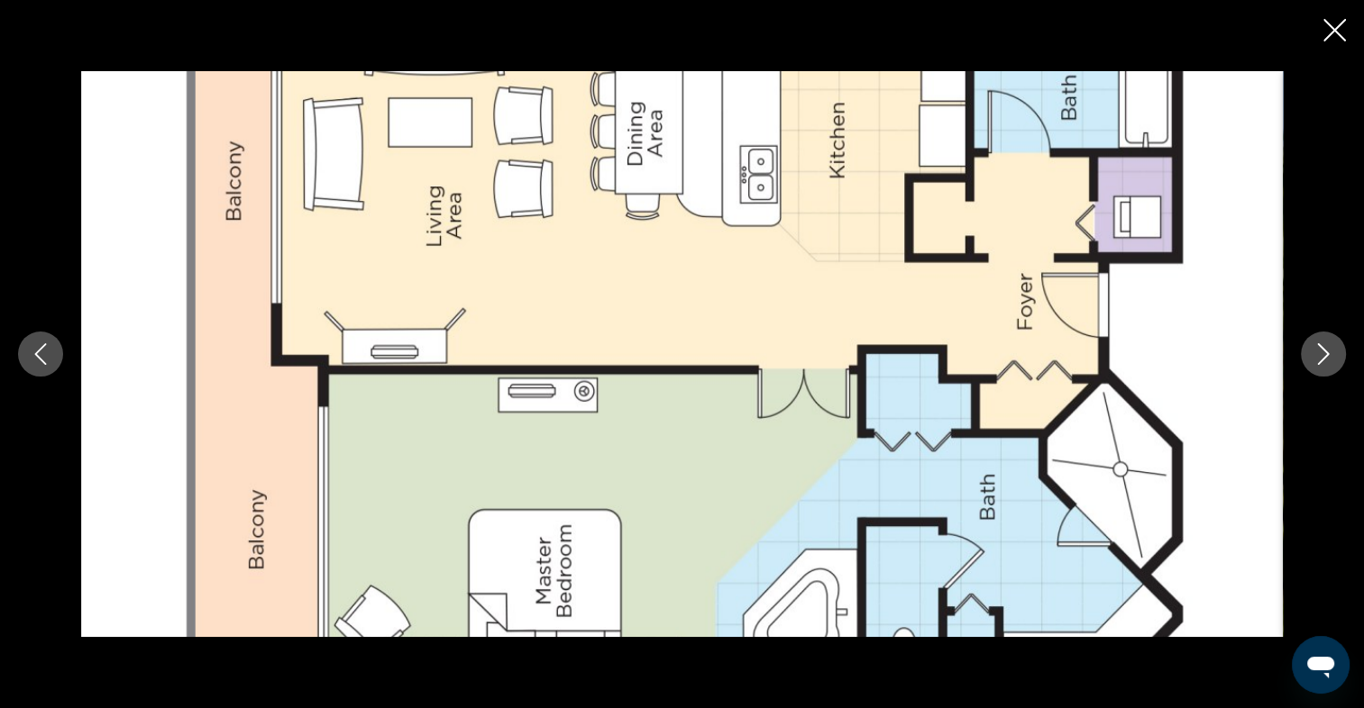
click at [1327, 358] on icon "Next image" at bounding box center [1323, 354] width 22 height 22
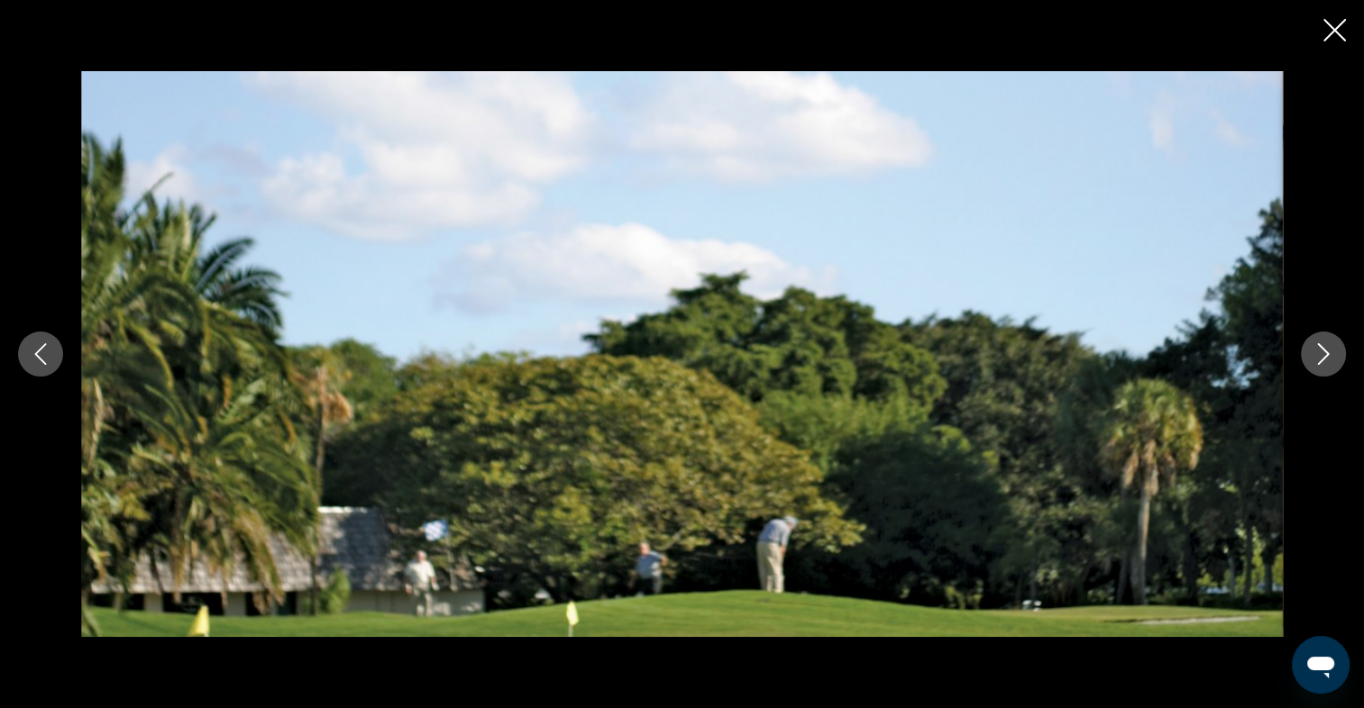
click at [1336, 31] on icon "Close slideshow" at bounding box center [1334, 30] width 23 height 23
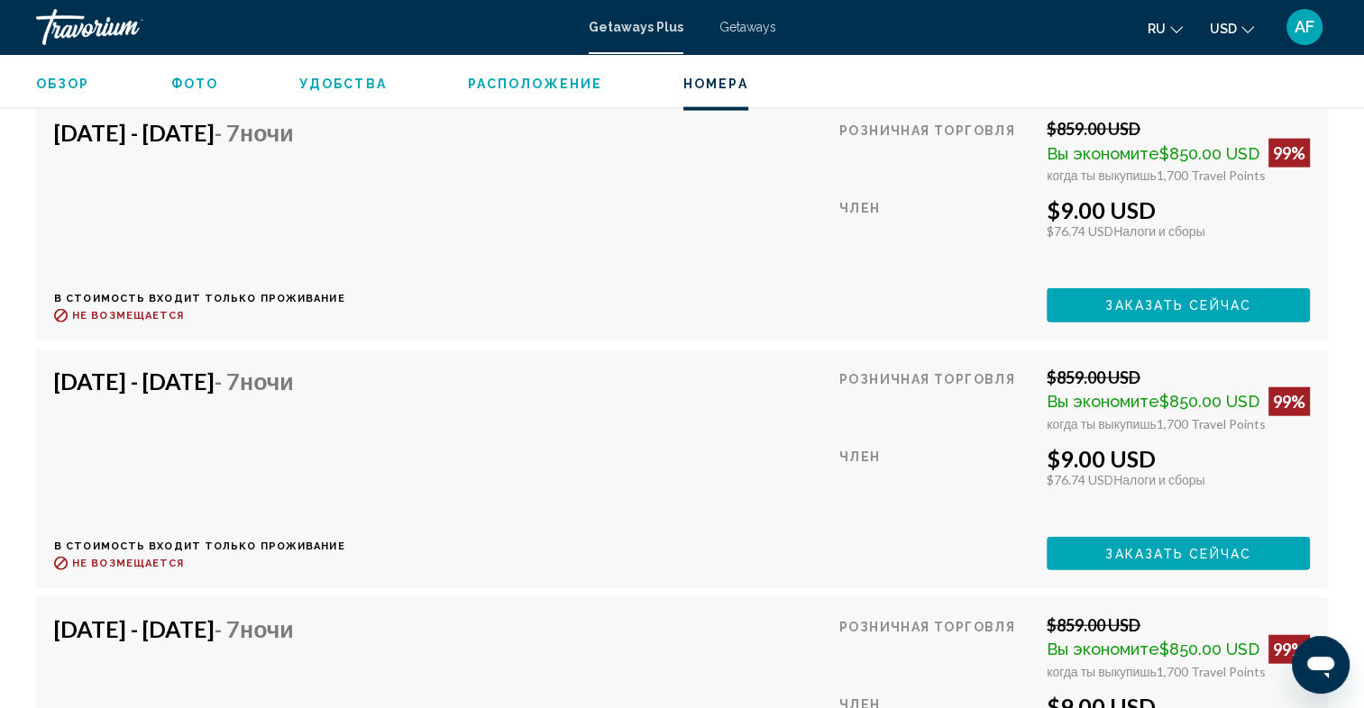
scroll to position [4146, 0]
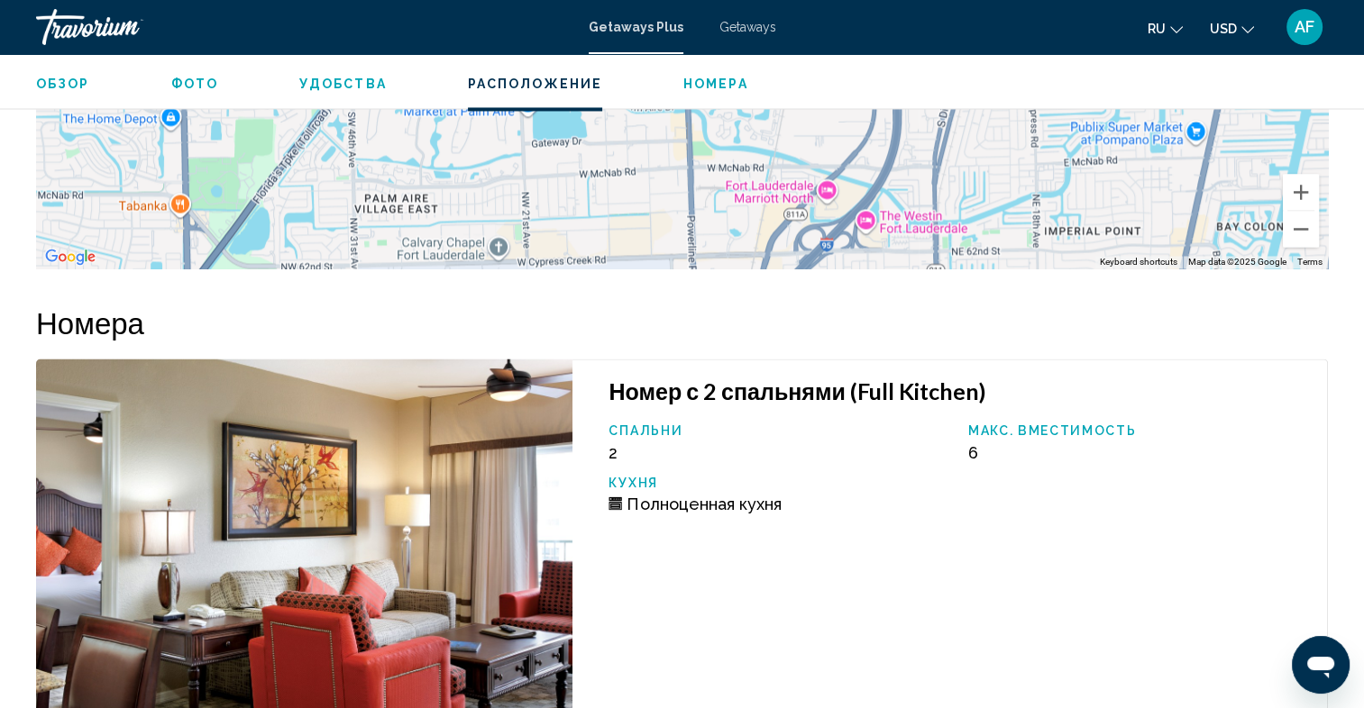
scroll to position [2974, 0]
